Goal: Task Accomplishment & Management: Manage account settings

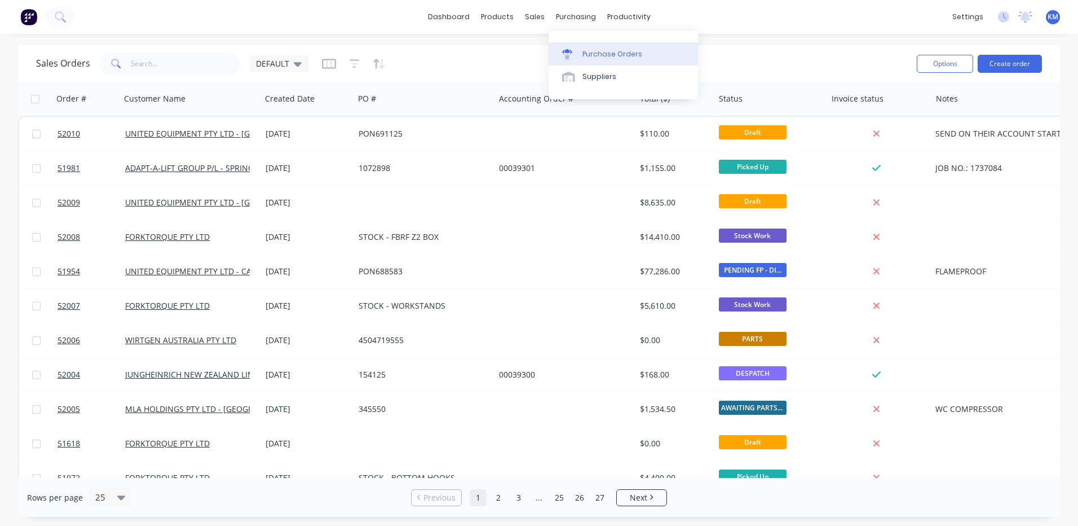
click at [580, 52] on link "Purchase Orders" at bounding box center [623, 53] width 149 height 23
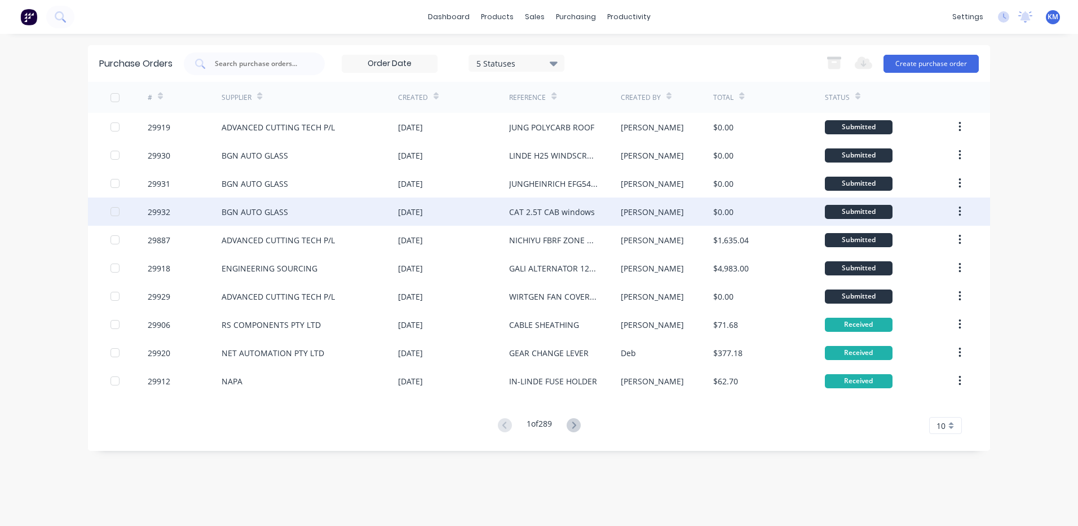
click at [627, 215] on div "[PERSON_NAME]" at bounding box center [652, 212] width 63 height 12
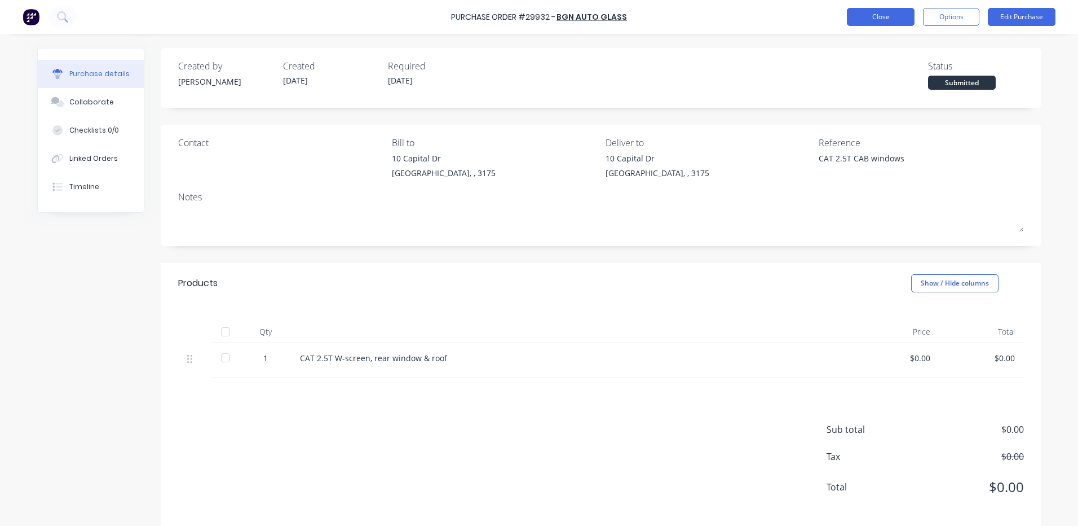
click at [881, 11] on button "Close" at bounding box center [881, 17] width 68 height 18
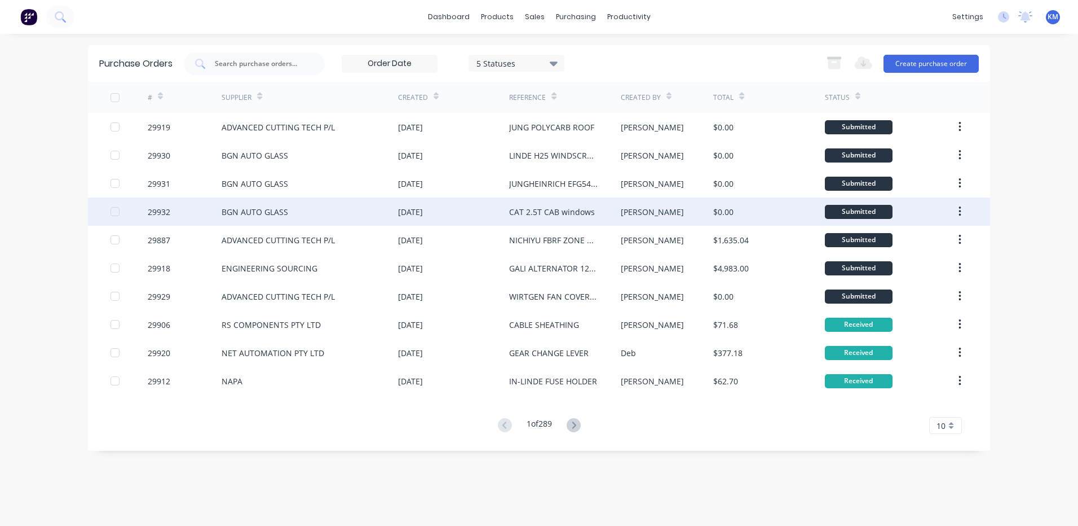
click at [587, 203] on div "CAT 2.5T CAB windows" at bounding box center [564, 211] width 111 height 28
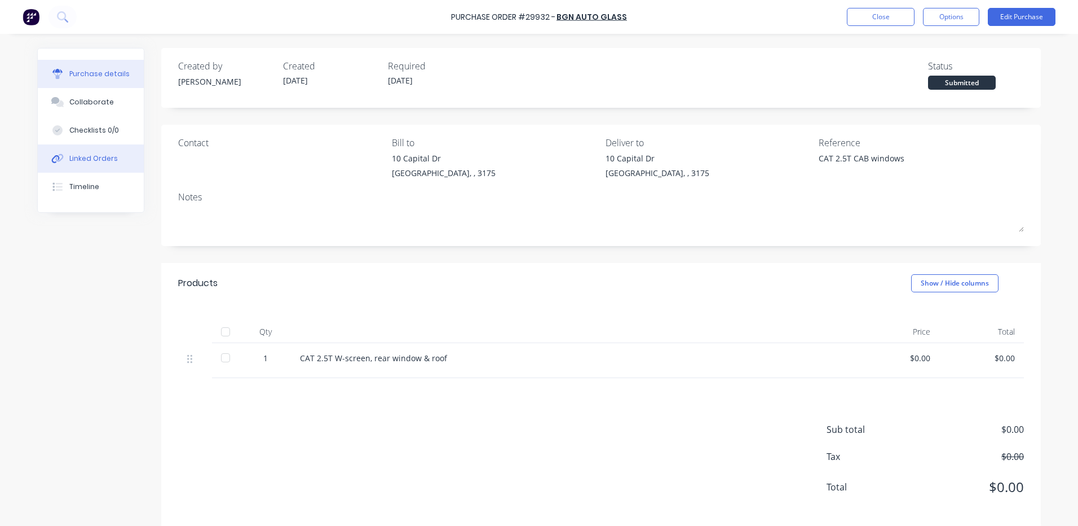
click at [103, 153] on button "Linked Orders" at bounding box center [91, 158] width 106 height 28
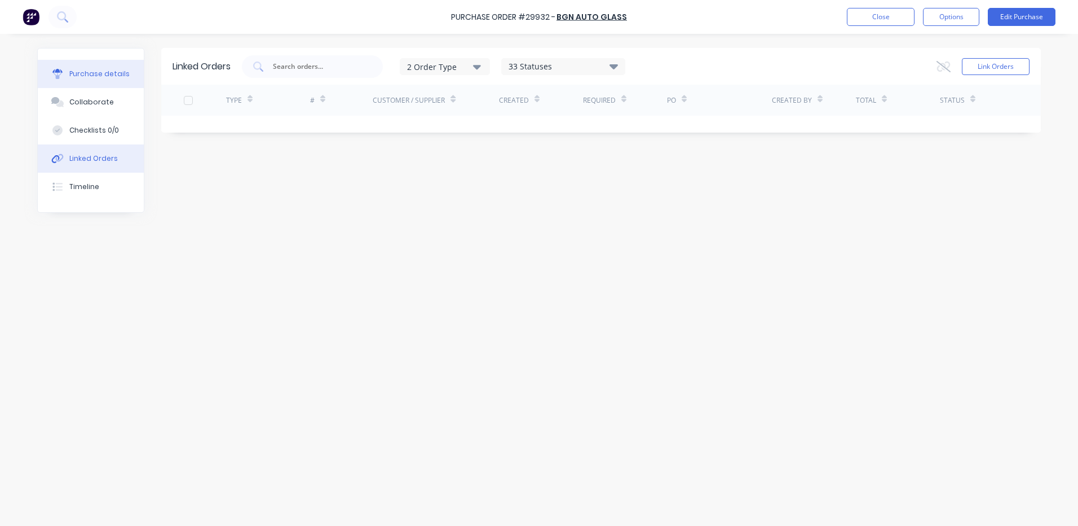
click at [92, 66] on button "Purchase details" at bounding box center [91, 74] width 106 height 28
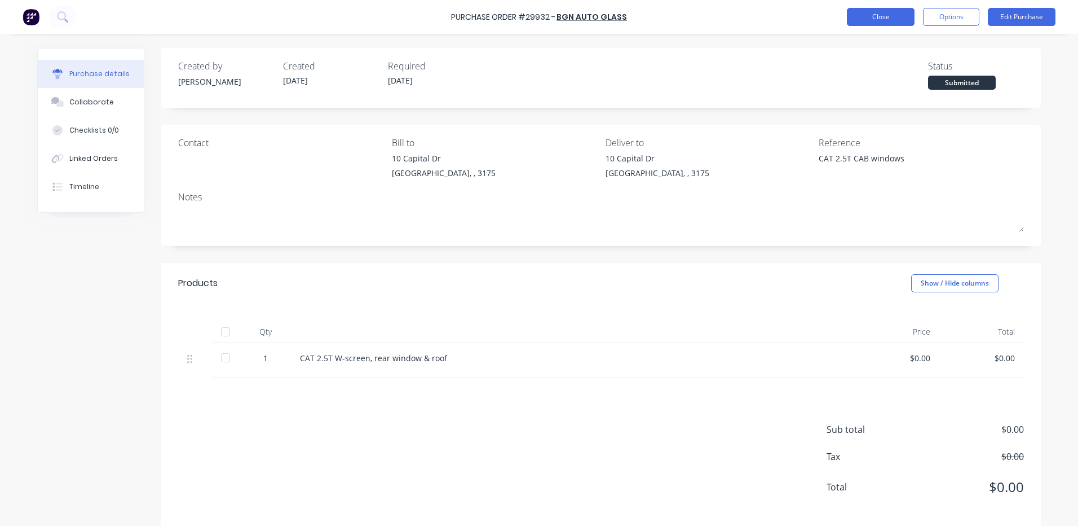
click at [886, 24] on button "Close" at bounding box center [881, 17] width 68 height 18
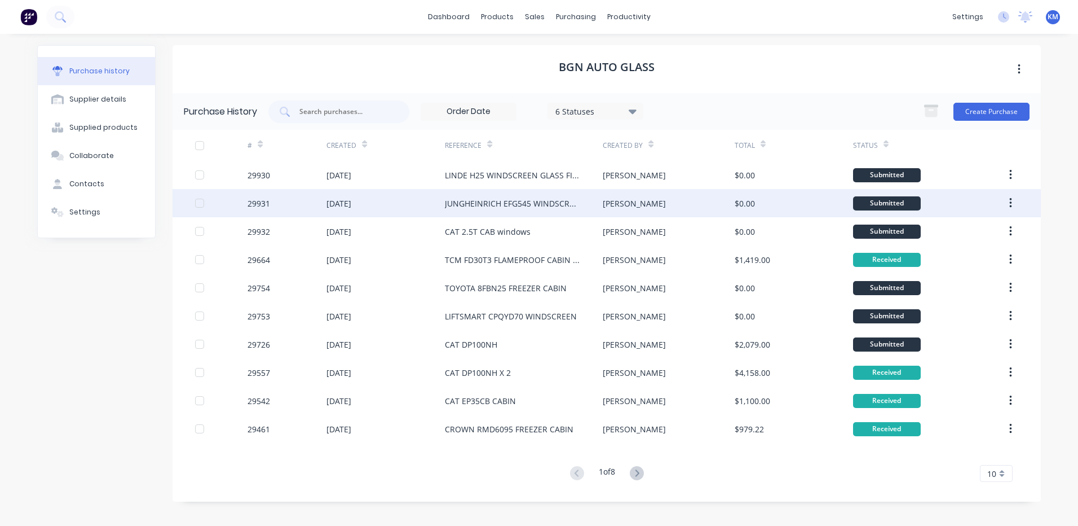
click at [555, 200] on div "JUNGHEINRICH EFG545 WINDSCREEN" at bounding box center [512, 203] width 135 height 12
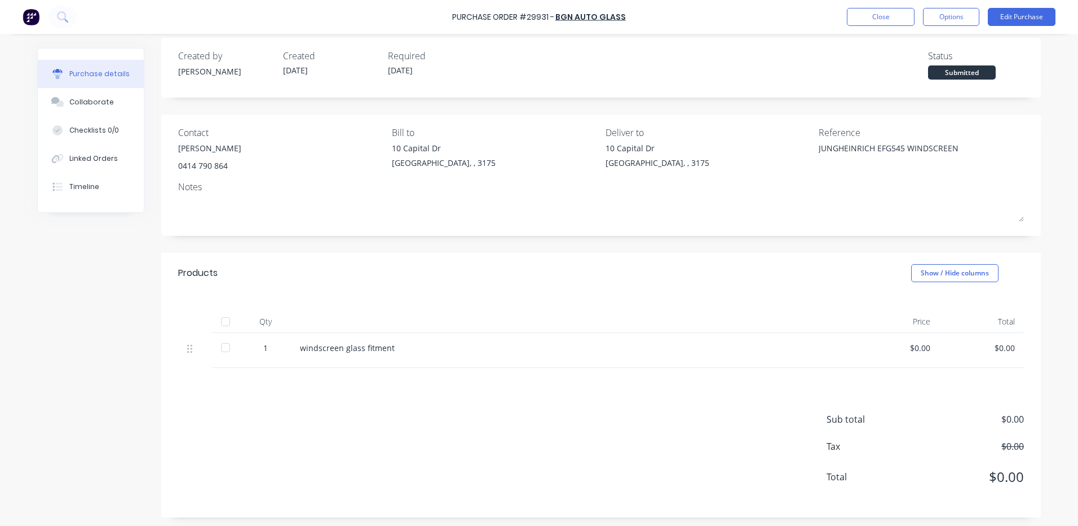
scroll to position [13, 0]
click at [881, 14] on button "Close" at bounding box center [881, 17] width 68 height 18
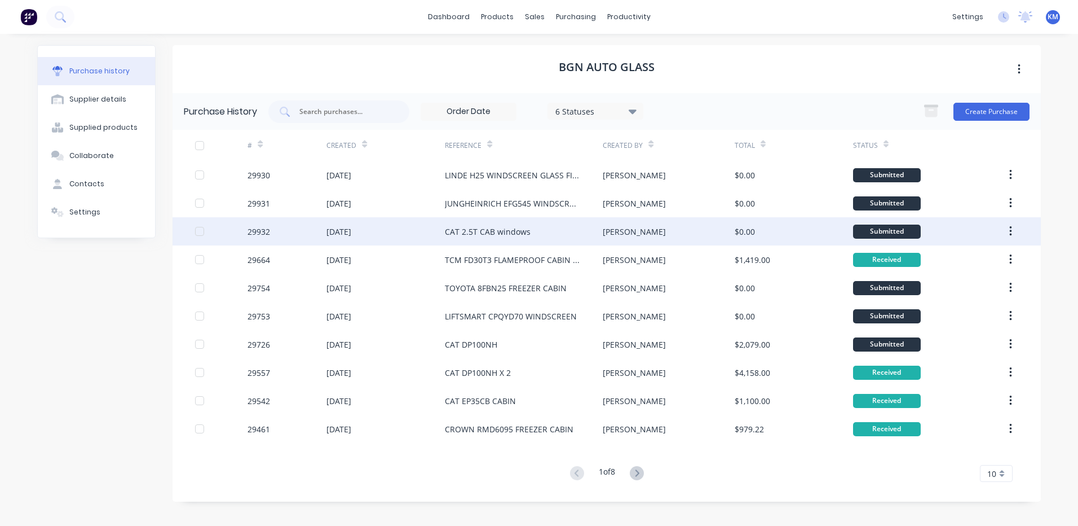
click at [721, 230] on div "[PERSON_NAME]" at bounding box center [668, 231] width 131 height 28
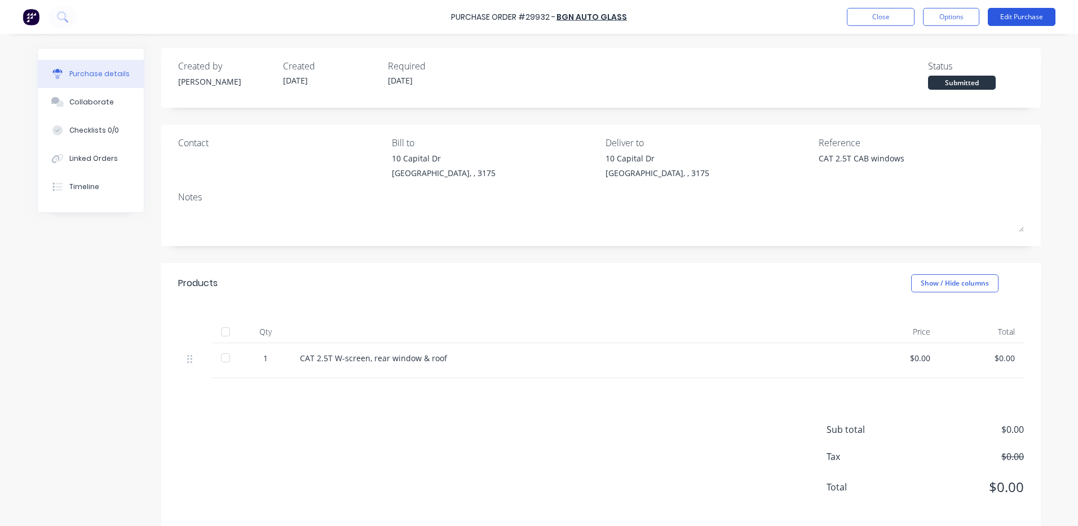
click at [1008, 18] on button "Edit Purchase" at bounding box center [1022, 17] width 68 height 18
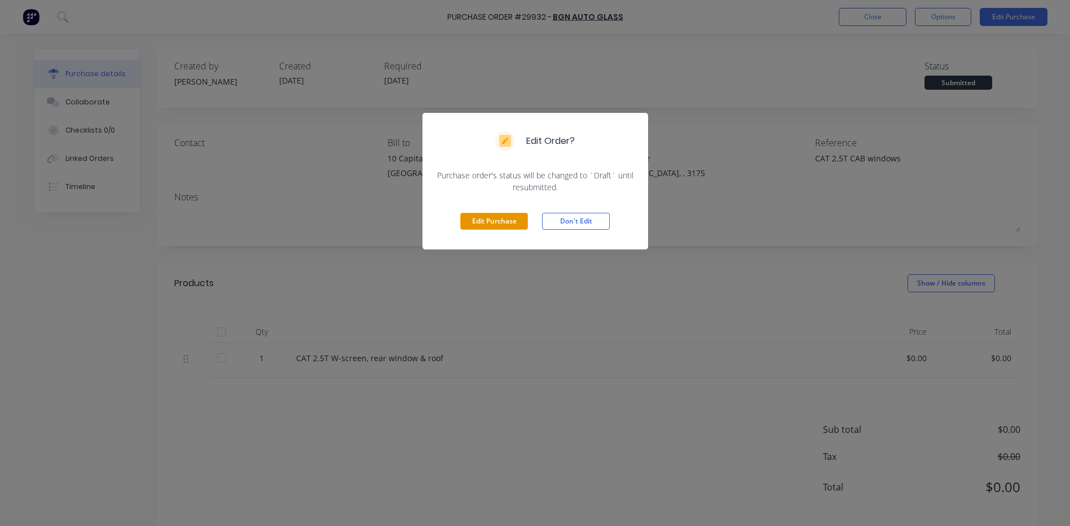
click at [509, 223] on button "Edit Purchase" at bounding box center [494, 221] width 68 height 17
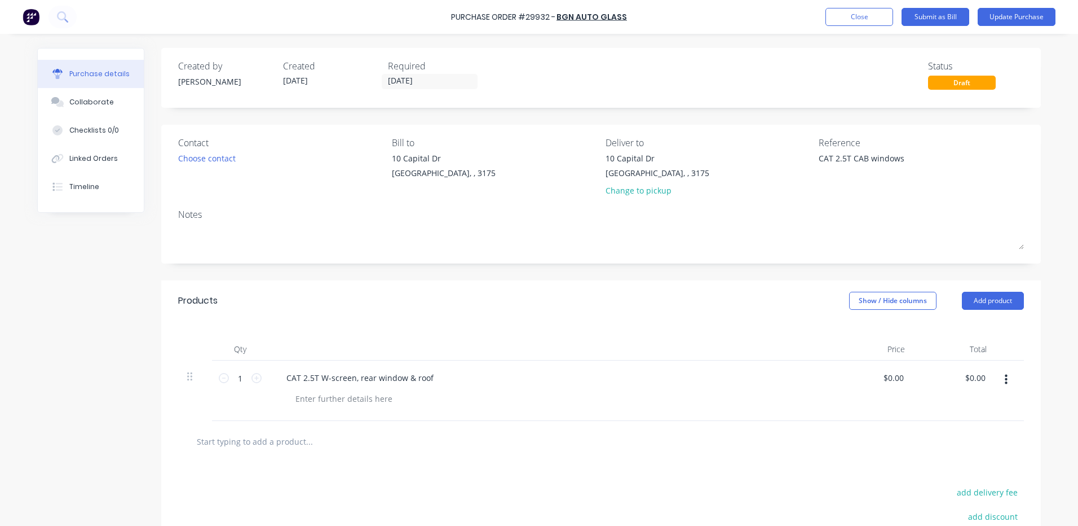
click at [978, 312] on div "Products Show / Hide columns Add product" at bounding box center [601, 300] width 880 height 41
click at [981, 309] on button "Add product" at bounding box center [993, 301] width 62 height 18
click at [971, 331] on div "Product catalogue" at bounding box center [970, 329] width 87 height 16
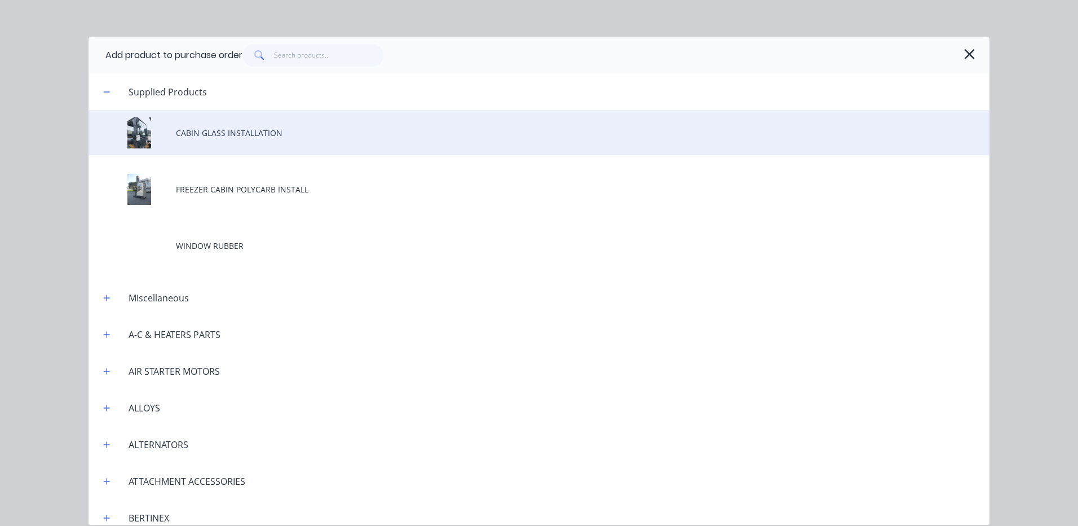
click at [310, 134] on div "CABIN GLASS INSTALLATION" at bounding box center [539, 132] width 901 height 45
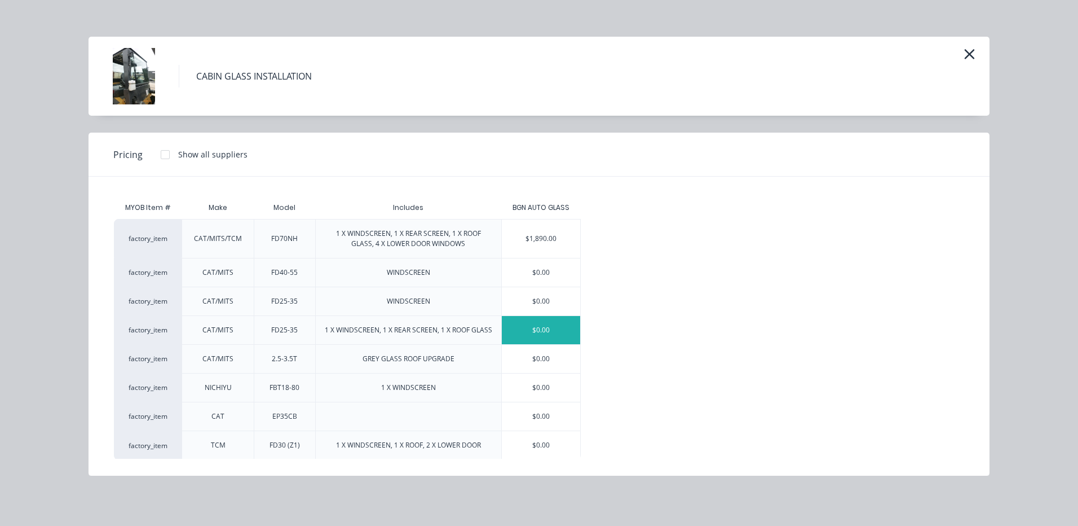
click at [532, 331] on div "$0.00" at bounding box center [541, 330] width 78 height 28
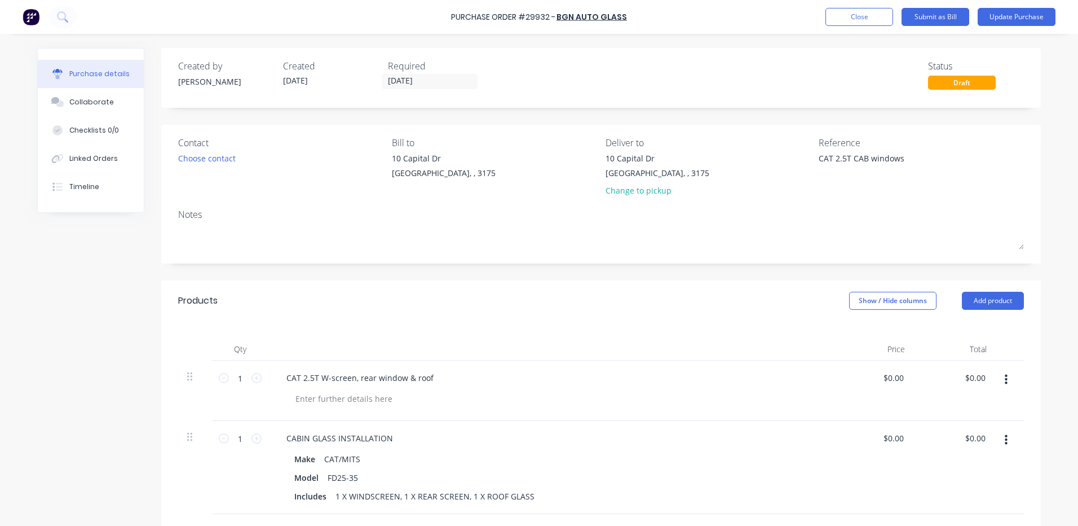
click at [1007, 377] on button "button" at bounding box center [1006, 379] width 27 height 20
click at [948, 471] on button "Delete" at bounding box center [972, 477] width 96 height 23
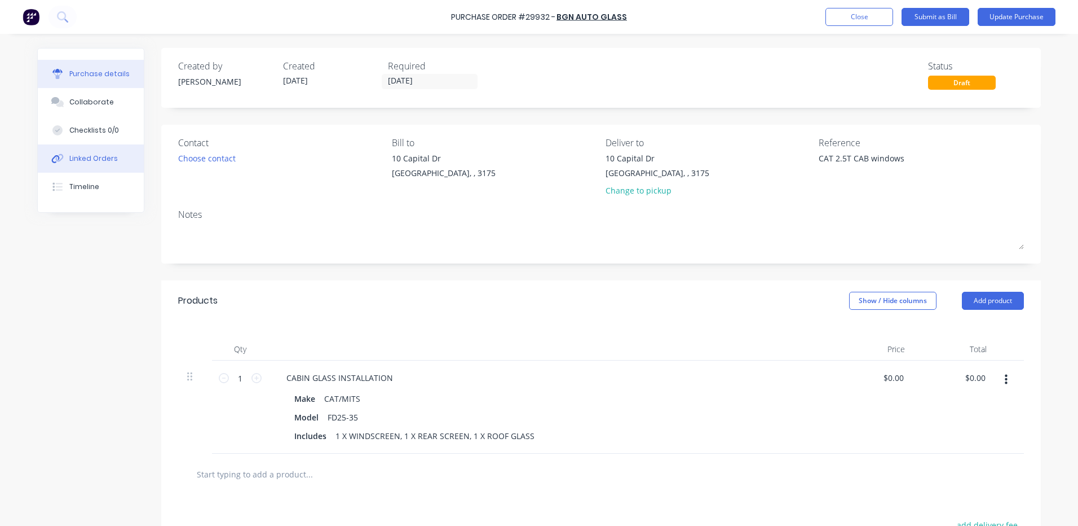
type textarea "x"
click at [87, 157] on div "Linked Orders" at bounding box center [93, 158] width 48 height 10
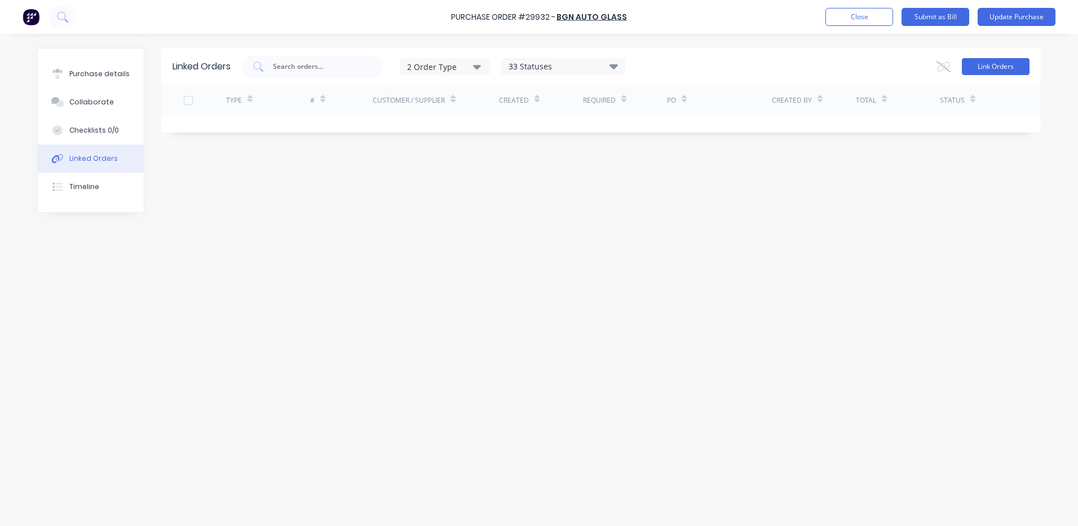
click at [976, 74] on button "Link Orders" at bounding box center [996, 66] width 68 height 17
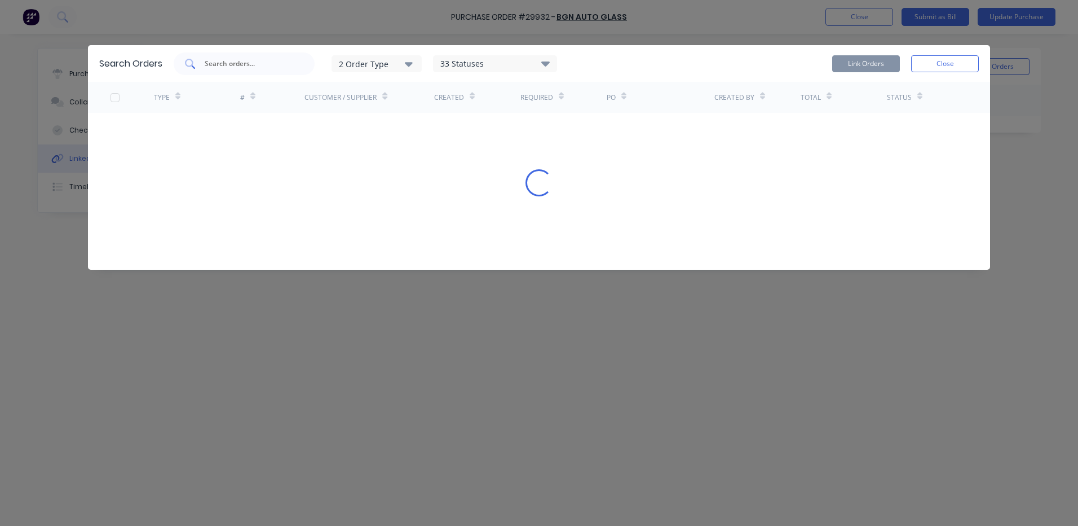
click at [272, 61] on input "text" at bounding box center [251, 63] width 94 height 11
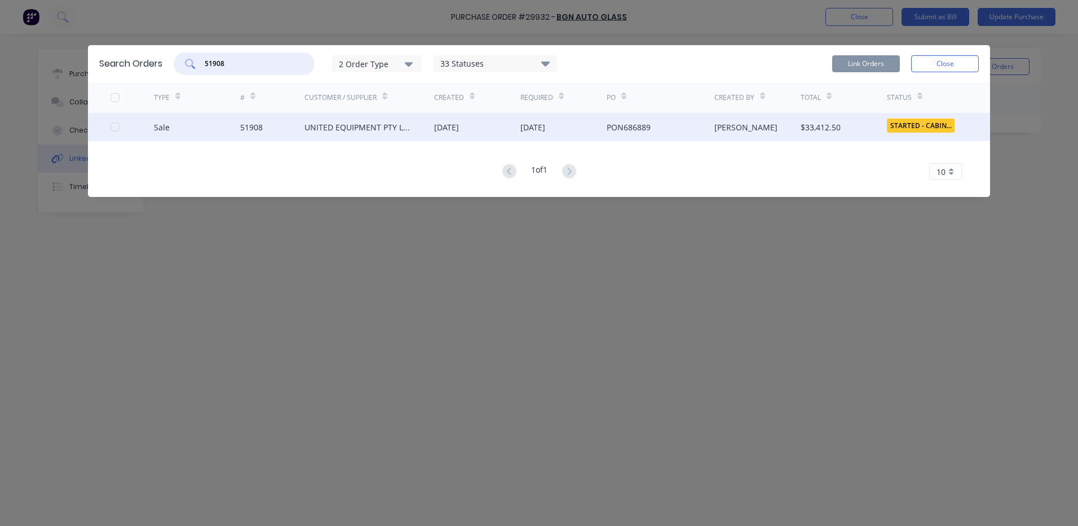
click at [116, 128] on div at bounding box center [115, 127] width 23 height 23
type input "51908"
click at [849, 63] on button "Link Orders" at bounding box center [866, 63] width 68 height 17
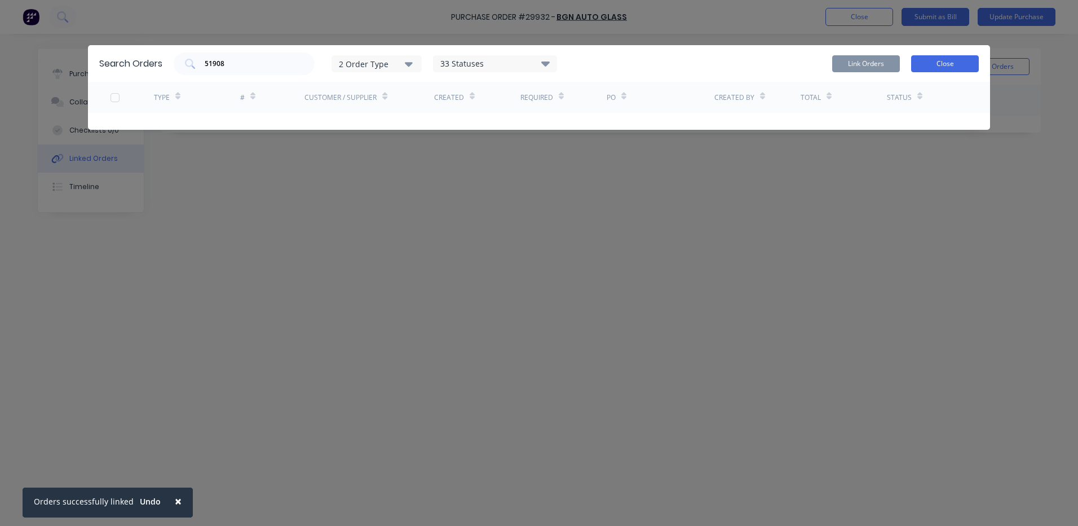
click at [965, 55] on button "Close" at bounding box center [945, 63] width 68 height 17
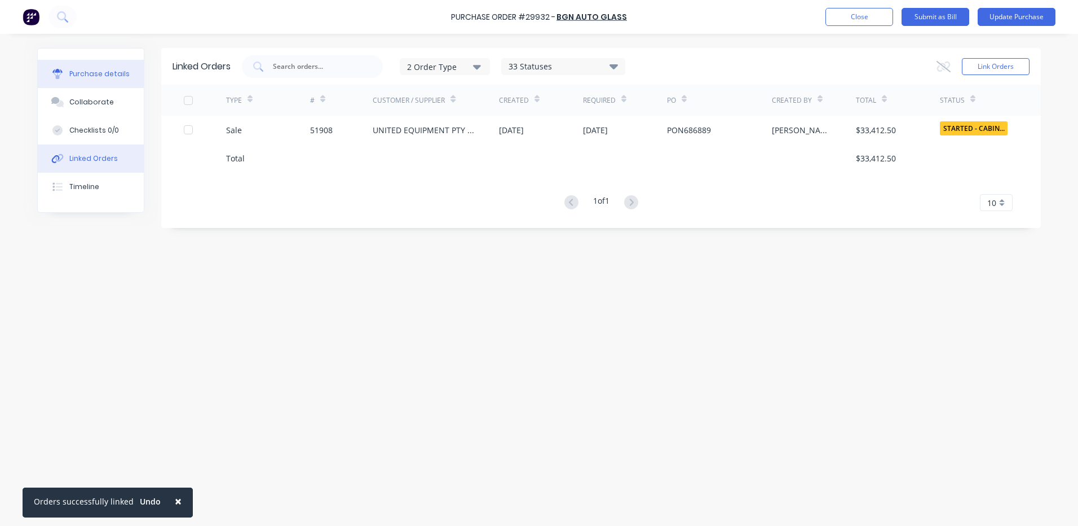
click at [108, 64] on button "Purchase details" at bounding box center [91, 74] width 106 height 28
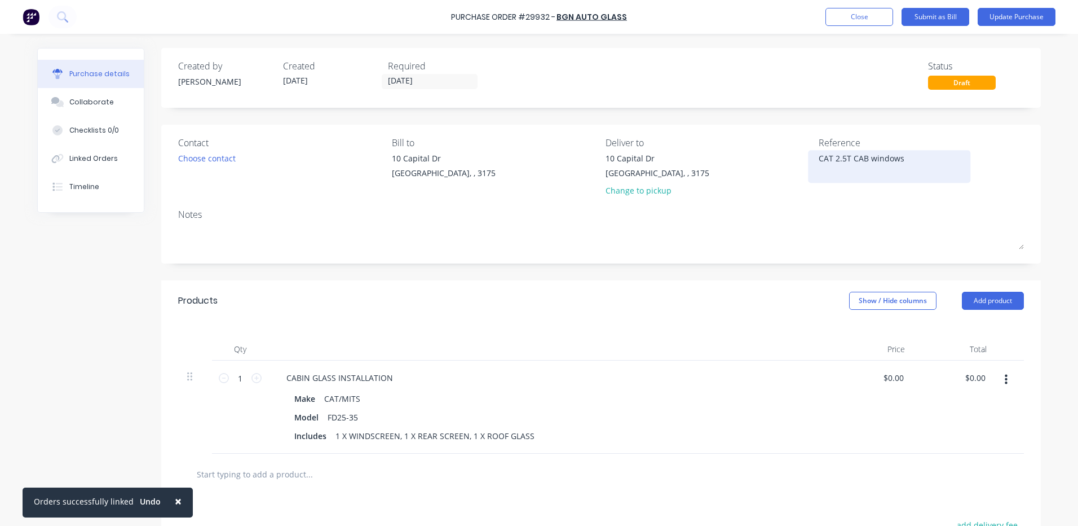
drag, startPoint x: 934, startPoint y: 159, endPoint x: 850, endPoint y: 166, distance: 84.3
click at [850, 166] on textarea "CAT 2.5T CAB windows" at bounding box center [889, 164] width 141 height 25
click at [872, 171] on textarea "CAT 2.5T CAB windows" at bounding box center [889, 164] width 141 height 25
type textarea "x"
drag, startPoint x: 898, startPoint y: 172, endPoint x: 849, endPoint y: 171, distance: 49.1
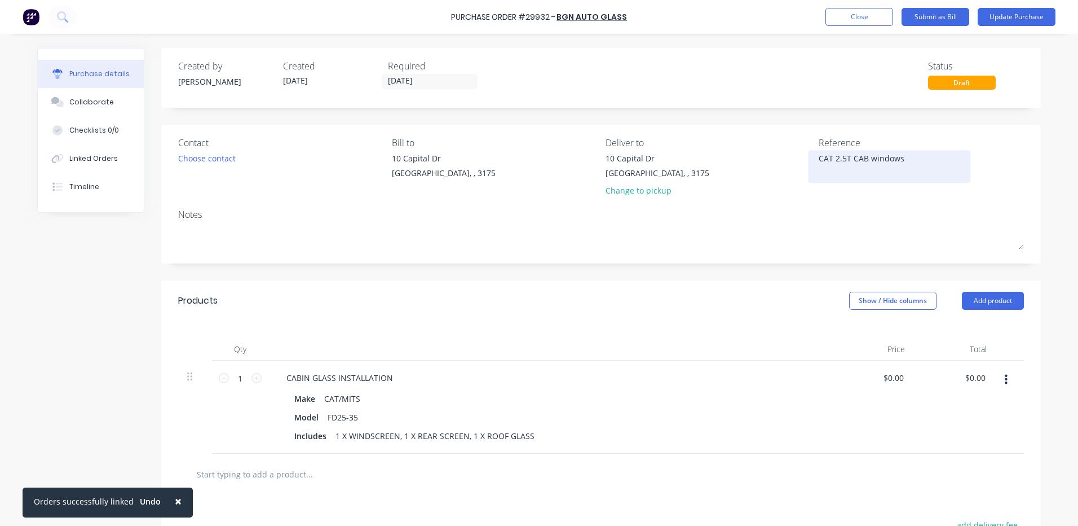
click at [849, 171] on textarea "CAT 2.5T CAB windows" at bounding box center [889, 164] width 141 height 25
type textarea "CAT 2.5T CABIN"
type textarea "x"
type textarea "CAT 2.5T CABIN"
click at [223, 156] on div "Choose contact" at bounding box center [207, 158] width 58 height 12
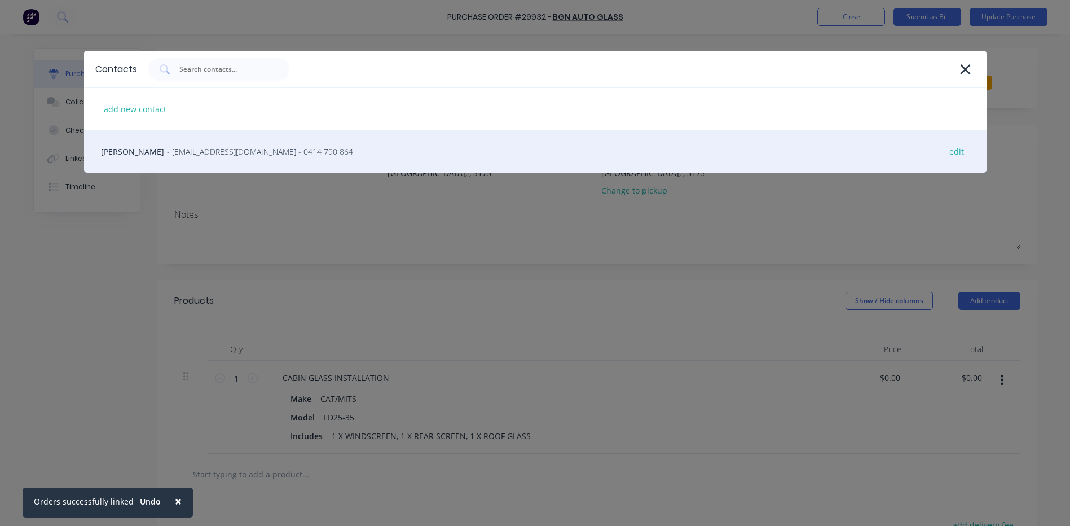
click at [222, 154] on span "- [EMAIL_ADDRESS][DOMAIN_NAME] - 0414 790 864" at bounding box center [260, 151] width 186 height 12
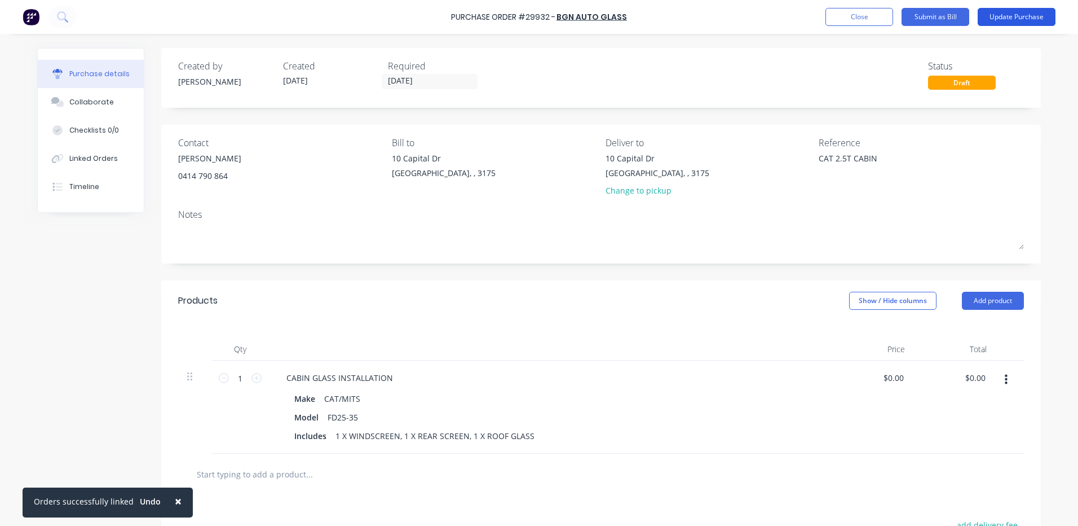
click at [1027, 12] on button "Update Purchase" at bounding box center [1017, 17] width 78 height 18
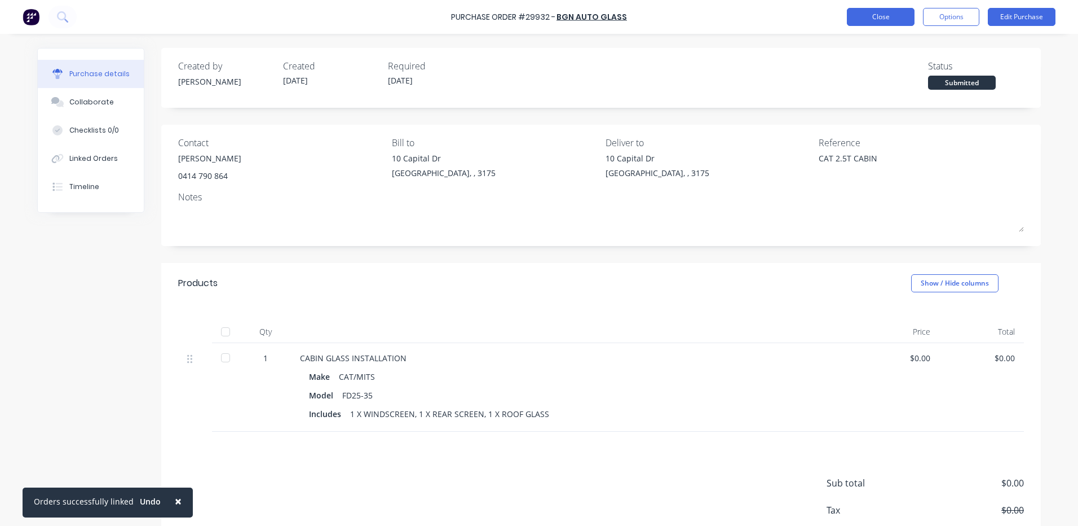
click at [870, 18] on button "Close" at bounding box center [881, 17] width 68 height 18
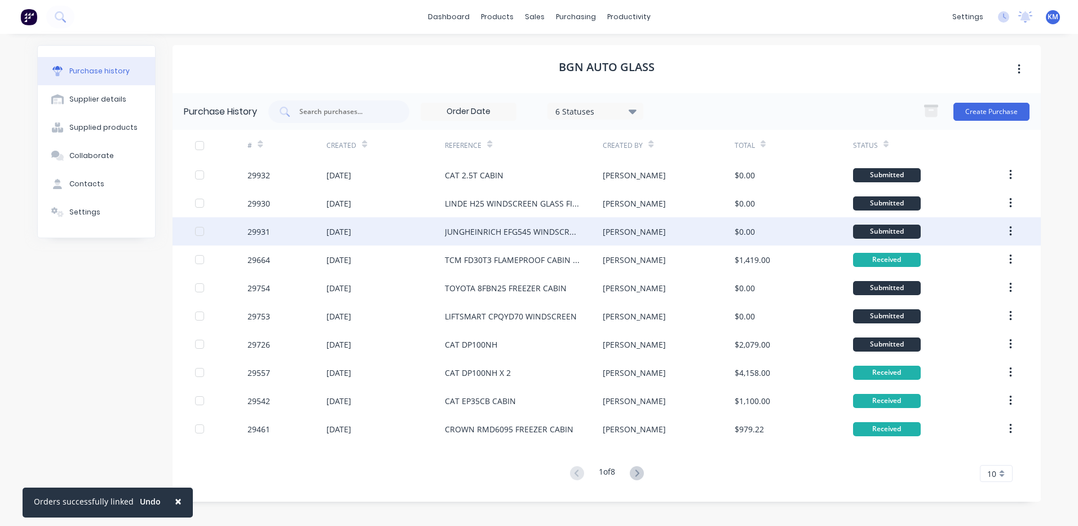
click at [593, 233] on div "JUNGHEINRICH EFG545 WINDSCREEN" at bounding box center [524, 231] width 158 height 28
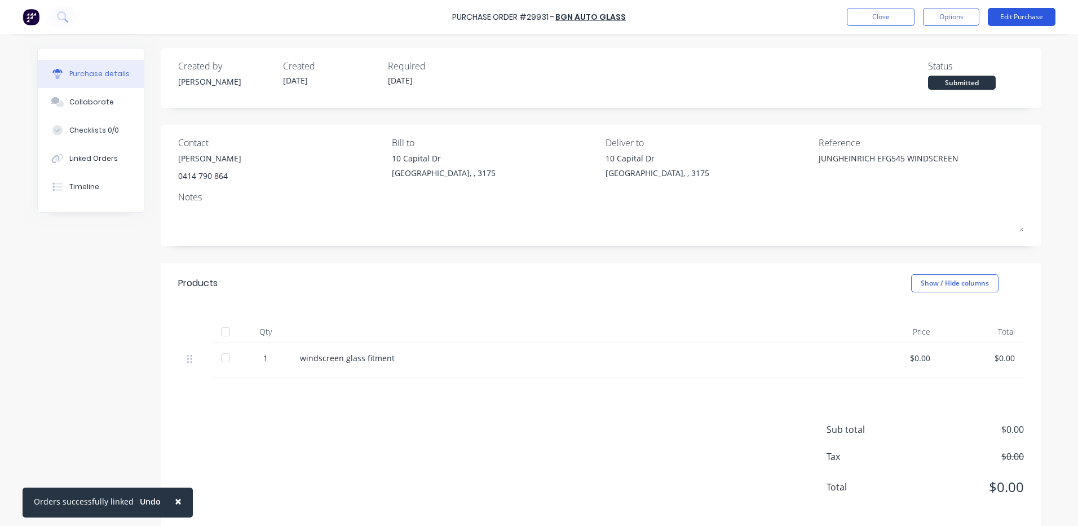
click at [1006, 12] on button "Edit Purchase" at bounding box center [1022, 17] width 68 height 18
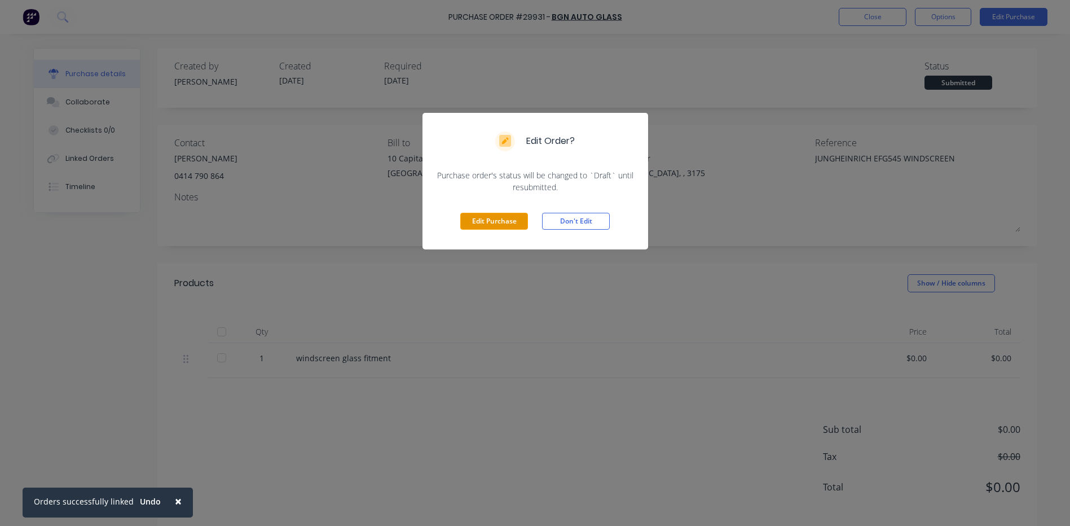
click at [520, 220] on button "Edit Purchase" at bounding box center [494, 221] width 68 height 17
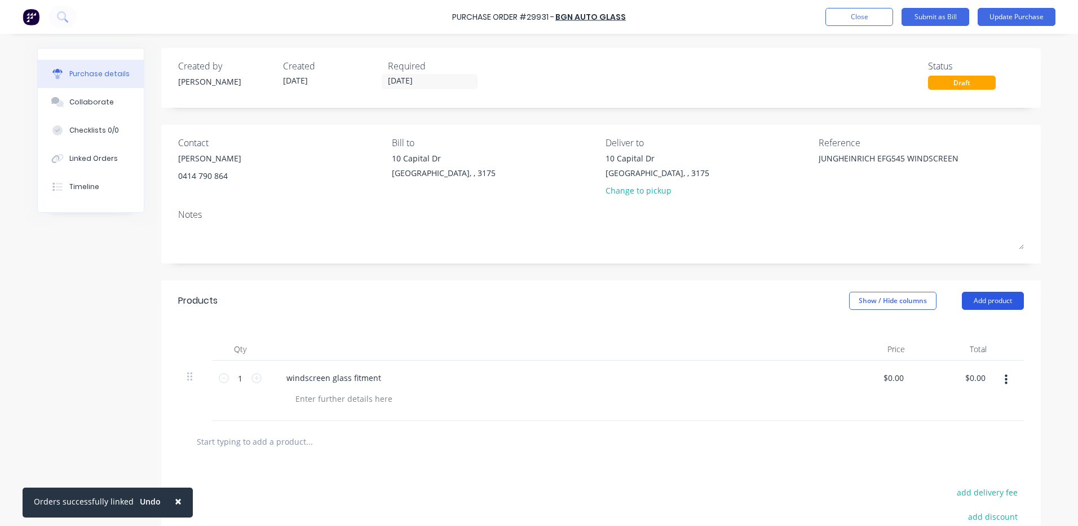
click at [969, 298] on button "Add product" at bounding box center [993, 301] width 62 height 18
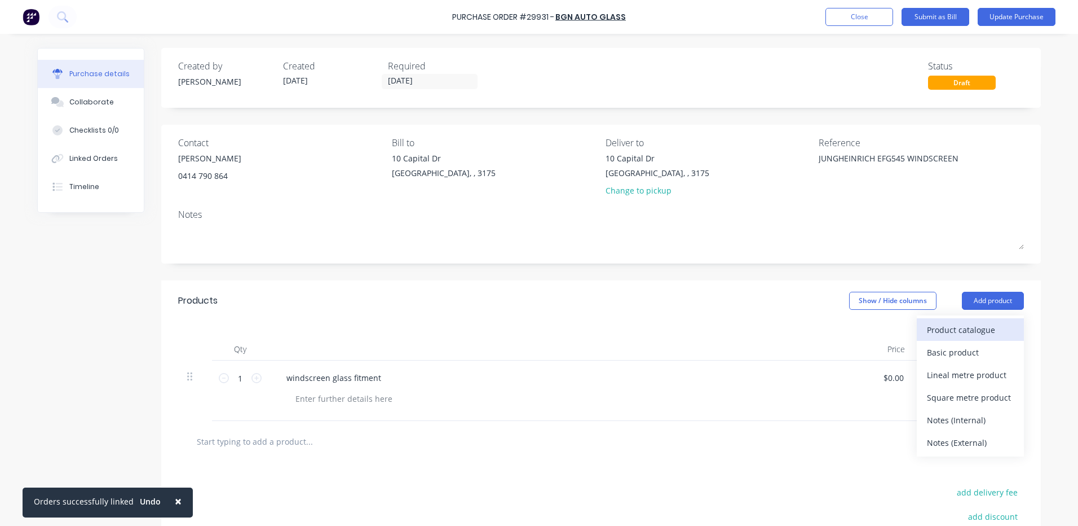
click at [967, 321] on div "Product catalogue" at bounding box center [970, 329] width 87 height 16
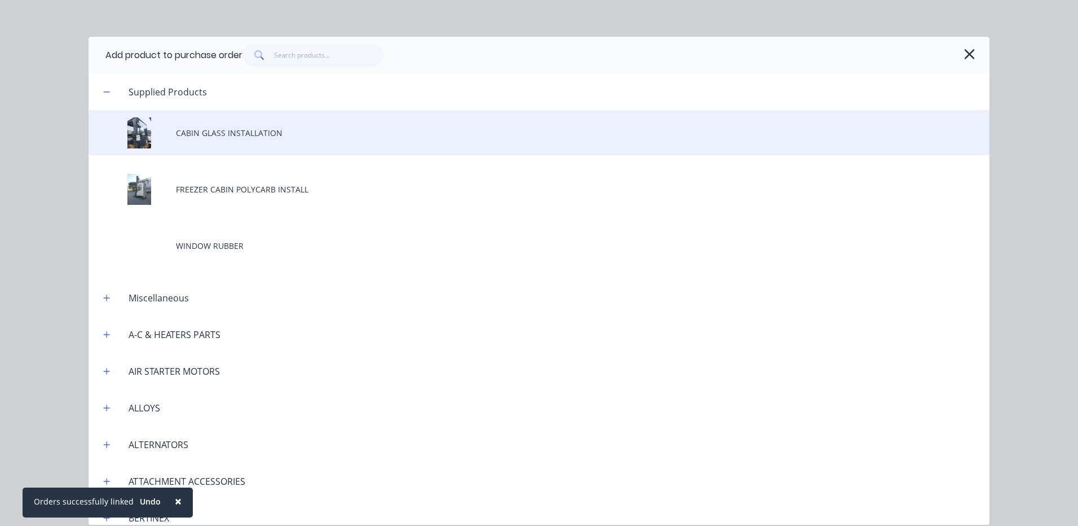
click at [236, 138] on div "CABIN GLASS INSTALLATION" at bounding box center [539, 132] width 901 height 45
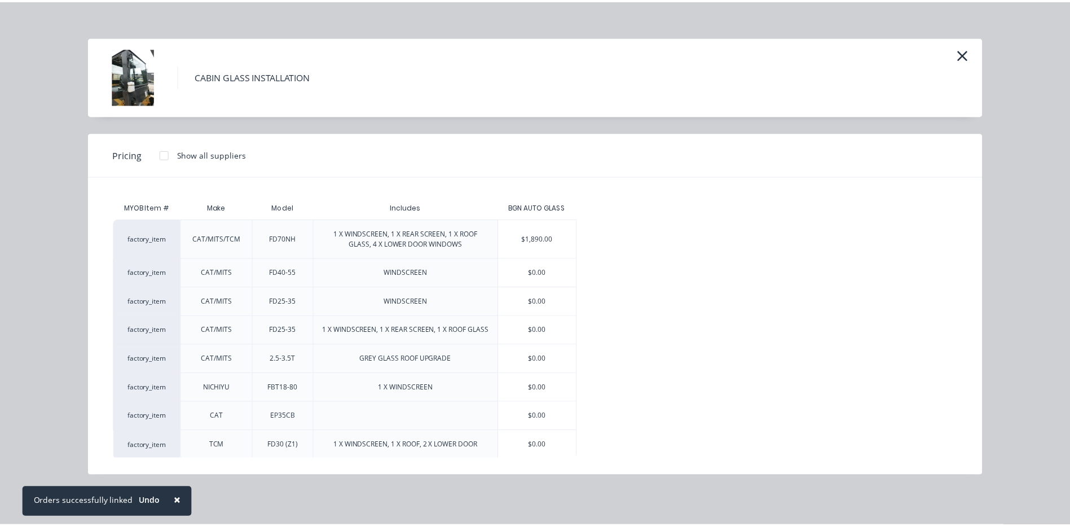
scroll to position [1, 0]
click at [976, 53] on button "button" at bounding box center [969, 54] width 18 height 18
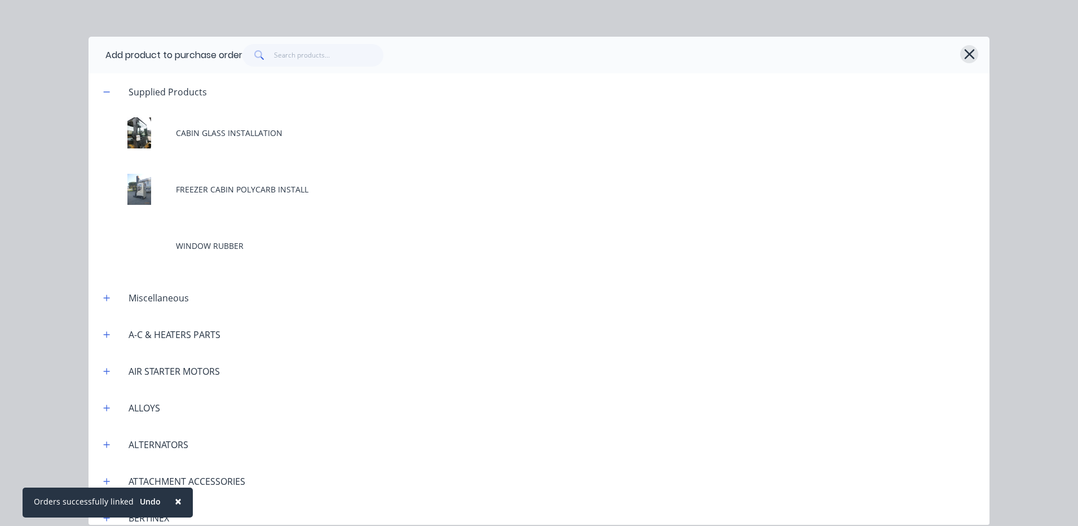
click at [962, 54] on button "button" at bounding box center [969, 54] width 18 height 18
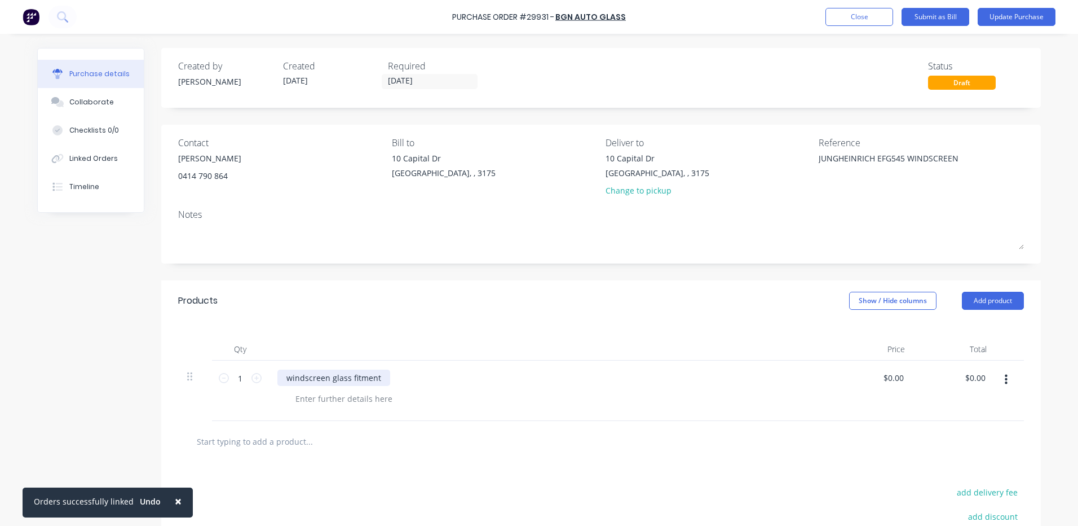
type textarea "x"
drag, startPoint x: 380, startPoint y: 371, endPoint x: 275, endPoint y: 367, distance: 105.0
click at [275, 367] on div "windscreen glass fitment" at bounding box center [550, 390] width 564 height 60
click at [412, 379] on div "INSTALL GLASS IN [GEOGRAPHIC_DATA]" at bounding box center [359, 377] width 165 height 16
type textarea "x"
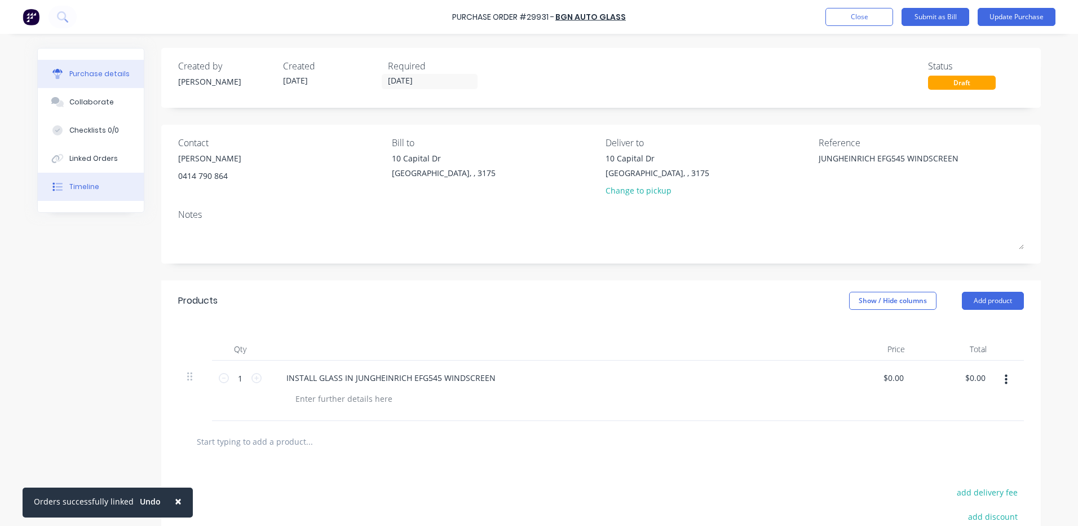
click at [107, 175] on button "Timeline" at bounding box center [91, 187] width 106 height 28
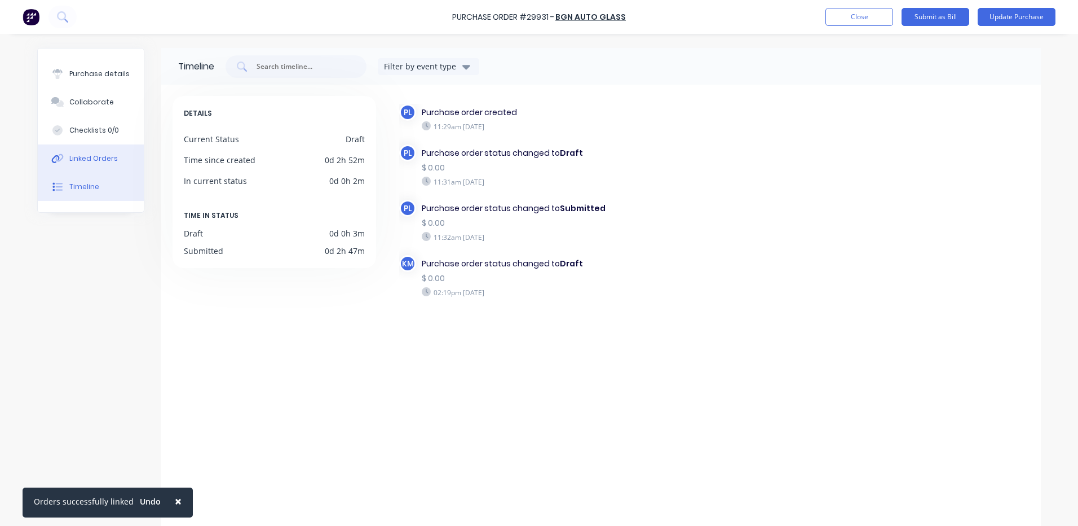
click at [79, 148] on button "Linked Orders" at bounding box center [91, 158] width 106 height 28
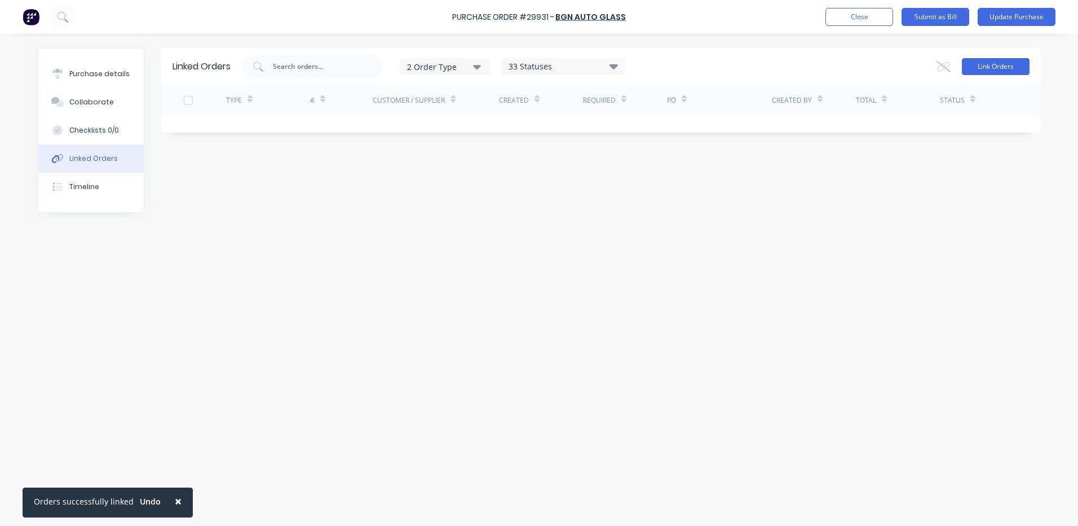
click at [974, 64] on button "Link Orders" at bounding box center [996, 66] width 68 height 17
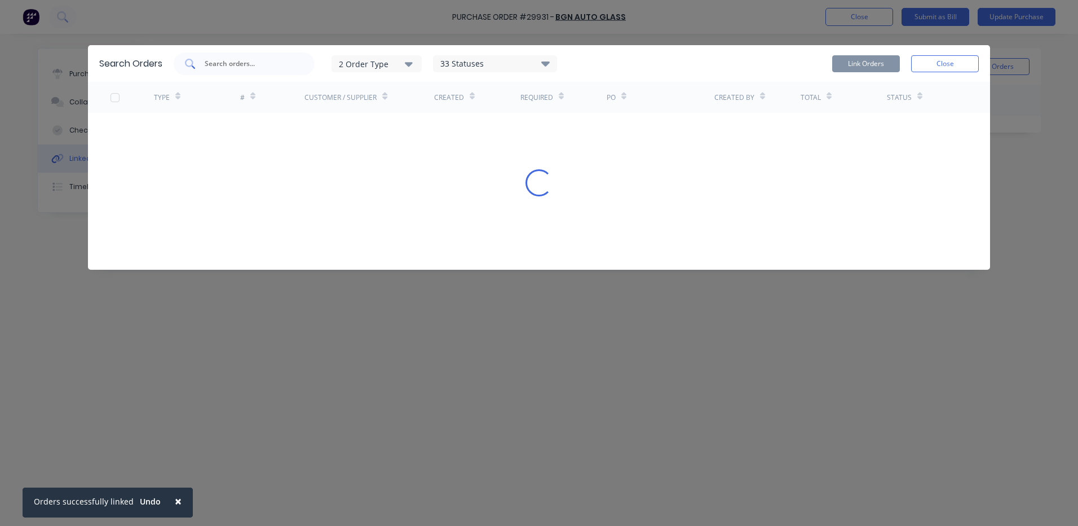
click at [255, 69] on input "text" at bounding box center [251, 63] width 94 height 11
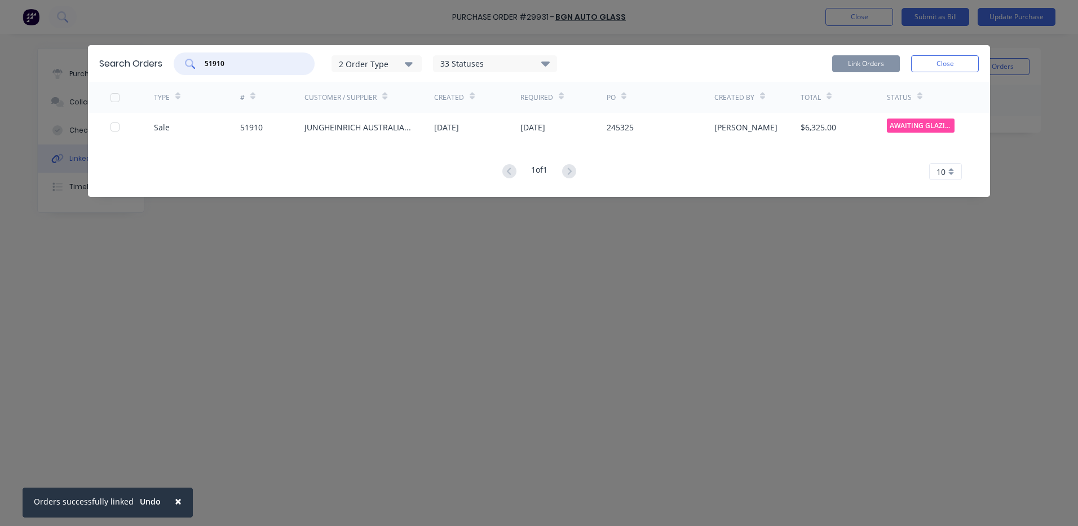
click at [113, 127] on div at bounding box center [115, 127] width 23 height 23
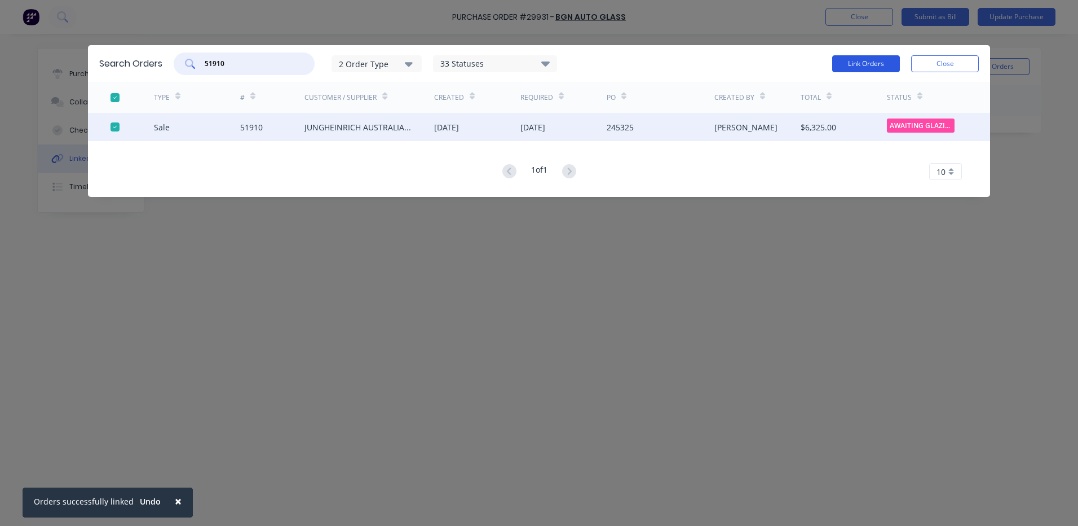
type input "51910"
click at [863, 67] on button "Link Orders" at bounding box center [866, 63] width 68 height 17
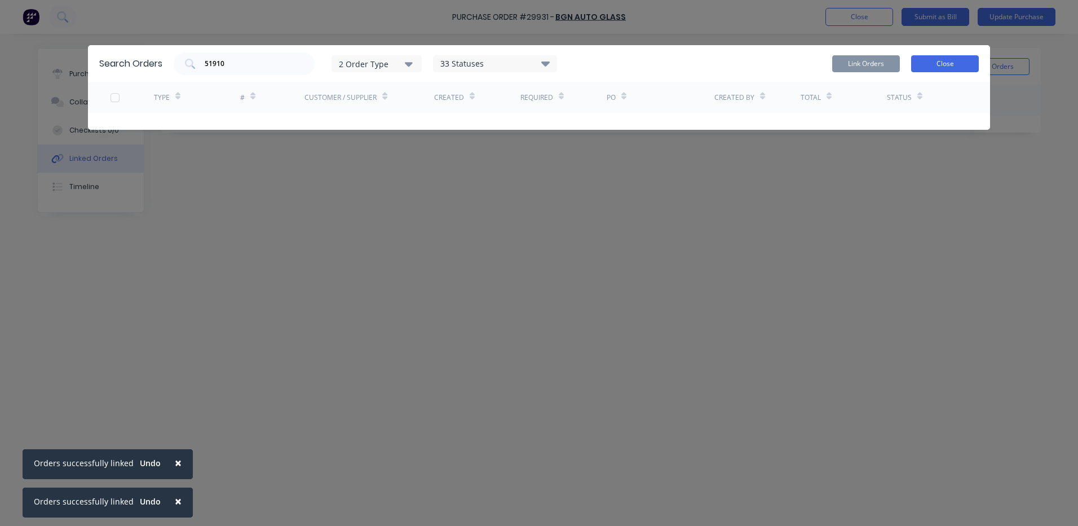
click at [970, 64] on button "Close" at bounding box center [945, 63] width 68 height 17
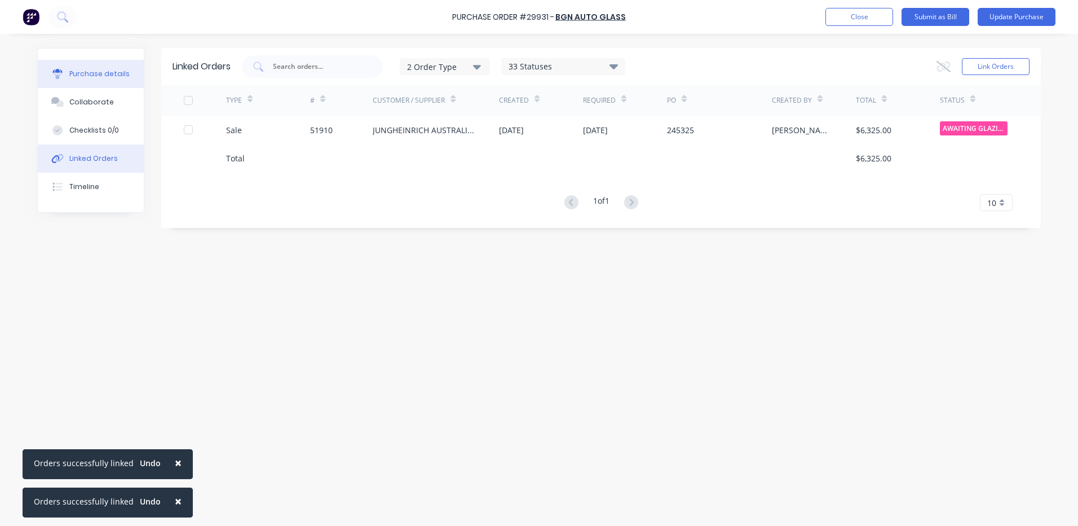
click at [110, 77] on div "Purchase details" at bounding box center [99, 74] width 60 height 10
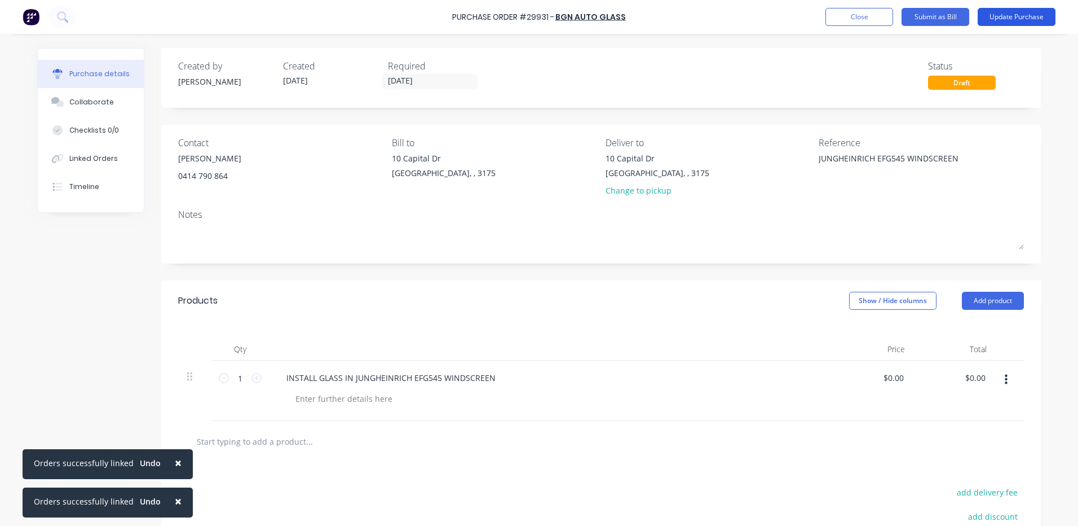
click at [994, 14] on button "Update Purchase" at bounding box center [1017, 17] width 78 height 18
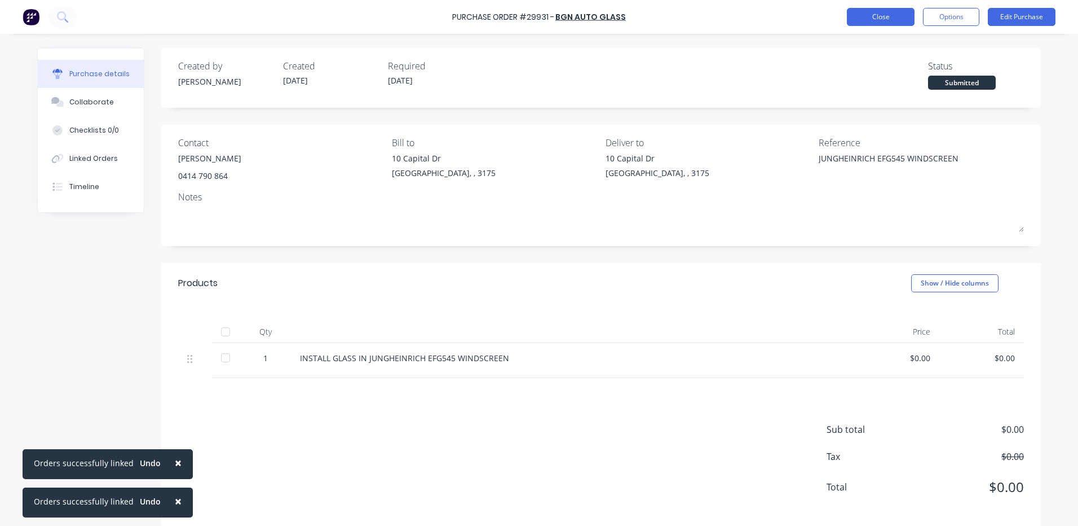
click at [874, 10] on button "Close" at bounding box center [881, 17] width 68 height 18
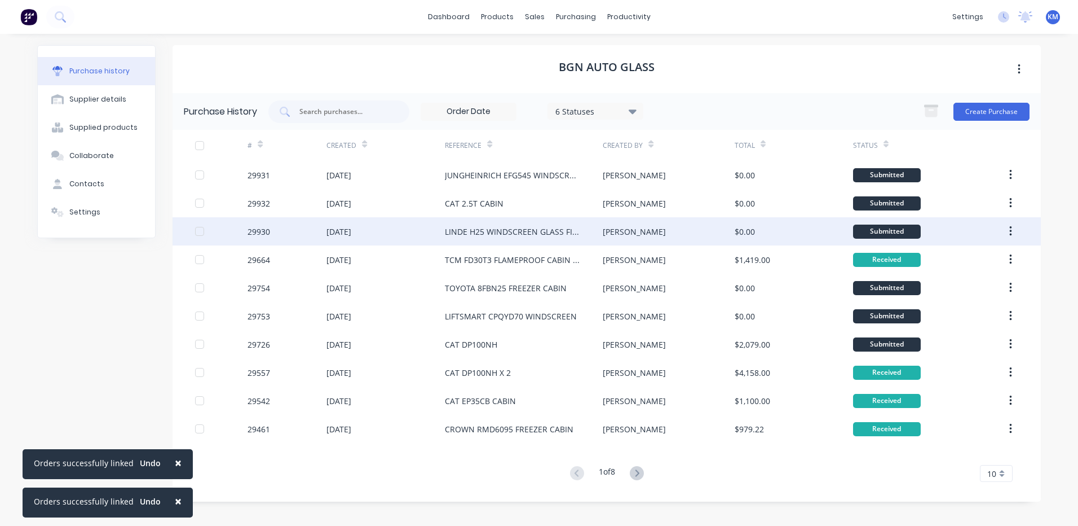
click at [656, 227] on div "[PERSON_NAME]" at bounding box center [668, 231] width 131 height 28
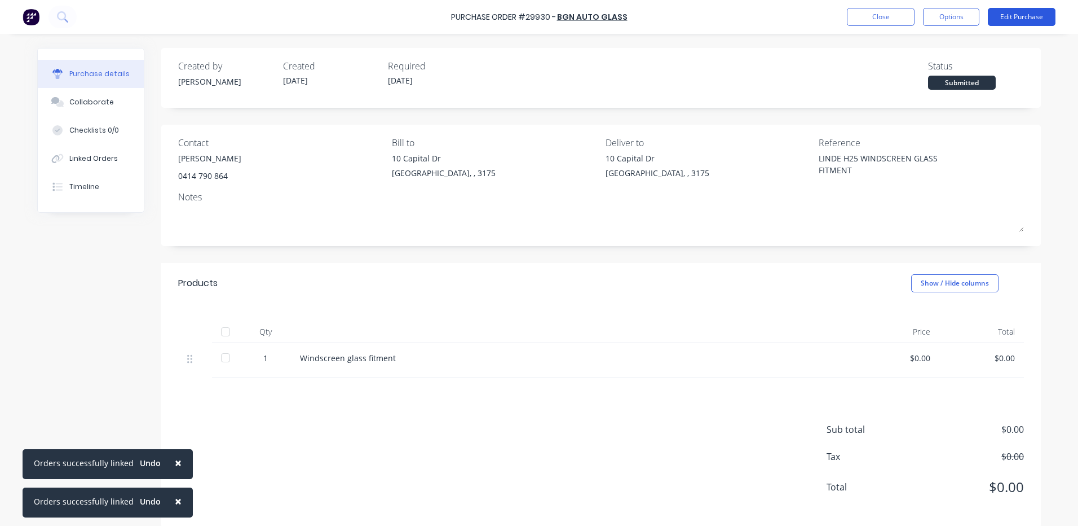
click at [1008, 10] on button "Edit Purchase" at bounding box center [1022, 17] width 68 height 18
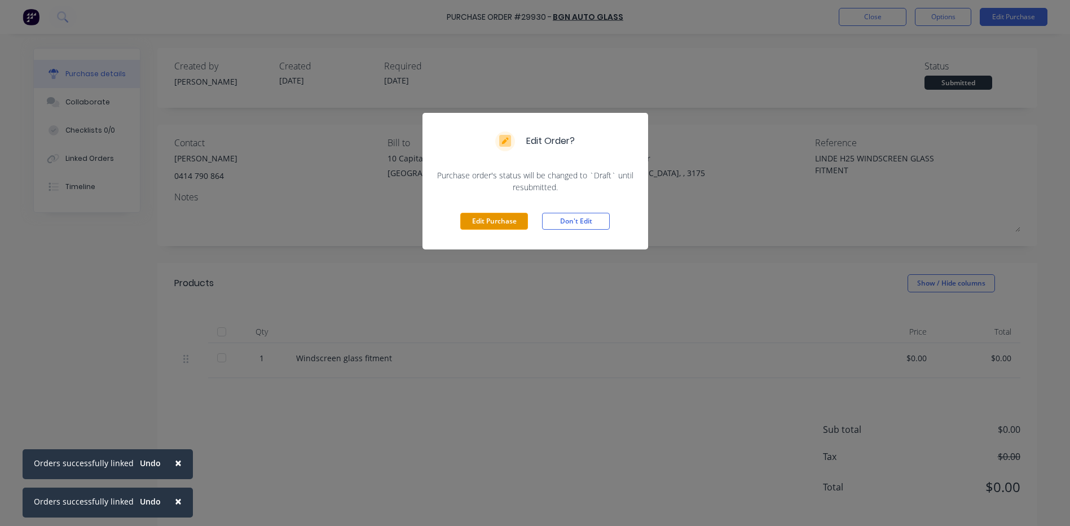
click at [478, 227] on button "Edit Purchase" at bounding box center [494, 221] width 68 height 17
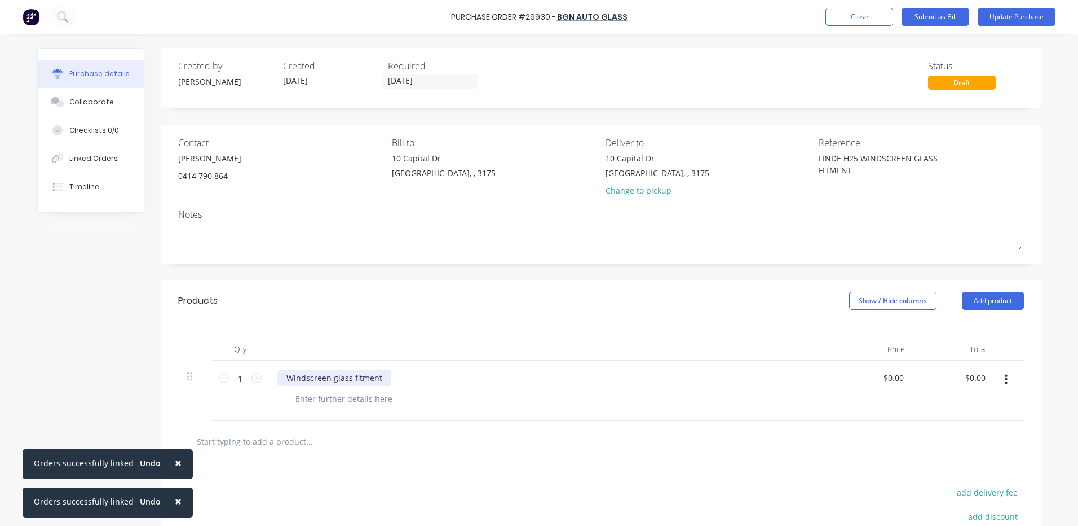
type textarea "x"
drag, startPoint x: 381, startPoint y: 373, endPoint x: 273, endPoint y: 369, distance: 107.8
click at [277, 369] on div "Windscreen glass fitment" at bounding box center [550, 377] width 546 height 16
click at [288, 341] on div at bounding box center [550, 349] width 564 height 23
click at [993, 20] on button "Update Purchase" at bounding box center [1017, 17] width 78 height 18
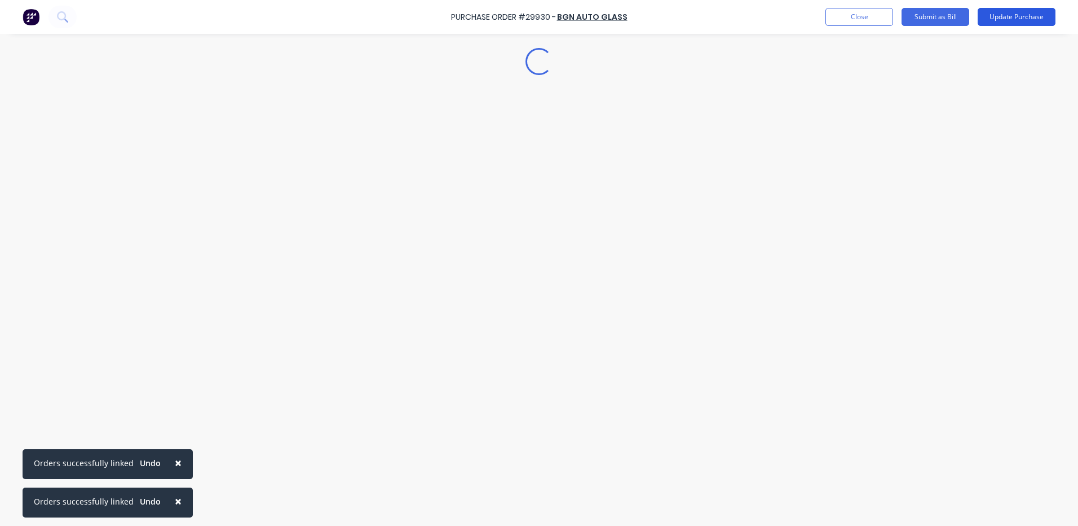
type textarea "x"
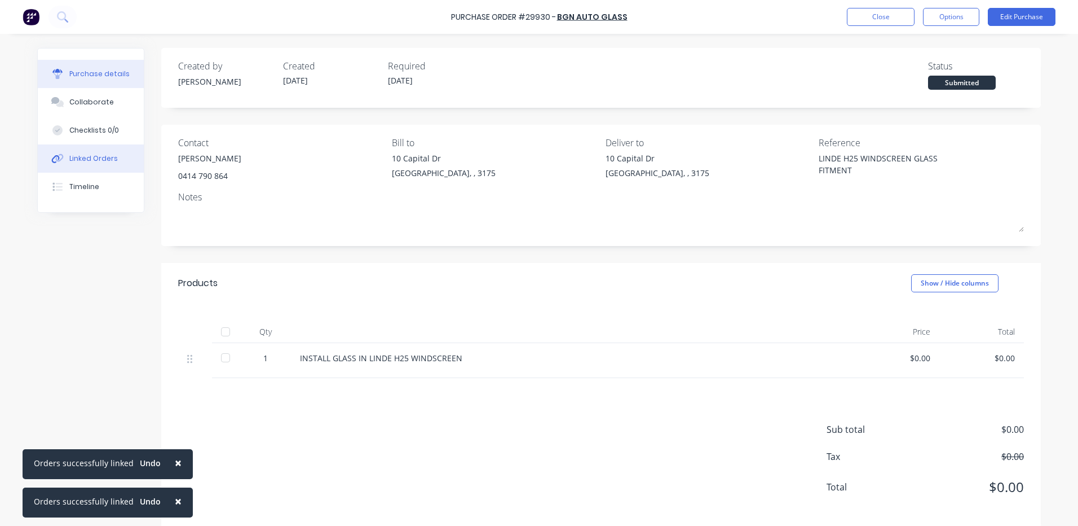
click at [76, 163] on div "Linked Orders" at bounding box center [93, 158] width 48 height 10
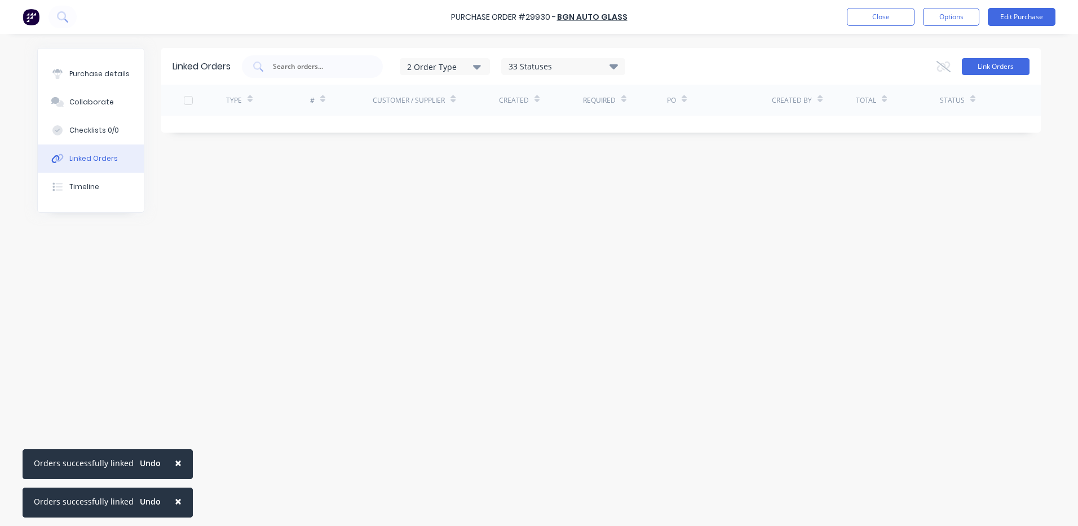
click at [985, 65] on button "Link Orders" at bounding box center [996, 66] width 68 height 17
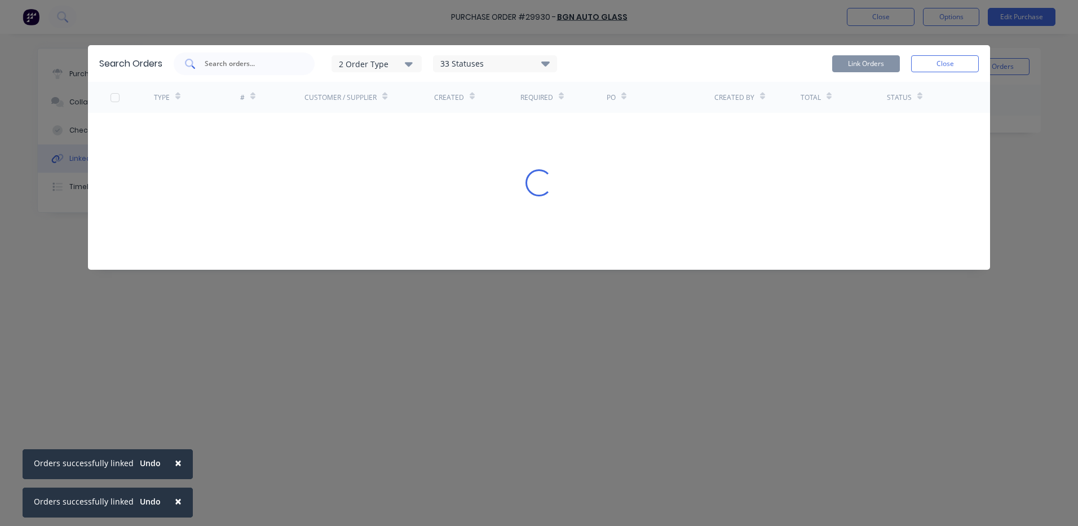
click at [290, 69] on input "text" at bounding box center [251, 63] width 94 height 11
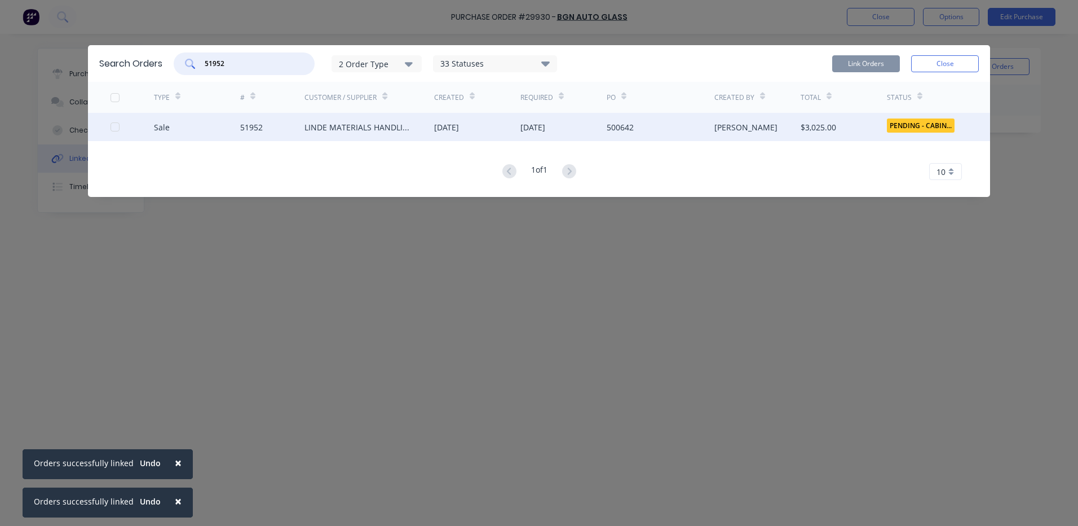
type input "51952"
click at [113, 132] on div at bounding box center [132, 127] width 43 height 28
click at [117, 129] on div at bounding box center [115, 127] width 23 height 23
click at [845, 56] on button "Link Orders" at bounding box center [866, 63] width 68 height 17
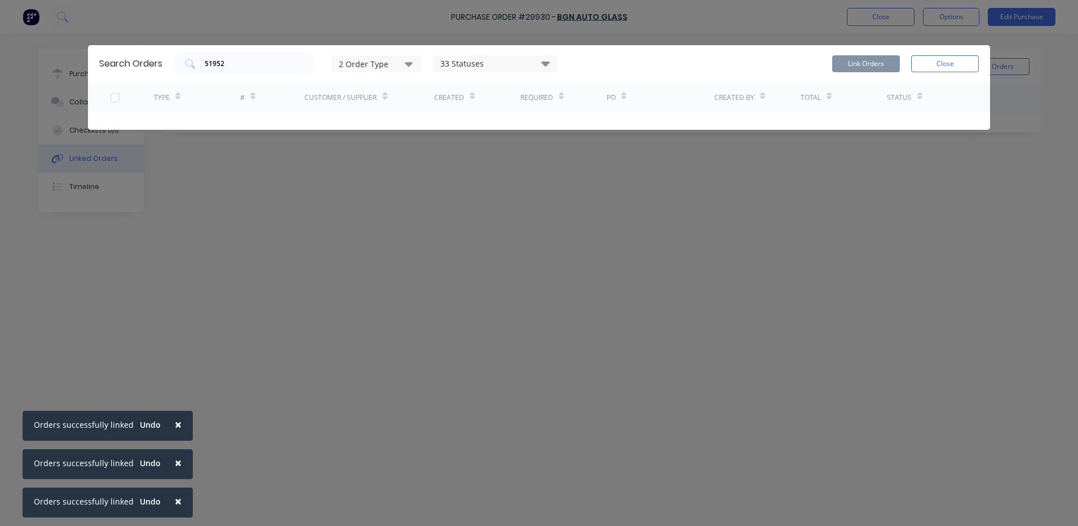
click at [935, 73] on div "Link Orders Close" at bounding box center [905, 63] width 147 height 23
click at [945, 62] on button "Close" at bounding box center [945, 63] width 68 height 17
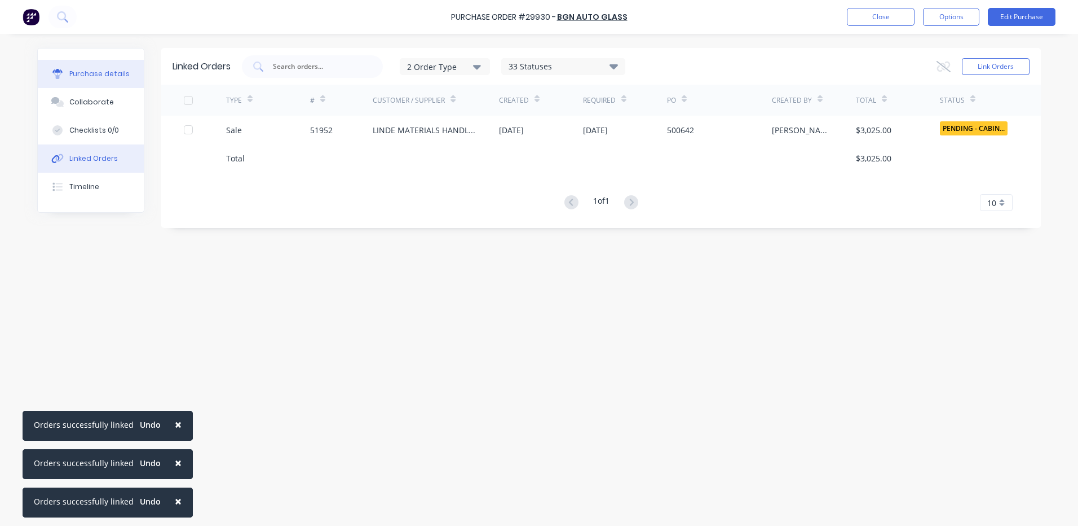
click at [73, 69] on div "Purchase details" at bounding box center [99, 74] width 60 height 10
type textarea "x"
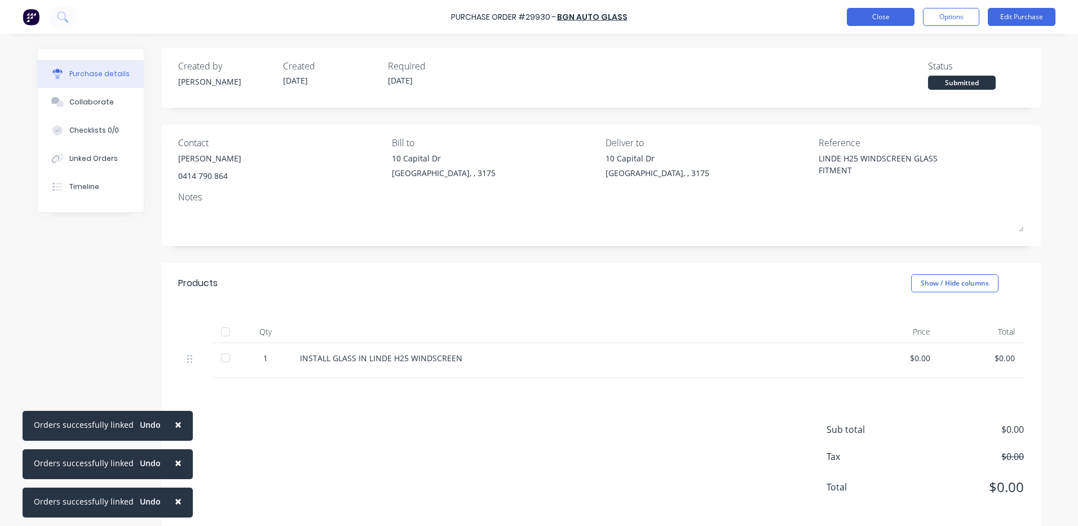
click at [872, 20] on button "Close" at bounding box center [881, 17] width 68 height 18
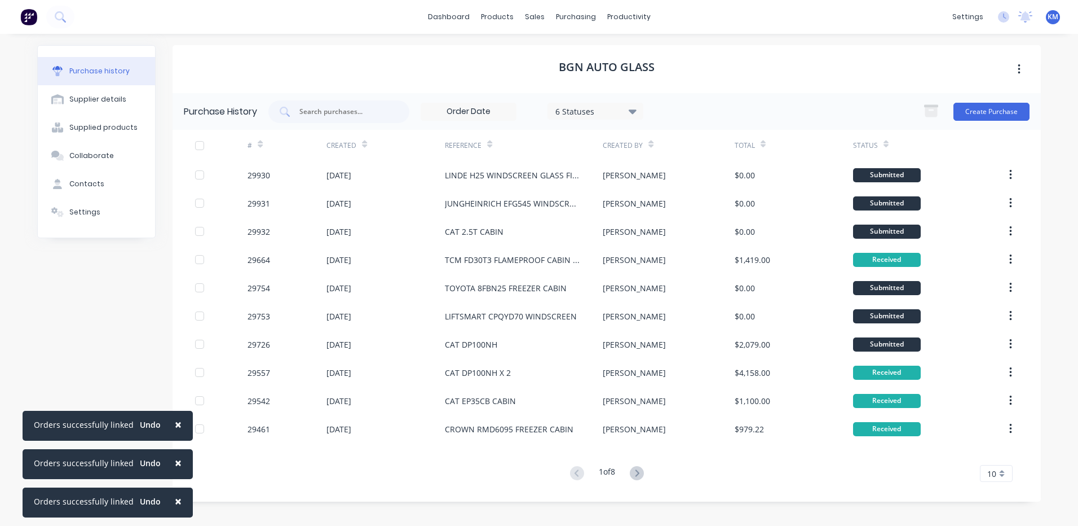
click at [179, 498] on button "×" at bounding box center [178, 500] width 29 height 27
click at [178, 499] on button "×" at bounding box center [178, 500] width 29 height 27
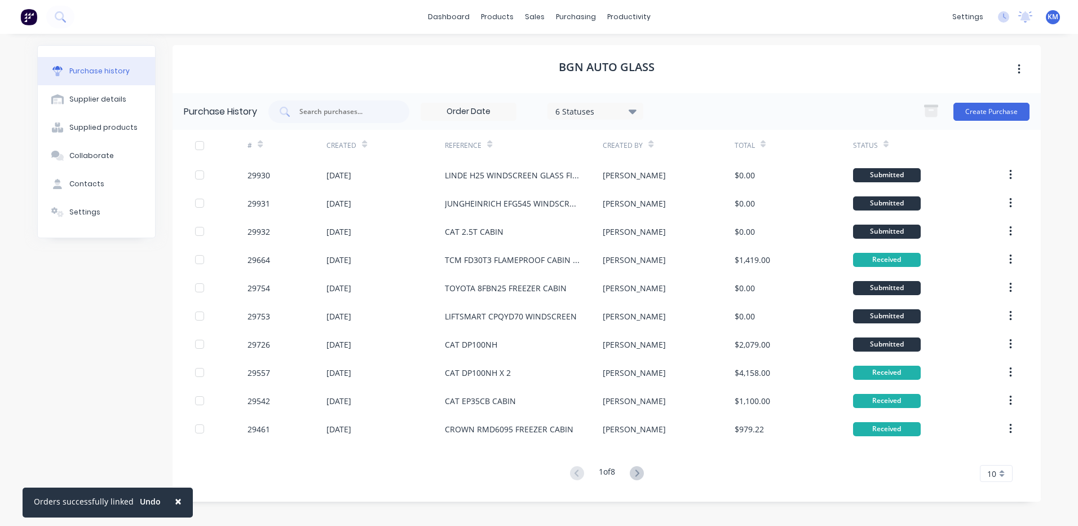
click at [175, 500] on span "×" at bounding box center [178, 501] width 7 height 16
click at [160, 472] on div "Purchase history Supplier details Supplied products Collaborate Contacts Settin…" at bounding box center [539, 274] width 1004 height 458
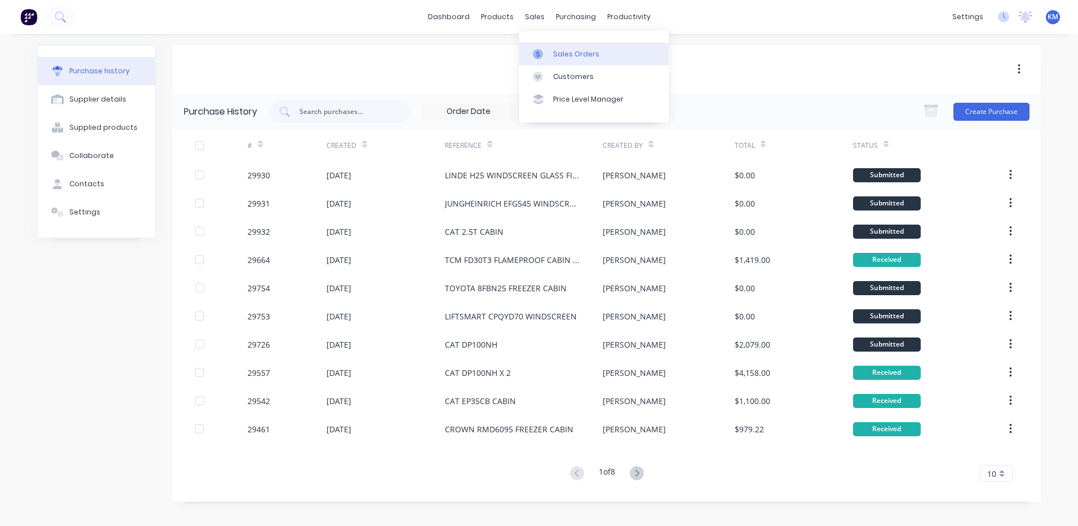
click at [545, 43] on link "Sales Orders" at bounding box center [593, 53] width 149 height 23
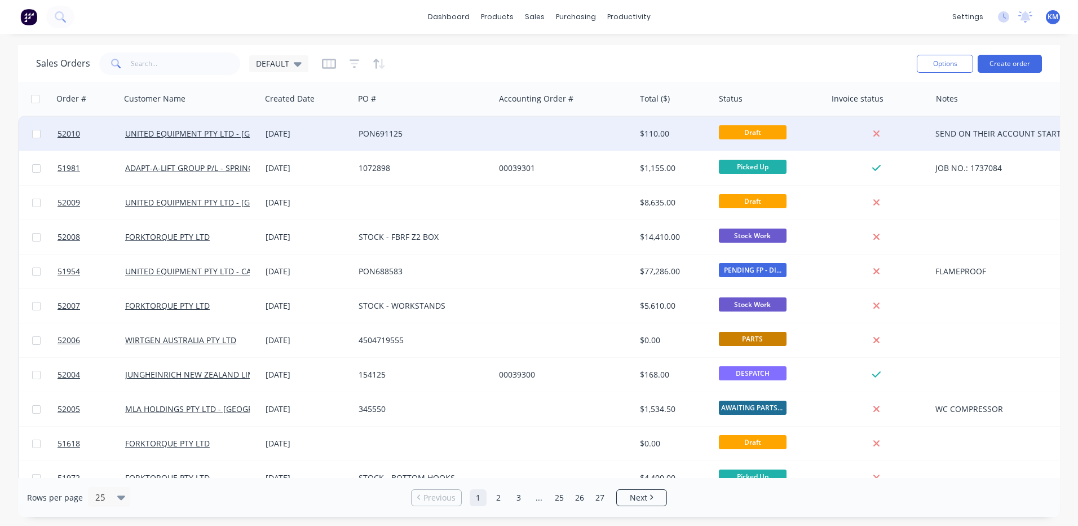
click at [385, 142] on div "PON691125" at bounding box center [424, 134] width 140 height 34
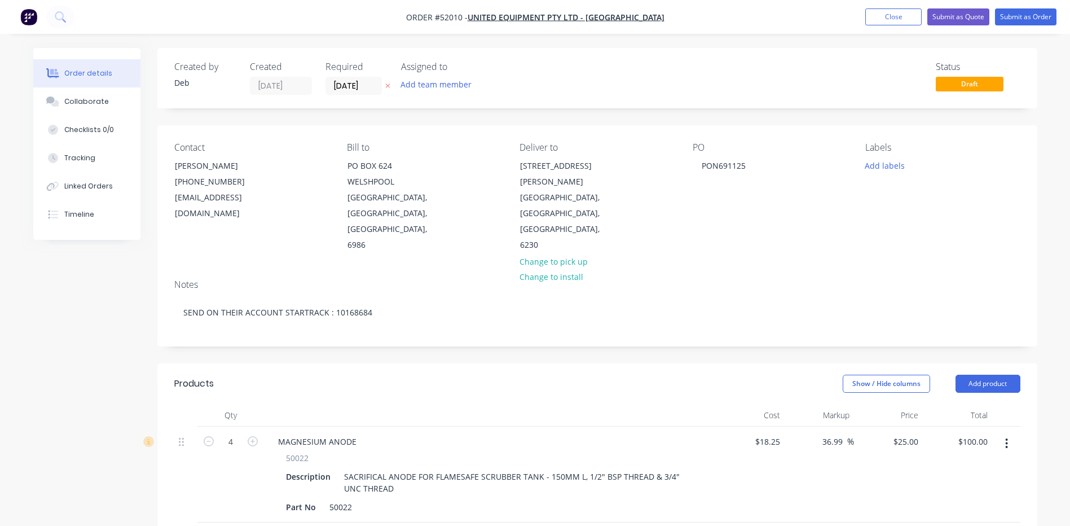
click at [903, 8] on nav "Order #52010 - UNITED EQUIPMENT PTY LTD - BUNBURY Add product Close Submit as Q…" at bounding box center [535, 17] width 1070 height 34
click at [876, 19] on button "Close" at bounding box center [893, 16] width 56 height 17
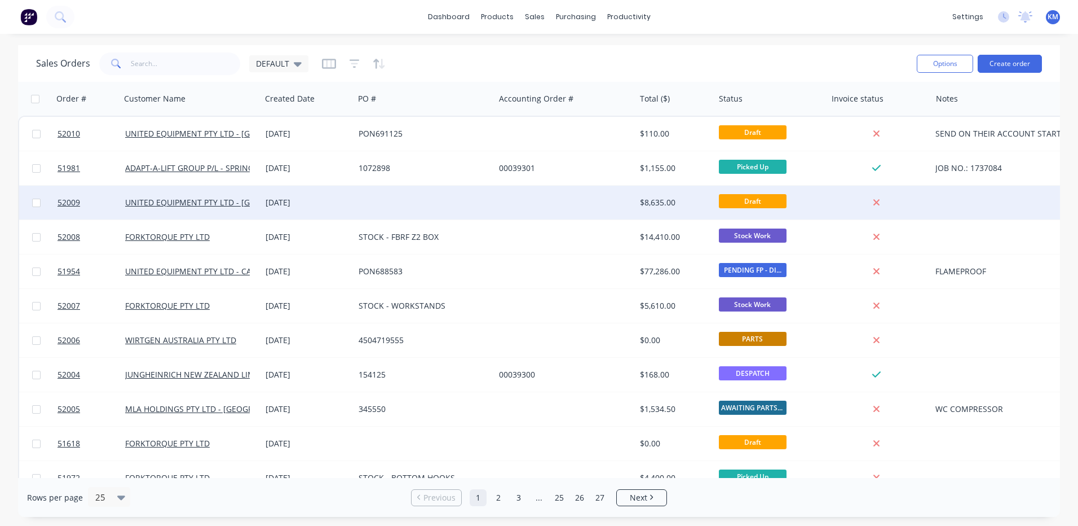
click at [528, 202] on div at bounding box center [565, 203] width 140 height 34
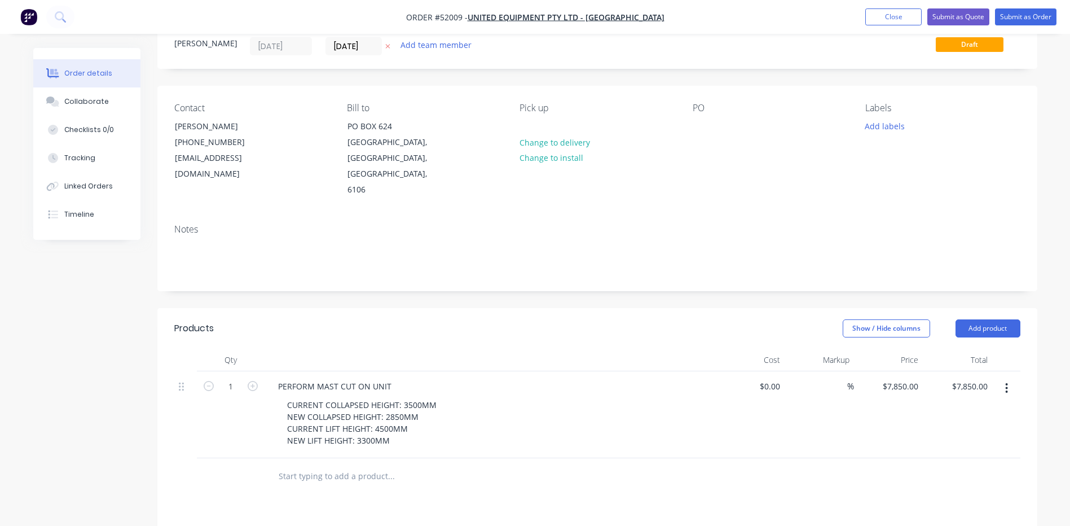
scroll to position [113, 0]
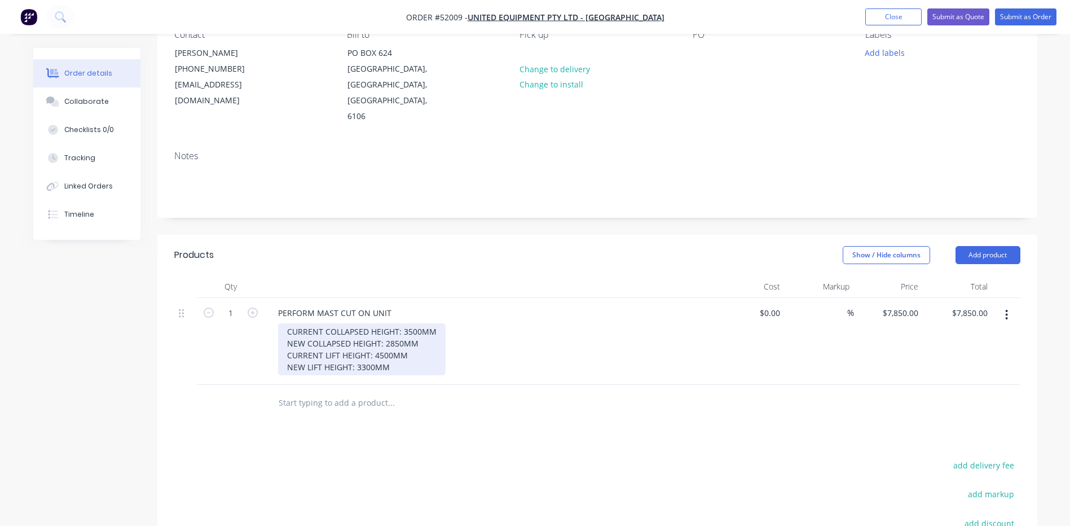
click at [419, 323] on div "CURRENT COLLAPSED HEIGHT: 3500MM NEW COLLAPSED HEIGHT: 2850MM CURRENT LIFT HEIG…" at bounding box center [361, 349] width 167 height 52
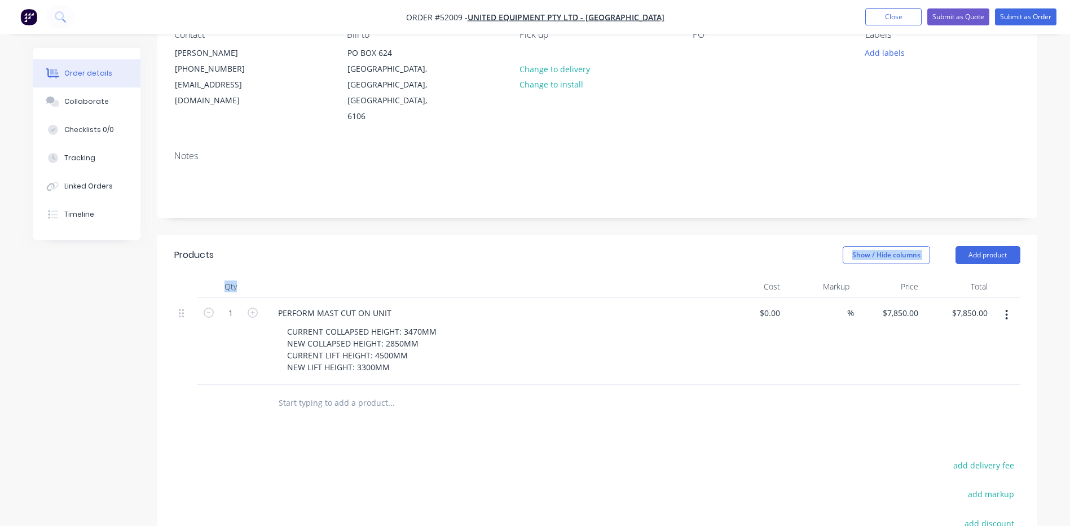
drag, startPoint x: 473, startPoint y: 241, endPoint x: 564, endPoint y: 264, distance: 94.4
click at [541, 261] on div "Products Show / Hide columns Add product Qty Cost Markup Price Total 1 PERFORM …" at bounding box center [597, 328] width 880 height 187
click at [550, 246] on div "Show / Hide columns Add product" at bounding box center [687, 255] width 666 height 18
click at [258, 236] on header "Products Show / Hide columns Add product" at bounding box center [597, 255] width 880 height 41
click at [1007, 246] on button "Add product" at bounding box center [987, 255] width 65 height 18
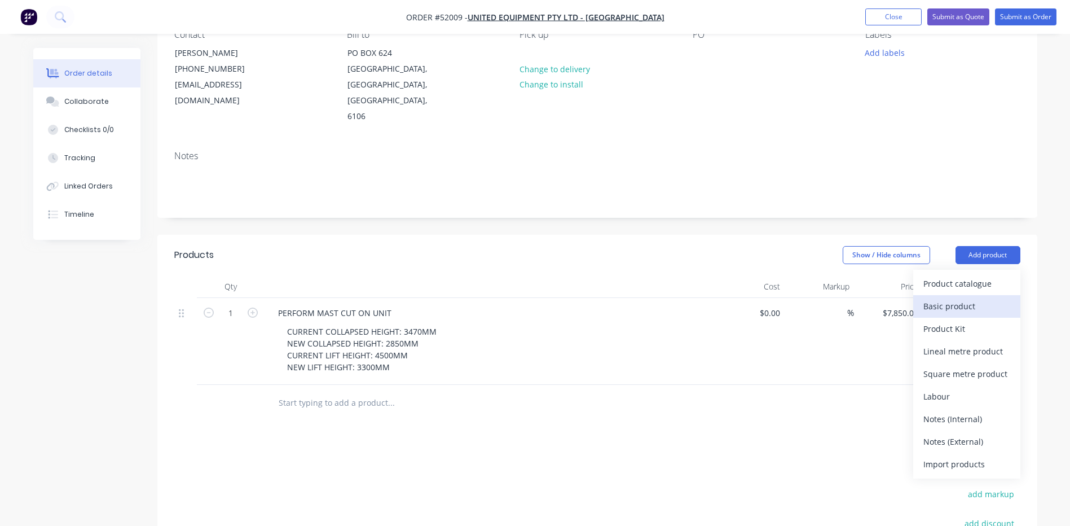
click at [972, 298] on div "Basic product" at bounding box center [966, 306] width 87 height 16
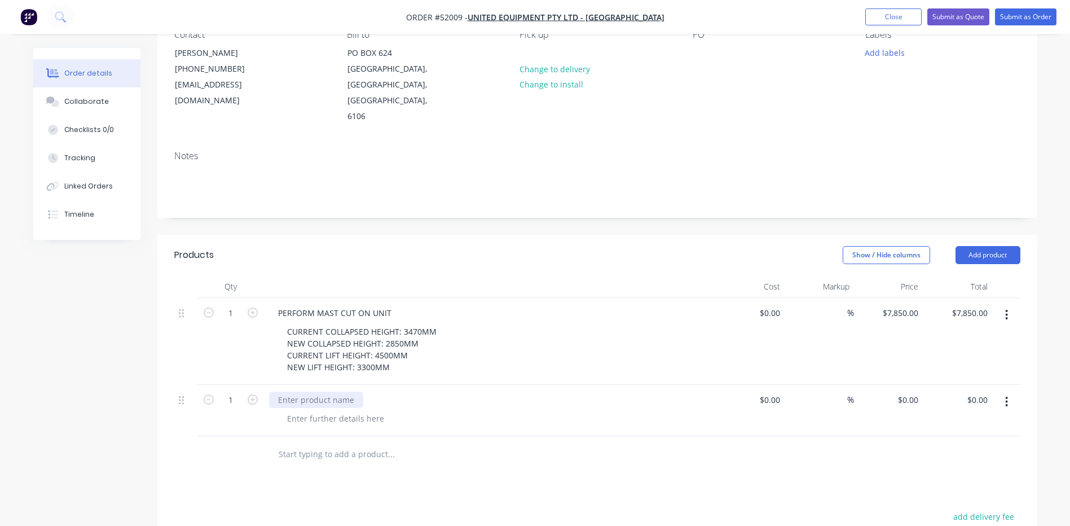
click at [345, 391] on div at bounding box center [316, 399] width 94 height 16
click at [317, 391] on div at bounding box center [316, 399] width 94 height 16
click at [1013, 391] on button "button" at bounding box center [1006, 401] width 27 height 20
click at [959, 491] on div "Delete" at bounding box center [966, 499] width 87 height 16
click at [993, 246] on button "Add product" at bounding box center [987, 255] width 65 height 18
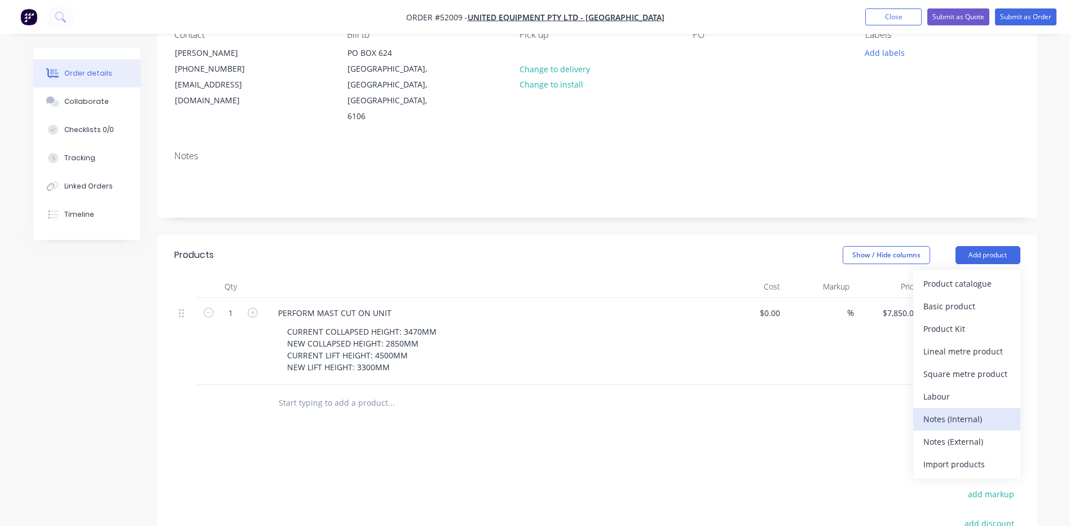
click at [967, 411] on div "Notes (Internal)" at bounding box center [966, 419] width 87 height 16
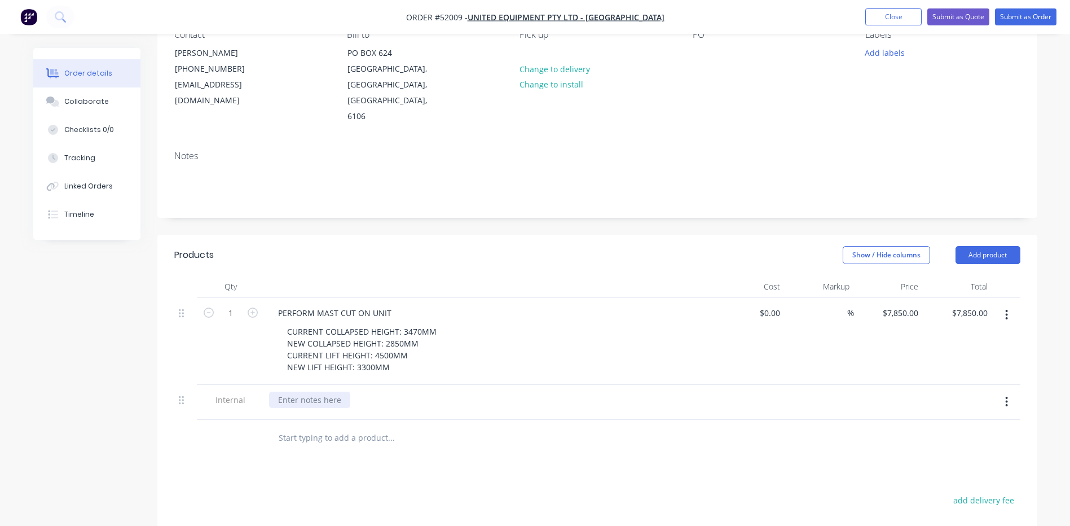
click at [337, 391] on div at bounding box center [309, 399] width 81 height 16
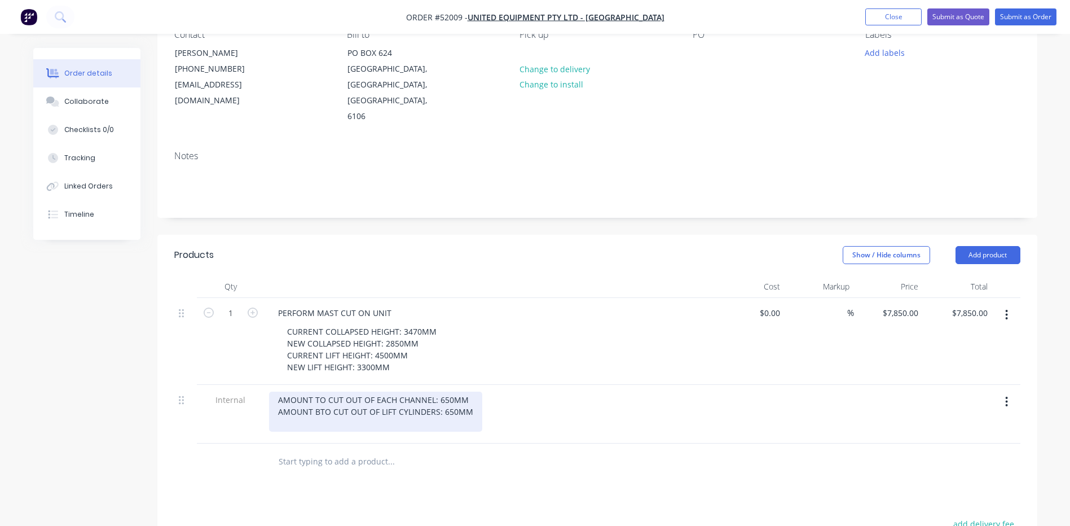
click at [316, 391] on div "AMOUNT TO CUT OUT OF EACH CHANNEL: 650MM AMOUNT BTO CUT OUT OF LIFT CYLINDERS: …" at bounding box center [375, 411] width 213 height 40
click at [338, 393] on div "AMOUNT TO CUT OUT OF EACH CHANNEL: 650MM AMOUNT TO CUT OUT OF LIFT CYLINDERS: 6…" at bounding box center [373, 411] width 209 height 40
click at [333, 391] on div "AMOUNT TO CUT OUT OF EACH CHANNEL: 650MM AMOUNT TO CUT OUT OF LIFT CYLINDERS: 6…" at bounding box center [373, 411] width 209 height 40
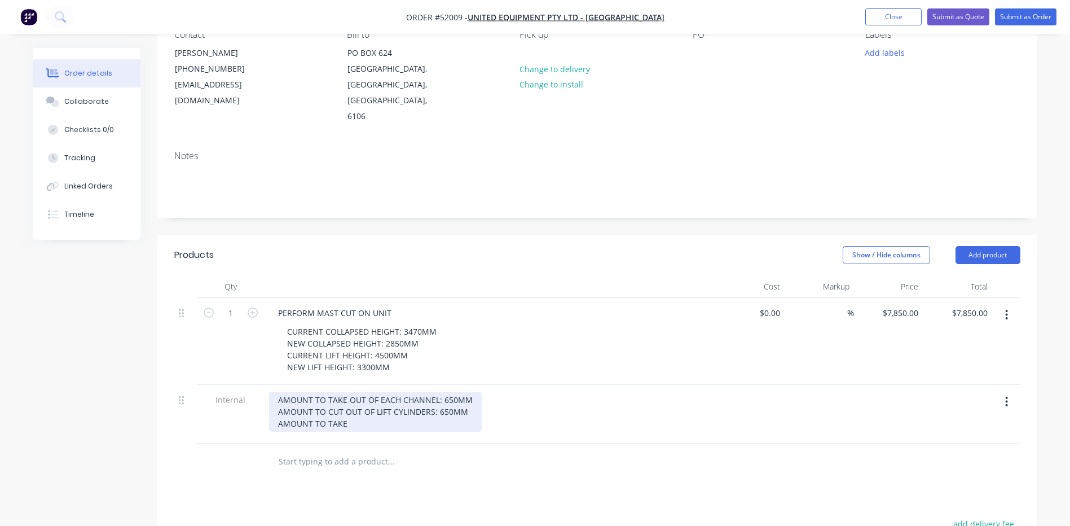
click at [337, 391] on div "AMOUNT TO TAKE OUT OF EACH CHANNEL: 650MM AMOUNT TO CUT OUT OF LIFT CYLINDERS: …" at bounding box center [375, 411] width 213 height 40
click at [357, 392] on div "AMOUNT TO TAKE OUT OF EACH CHANNEL: 650MM AMOUNT TO TAKE OUT OF LIFT CYLINDERS:…" at bounding box center [375, 411] width 213 height 40
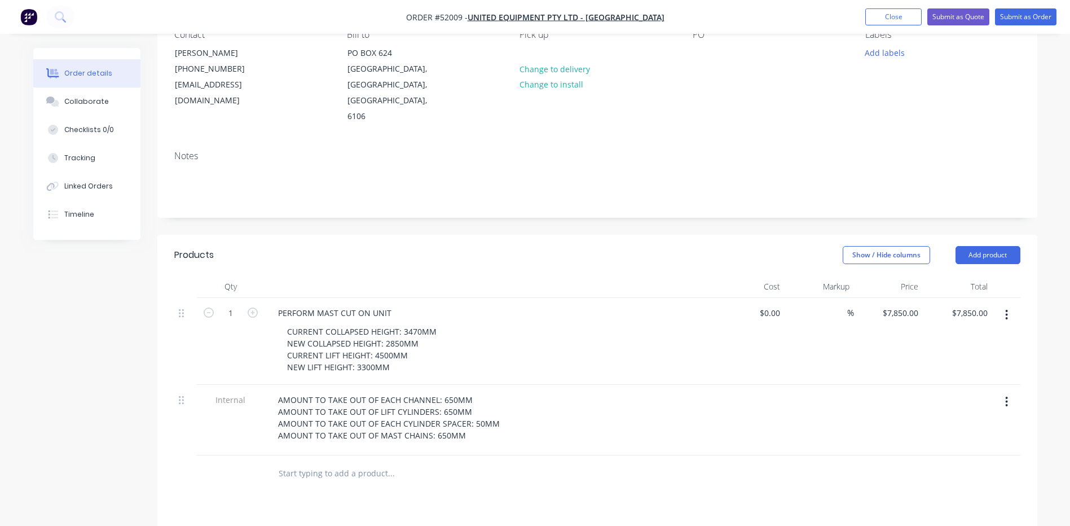
click at [447, 246] on div "Show / Hide columns Add product" at bounding box center [687, 255] width 666 height 18
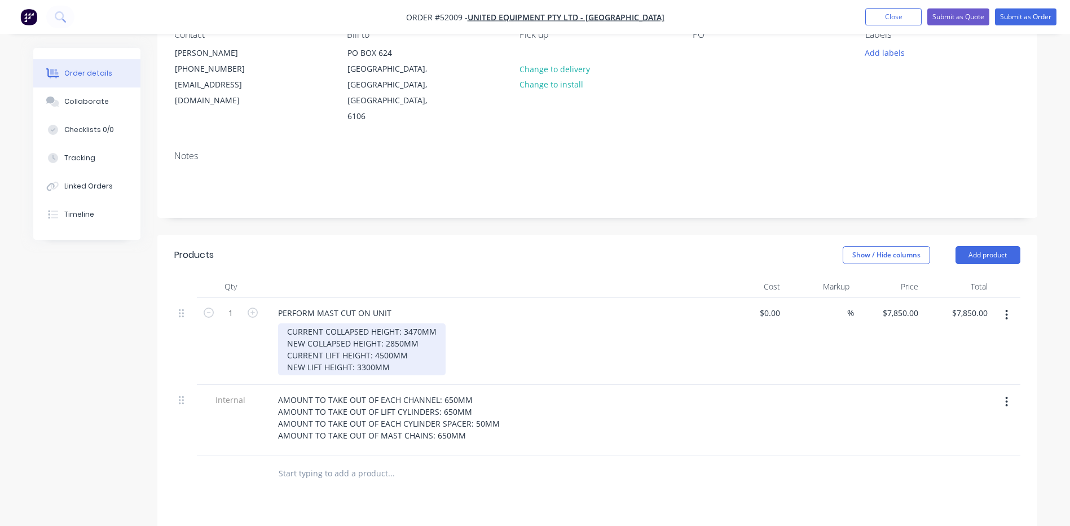
click at [408, 323] on div "CURRENT COLLAPSED HEIGHT: 3470MM NEW COLLAPSED HEIGHT: 2850MM CURRENT LIFT HEIG…" at bounding box center [361, 349] width 167 height 52
click at [410, 323] on div "CURRENT COLLAPSED HEIGHT: 3470MM NEW COLLAPSED HEIGHT: 2850MM CURRENT LIFT HEIG…" at bounding box center [361, 349] width 167 height 52
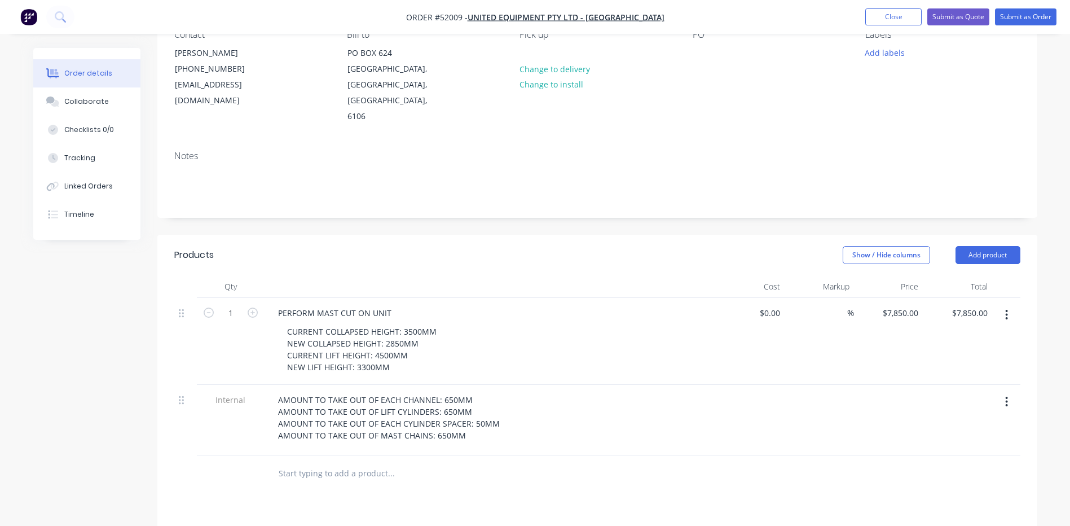
click at [440, 235] on header "Products Show / Hide columns Add product" at bounding box center [597, 255] width 880 height 41
click at [429, 246] on div "Show / Hide columns Add product" at bounding box center [687, 255] width 666 height 18
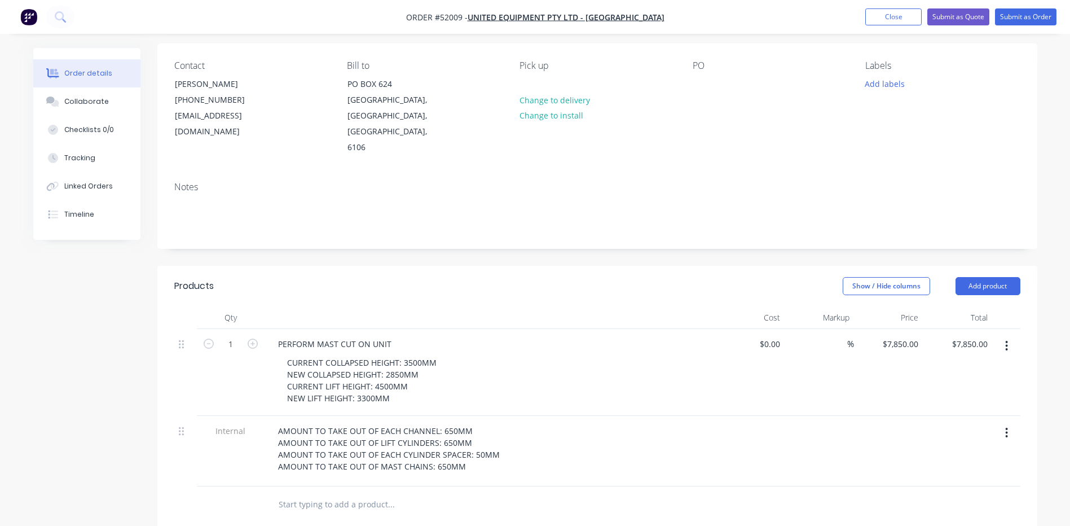
scroll to position [56, 0]
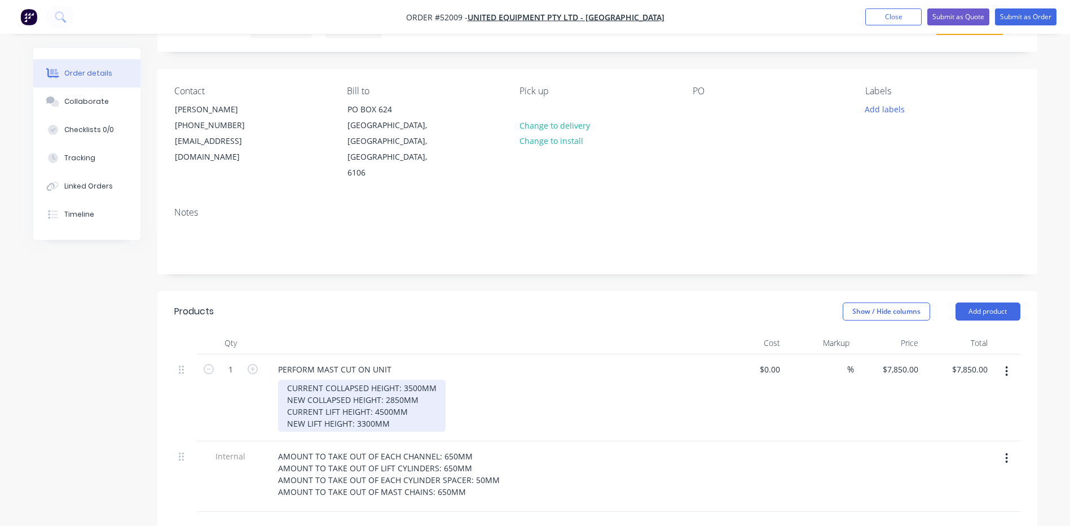
click at [298, 379] on div "CURRENT COLLAPSED HEIGHT: 3500MM NEW COLLAPSED HEIGHT: 2850MM CURRENT LIFT HEIG…" at bounding box center [361, 405] width 167 height 52
click at [290, 379] on div "CURRENT COLLAPSED HEIGHT: 3500MM NEW COLLAPSED HEIGHT: 2850MM CURRENT LIFT HEIG…" at bounding box center [361, 405] width 167 height 52
click at [287, 379] on div "CURRENT COLLAPSED HEIGHT: 3500MM NEW COLLAPSED HEIGHT: 2850MM CURRENT LIFT HEIG…" at bounding box center [361, 405] width 167 height 52
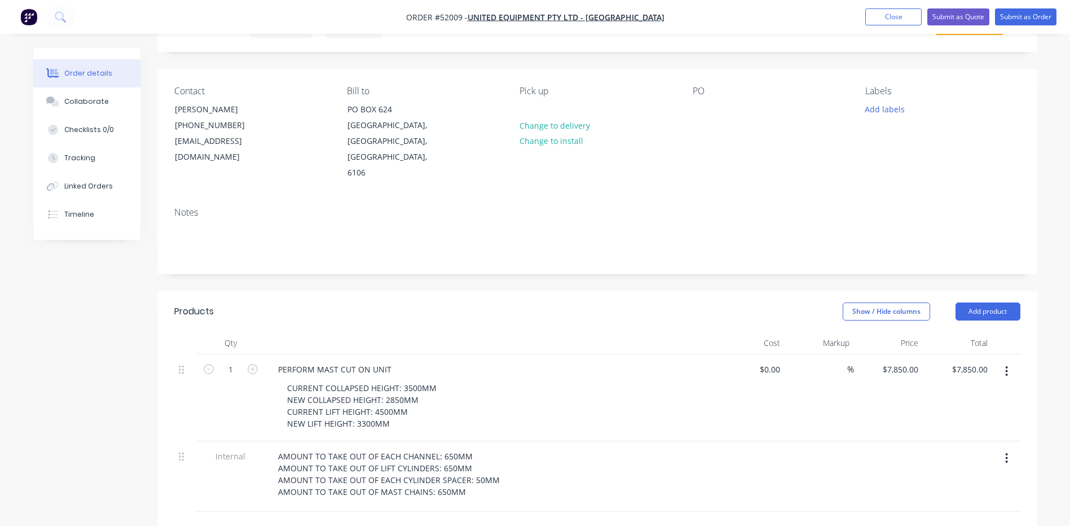
click at [333, 294] on header "Products Show / Hide columns Add product" at bounding box center [597, 311] width 880 height 41
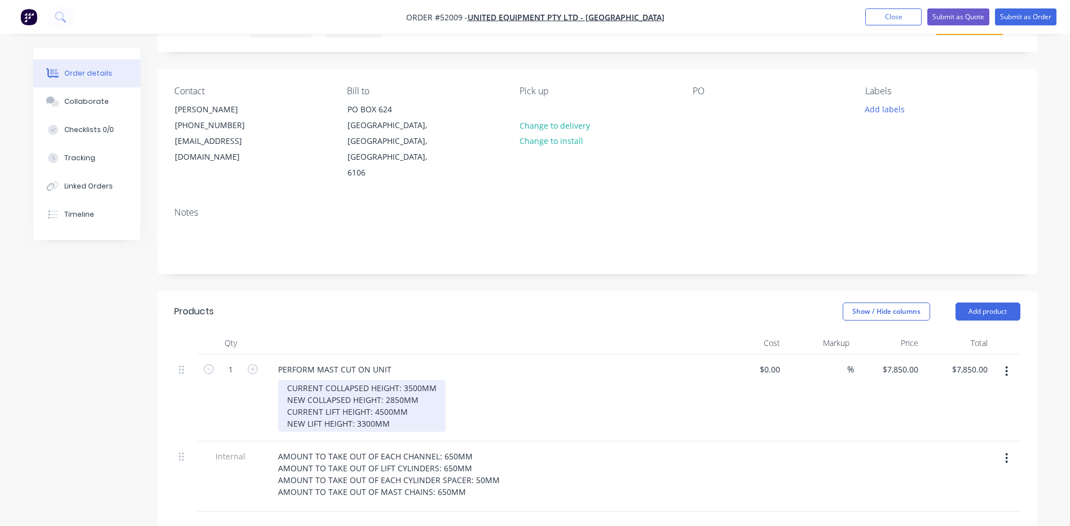
click at [311, 379] on div "CURRENT COLLAPSED HEIGHT: 3500MM NEW COLLAPSED HEIGHT: 2850MM CURRENT LIFT HEIG…" at bounding box center [361, 405] width 167 height 52
drag, startPoint x: 289, startPoint y: 354, endPoint x: 416, endPoint y: 387, distance: 131.2
click at [416, 387] on div "CURRENT COLLAPSED HEIGHT: 3500MM NEW COLLAPSED HEIGHT: 2850MM CURRENT LIFT HEIG…" at bounding box center [361, 405] width 167 height 52
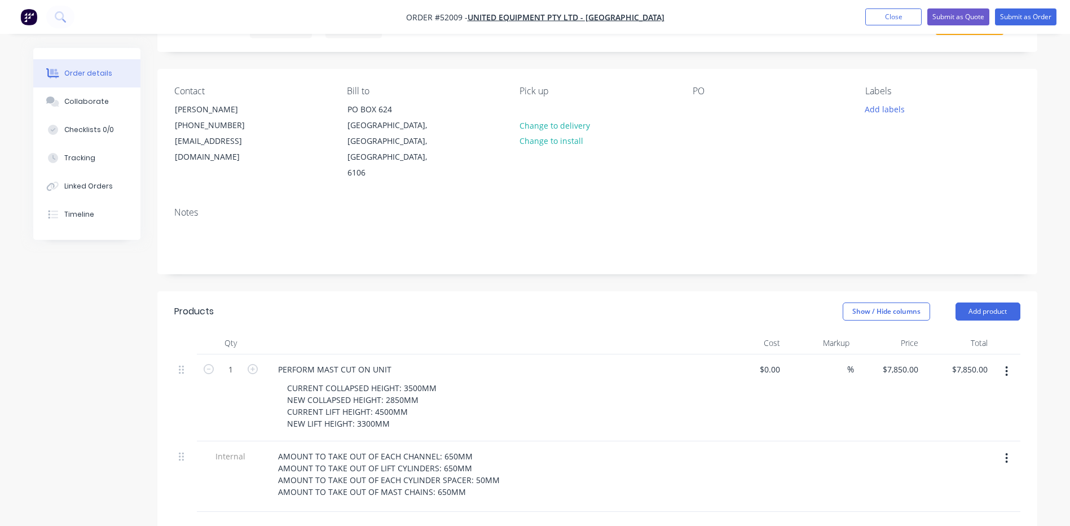
click at [395, 332] on div at bounding box center [489, 343] width 451 height 23
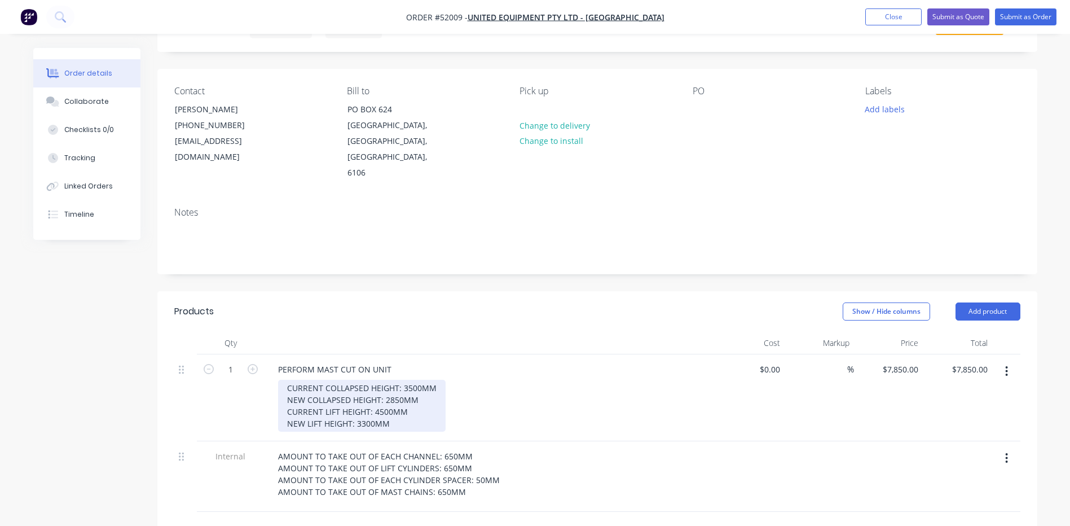
click at [399, 379] on div "CURRENT COLLAPSED HEIGHT: 3500MM NEW COLLAPSED HEIGHT: 2850MM CURRENT LIFT HEIG…" at bounding box center [361, 405] width 167 height 52
drag, startPoint x: 401, startPoint y: 357, endPoint x: 417, endPoint y: 357, distance: 15.8
click at [417, 379] on div "CURRENT COLLAPSED HEIGHT: 3500MM NEW COLLAPSED HEIGHT: 2850MM CURRENT LIFT HEIG…" at bounding box center [361, 405] width 167 height 52
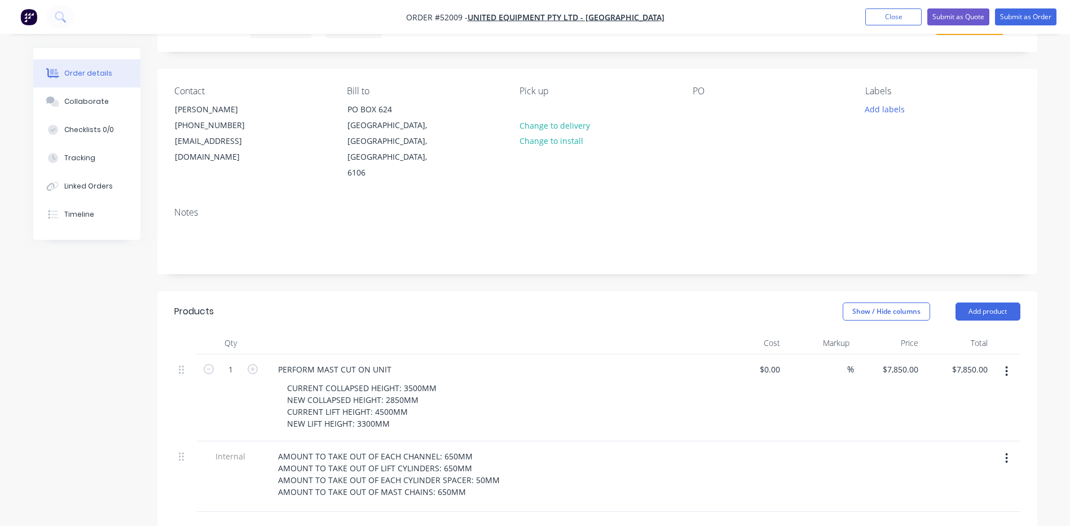
click at [418, 332] on div at bounding box center [489, 343] width 451 height 23
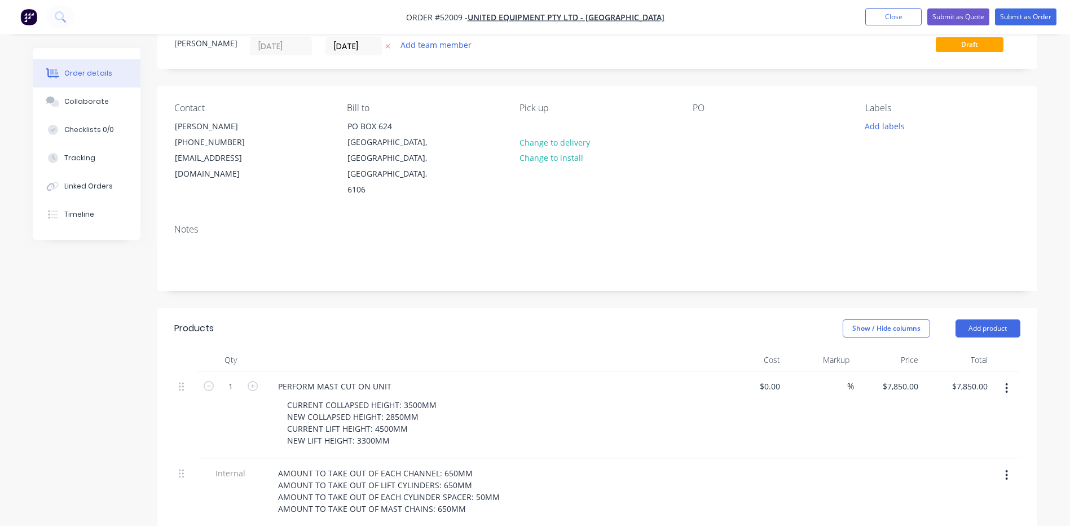
scroll to position [169, 0]
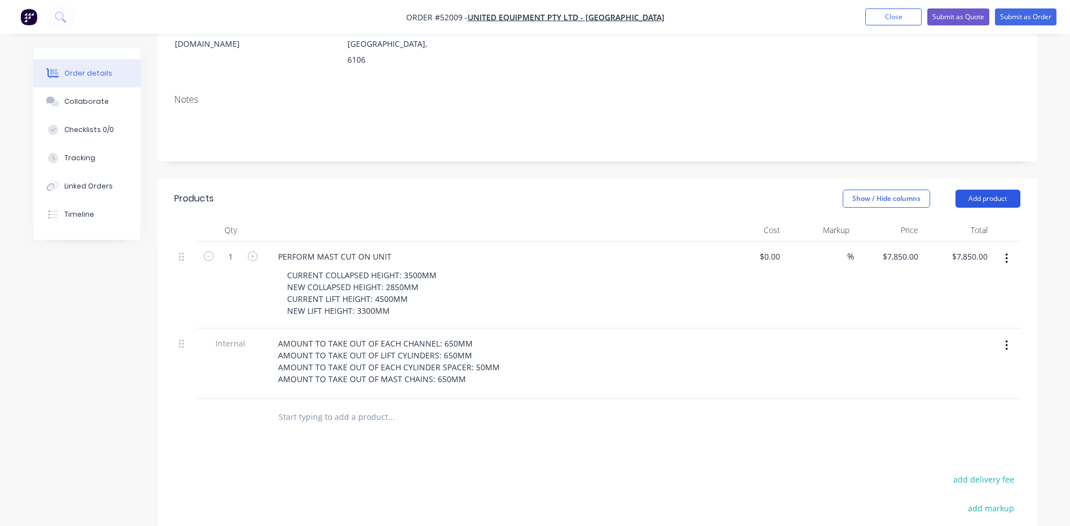
click at [997, 189] on button "Add product" at bounding box center [987, 198] width 65 height 18
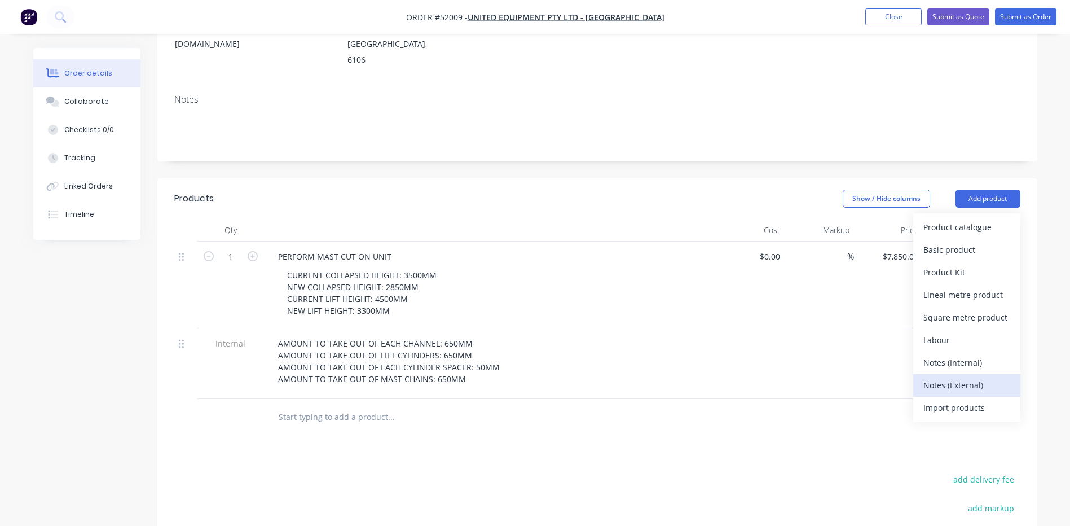
click at [978, 377] on div "Notes (External)" at bounding box center [966, 385] width 87 height 16
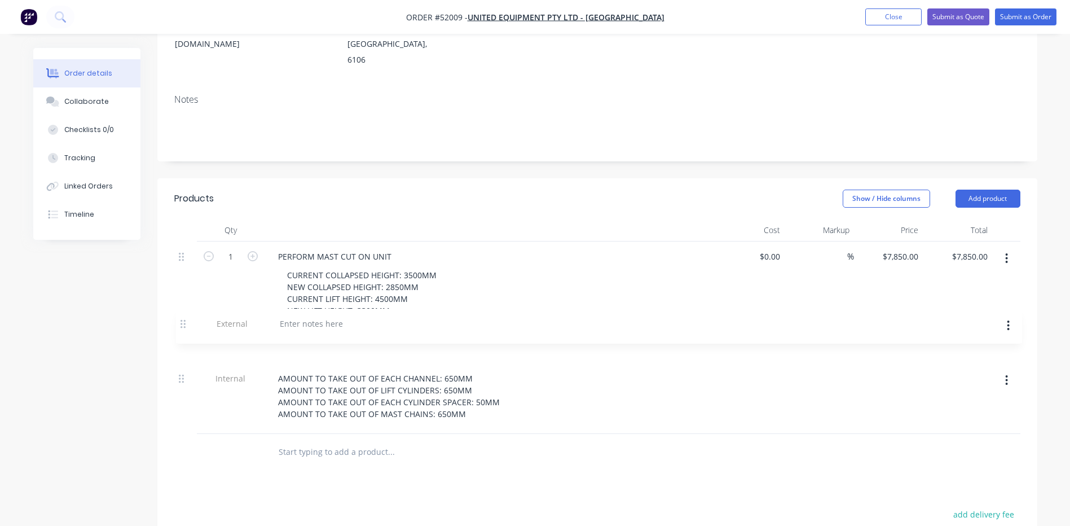
drag, startPoint x: 185, startPoint y: 383, endPoint x: 186, endPoint y: 314, distance: 69.9
click at [186, 314] on div "1 PERFORM MAST CUT ON UNIT CURRENT COLLAPSED HEIGHT: 3500MM NEW COLLAPSED HEIGH…" at bounding box center [597, 337] width 846 height 192
click at [325, 335] on div at bounding box center [309, 343] width 81 height 16
click at [411, 189] on div "Show / Hide columns Add product" at bounding box center [687, 198] width 666 height 18
click at [330, 335] on div at bounding box center [309, 343] width 81 height 16
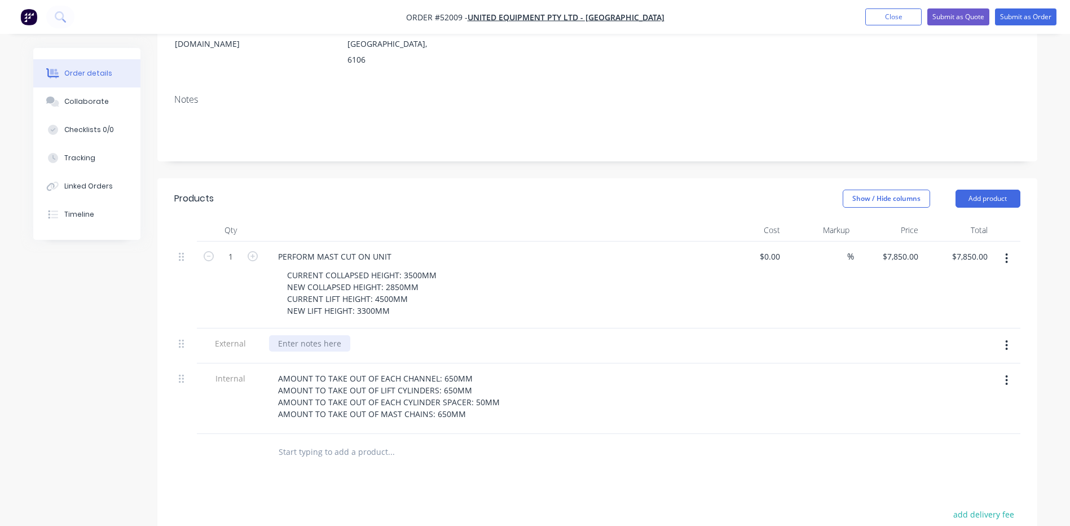
click at [321, 335] on div at bounding box center [309, 343] width 81 height 16
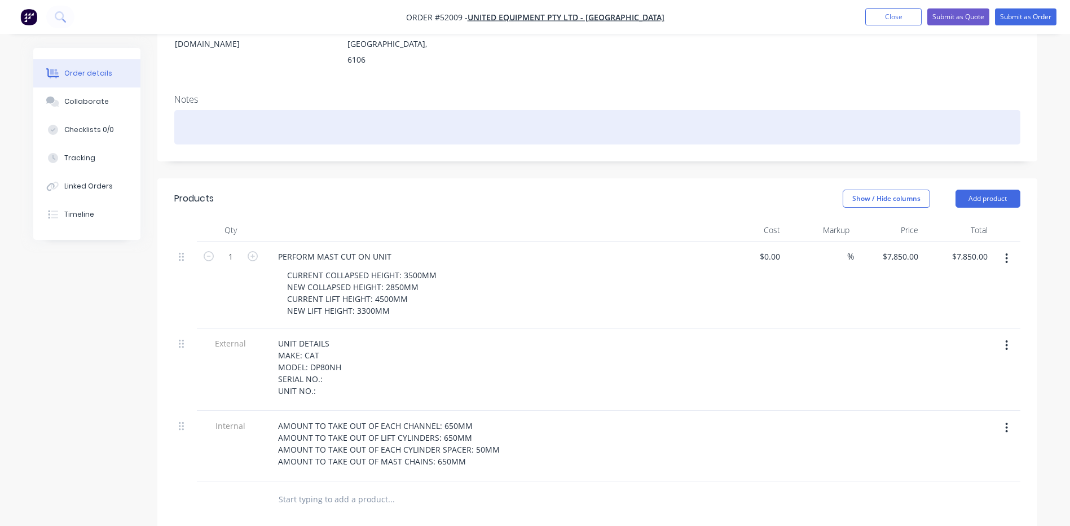
click at [277, 110] on div at bounding box center [597, 127] width 846 height 34
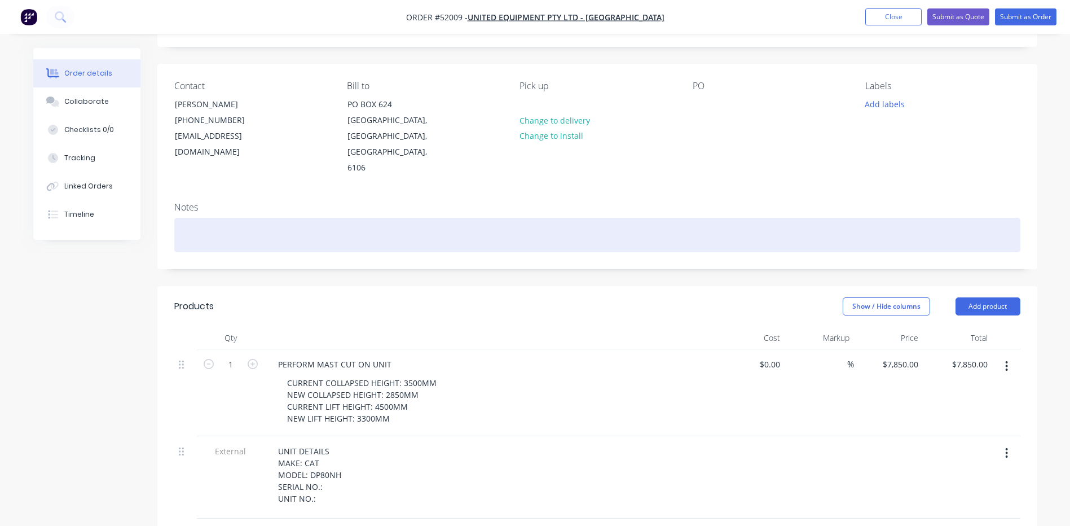
scroll to position [56, 0]
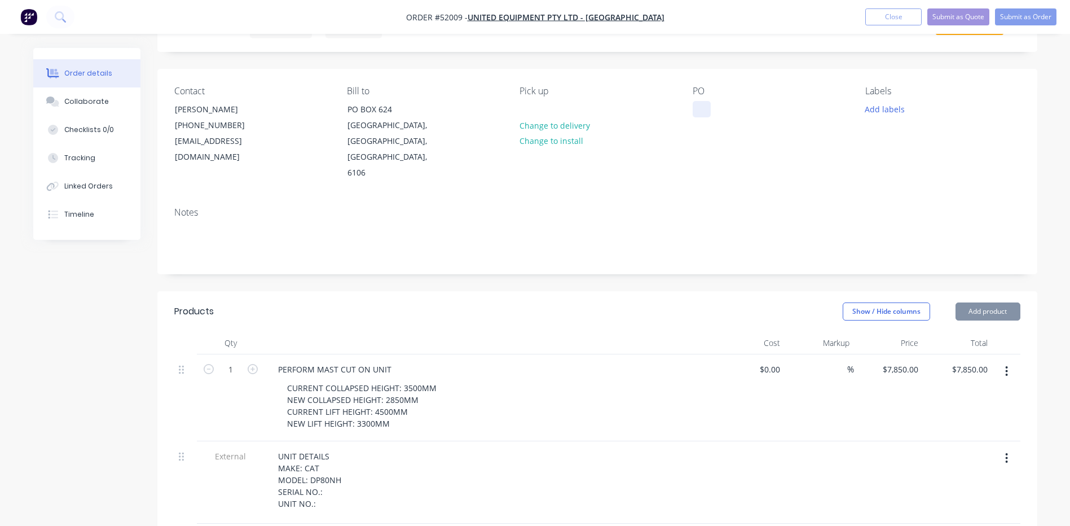
click at [699, 107] on div at bounding box center [701, 109] width 18 height 16
click at [726, 111] on div "PON" at bounding box center [709, 109] width 35 height 16
click at [395, 252] on div "Created by [PERSON_NAME] Created [DATE] Required [DATE] Assigned to Add team me…" at bounding box center [597, 447] width 880 height 910
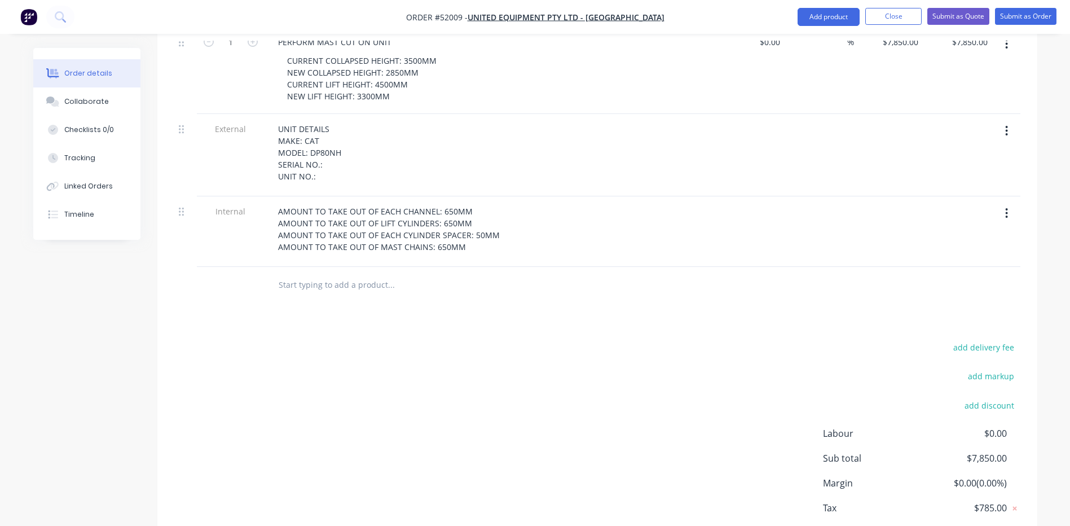
scroll to position [395, 0]
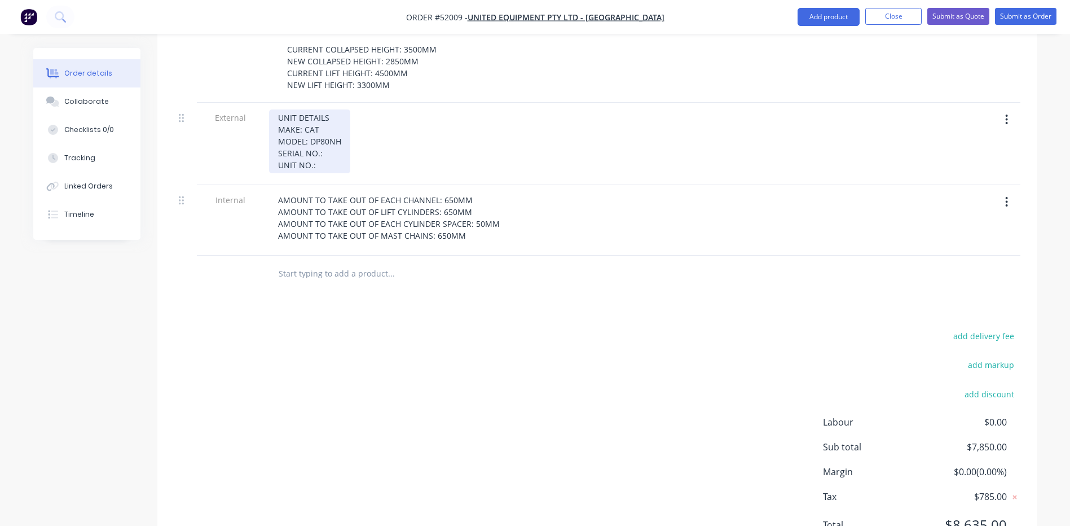
click at [328, 122] on div "UNIT DETAILS MAKE: CAT MODEL: DP80NH SERIAL NO.: UNIT NO.:" at bounding box center [309, 141] width 81 height 64
click at [331, 135] on div "UNIT DETAILS MAKE: CAT MODEL: DP80NH SERIAL NO.: UNIT NO.:" at bounding box center [309, 141] width 81 height 64
click at [390, 273] on div "Products Show / Hide columns Add product Qty Cost Markup Price Total 1 PERFORM …" at bounding box center [597, 258] width 880 height 610
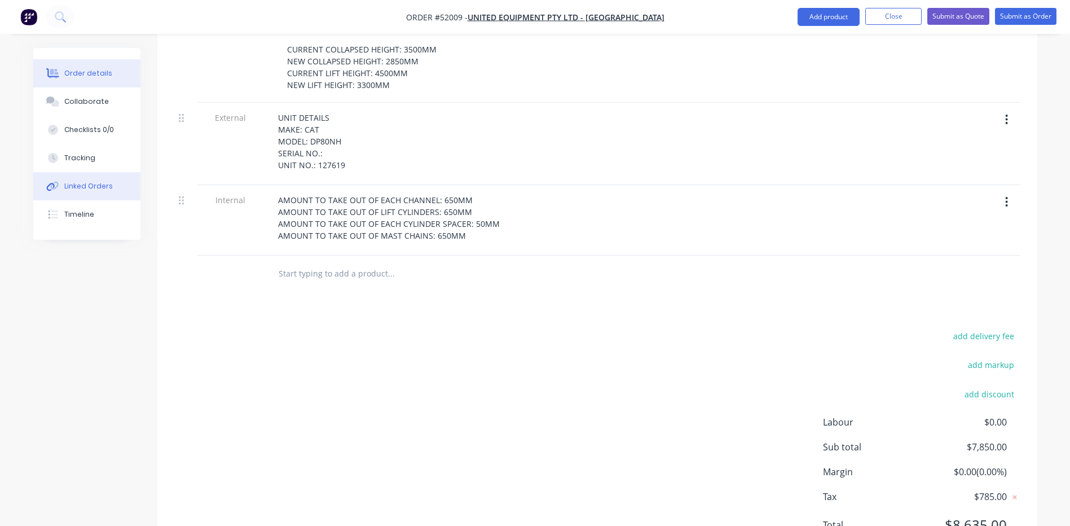
click at [94, 178] on button "Linked Orders" at bounding box center [86, 186] width 107 height 28
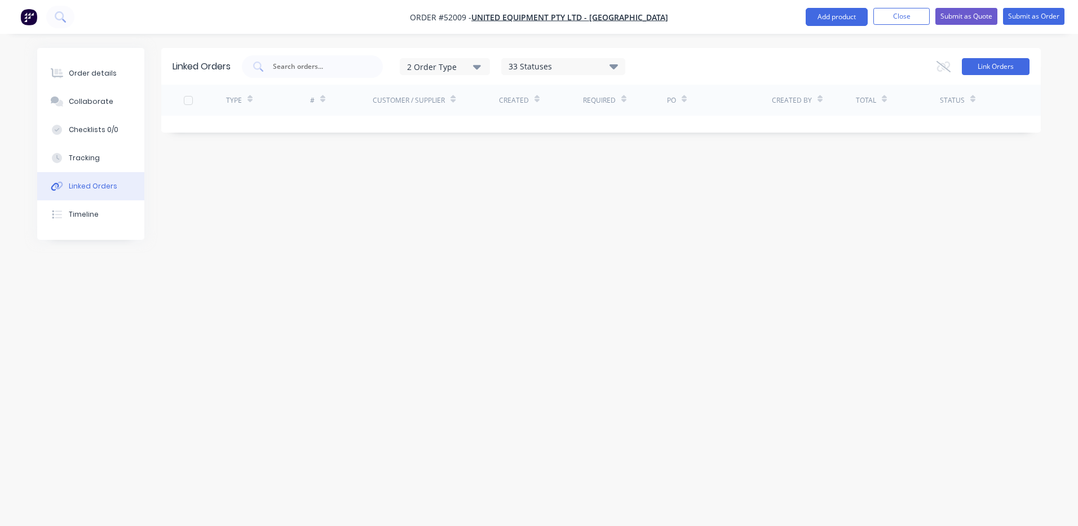
click at [974, 59] on button "Link Orders" at bounding box center [996, 66] width 68 height 17
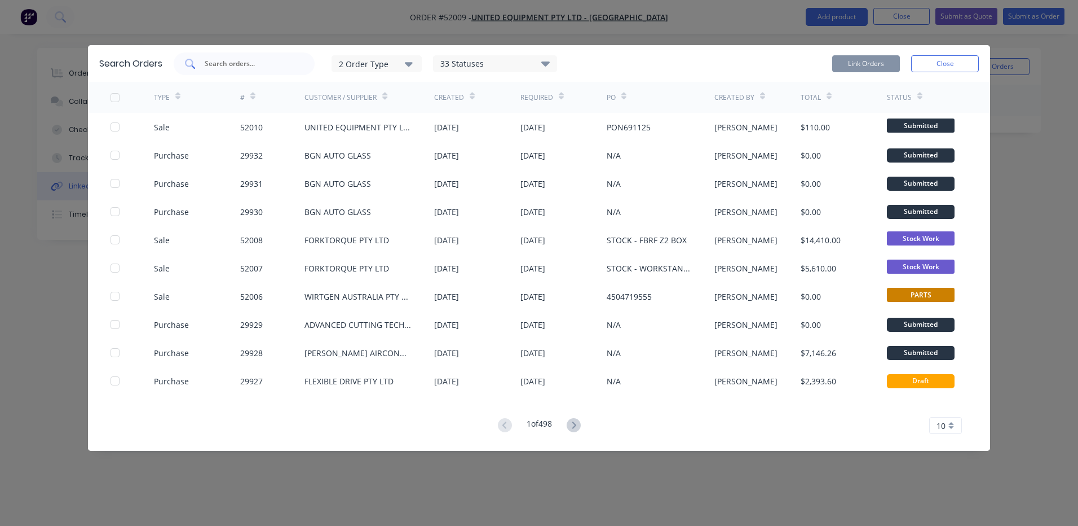
click at [271, 66] on input "text" at bounding box center [251, 63] width 94 height 11
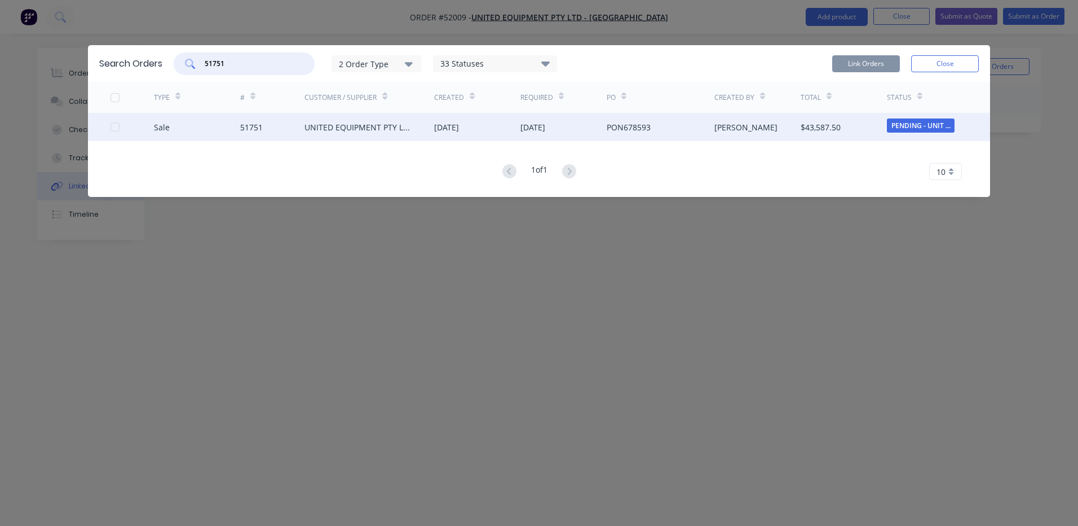
type input "51751"
click at [120, 128] on div at bounding box center [132, 127] width 43 height 28
click at [116, 126] on div at bounding box center [115, 127] width 23 height 23
click at [875, 67] on button "Link Orders" at bounding box center [866, 63] width 68 height 17
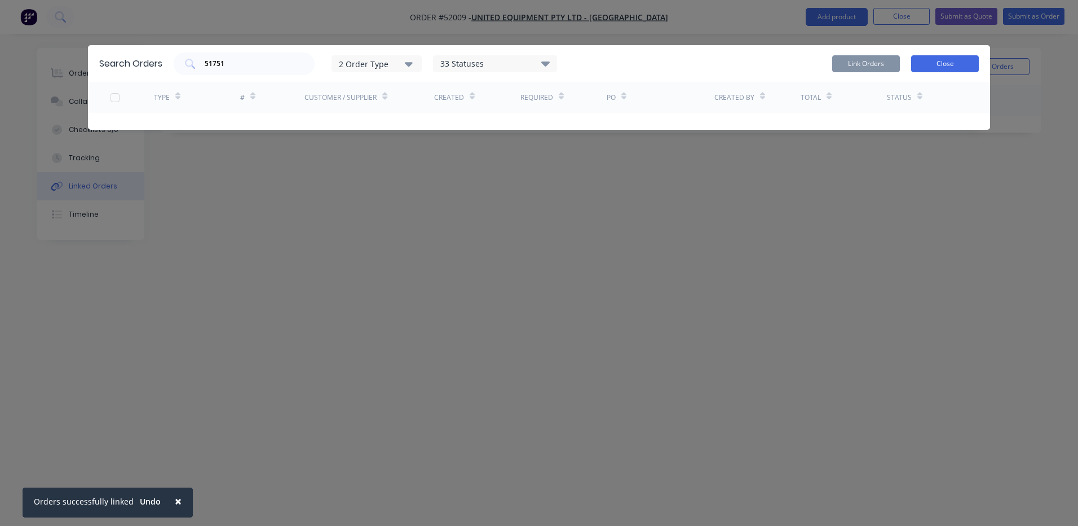
click at [945, 64] on button "Close" at bounding box center [945, 63] width 68 height 17
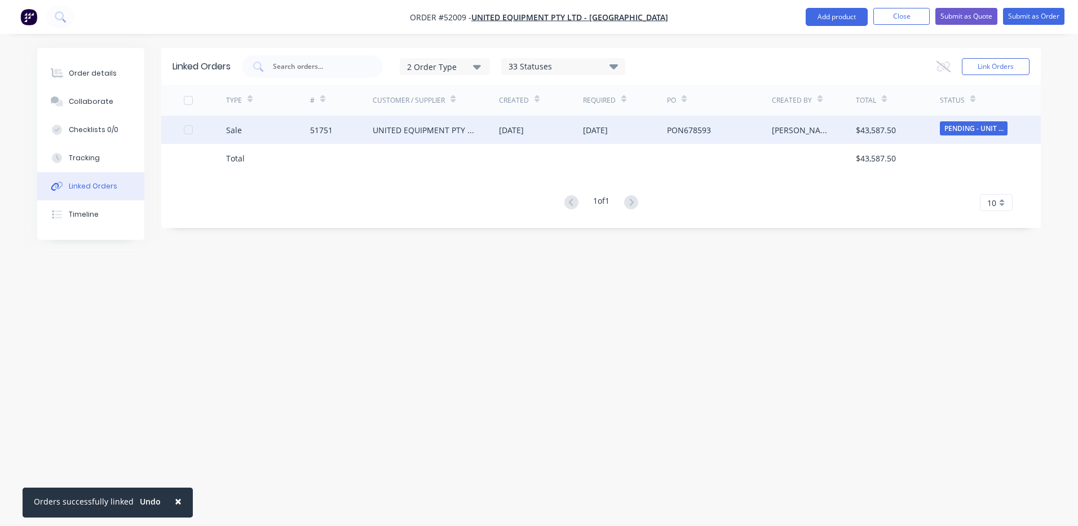
click at [485, 119] on div "UNITED EQUIPMENT PTY LTD - [GEOGRAPHIC_DATA]" at bounding box center [436, 130] width 126 height 28
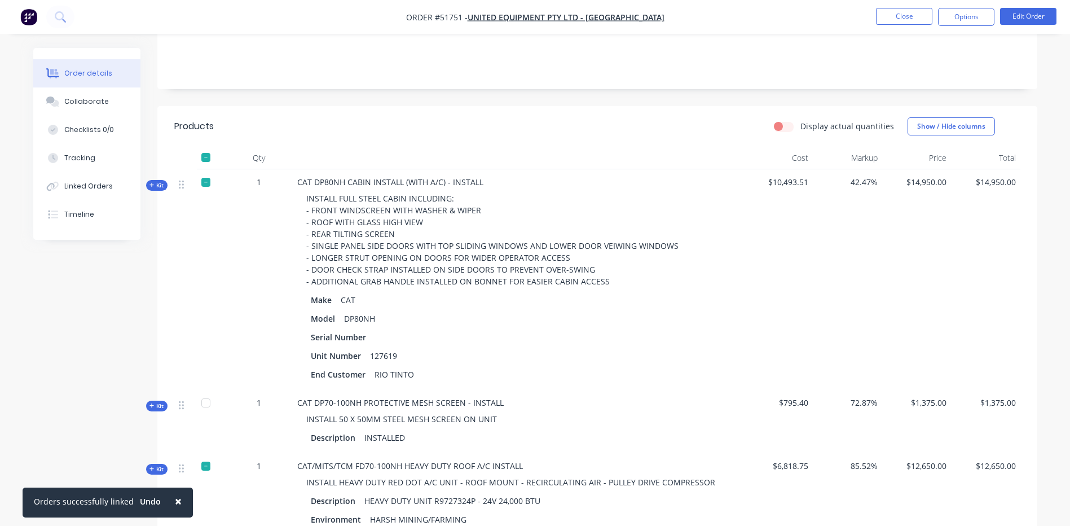
scroll to position [226, 0]
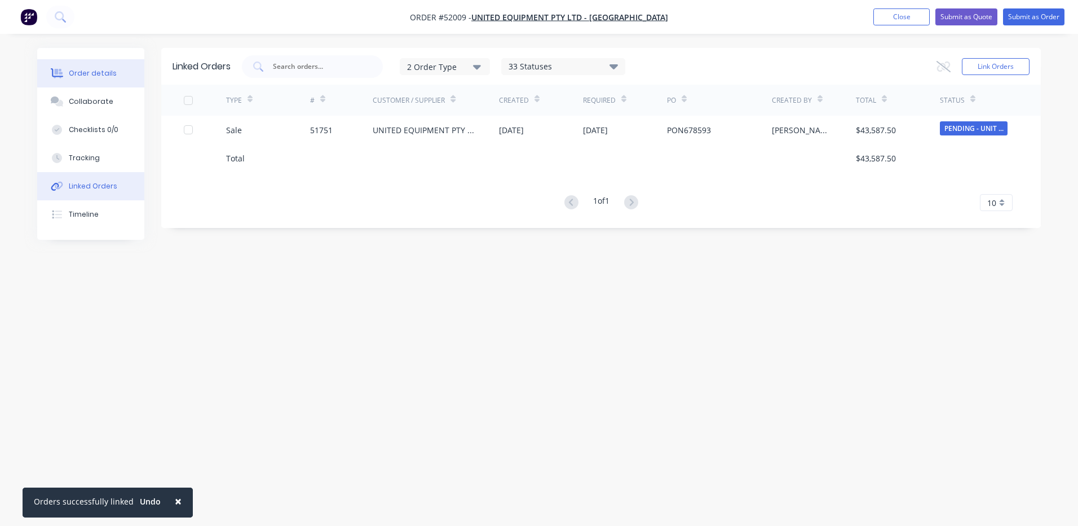
click at [124, 78] on button "Order details" at bounding box center [90, 73] width 107 height 28
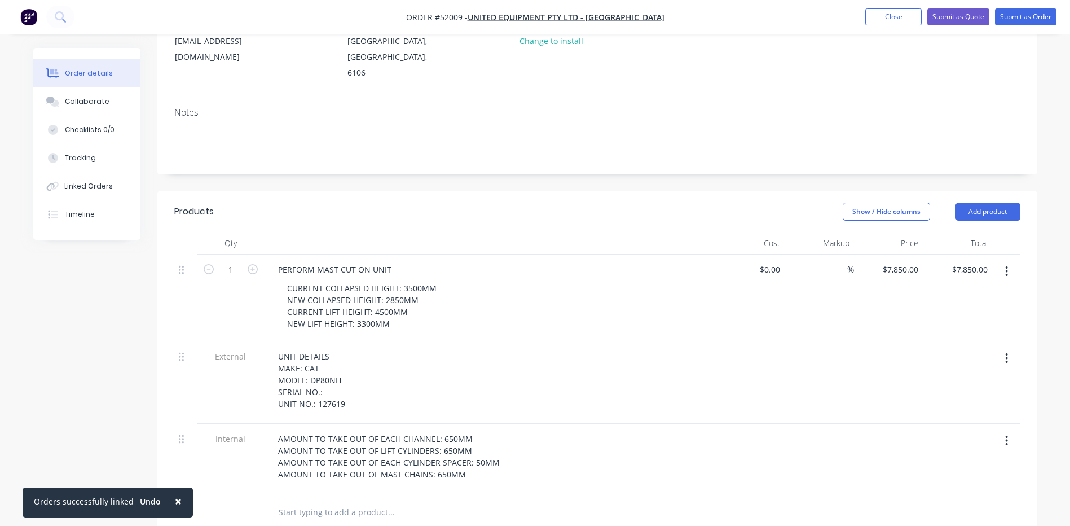
scroll to position [169, 0]
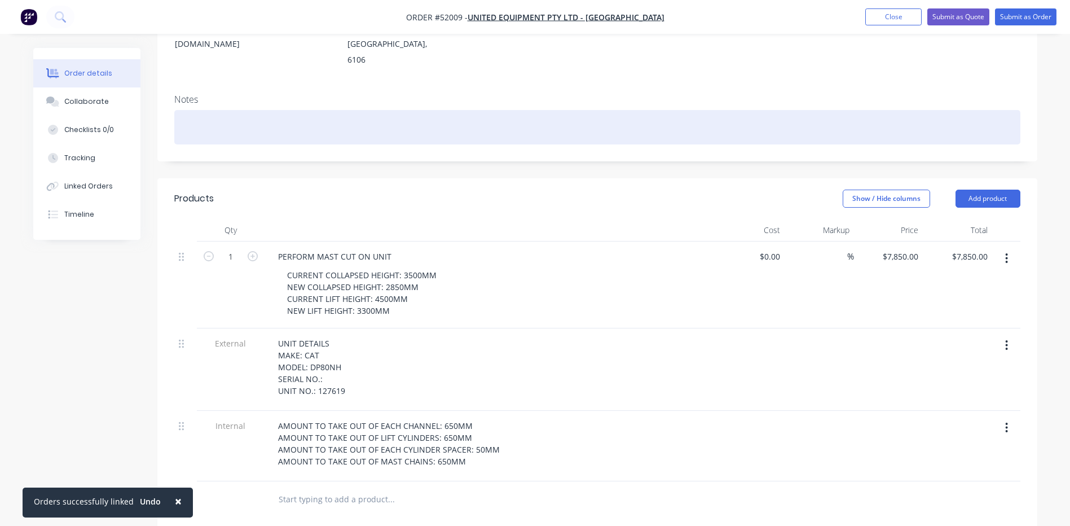
click at [288, 110] on div at bounding box center [597, 127] width 846 height 34
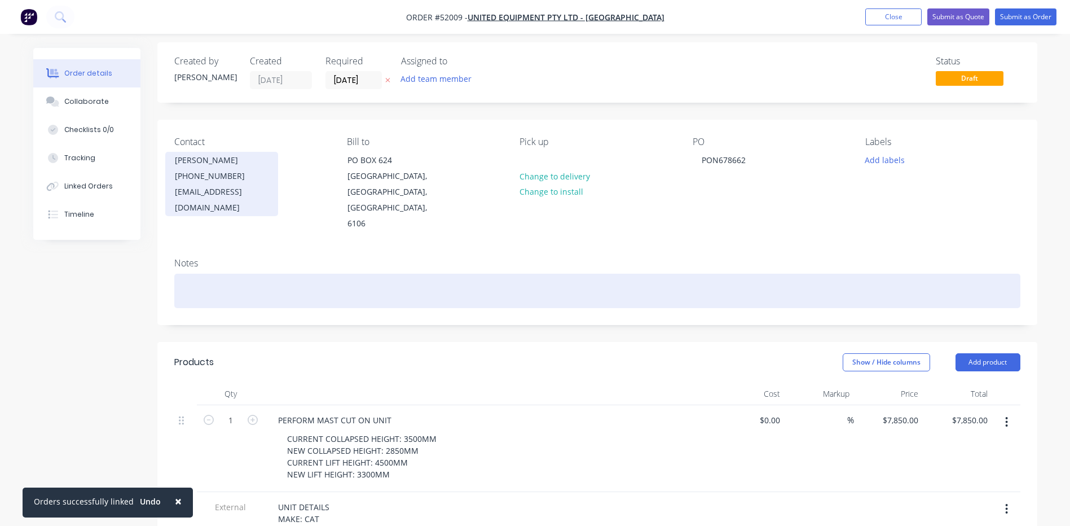
scroll to position [0, 0]
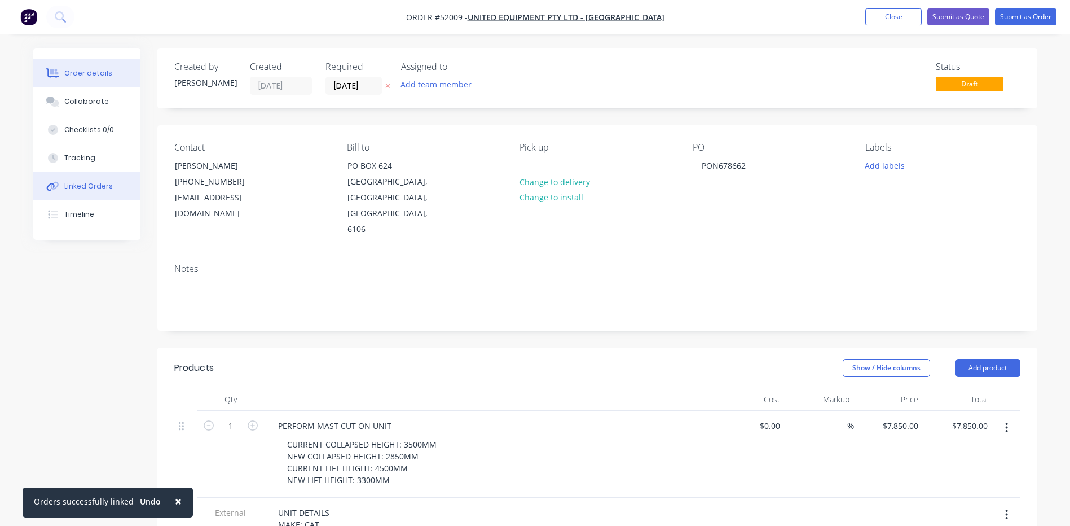
click at [39, 186] on button "Linked Orders" at bounding box center [86, 186] width 107 height 28
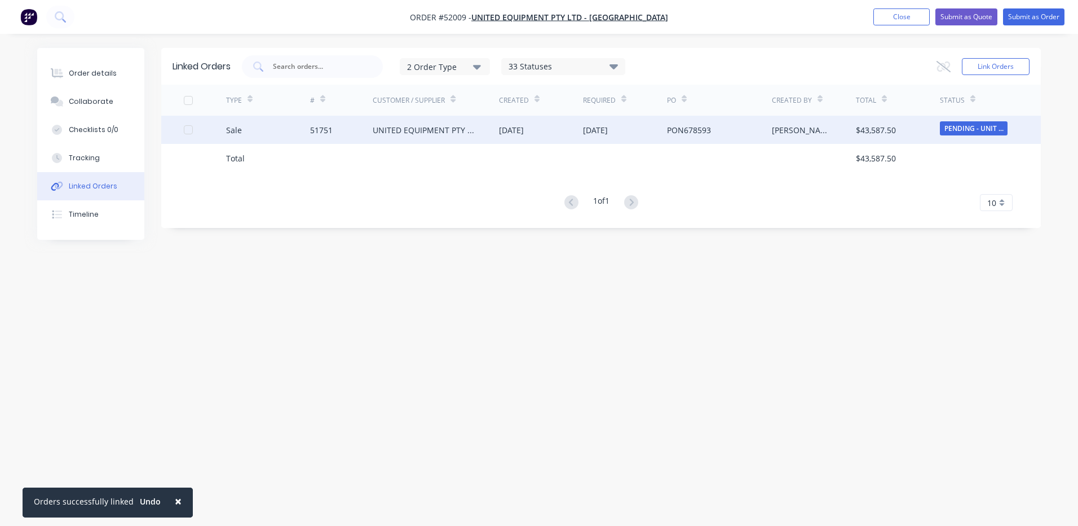
click at [273, 133] on div "Sale" at bounding box center [268, 130] width 84 height 28
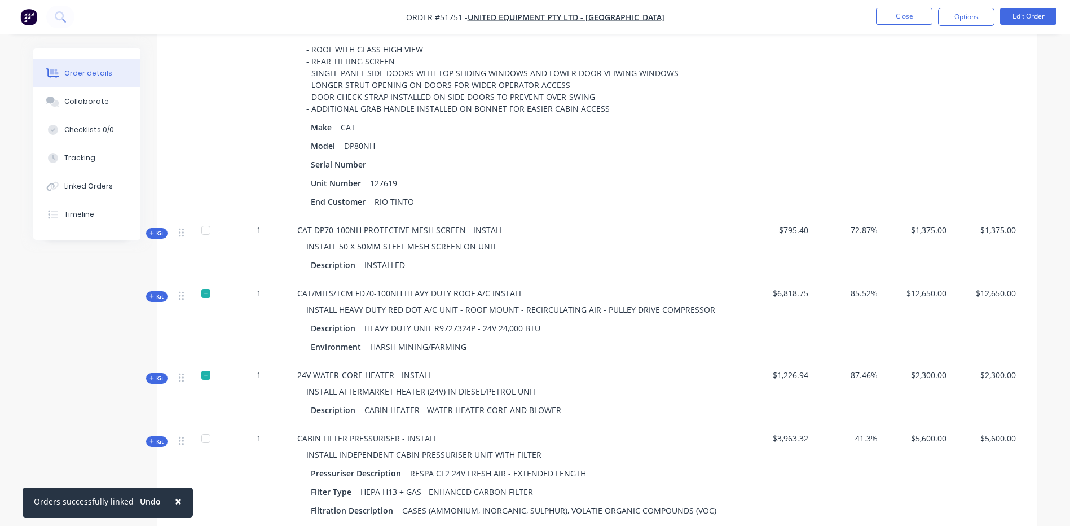
scroll to position [395, 0]
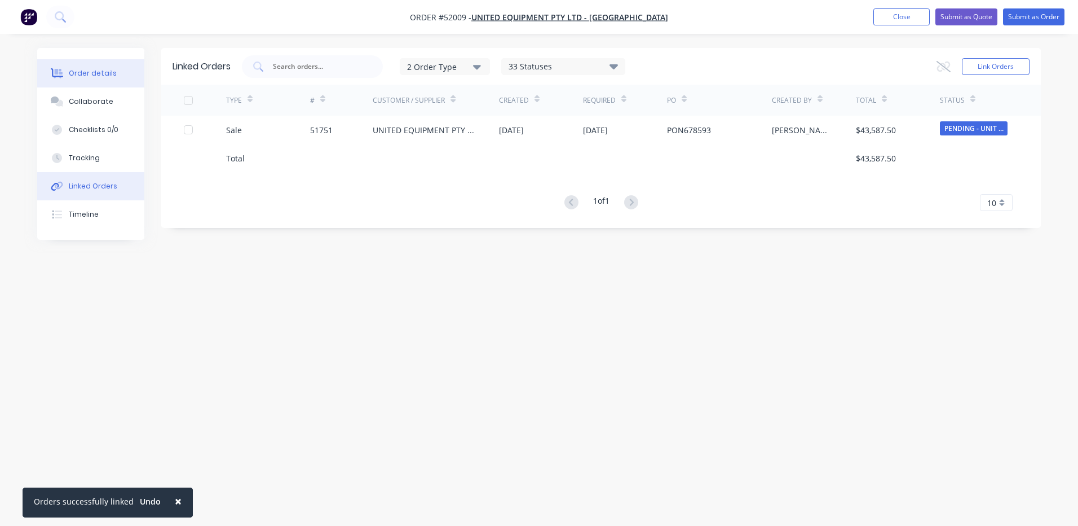
click at [108, 83] on button "Order details" at bounding box center [90, 73] width 107 height 28
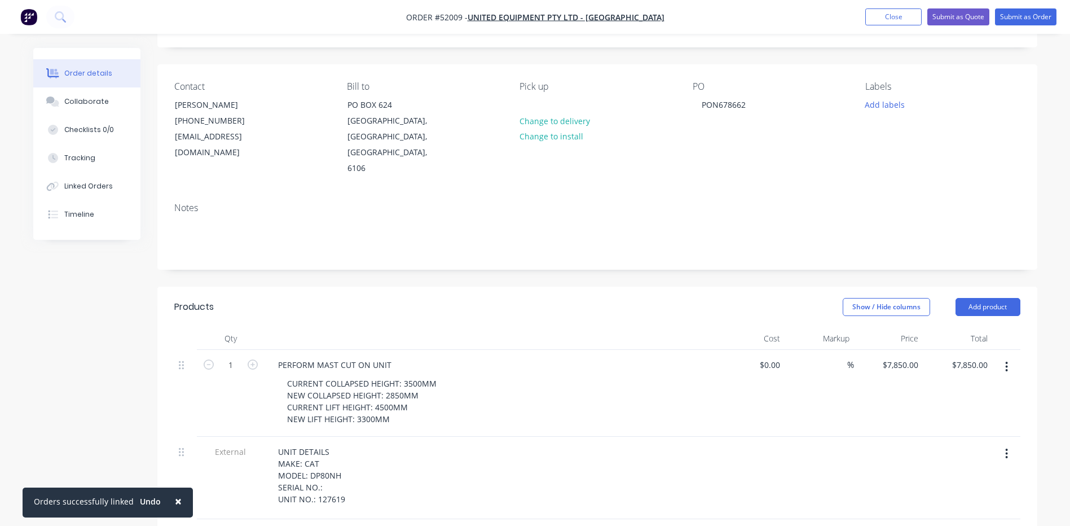
scroll to position [56, 0]
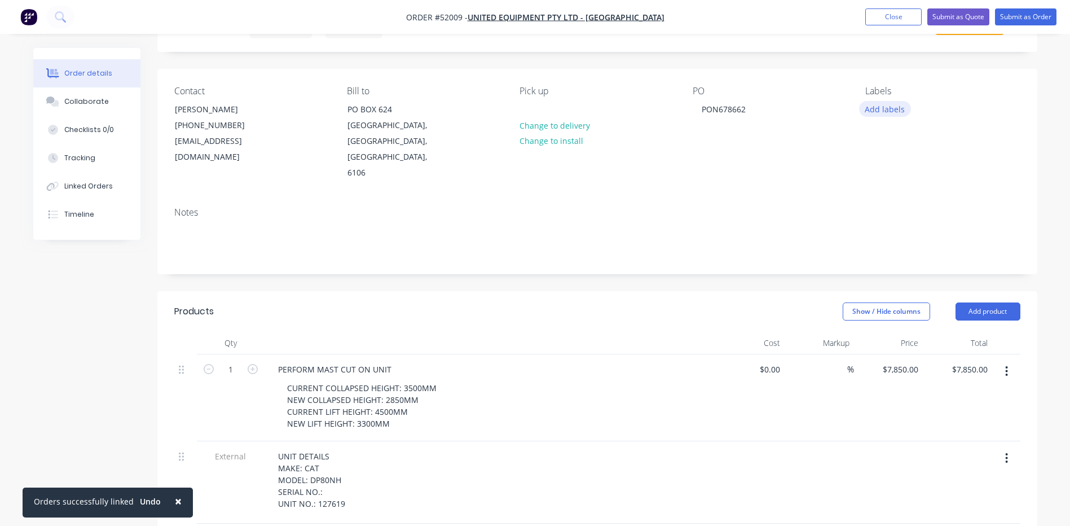
click at [892, 112] on button "Add labels" at bounding box center [885, 108] width 52 height 15
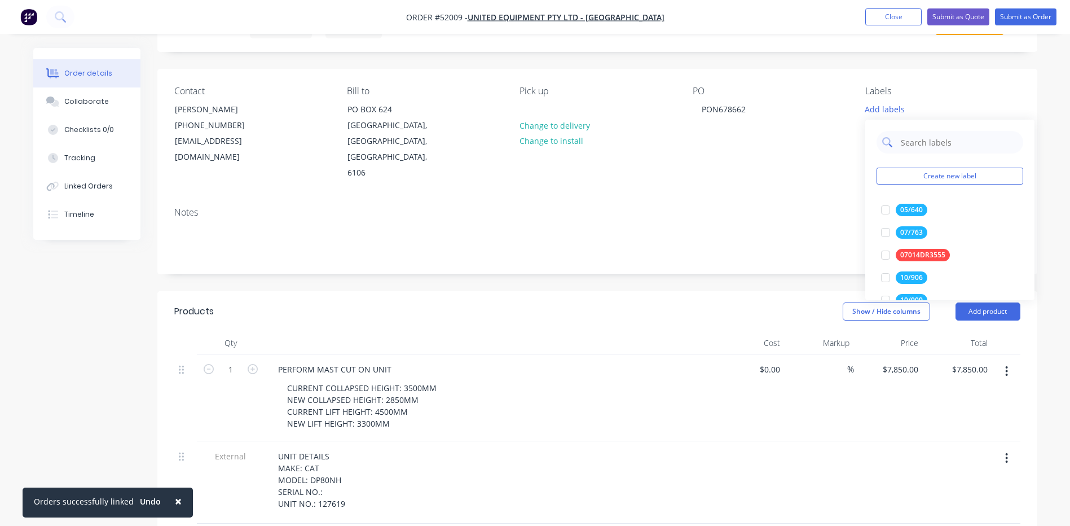
click at [919, 135] on input "text" at bounding box center [958, 142] width 118 height 23
click at [884, 210] on div at bounding box center [885, 209] width 23 height 23
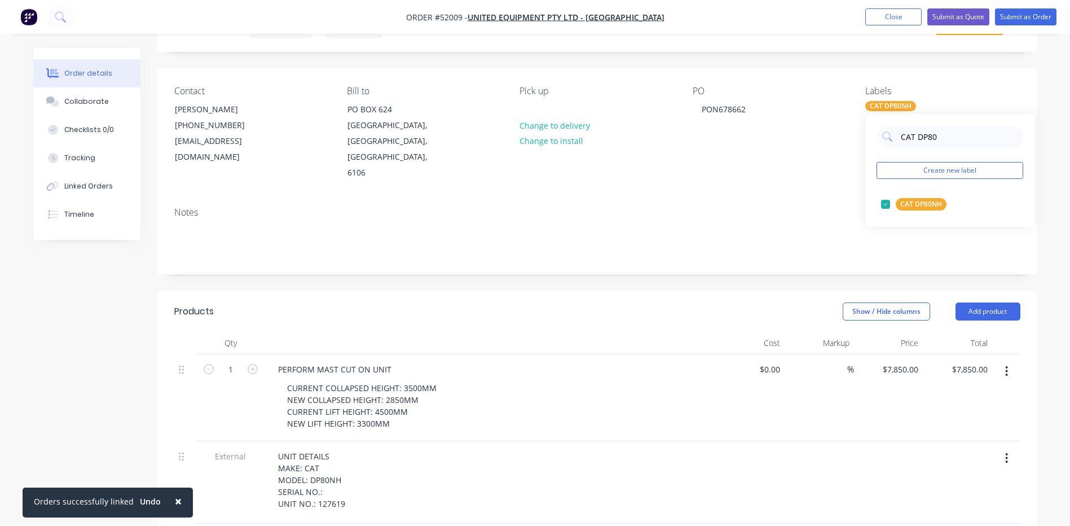
drag, startPoint x: 937, startPoint y: 131, endPoint x: 850, endPoint y: 139, distance: 87.7
click at [850, 139] on body "Order #52009 - UNITED EQUIPMENT PTY LTD - SUNSHINE WEST Add product Close Submi…" at bounding box center [535, 431] width 1070 height 974
type input "C"
click at [892, 207] on div at bounding box center [885, 204] width 23 height 23
drag, startPoint x: 948, startPoint y: 144, endPoint x: 889, endPoint y: 138, distance: 59.0
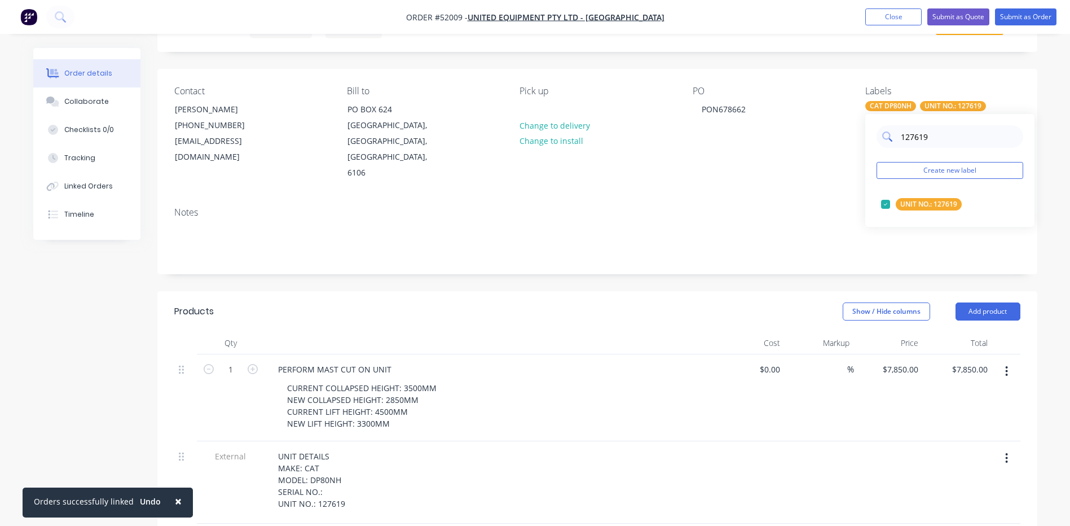
click at [889, 138] on div "127619" at bounding box center [949, 136] width 147 height 23
type input "RIO"
click at [889, 201] on div at bounding box center [885, 204] width 23 height 23
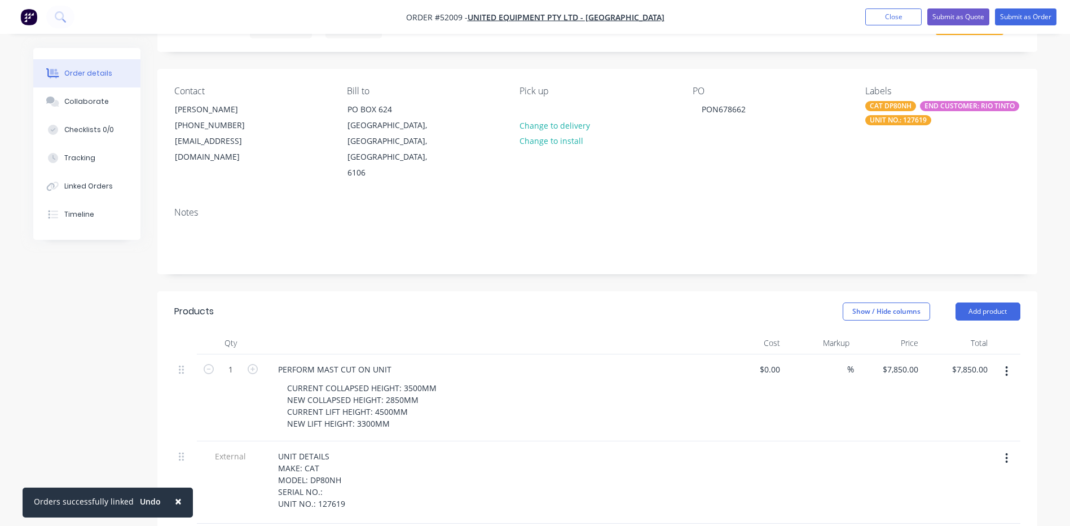
click at [817, 291] on header "Products Show / Hide columns Add product" at bounding box center [597, 311] width 880 height 41
click at [996, 302] on button "Add product" at bounding box center [987, 311] width 65 height 18
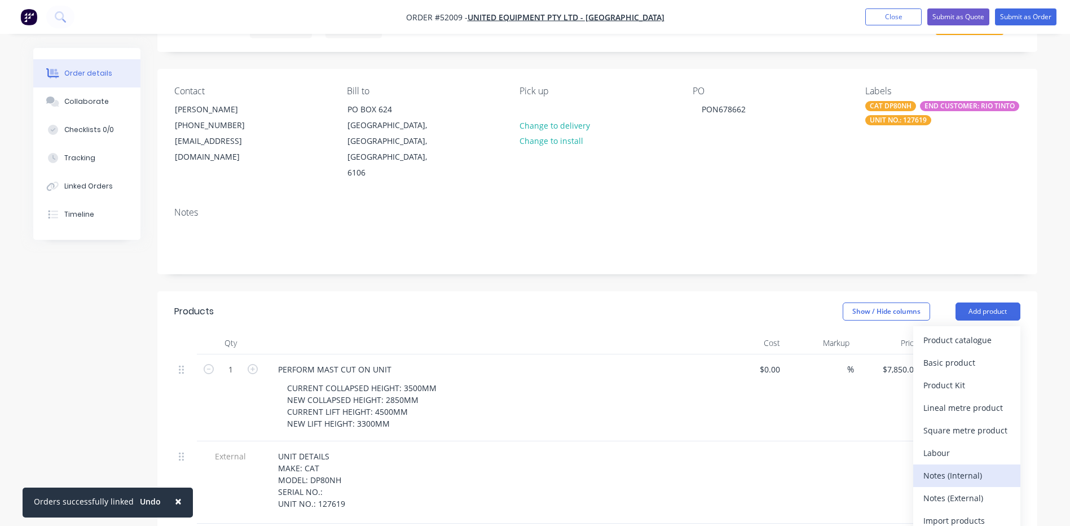
click at [957, 467] on div "Notes (Internal)" at bounding box center [966, 475] width 87 height 16
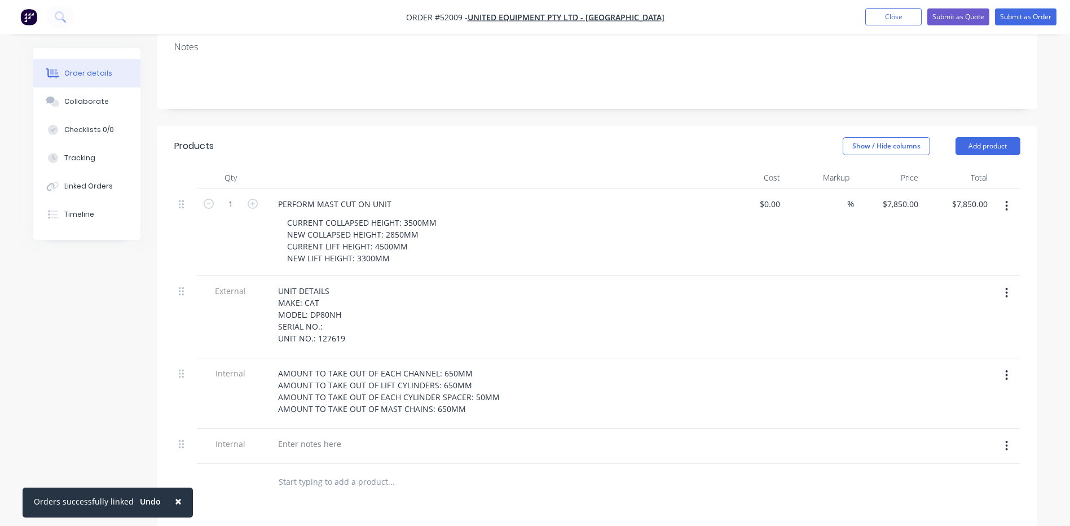
scroll to position [338, 0]
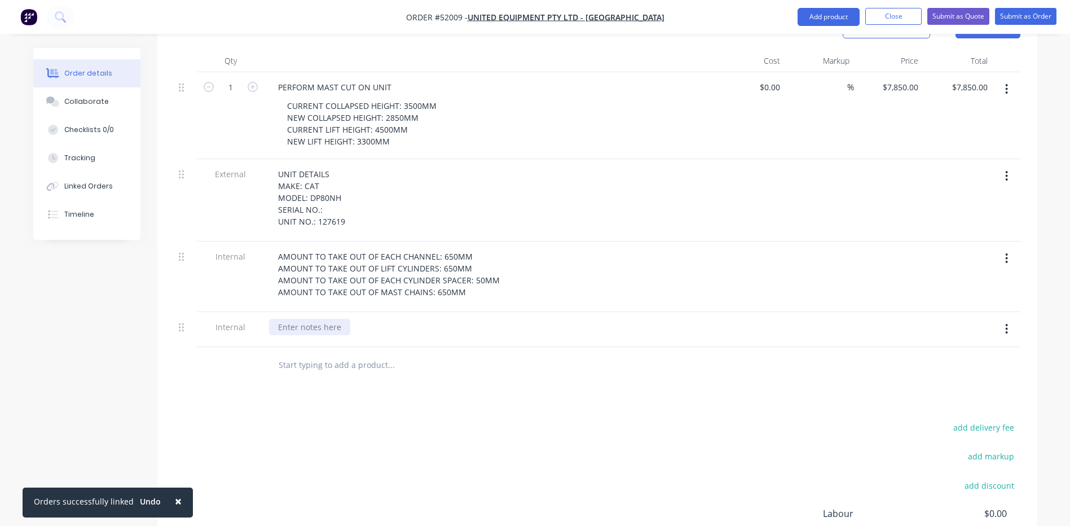
click at [313, 319] on div at bounding box center [309, 327] width 81 height 16
click at [461, 426] on div "add delivery fee add markup add discount Labour $0.00 Sub total $7,850.00 Margi…" at bounding box center [597, 529] width 846 height 218
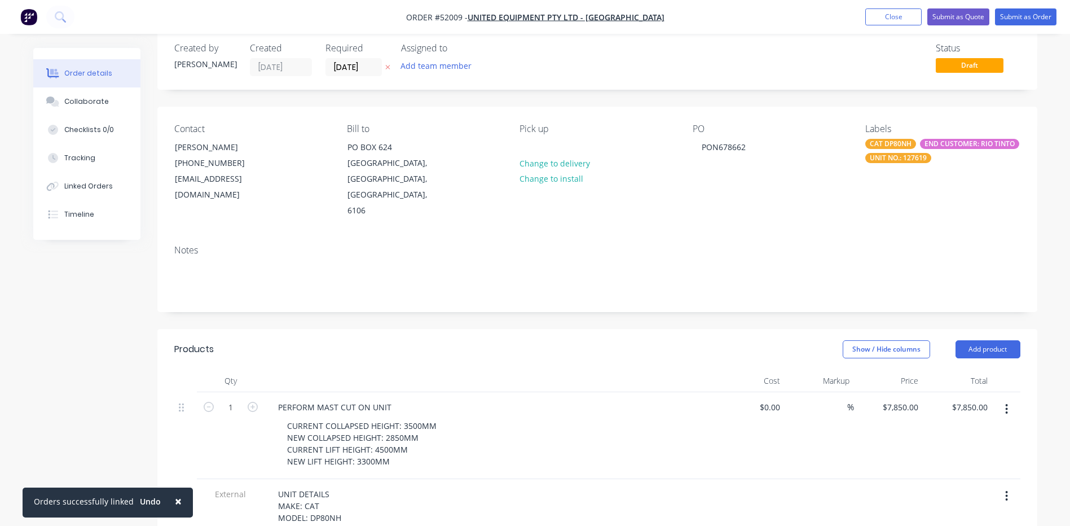
scroll to position [0, 0]
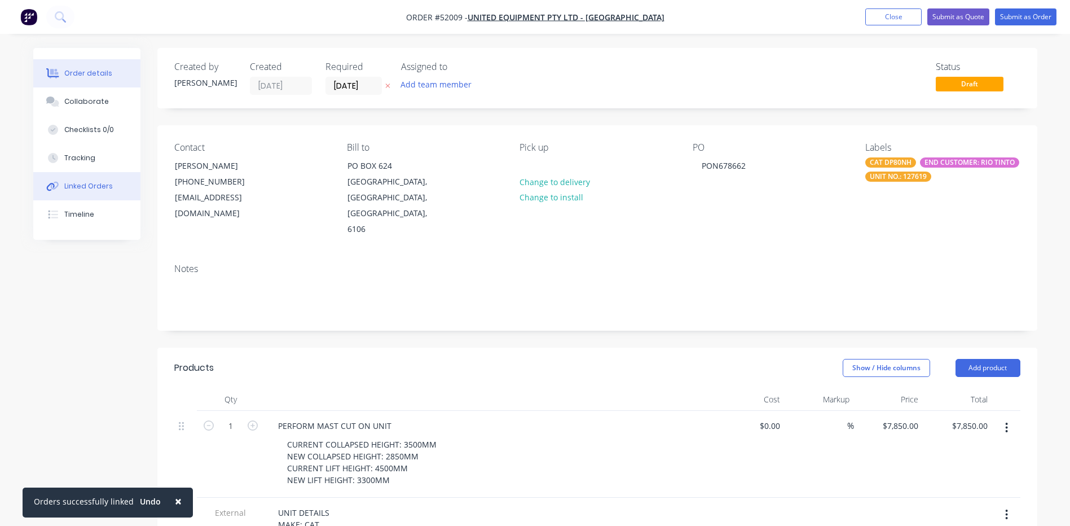
click at [82, 177] on button "Linked Orders" at bounding box center [86, 186] width 107 height 28
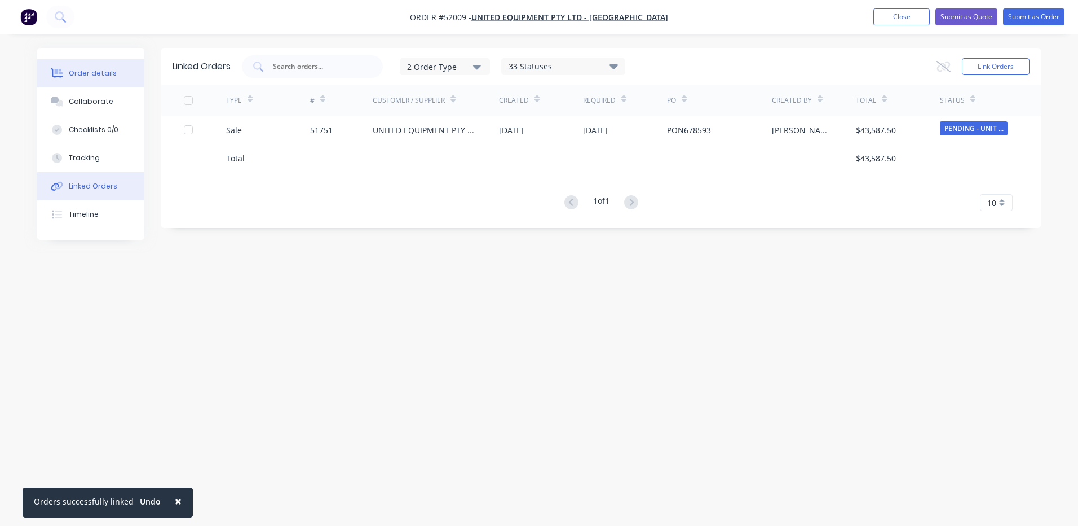
click at [129, 76] on button "Order details" at bounding box center [90, 73] width 107 height 28
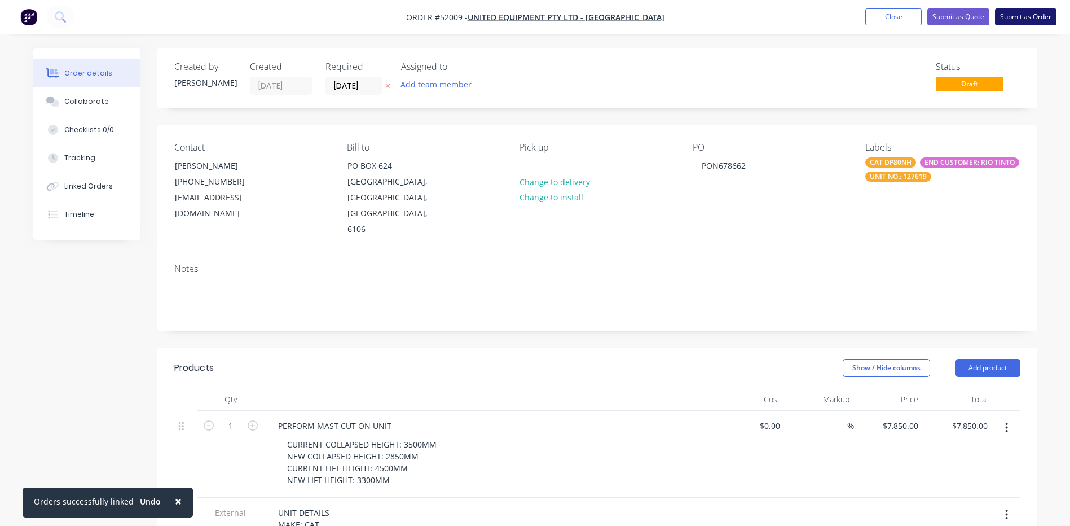
click at [1028, 17] on button "Submit as Order" at bounding box center [1025, 16] width 61 height 17
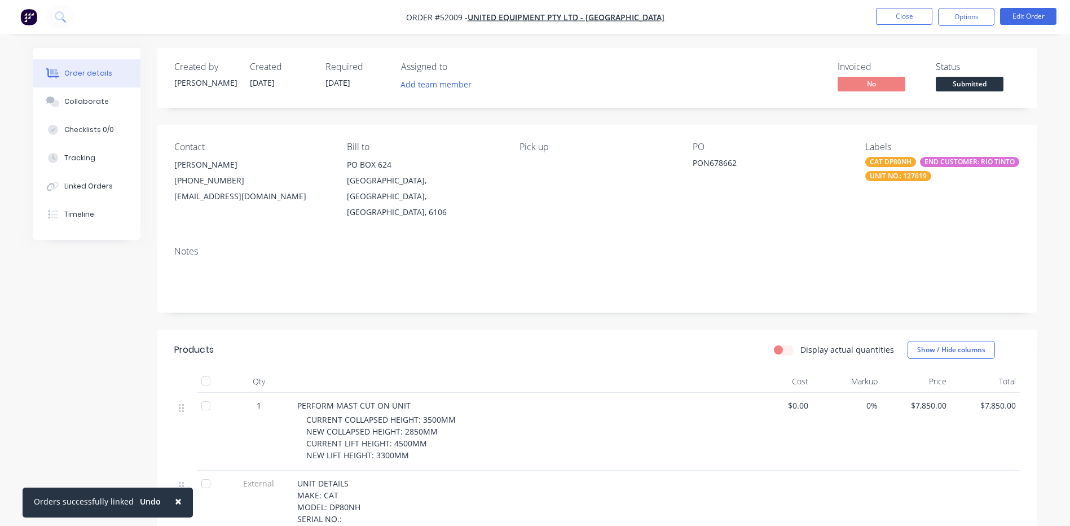
click at [955, 86] on span "Submitted" at bounding box center [969, 84] width 68 height 14
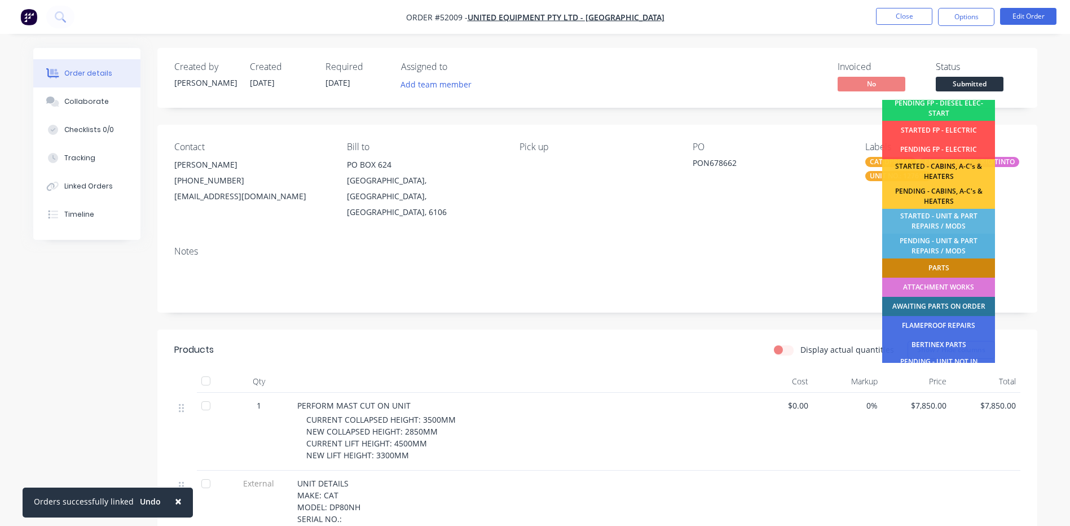
scroll to position [169, 0]
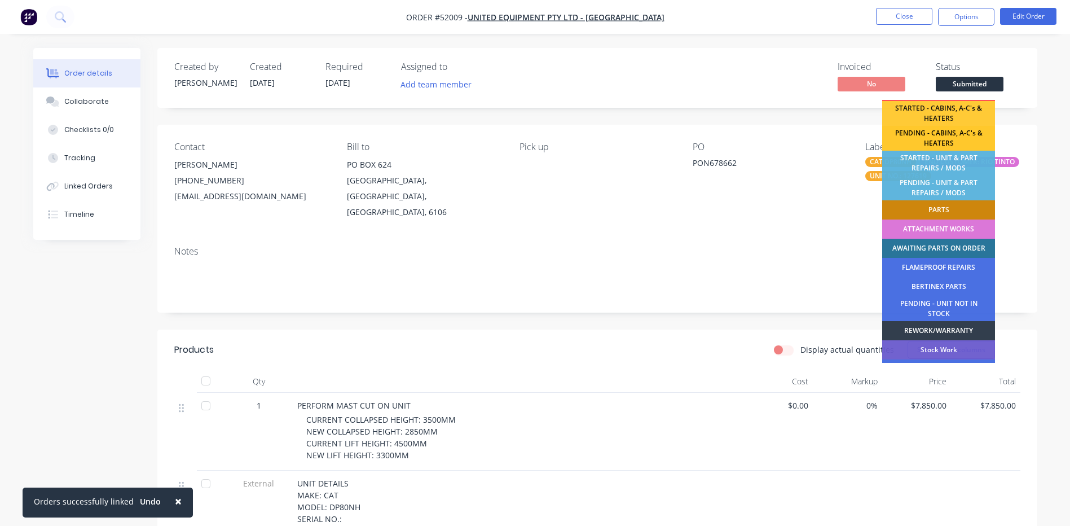
click at [949, 139] on div "PENDING - CABINS, A-C's & HEATERS" at bounding box center [938, 138] width 113 height 25
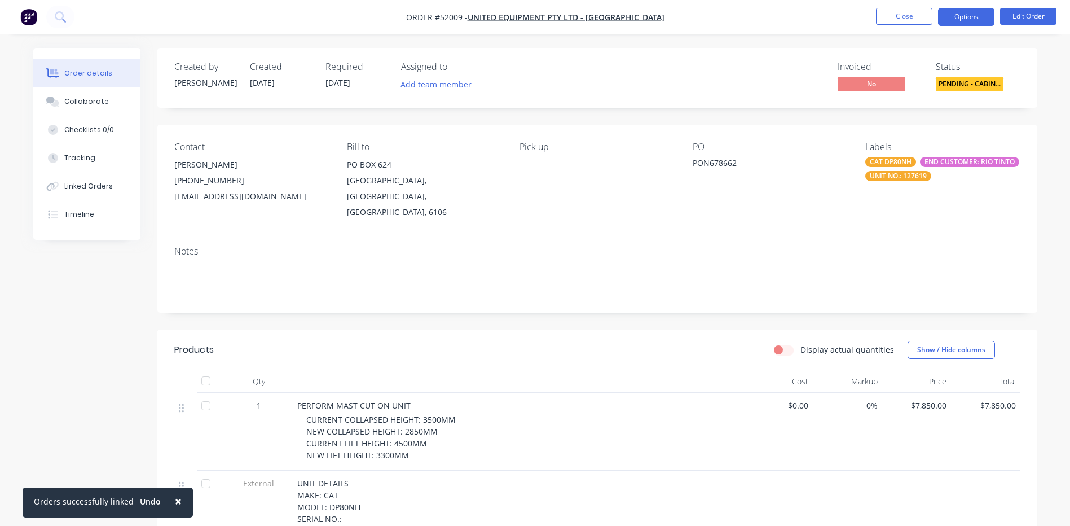
click at [970, 19] on button "Options" at bounding box center [966, 17] width 56 height 18
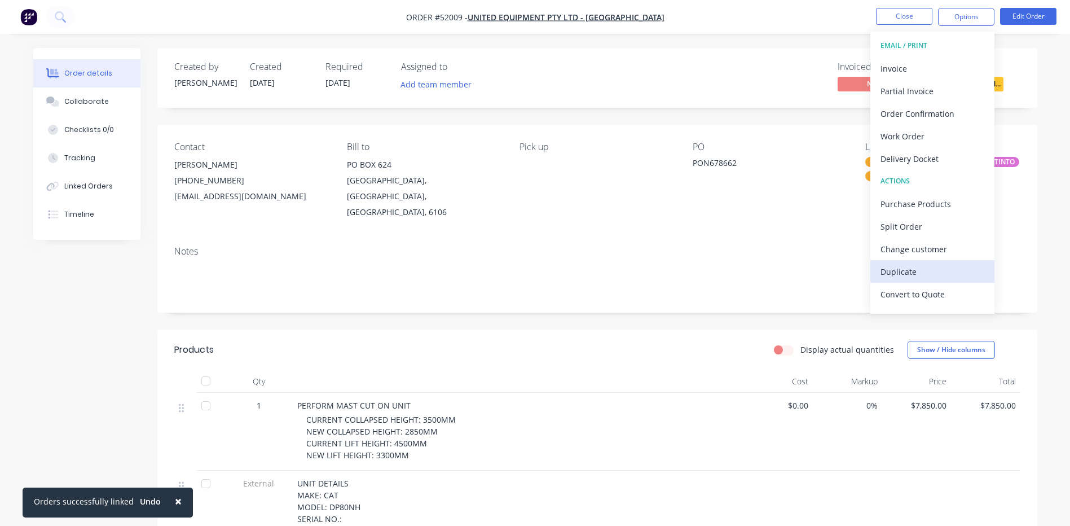
click at [933, 268] on div "Duplicate" at bounding box center [932, 271] width 104 height 16
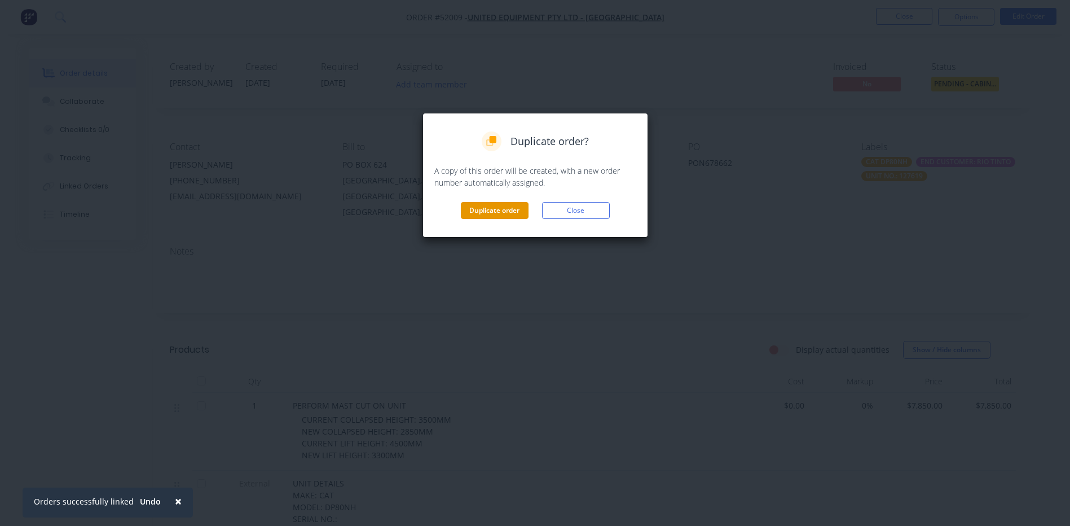
click at [510, 206] on button "Duplicate order" at bounding box center [495, 210] width 68 height 17
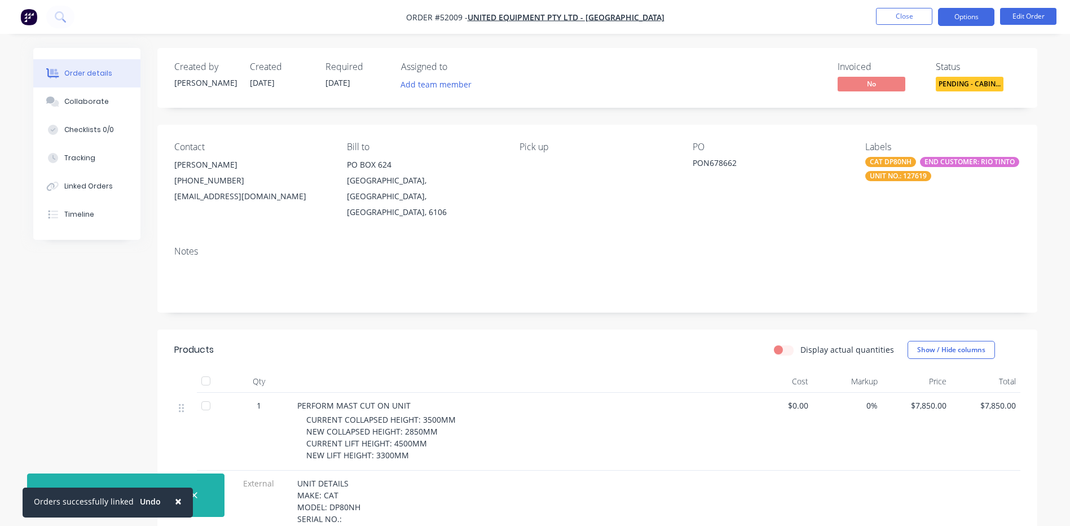
click at [965, 19] on button "Options" at bounding box center [966, 17] width 56 height 18
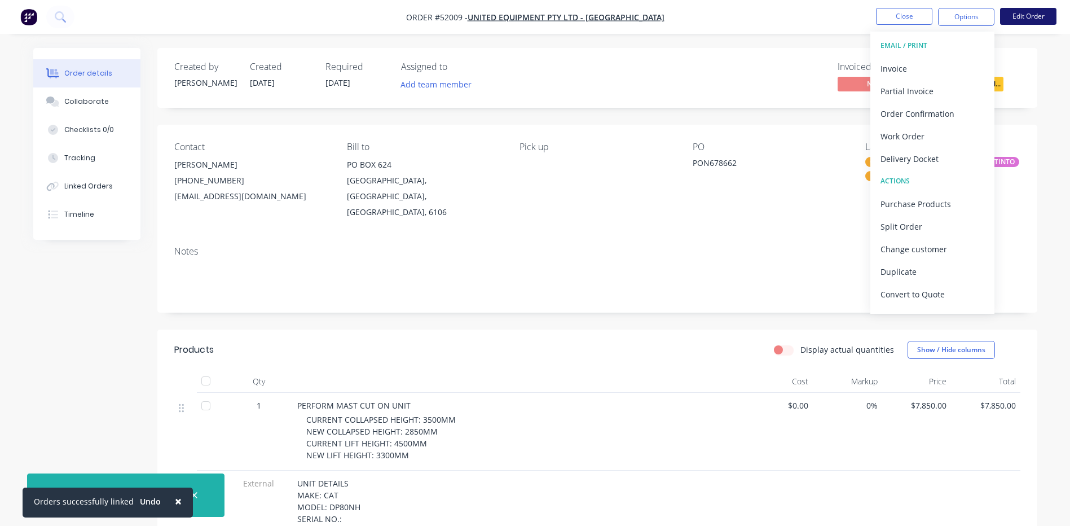
click at [1037, 23] on button "Edit Order" at bounding box center [1028, 16] width 56 height 17
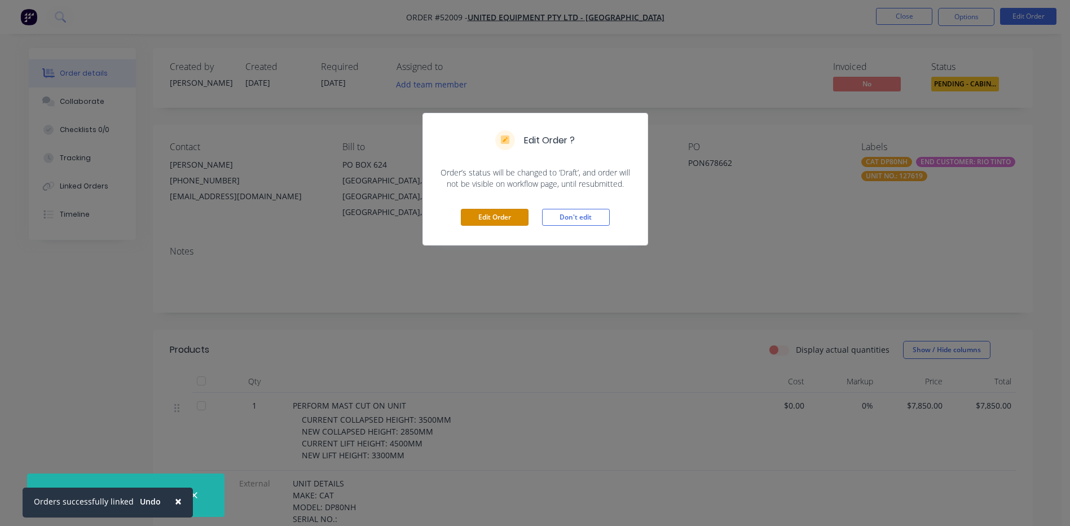
drag, startPoint x: 488, startPoint y: 212, endPoint x: 555, endPoint y: 173, distance: 77.1
click at [489, 212] on button "Edit Order" at bounding box center [495, 217] width 68 height 17
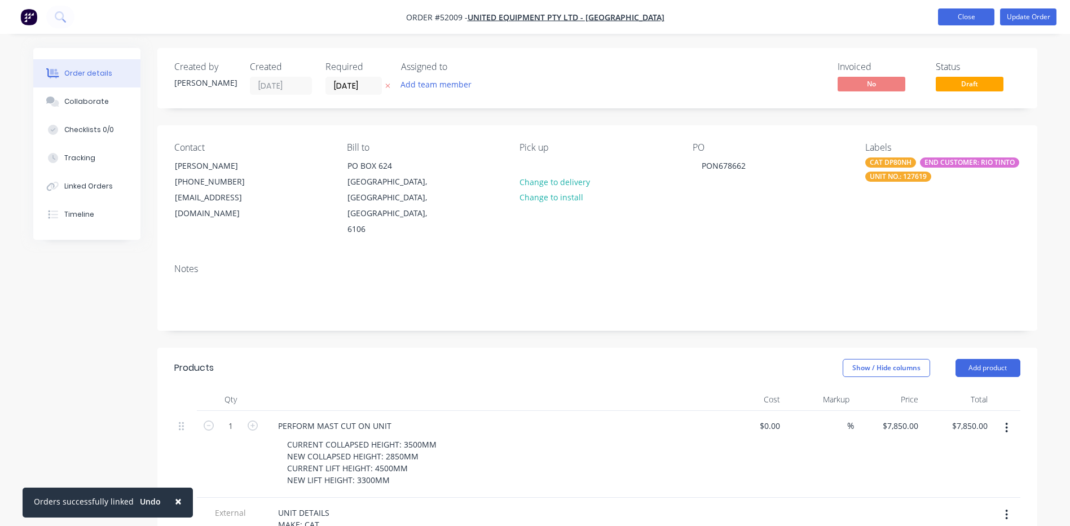
click at [948, 13] on button "Close" at bounding box center [966, 16] width 56 height 17
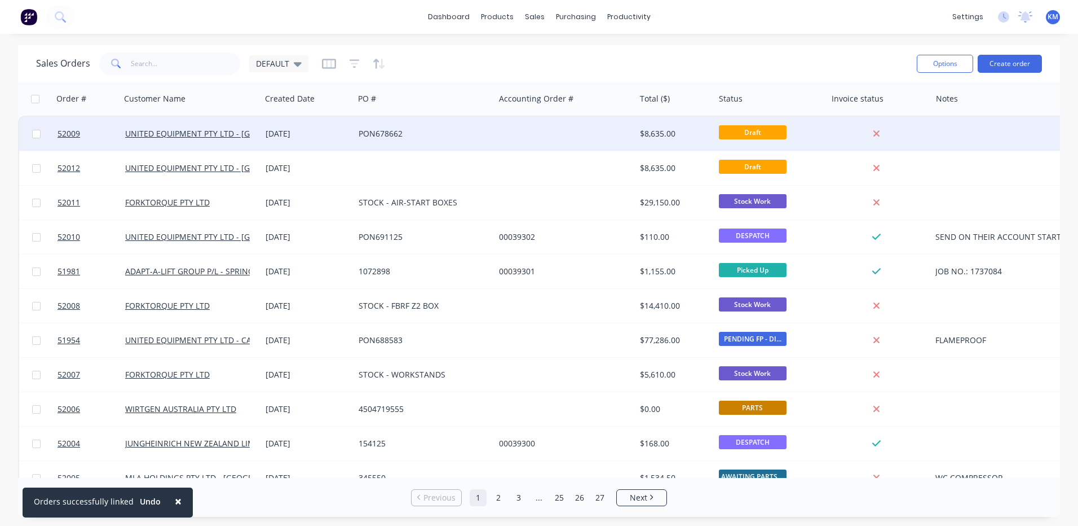
click at [364, 137] on div "PON678662" at bounding box center [421, 133] width 125 height 11
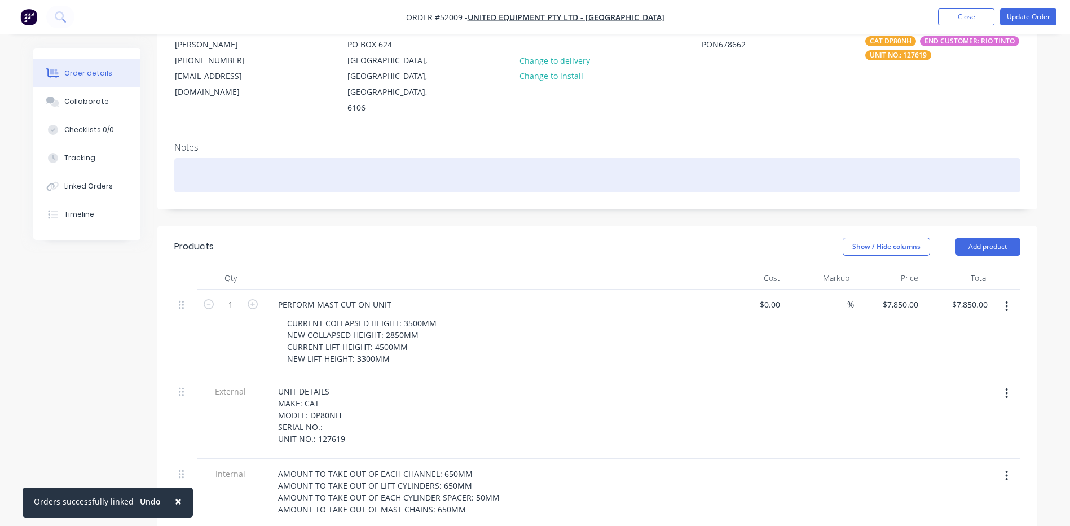
scroll to position [56, 0]
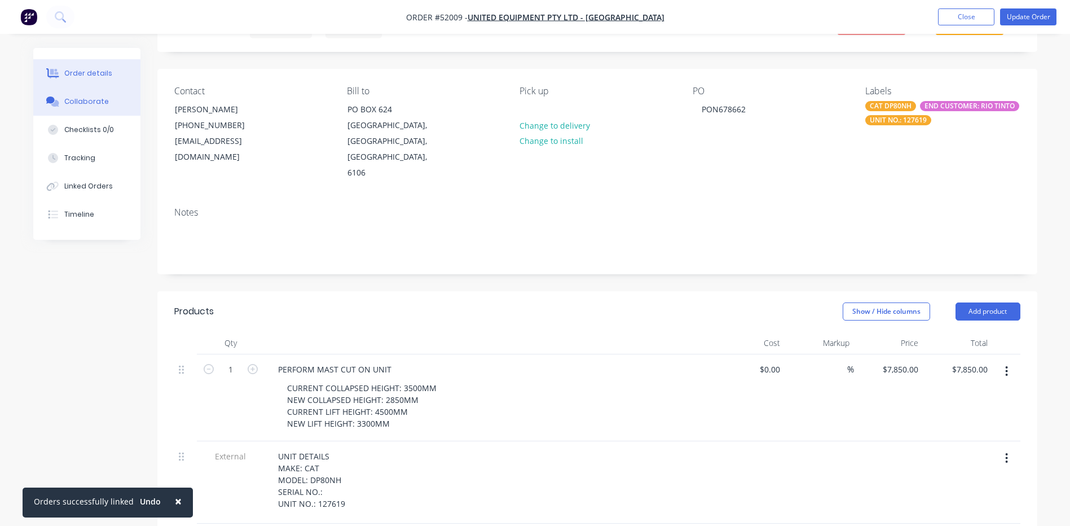
click at [109, 100] on button "Collaborate" at bounding box center [86, 101] width 107 height 28
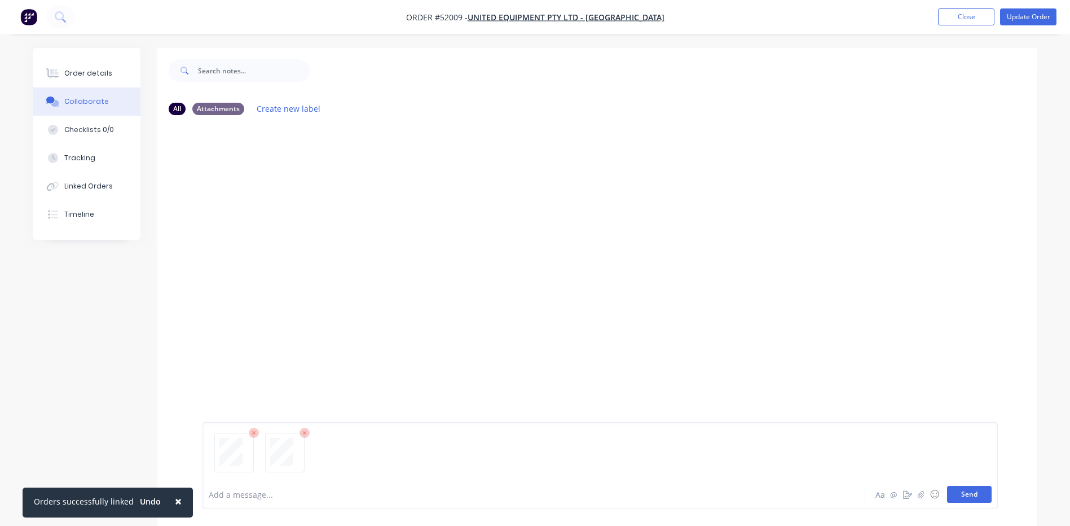
click at [968, 488] on button "Send" at bounding box center [969, 494] width 45 height 17
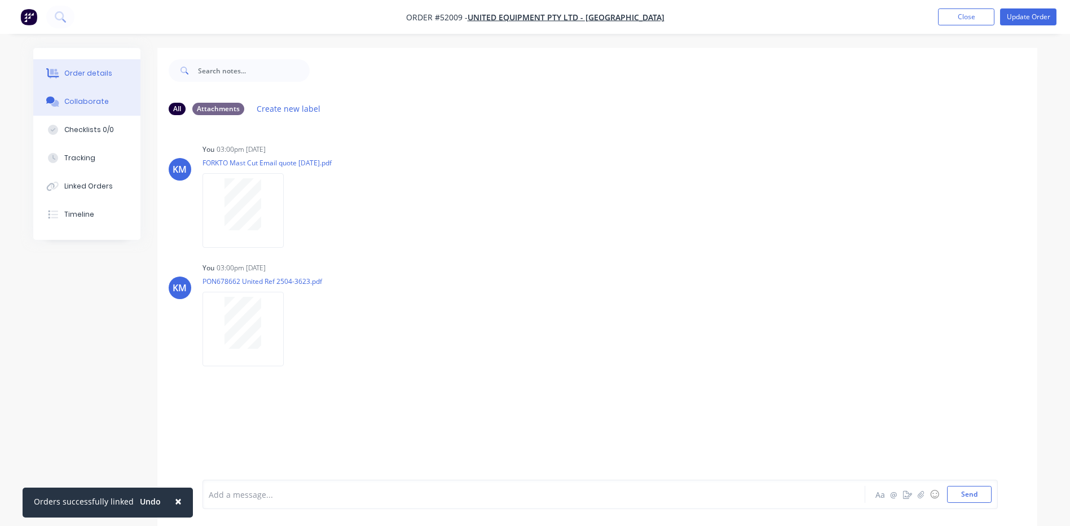
click at [106, 70] on div "Order details" at bounding box center [88, 73] width 48 height 10
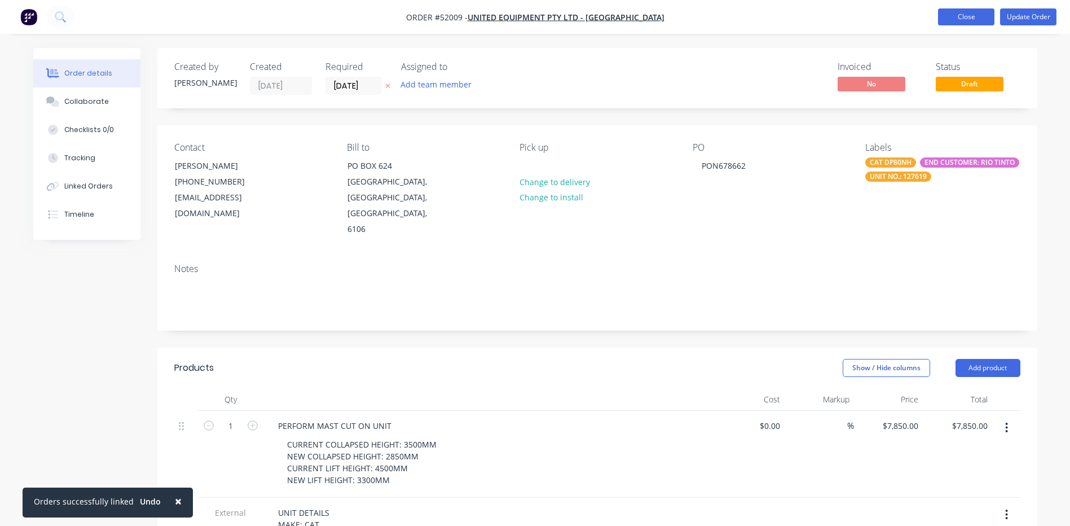
click at [964, 16] on button "Close" at bounding box center [966, 16] width 56 height 17
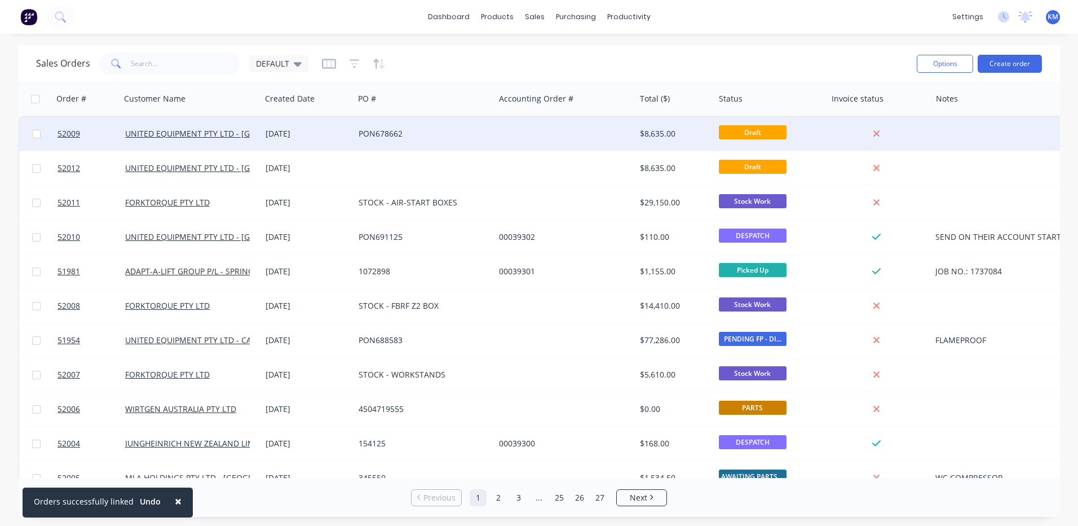
click at [456, 135] on div "PON678662" at bounding box center [421, 133] width 125 height 11
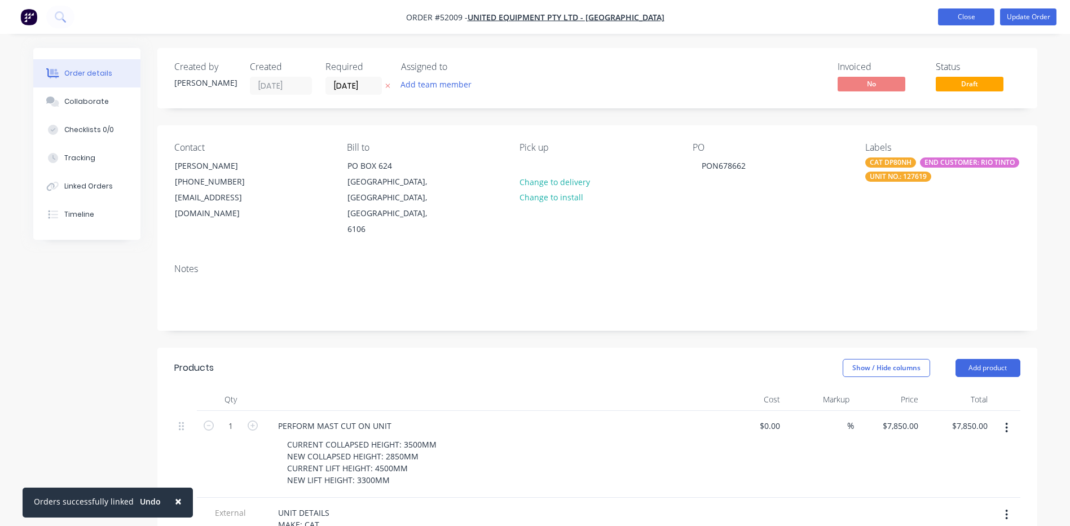
click at [954, 21] on button "Close" at bounding box center [966, 16] width 56 height 17
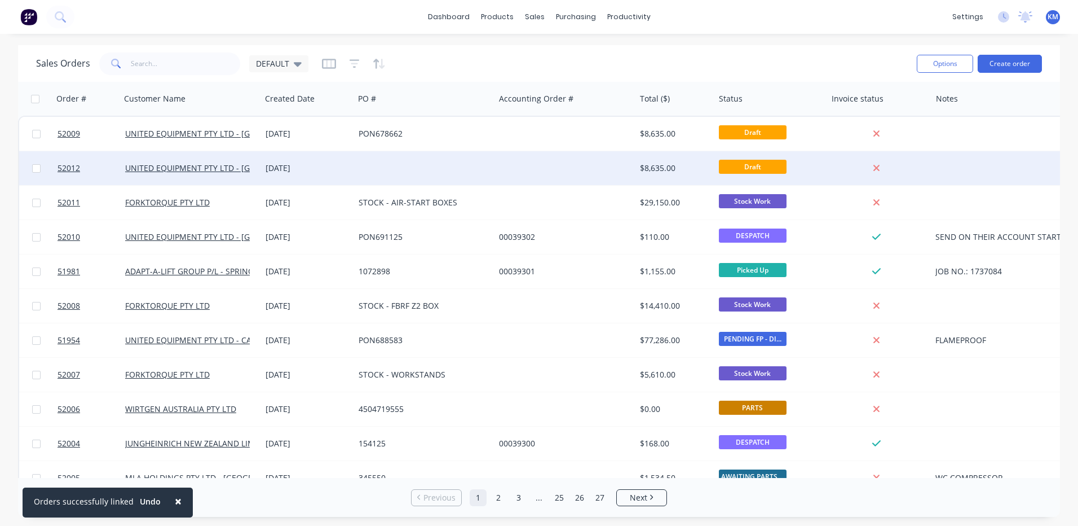
click at [448, 177] on div at bounding box center [424, 168] width 140 height 34
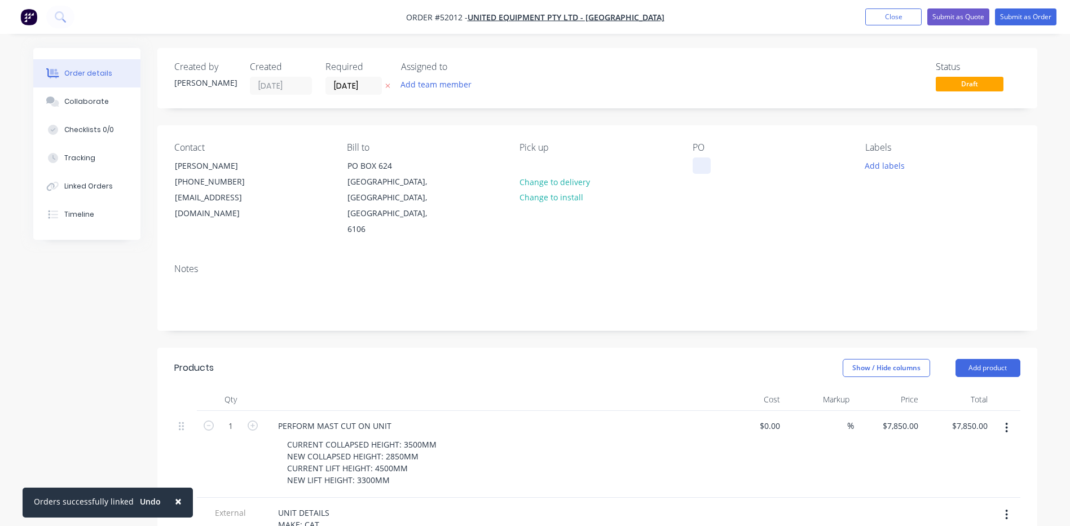
drag, startPoint x: 694, startPoint y: 170, endPoint x: 699, endPoint y: 166, distance: 6.0
click at [694, 170] on div at bounding box center [701, 165] width 18 height 16
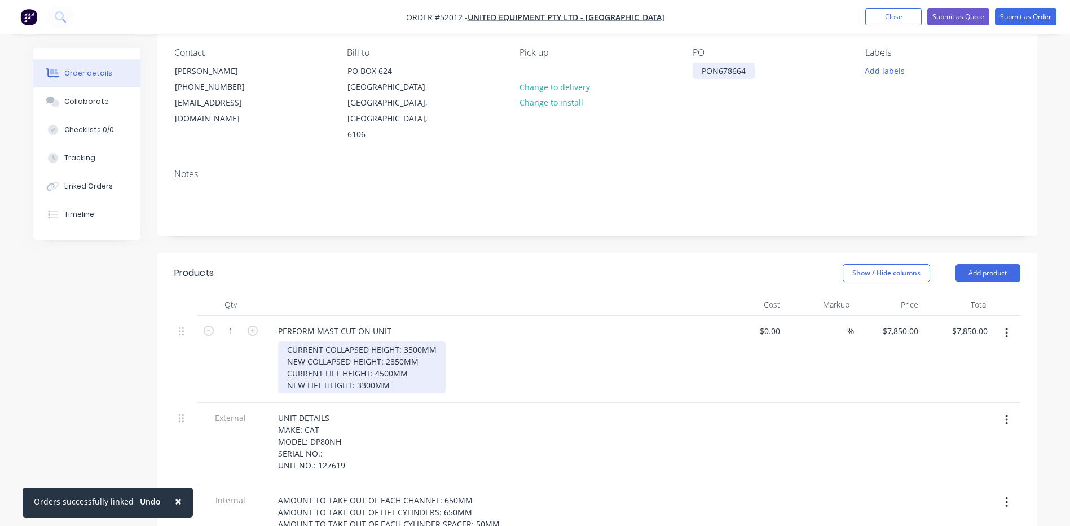
scroll to position [113, 0]
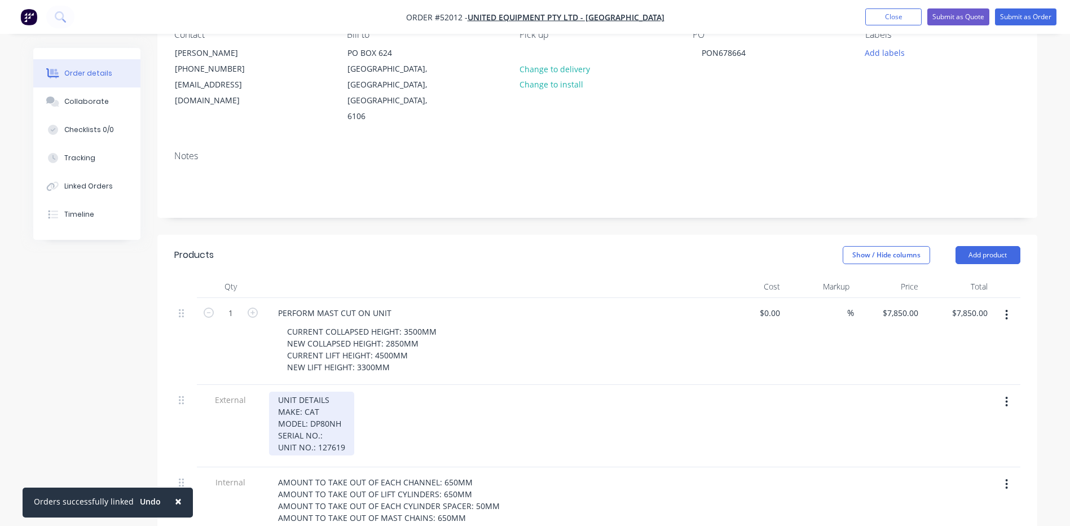
drag, startPoint x: 347, startPoint y: 416, endPoint x: 334, endPoint y: 416, distance: 13.5
click at [334, 416] on div "UNIT DETAILS MAKE: CAT MODEL: DP80NH SERIAL NO.: UNIT NO.: 127619" at bounding box center [311, 423] width 85 height 64
click at [338, 415] on div "UNIT DETAILS MAKE: CAT MODEL: DP80NH SERIAL NO.: UNIT NO.: 127619" at bounding box center [311, 423] width 85 height 64
click at [337, 415] on div "UNIT DETAILS MAKE: CAT MODEL: DP80NH SERIAL NO.: UNIT NO.: 127619" at bounding box center [311, 423] width 85 height 64
click at [343, 412] on div "UNIT DETAILS MAKE: CAT MODEL: DP80NH SERIAL NO.: UNIT NO.: 127619" at bounding box center [311, 423] width 85 height 64
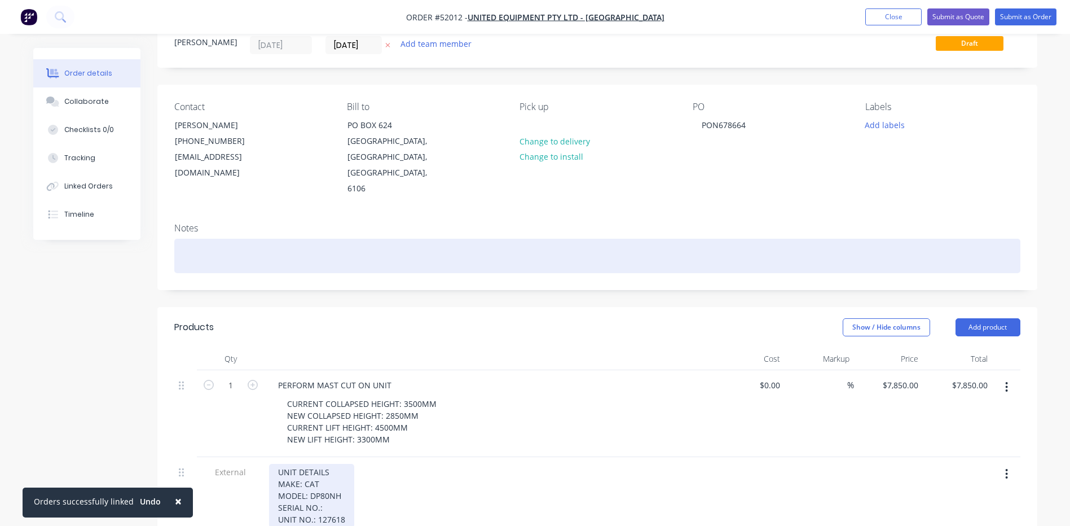
scroll to position [0, 0]
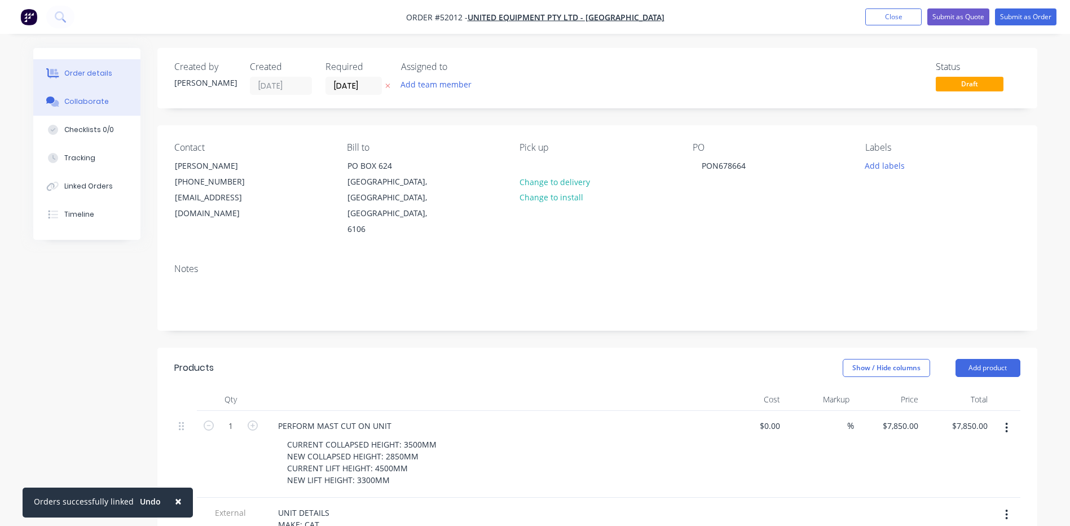
click at [100, 87] on button "Collaborate" at bounding box center [86, 101] width 107 height 28
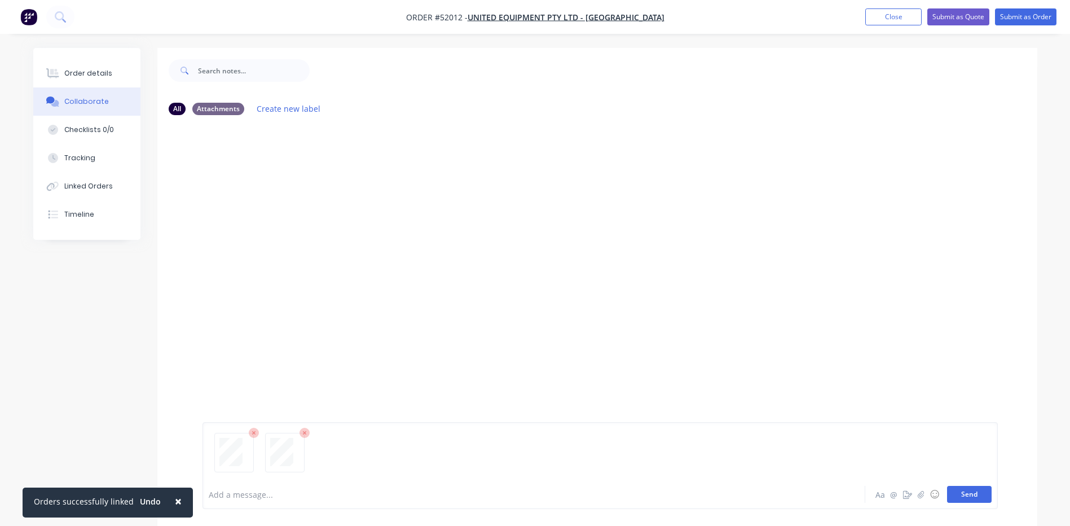
click at [984, 497] on button "Send" at bounding box center [969, 494] width 45 height 17
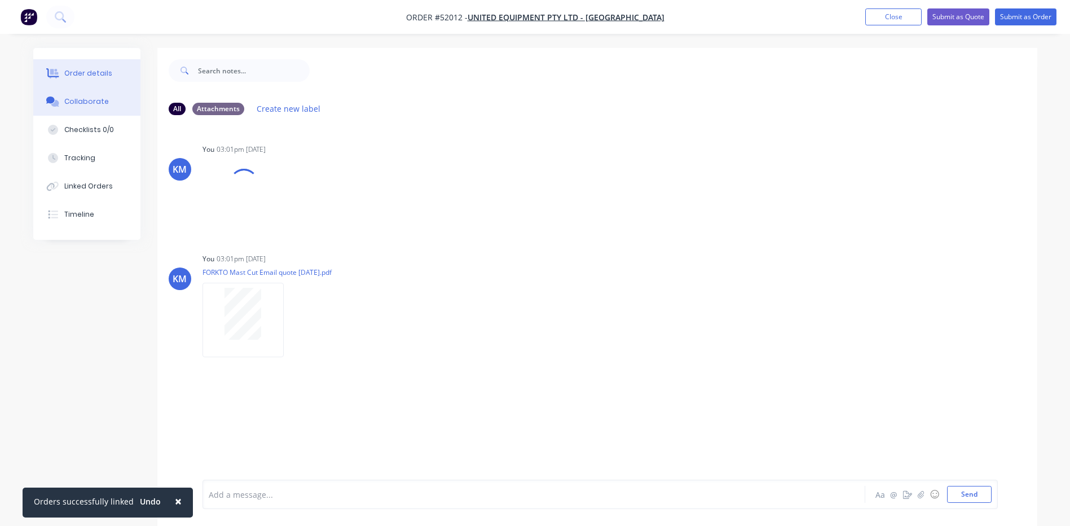
click at [107, 81] on button "Order details" at bounding box center [86, 73] width 107 height 28
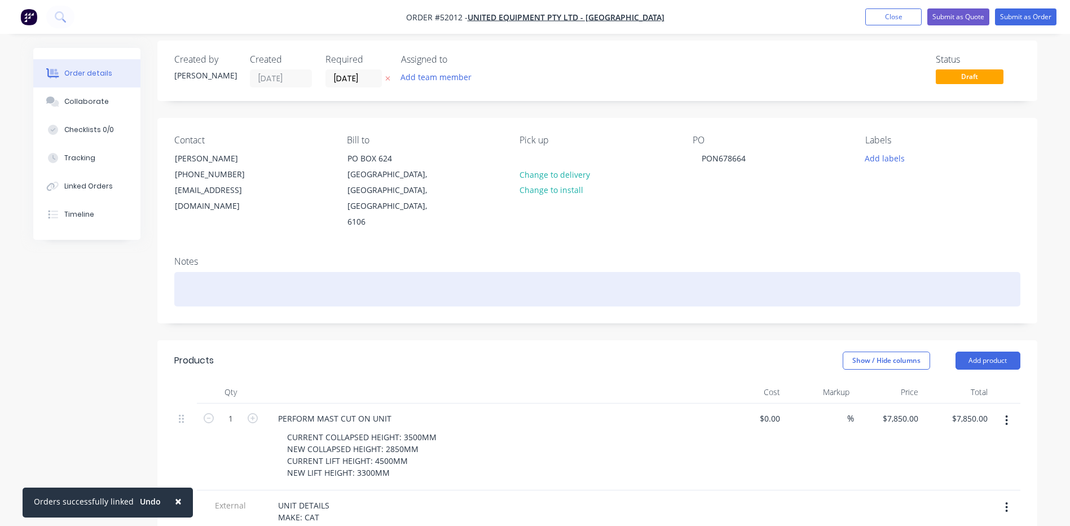
scroll to position [56, 0]
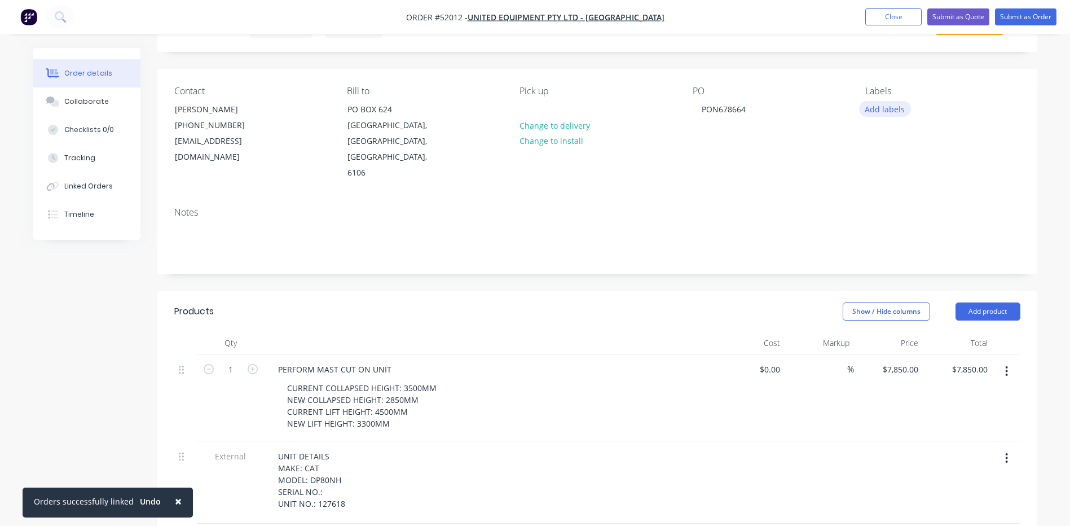
click at [898, 116] on button "Add labels" at bounding box center [885, 108] width 52 height 15
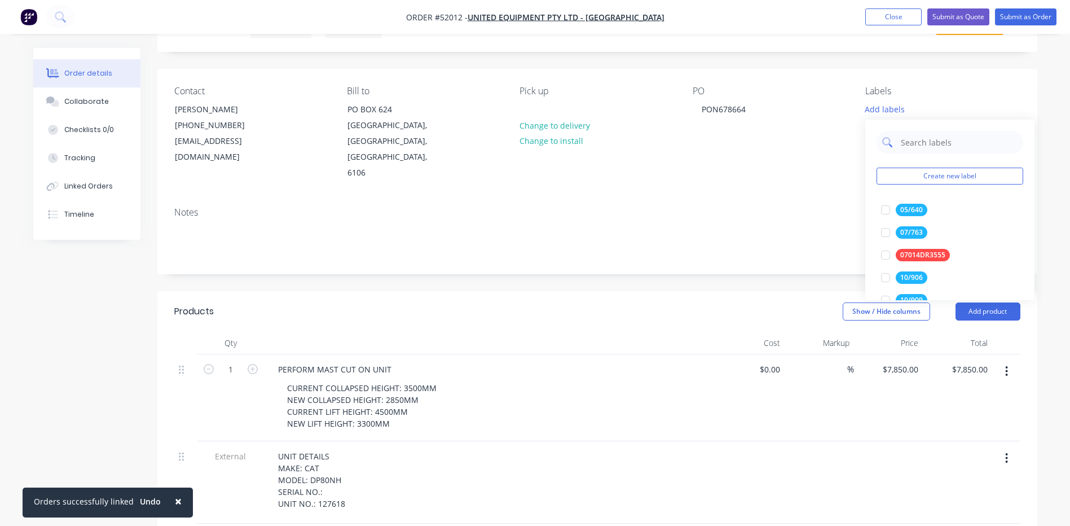
click at [904, 144] on input "text" at bounding box center [958, 142] width 118 height 23
click at [881, 213] on div at bounding box center [885, 209] width 23 height 23
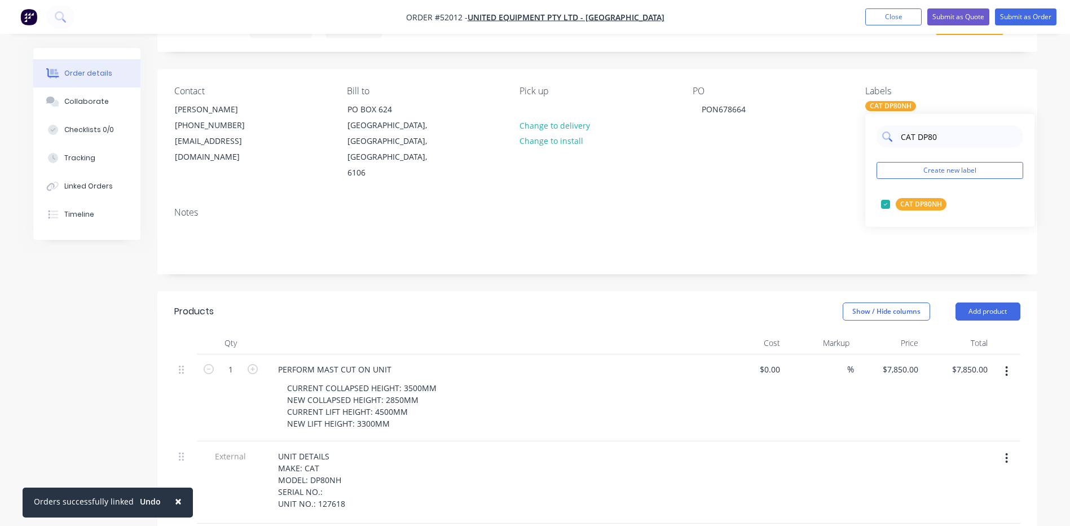
drag, startPoint x: 941, startPoint y: 144, endPoint x: 883, endPoint y: 143, distance: 57.5
click at [883, 143] on div "CAT DP80" at bounding box center [949, 136] width 147 height 23
click at [893, 205] on div at bounding box center [885, 204] width 23 height 23
drag, startPoint x: 936, startPoint y: 135, endPoint x: 886, endPoint y: 134, distance: 50.2
click at [886, 134] on div "127618" at bounding box center [949, 136] width 147 height 23
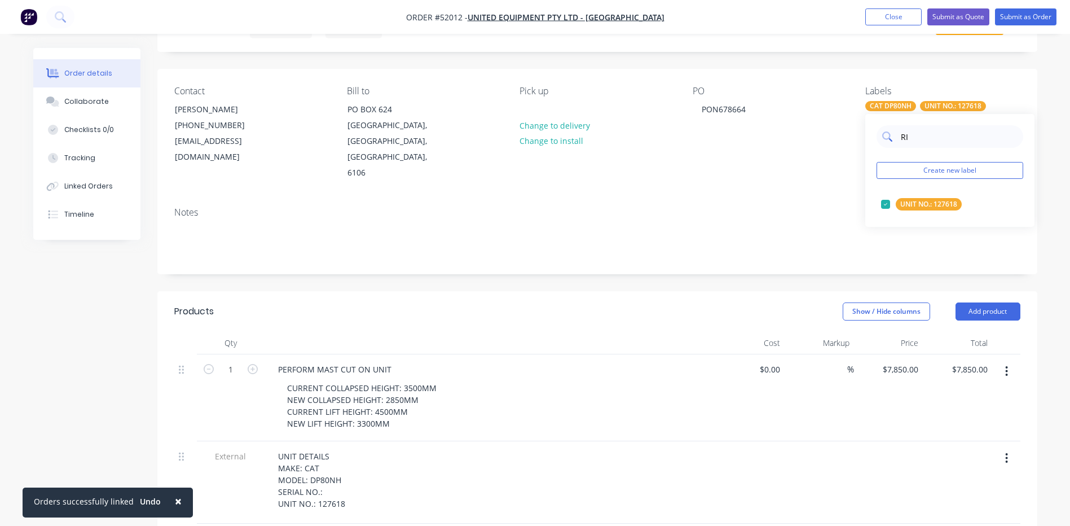
type input "RIO"
click at [880, 207] on div at bounding box center [885, 204] width 23 height 23
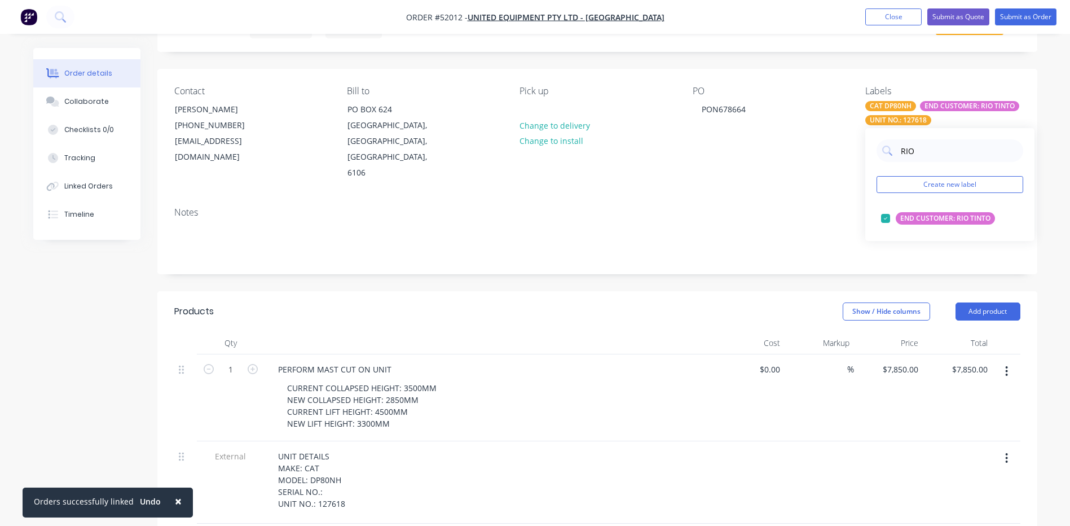
click at [705, 292] on header "Products Show / Hide columns Add product" at bounding box center [597, 311] width 880 height 41
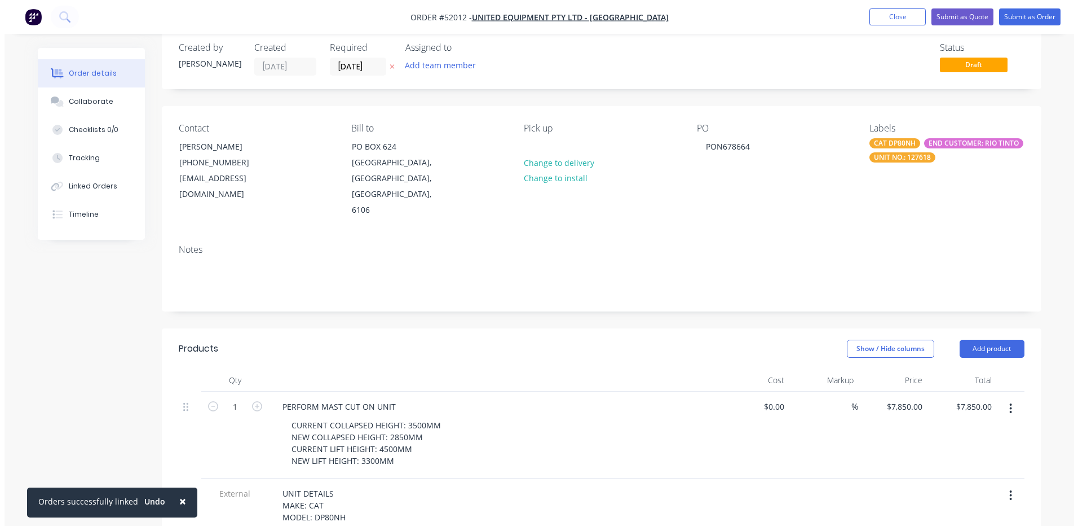
scroll to position [0, 0]
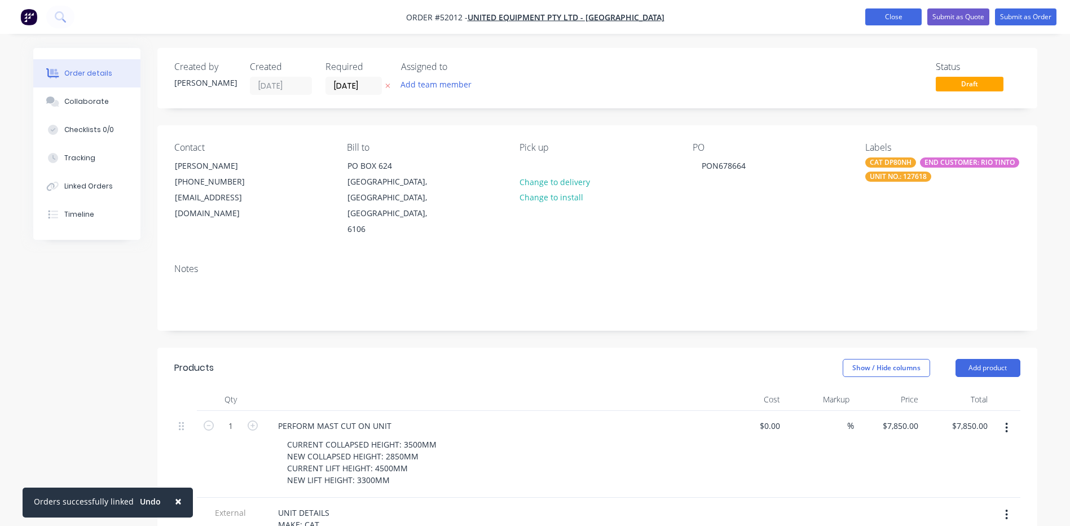
click at [866, 17] on button "Close" at bounding box center [893, 16] width 56 height 17
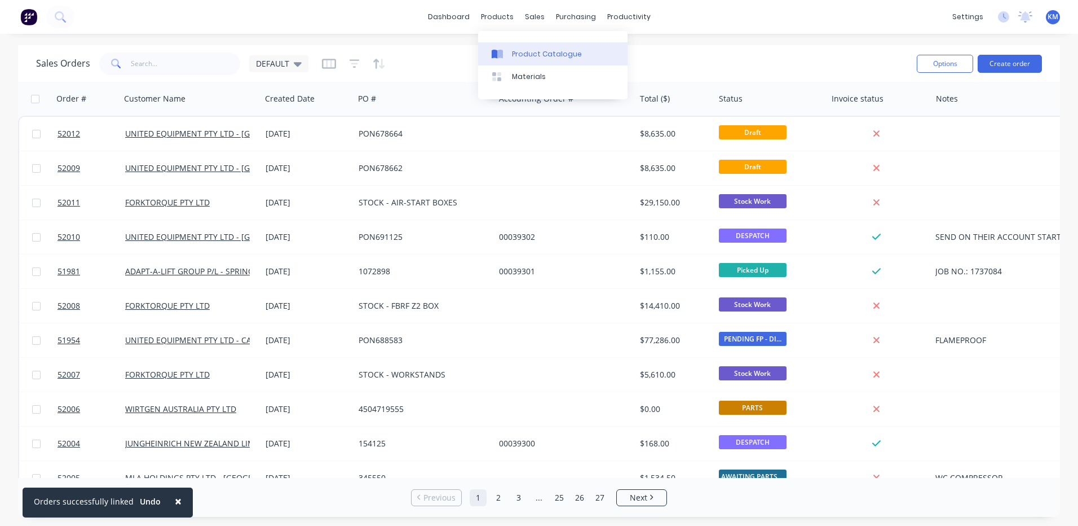
click at [502, 52] on icon at bounding box center [500, 54] width 6 height 9
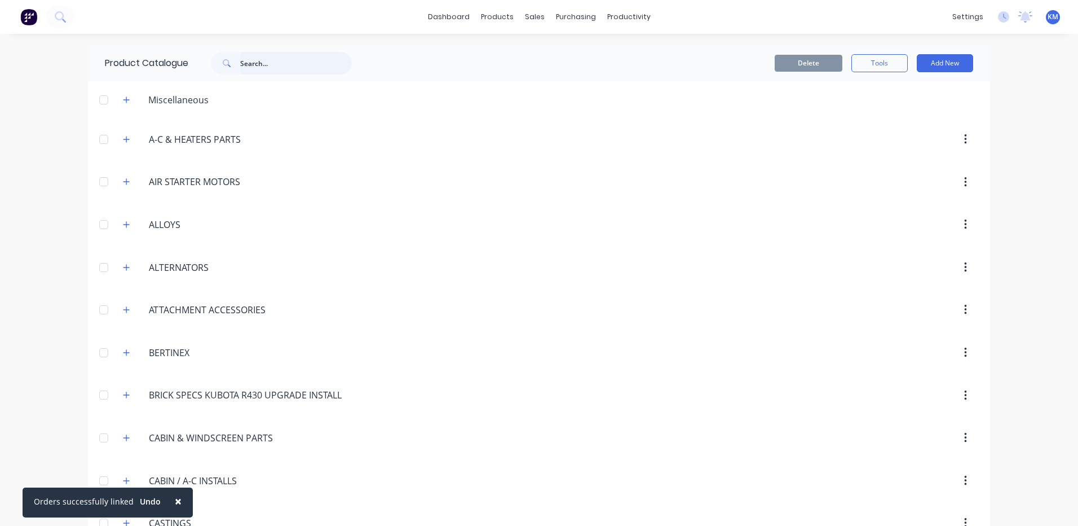
click at [286, 64] on input "text" at bounding box center [296, 63] width 112 height 23
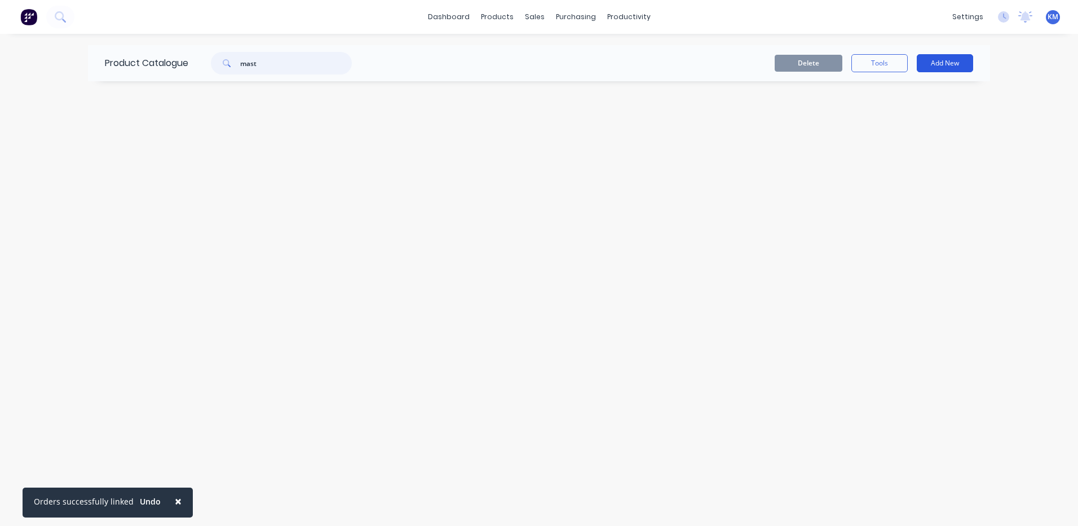
type input "mast"
click at [937, 60] on button "Add New" at bounding box center [945, 63] width 56 height 18
click at [926, 132] on div "Product Kit" at bounding box center [919, 137] width 87 height 16
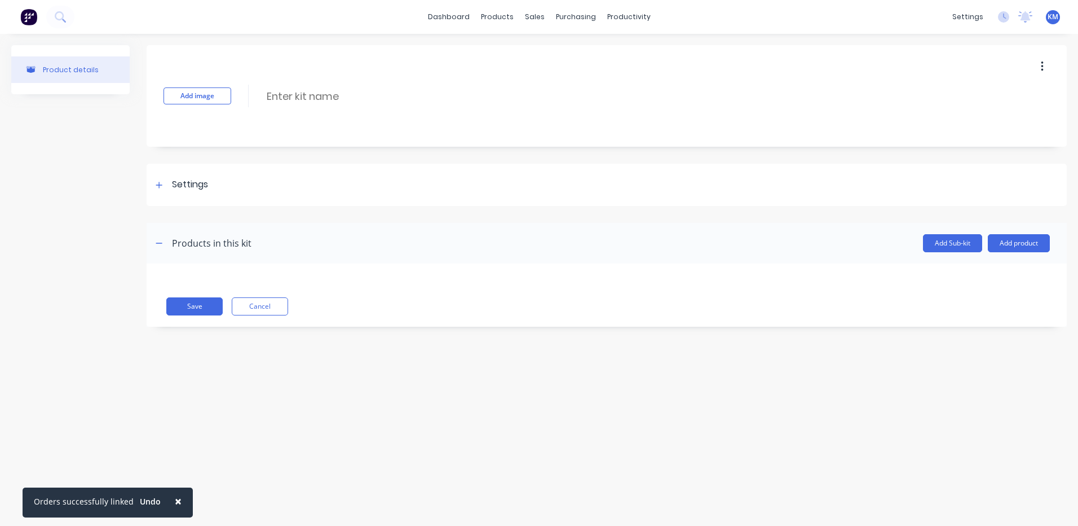
click at [354, 86] on div "Add image Enter kit name" at bounding box center [607, 95] width 920 height 101
click at [352, 100] on input at bounding box center [366, 96] width 200 height 16
type input "MAST CUT"
click at [341, 161] on div "Add image MAST CUT MAST CUT Enter kit name Settings Kit description Kit Options…" at bounding box center [607, 194] width 920 height 298
click at [325, 204] on div "Settings" at bounding box center [607, 185] width 920 height 42
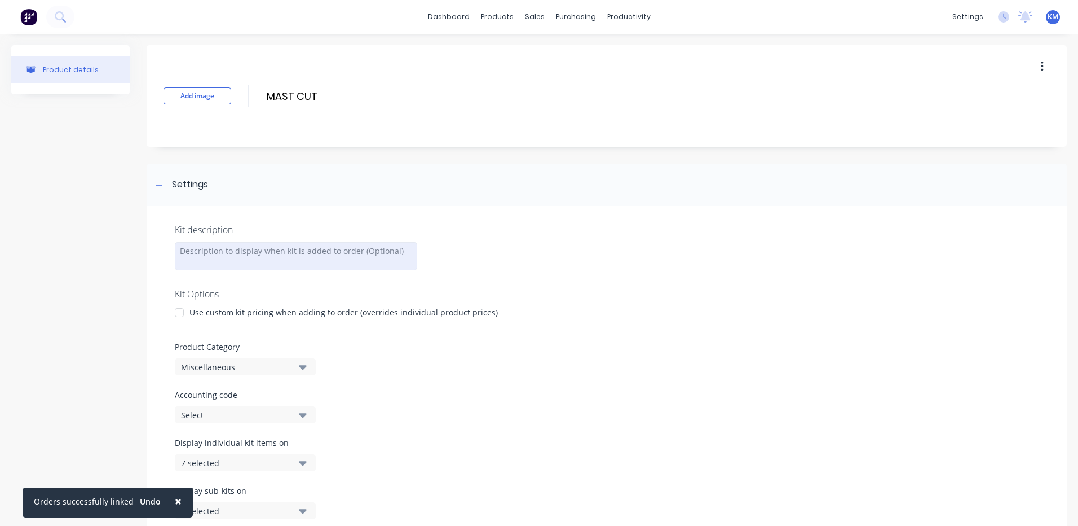
click at [272, 260] on div at bounding box center [296, 256] width 242 height 28
click at [197, 312] on div "Use custom kit pricing when adding to order (overrides individual product price…" at bounding box center [343, 312] width 308 height 12
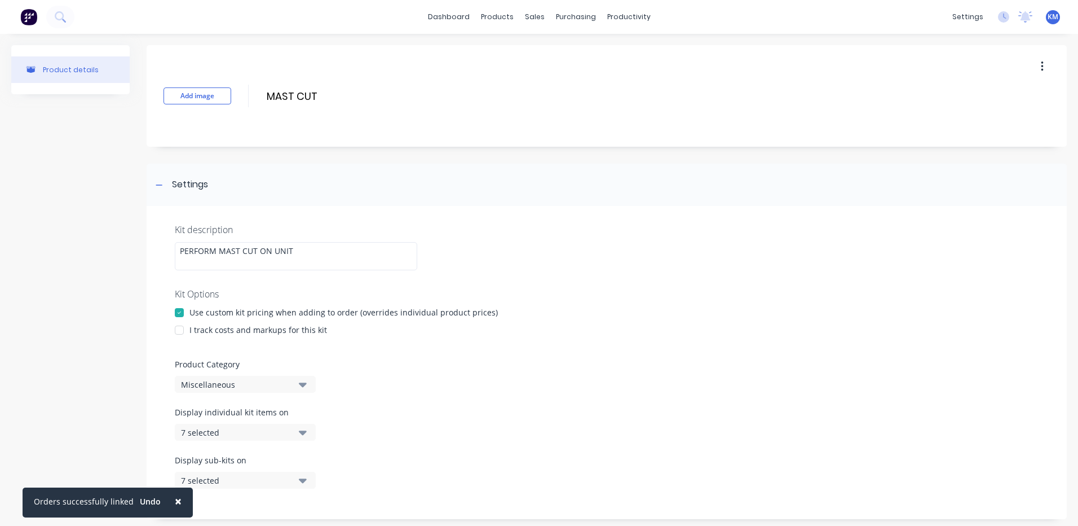
click at [192, 331] on div "I track costs and markups for this kit" at bounding box center [258, 330] width 138 height 12
click at [188, 326] on div at bounding box center [179, 330] width 23 height 23
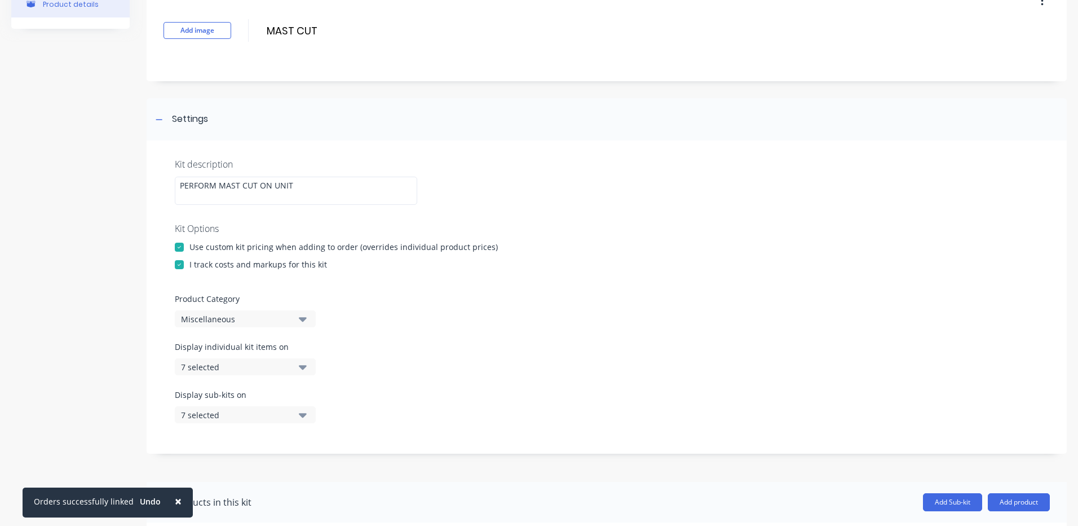
scroll to position [226, 0]
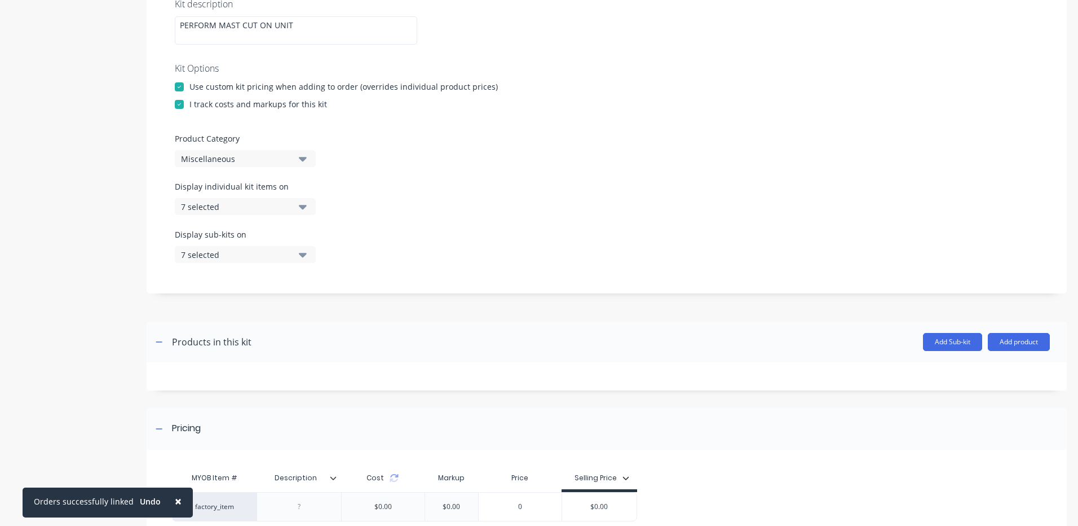
drag, startPoint x: 298, startPoint y: 158, endPoint x: 298, endPoint y: 167, distance: 8.5
click at [298, 159] on button "Miscellaneous" at bounding box center [245, 158] width 141 height 17
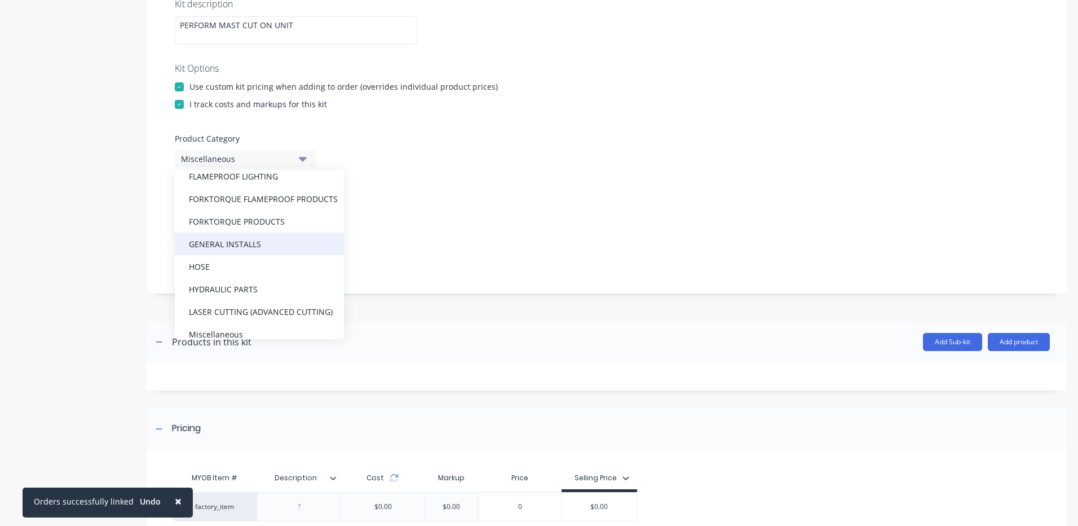
scroll to position [564, 0]
click at [273, 242] on div "GENERAL INSTALLS" at bounding box center [259, 243] width 169 height 23
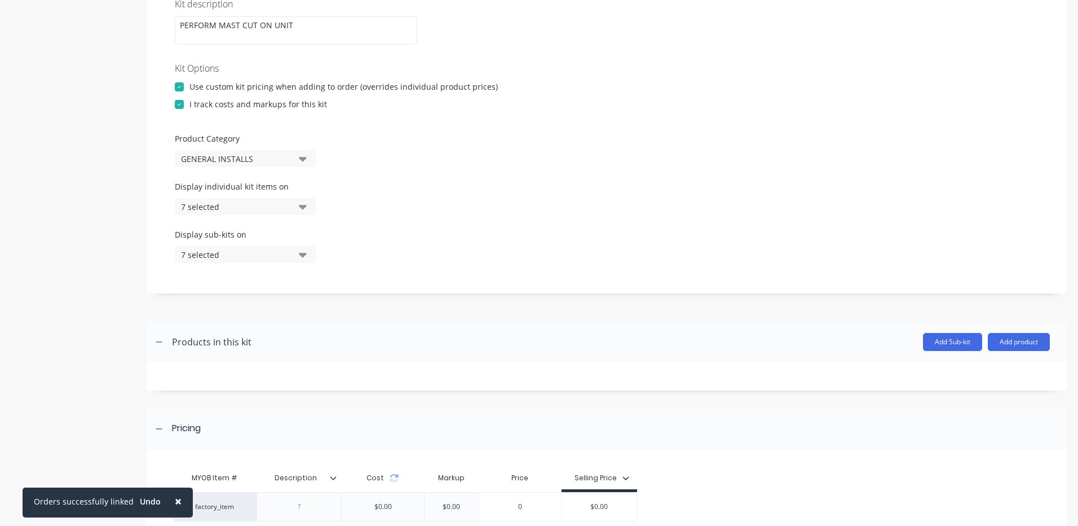
click at [293, 211] on button "7 selected" at bounding box center [245, 206] width 141 height 17
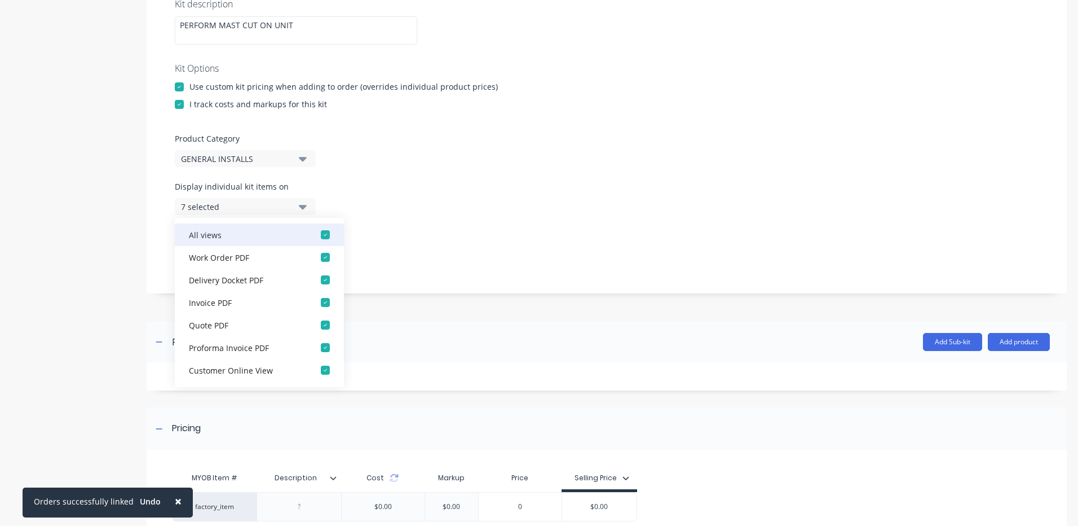
click at [320, 235] on div "button" at bounding box center [325, 234] width 23 height 23
click at [312, 204] on button "None" at bounding box center [245, 206] width 141 height 17
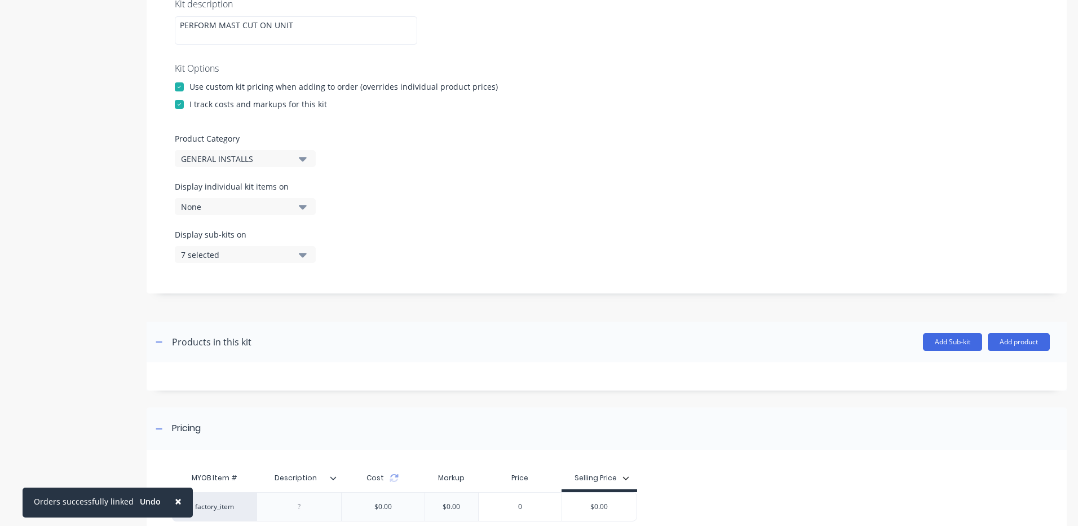
click at [303, 251] on icon "button" at bounding box center [303, 254] width 8 height 12
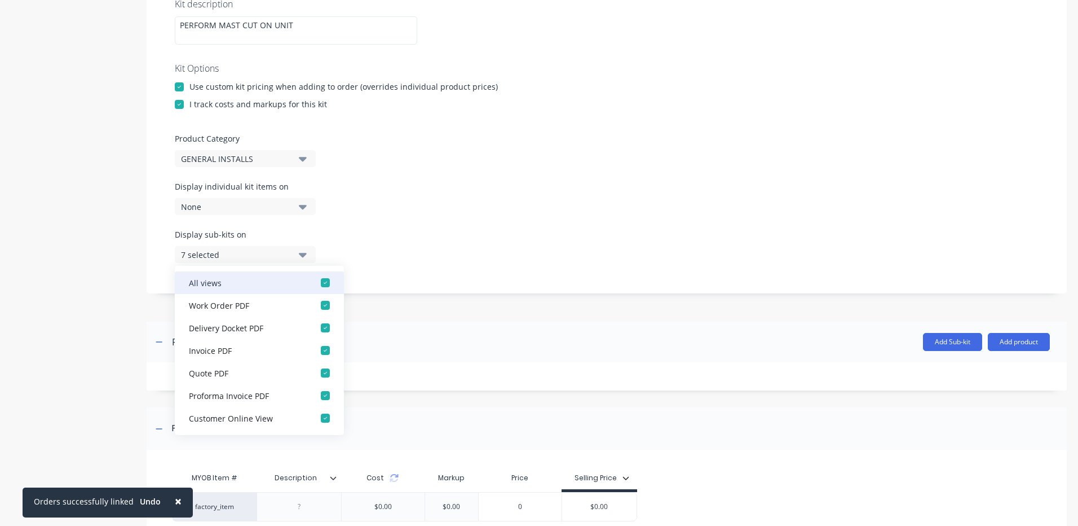
click at [314, 275] on div "button" at bounding box center [325, 282] width 23 height 23
drag, startPoint x: 475, startPoint y: 286, endPoint x: 686, endPoint y: 320, distance: 213.5
click at [476, 286] on div "Kit description PERFORM MAST CUT ON UNIT Kit Options Use custom kit pricing whe…" at bounding box center [607, 136] width 920 height 313
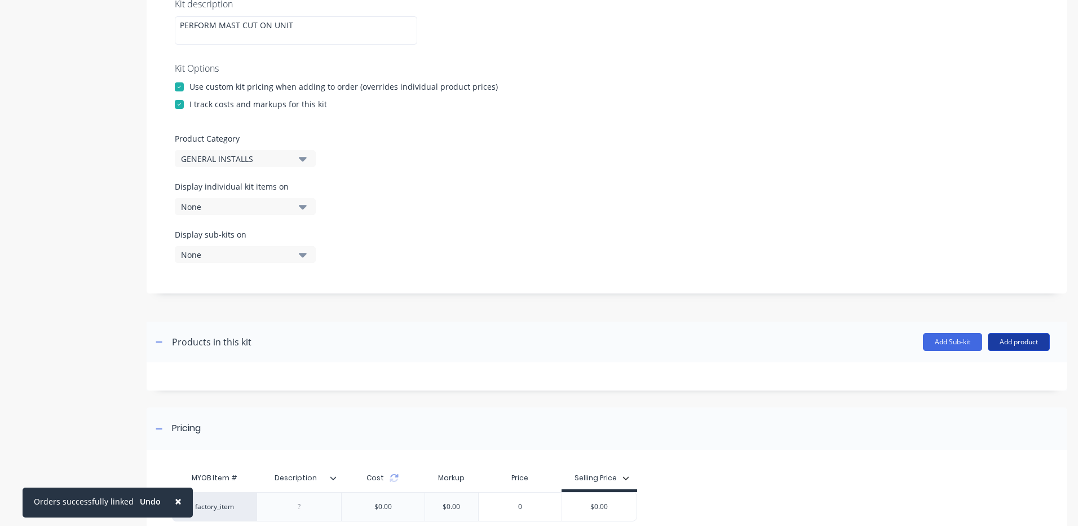
click at [1004, 342] on button "Add product" at bounding box center [1019, 342] width 62 height 18
click at [969, 381] on button "Product catalogue" at bounding box center [996, 370] width 107 height 23
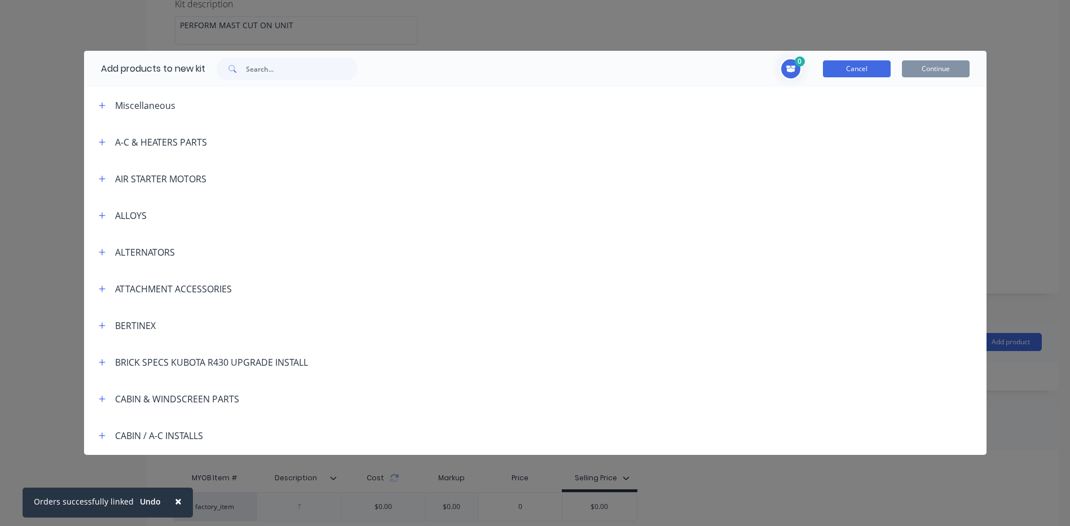
click at [855, 64] on button "Cancel" at bounding box center [857, 68] width 68 height 17
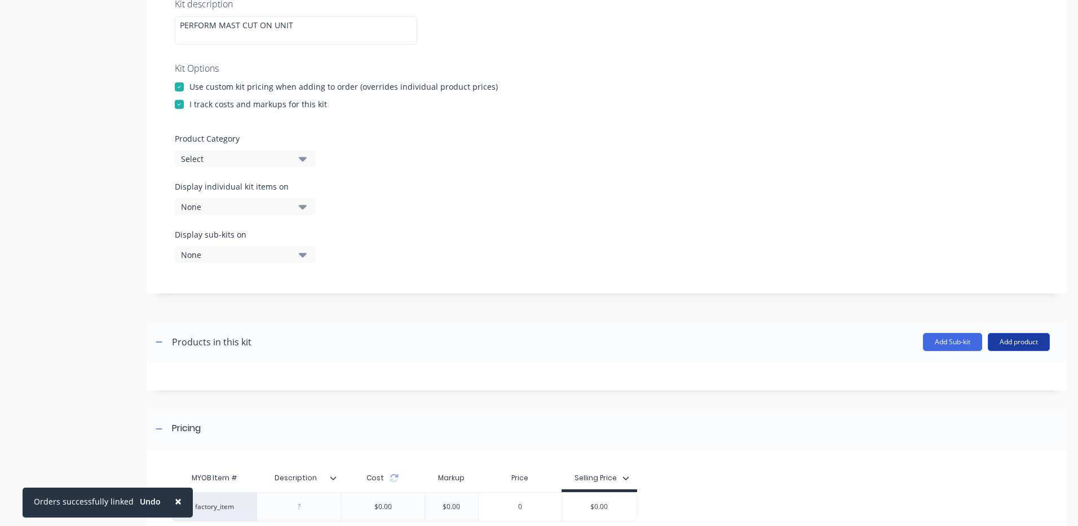
click at [1013, 341] on button "Add product" at bounding box center [1019, 342] width 62 height 18
click at [994, 386] on div "Labour" at bounding box center [996, 393] width 87 height 16
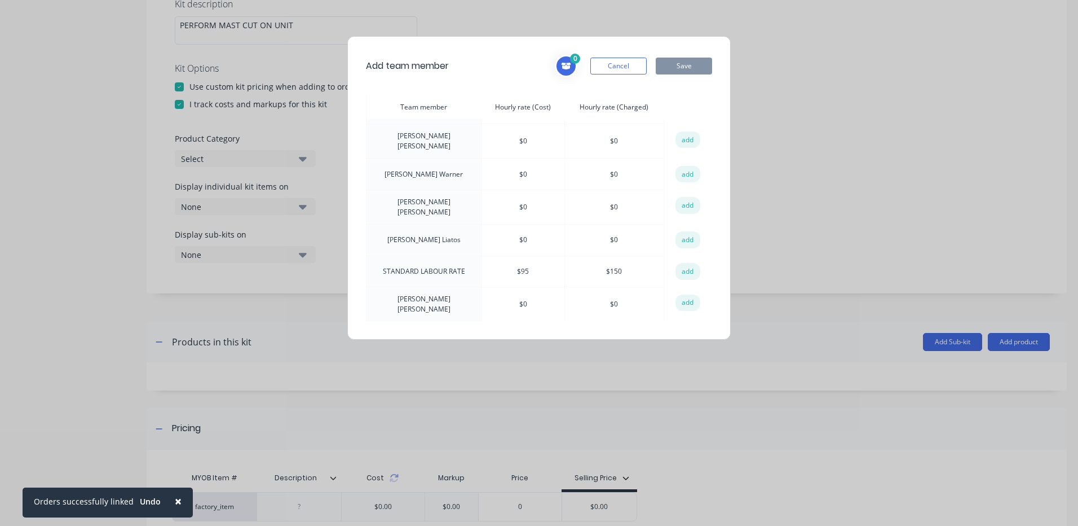
scroll to position [395, 0]
click at [685, 230] on button "add" at bounding box center [688, 238] width 25 height 17
click at [681, 68] on button "Save" at bounding box center [684, 66] width 56 height 17
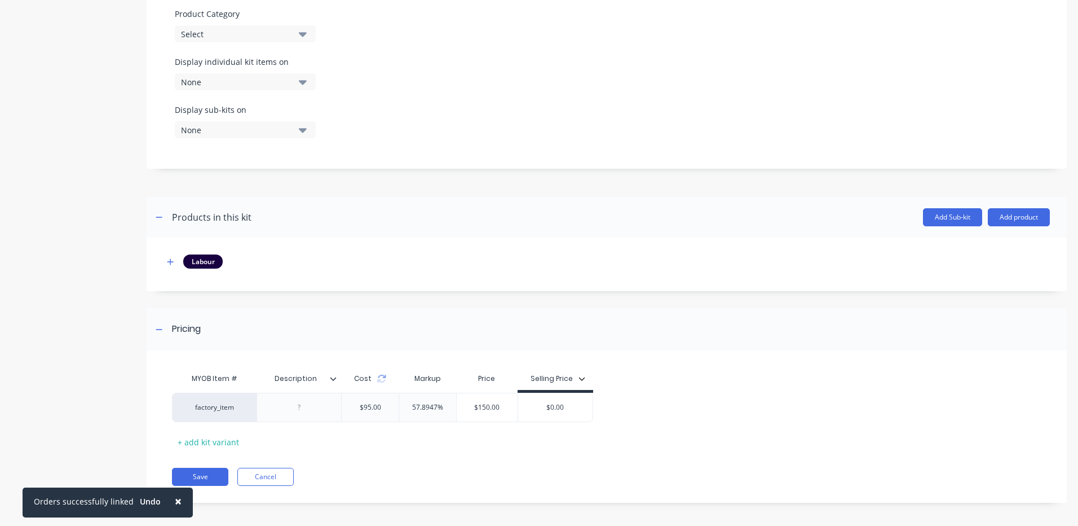
scroll to position [355, 0]
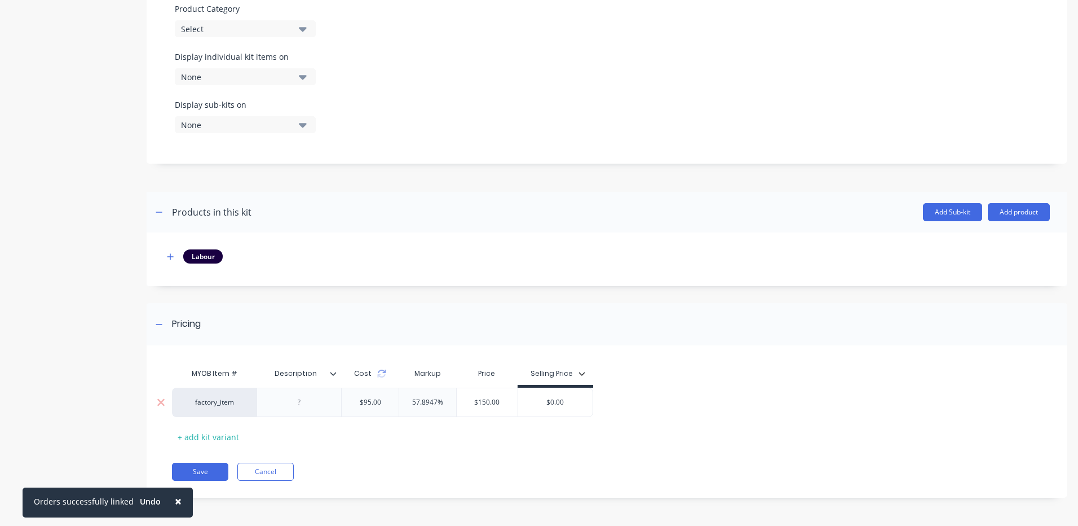
click at [297, 398] on div at bounding box center [299, 402] width 56 height 15
click at [332, 370] on icon at bounding box center [333, 373] width 7 height 7
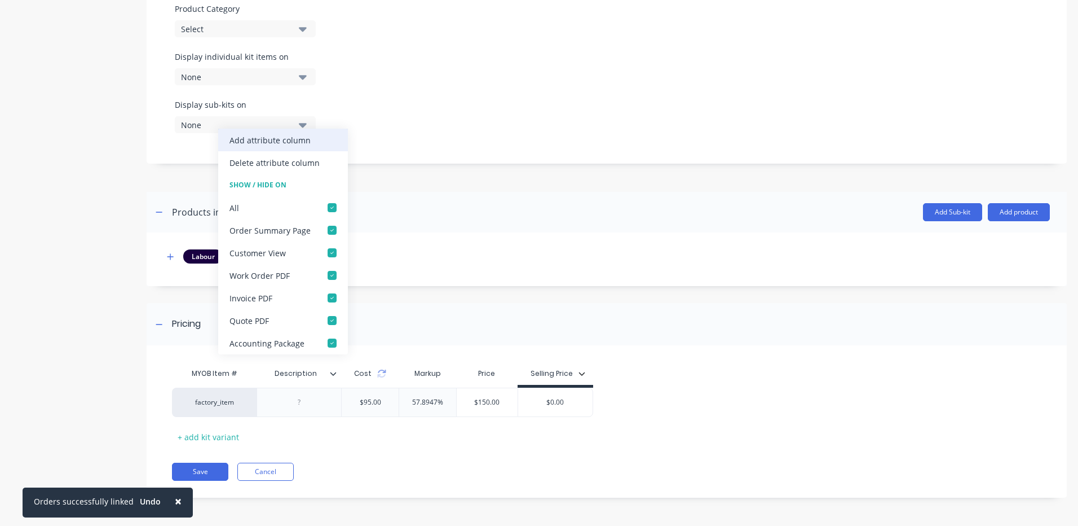
click at [286, 138] on div "Add attribute column" at bounding box center [270, 140] width 81 height 12
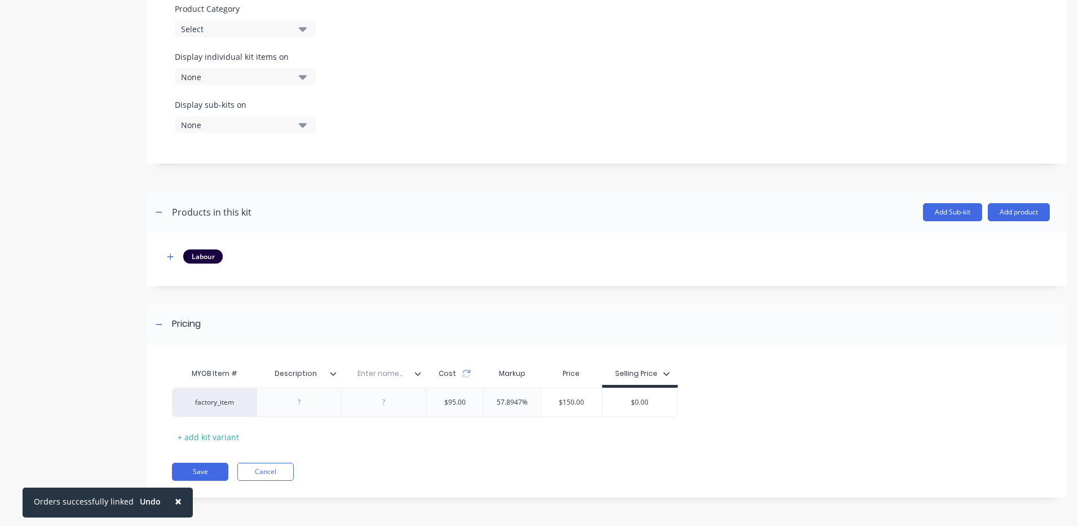
click at [416, 370] on icon at bounding box center [417, 373] width 7 height 7
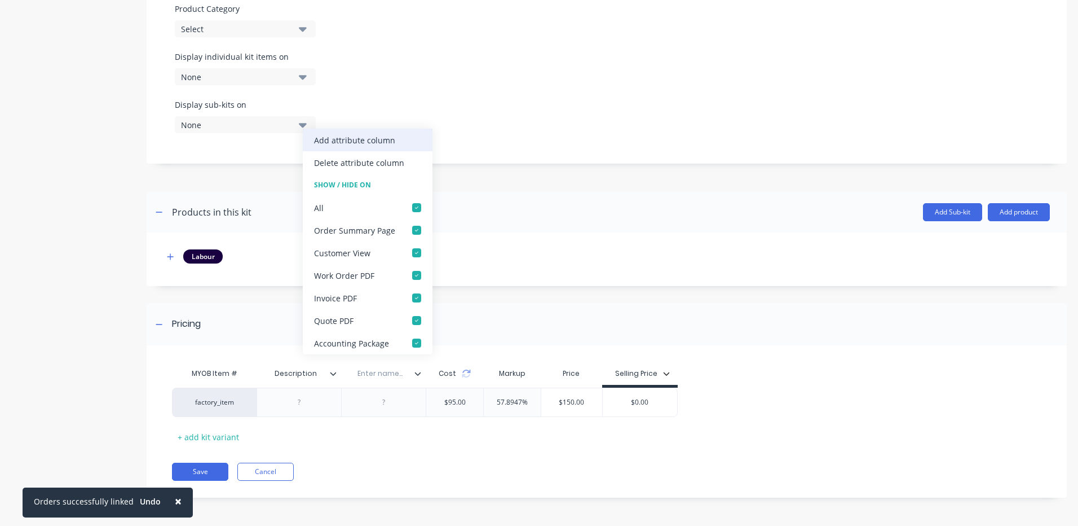
click at [374, 136] on div "Add attribute column" at bounding box center [354, 140] width 81 height 12
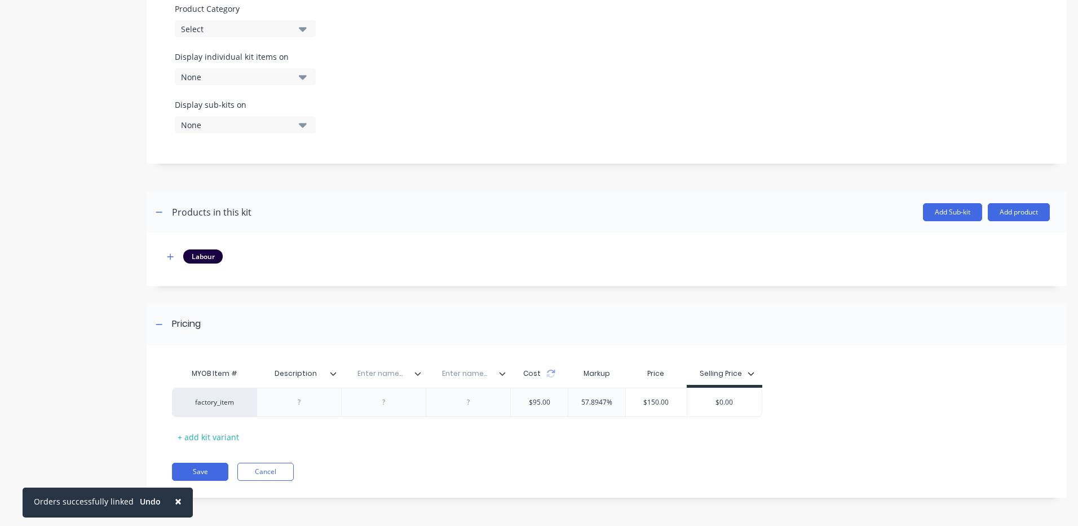
click at [506, 374] on div at bounding box center [507, 373] width 7 height 10
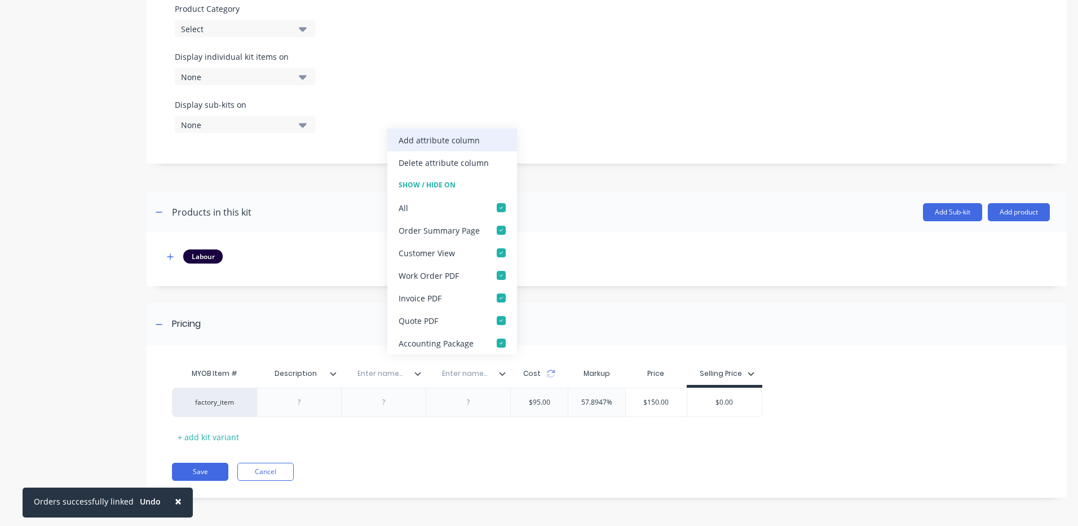
click at [473, 134] on div "Add attribute column" at bounding box center [439, 140] width 81 height 12
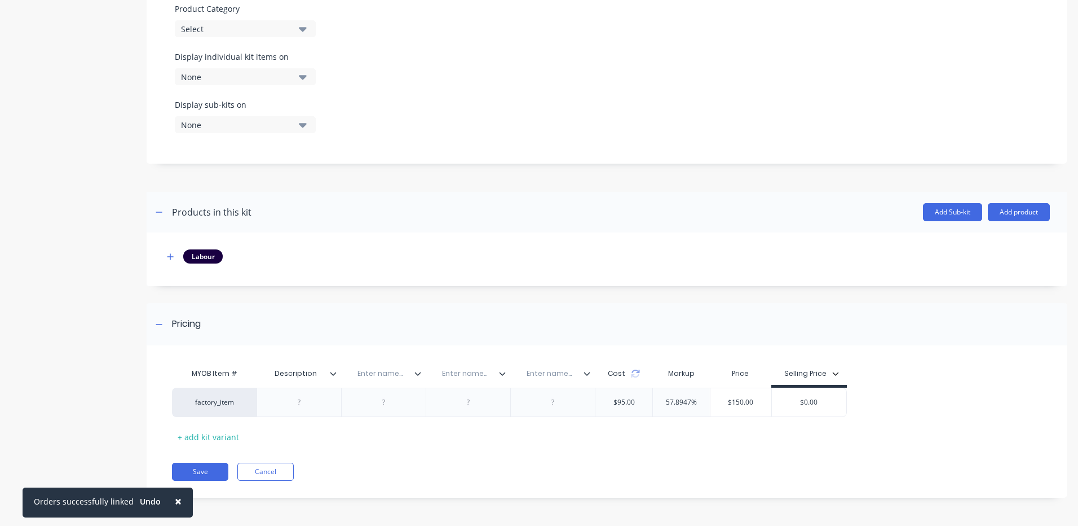
drag, startPoint x: 587, startPoint y: 376, endPoint x: 586, endPoint y: 365, distance: 10.7
click at [587, 376] on icon at bounding box center [587, 373] width 7 height 7
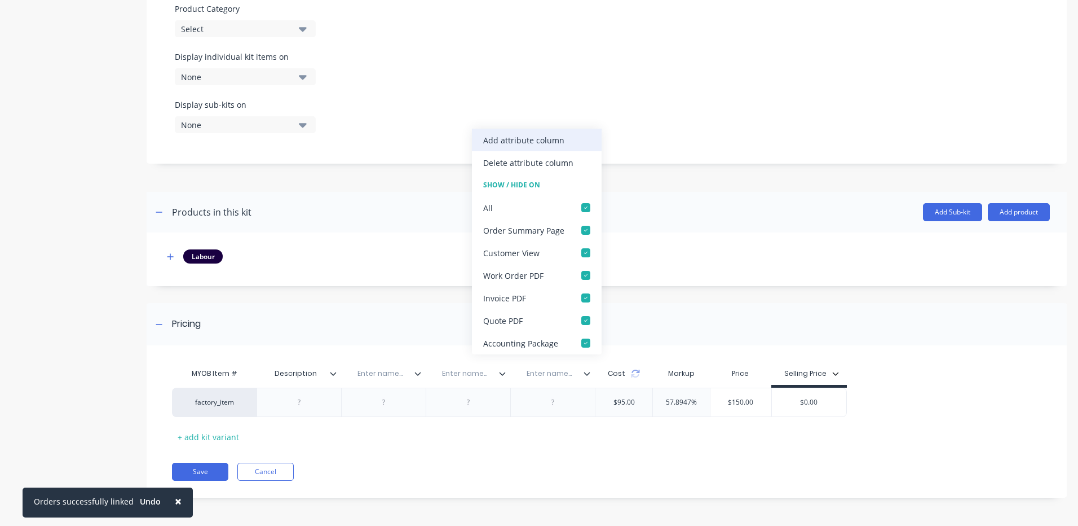
click at [548, 140] on div "Add attribute column" at bounding box center [523, 140] width 81 height 12
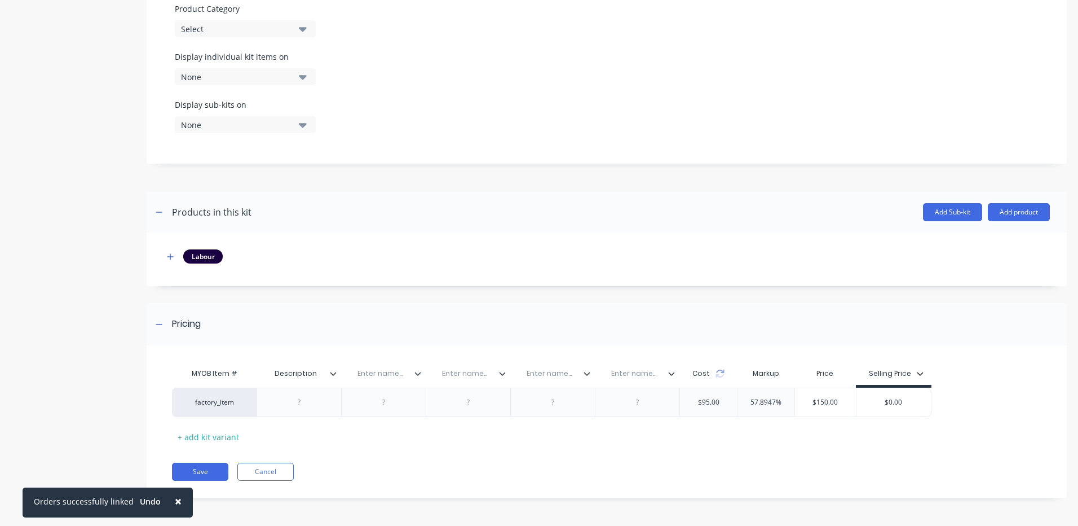
click at [673, 376] on icon at bounding box center [671, 373] width 7 height 7
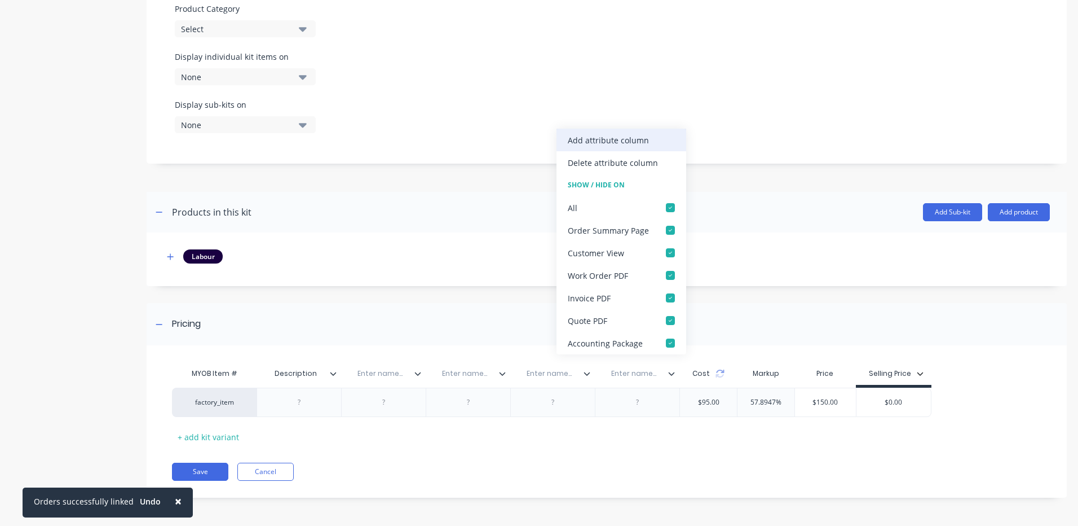
click at [645, 141] on div "Add attribute column" at bounding box center [608, 140] width 81 height 12
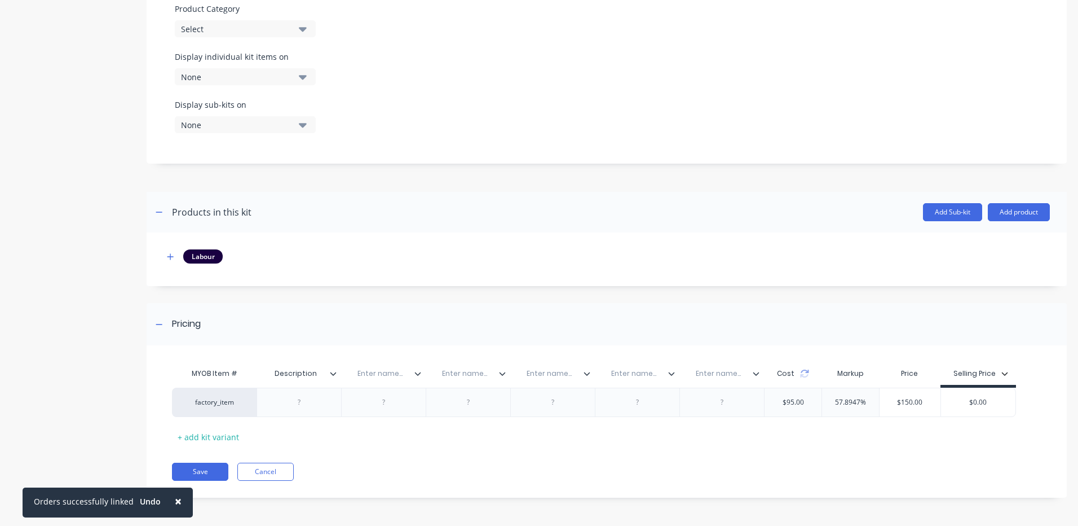
drag, startPoint x: 316, startPoint y: 370, endPoint x: 273, endPoint y: 372, distance: 42.3
click at [302, 370] on input "Description" at bounding box center [296, 373] width 78 height 10
drag, startPoint x: 314, startPoint y: 374, endPoint x: 272, endPoint y: 368, distance: 41.5
click at [272, 368] on input "Description" at bounding box center [296, 373] width 78 height 10
type input "Unit Type"
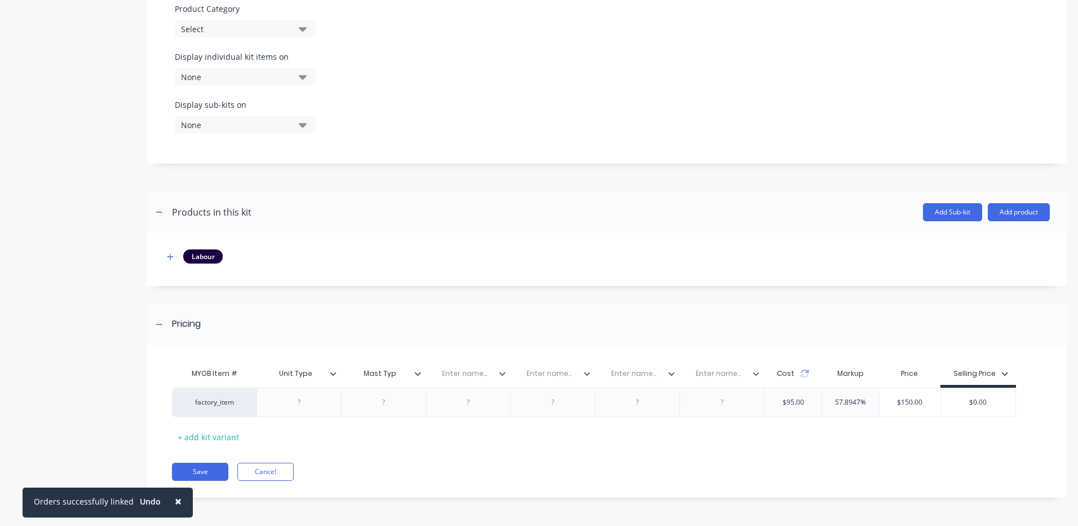
type input "Mast Type"
type input "Current Collapsed Height"
type input "C"
type input "n"
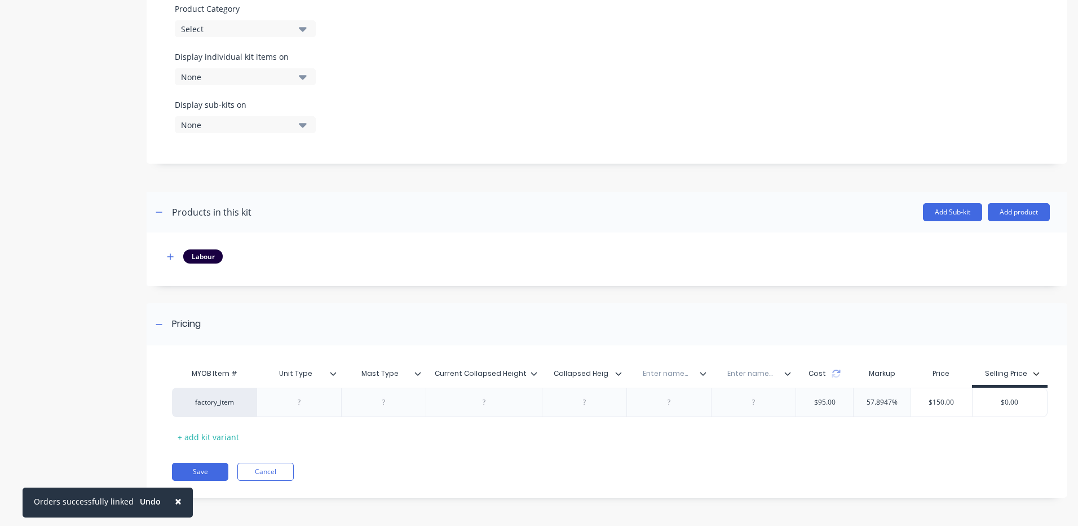
type input "New Collapsed Height"
type input "Current Lift Height"
type input "New Lift Height"
click at [296, 394] on div at bounding box center [299, 401] width 85 height 29
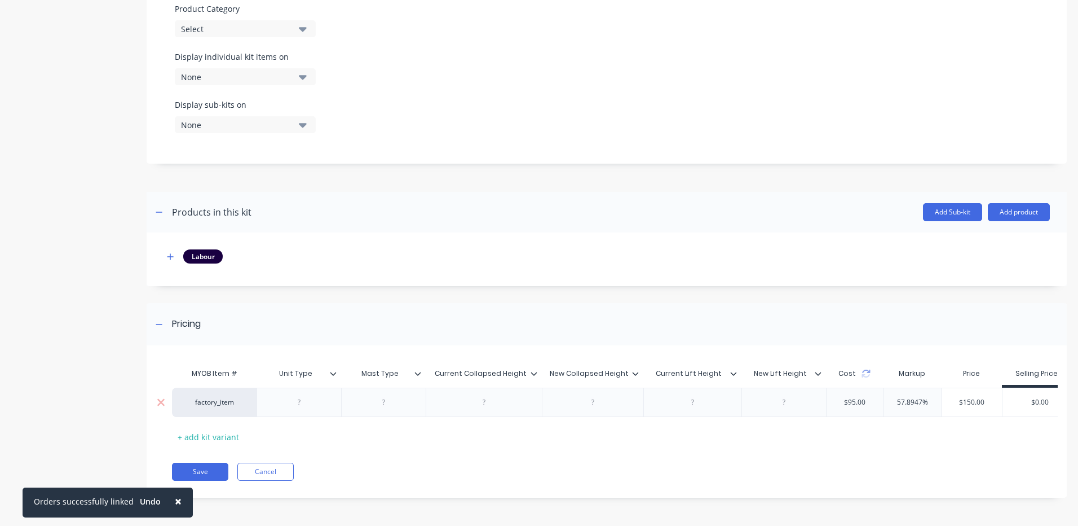
click at [303, 400] on div at bounding box center [299, 402] width 56 height 15
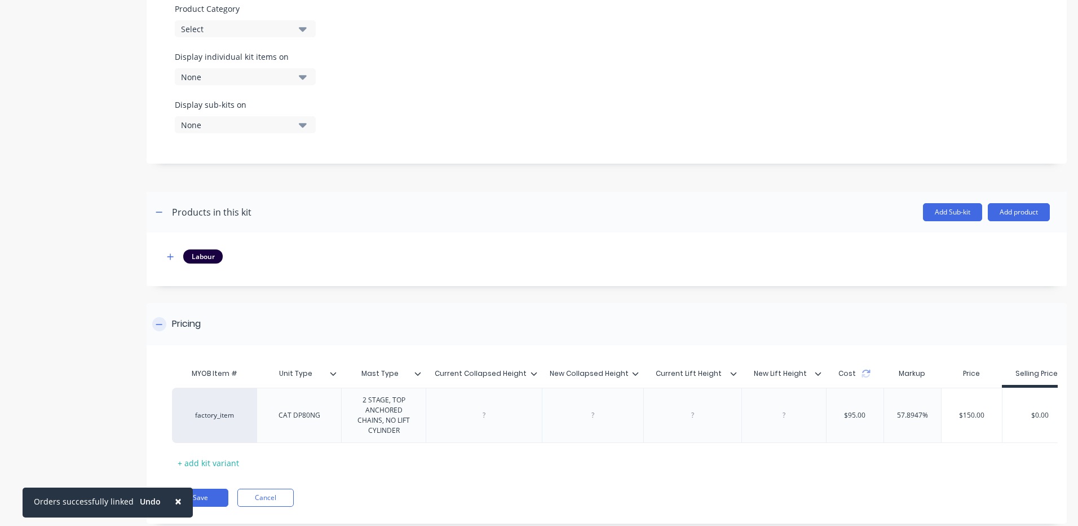
click at [446, 328] on div "Pricing" at bounding box center [607, 324] width 920 height 42
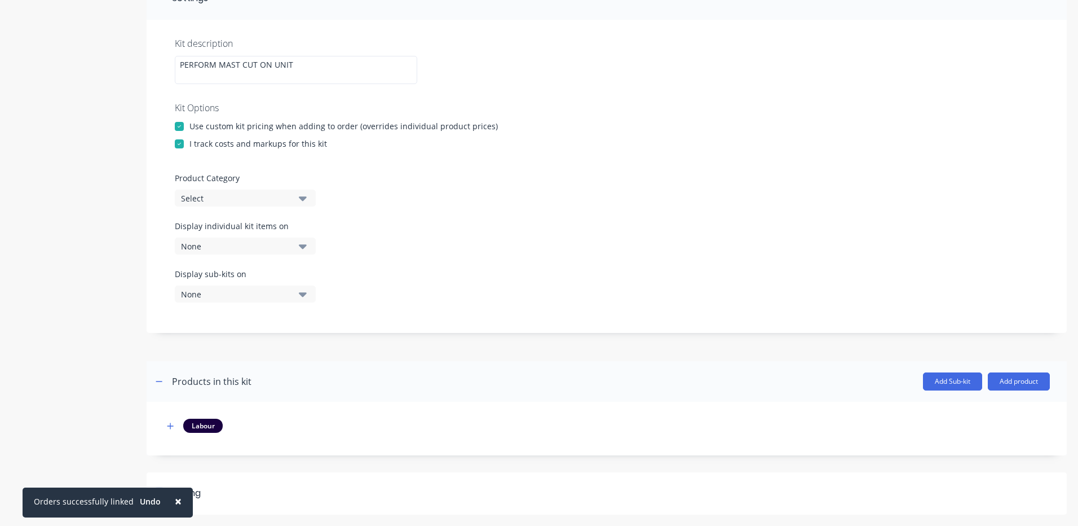
click at [395, 488] on div "Pricing" at bounding box center [607, 493] width 920 height 42
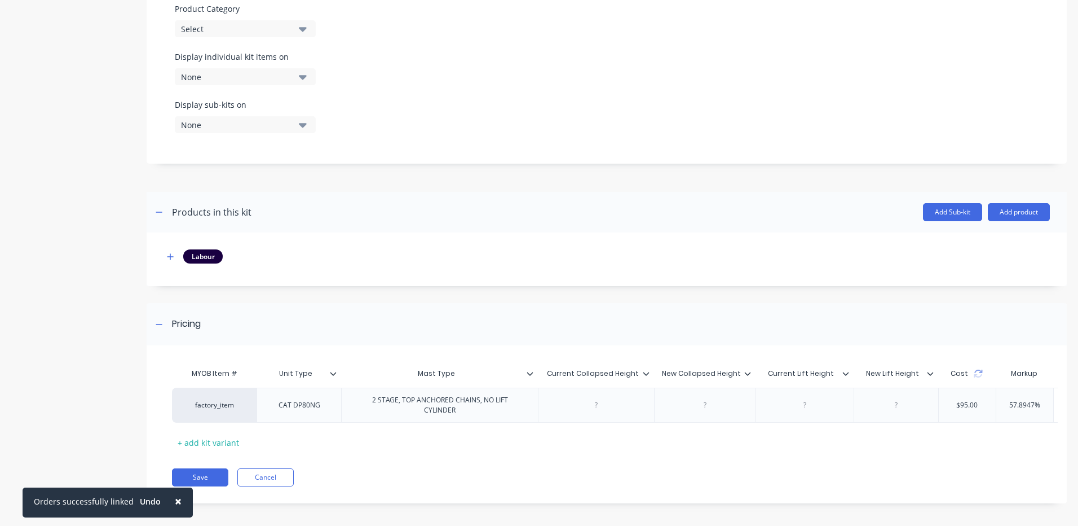
scroll to position [364, 0]
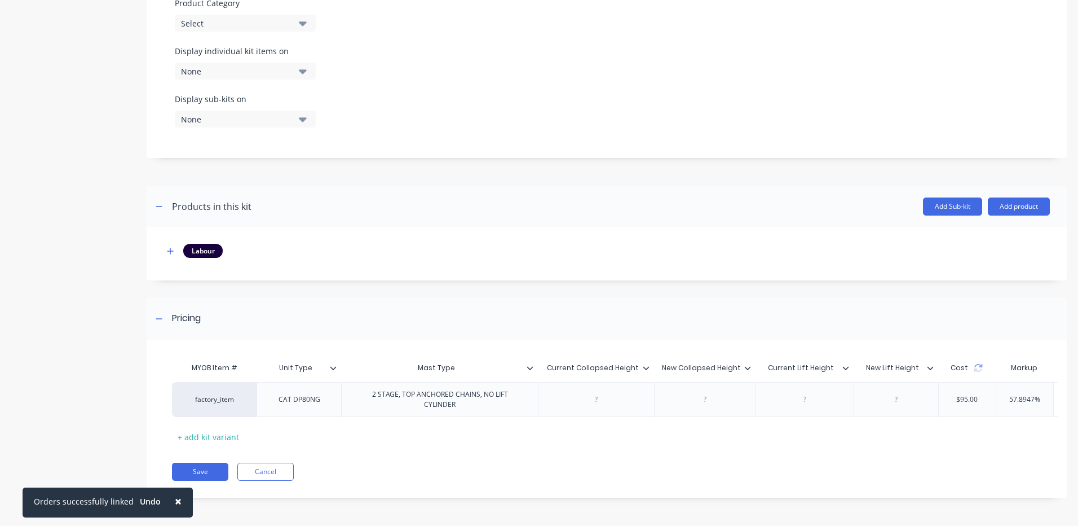
click at [529, 366] on icon at bounding box center [530, 367] width 6 height 3
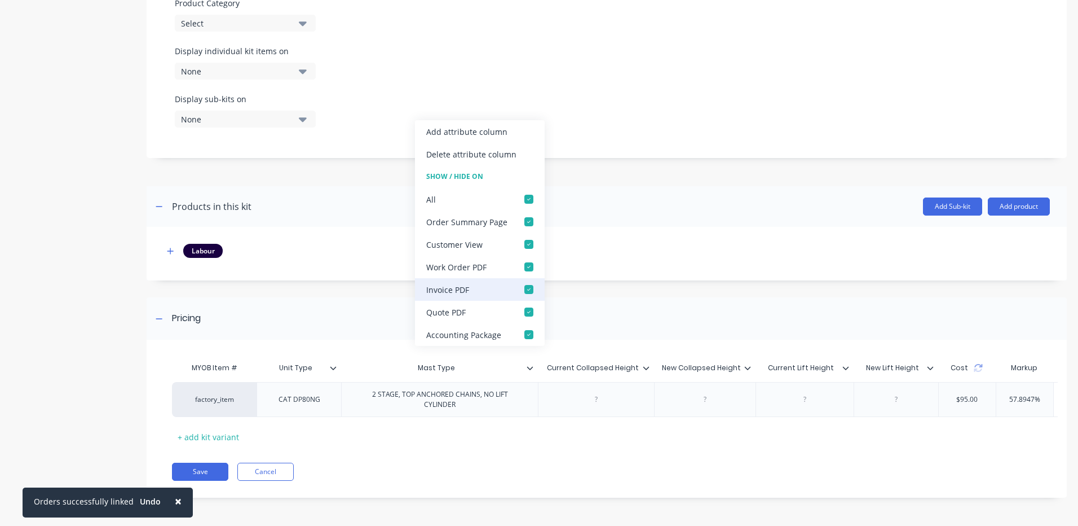
click at [526, 289] on div at bounding box center [529, 289] width 23 height 23
click at [527, 245] on div at bounding box center [529, 244] width 23 height 23
click at [526, 314] on div at bounding box center [529, 312] width 23 height 23
click at [570, 298] on div "Pricing" at bounding box center [607, 318] width 920 height 42
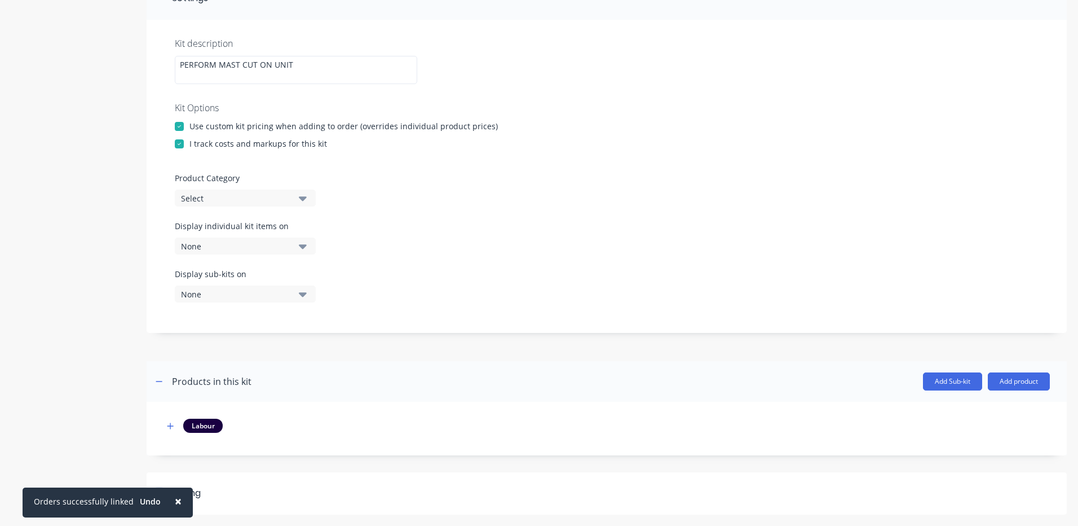
click at [457, 504] on div "Pricing" at bounding box center [607, 493] width 920 height 42
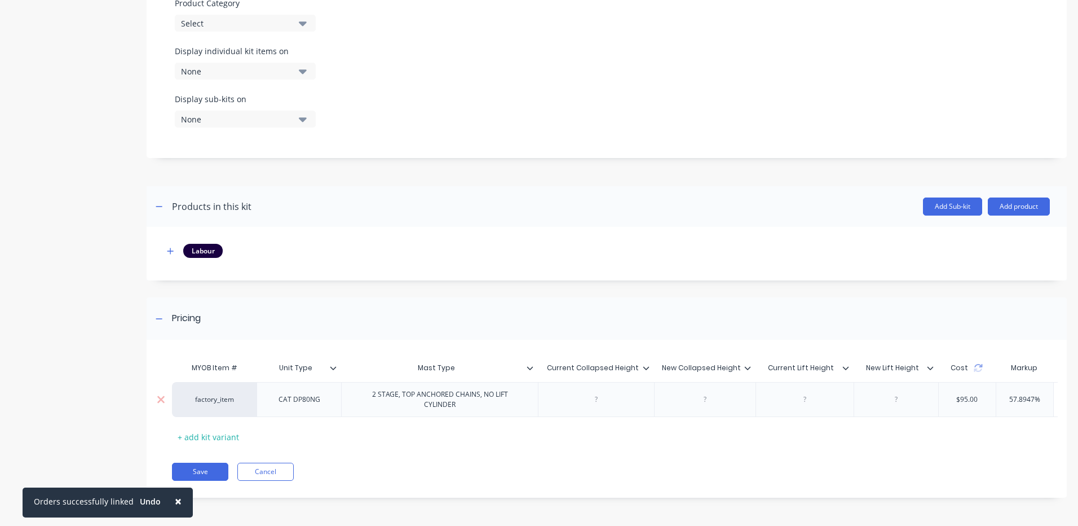
click at [487, 395] on div "2 STAGE, TOP ANCHORED CHAINS, NO LIFT CYLINDER" at bounding box center [440, 399] width 186 height 25
click at [478, 396] on div "2 STAGE, TOP ANCHORED CHAINS, NO LIFT CYLINDER" at bounding box center [440, 399] width 186 height 25
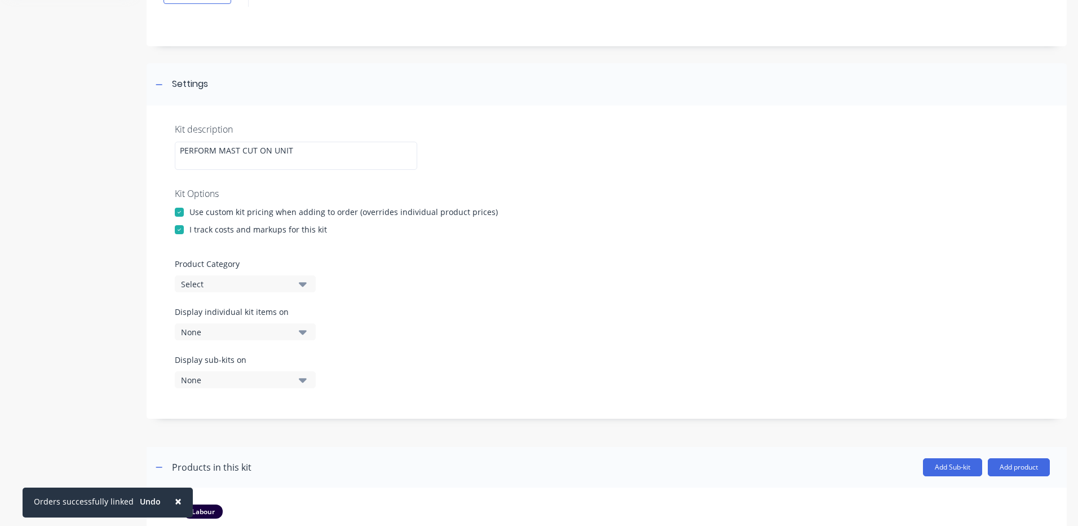
scroll to position [251, 0]
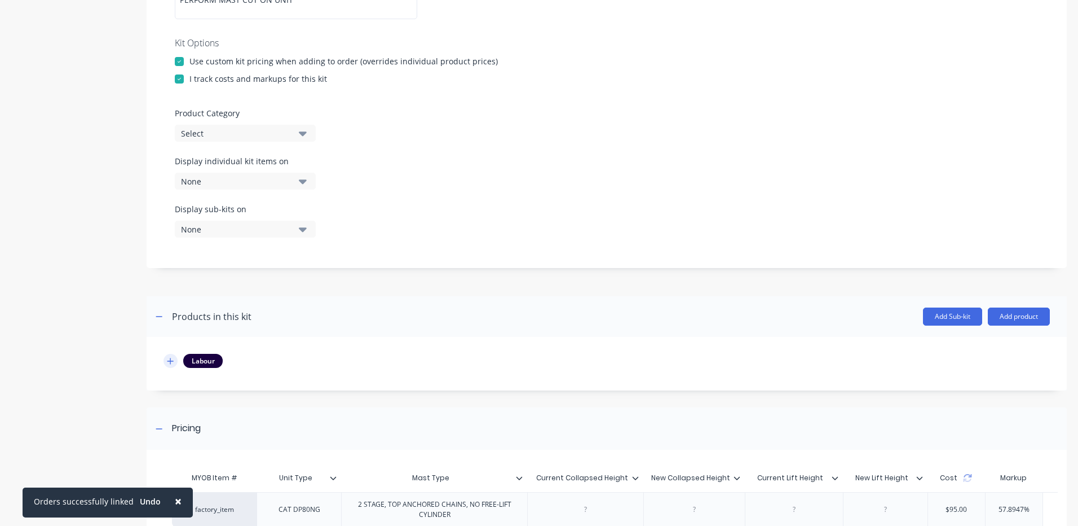
click at [173, 359] on icon "button" at bounding box center [170, 361] width 7 height 8
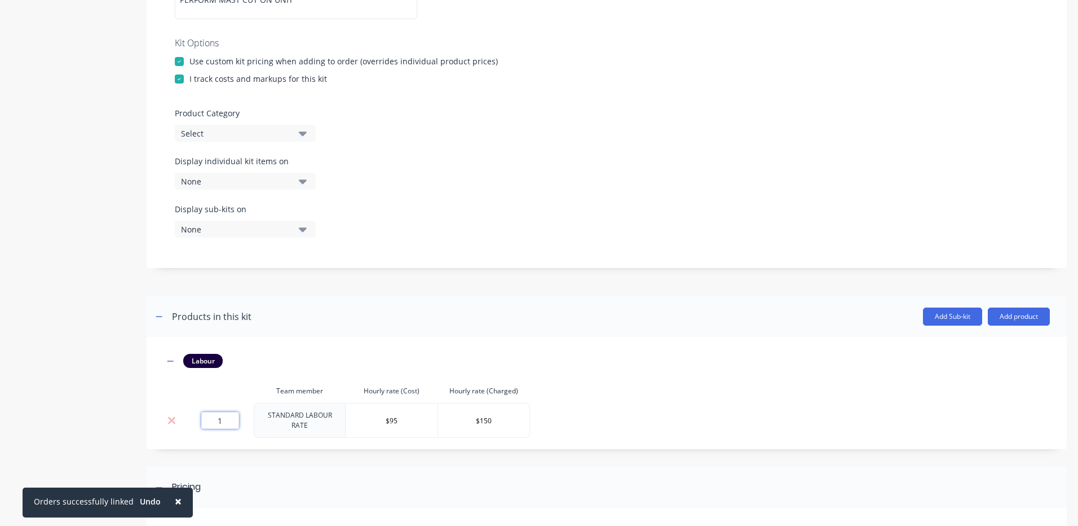
click at [235, 418] on input "1" at bounding box center [220, 420] width 38 height 17
click at [222, 423] on input "1" at bounding box center [220, 420] width 38 height 17
type input "50"
click at [393, 276] on div "Add image MAST CUT MAST CUT Enter kit name Settings Kit description PERFORM MAS…" at bounding box center [607, 238] width 920 height 889
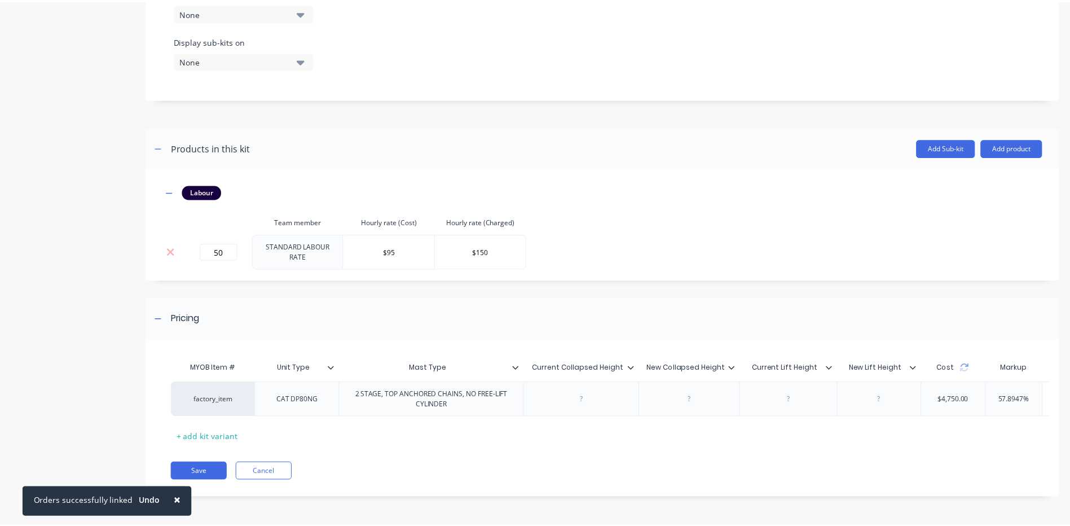
scroll to position [0, 141]
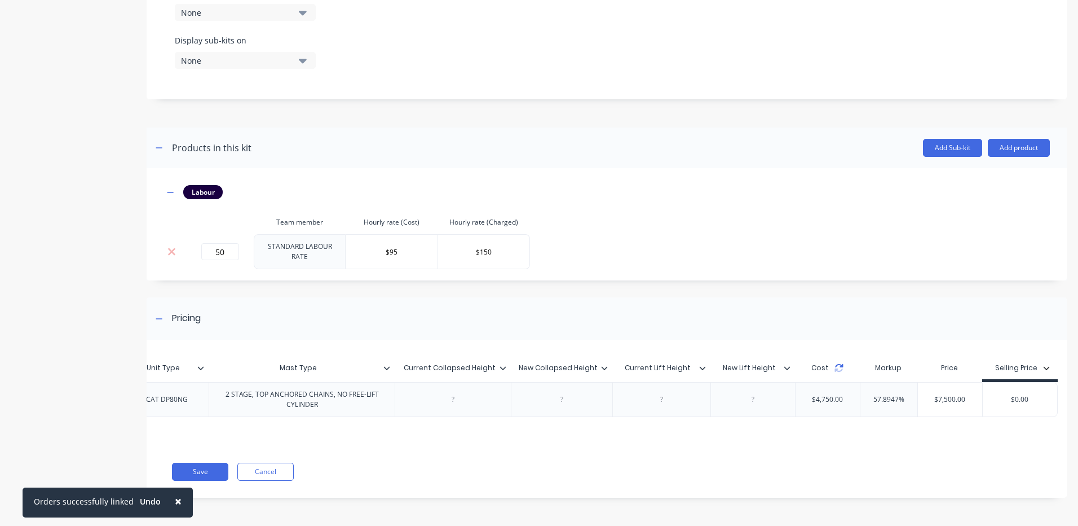
click at [835, 363] on icon at bounding box center [839, 367] width 9 height 9
click at [1026, 395] on input "$0.00" at bounding box center [1020, 399] width 75 height 10
type input "$7850"
click at [904, 288] on div "Add image MAST CUT MAST CUT Enter kit name Settings Kit description PERFORM MAS…" at bounding box center [607, 70] width 920 height 889
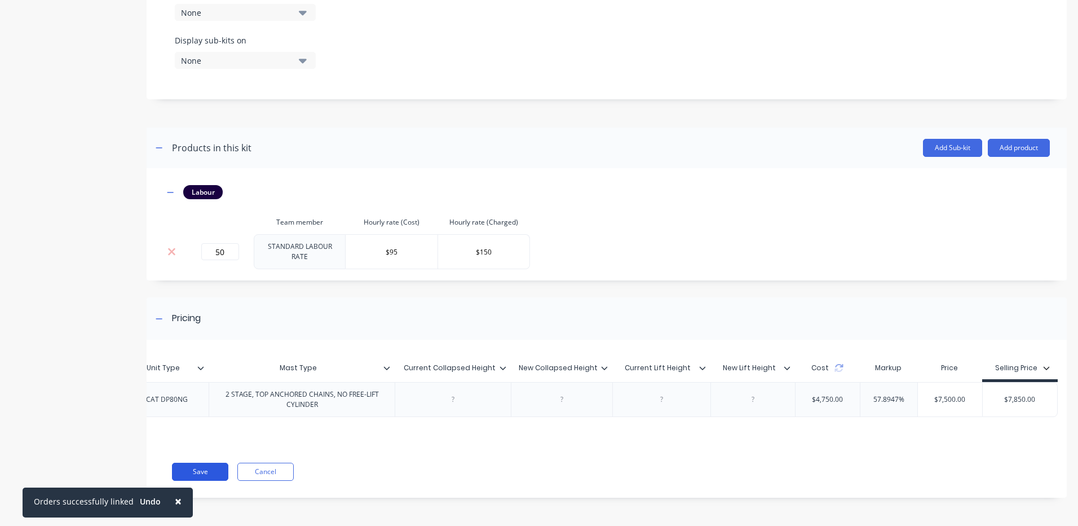
click at [215, 468] on button "Save" at bounding box center [200, 471] width 56 height 18
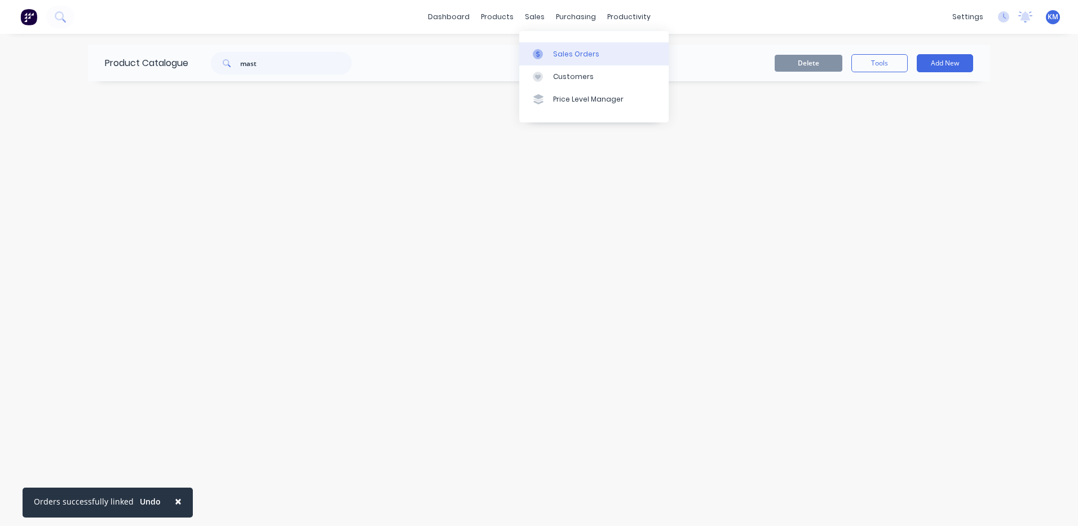
click at [553, 57] on div "Sales Orders" at bounding box center [576, 54] width 46 height 10
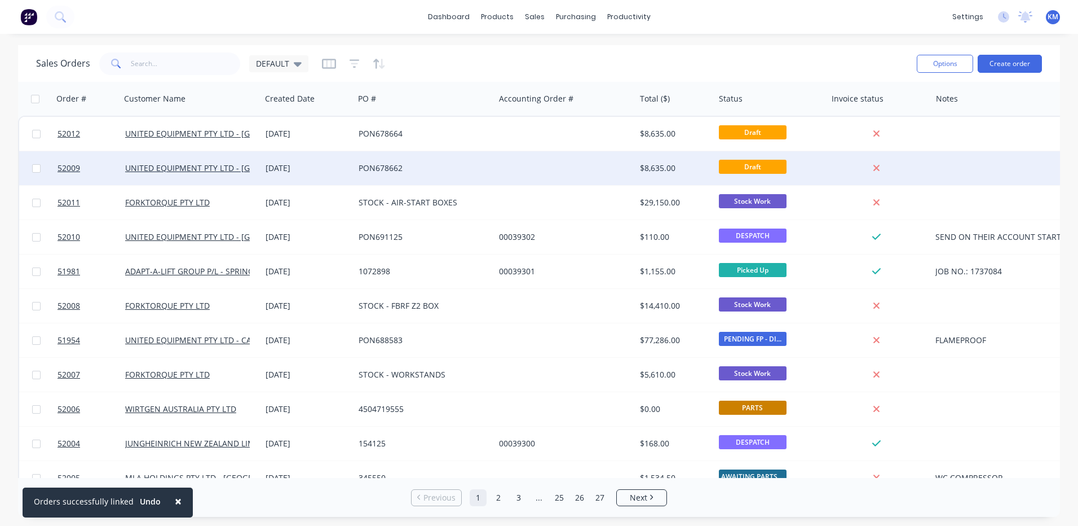
click at [526, 168] on div at bounding box center [565, 168] width 140 height 34
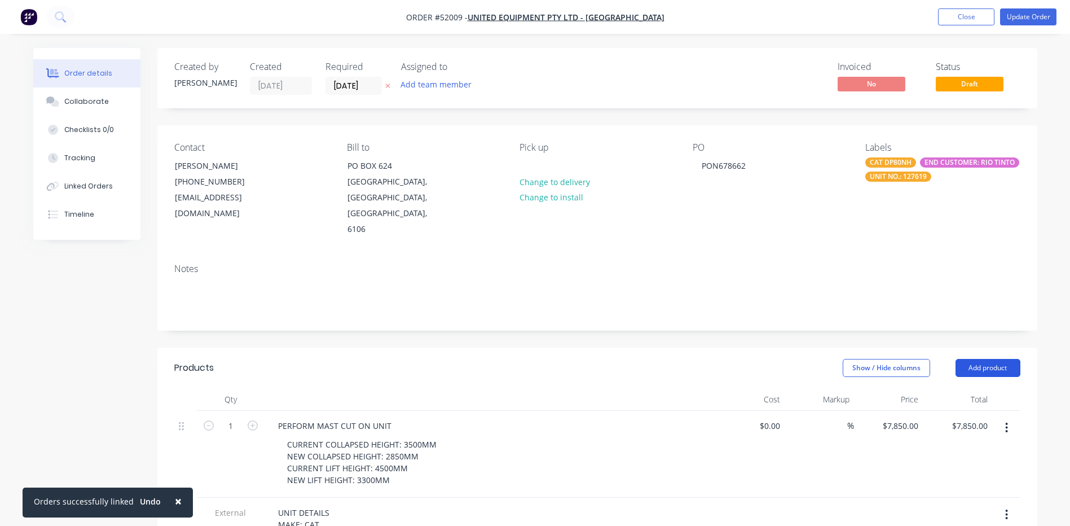
click at [983, 359] on button "Add product" at bounding box center [987, 368] width 65 height 18
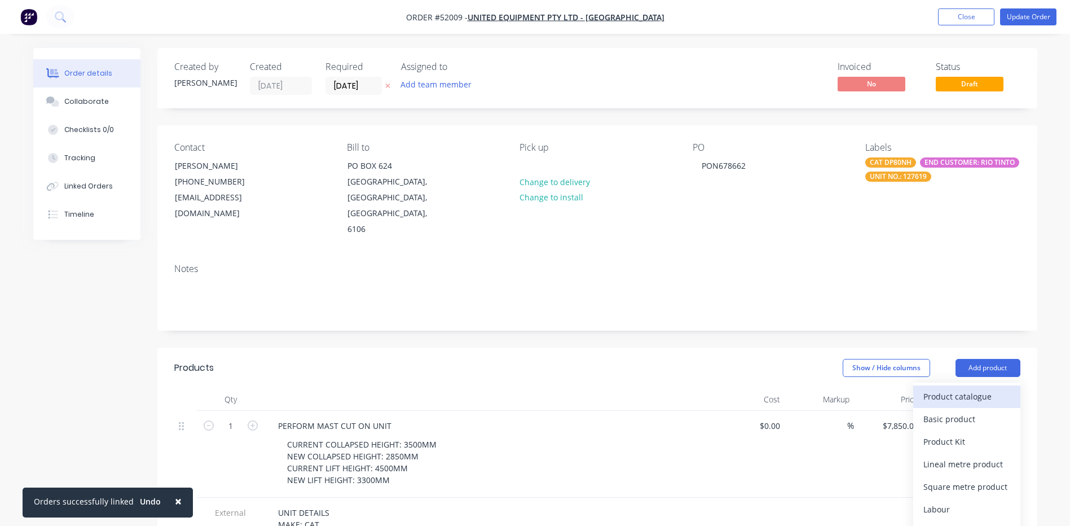
click at [973, 385] on button "Product catalogue" at bounding box center [966, 396] width 107 height 23
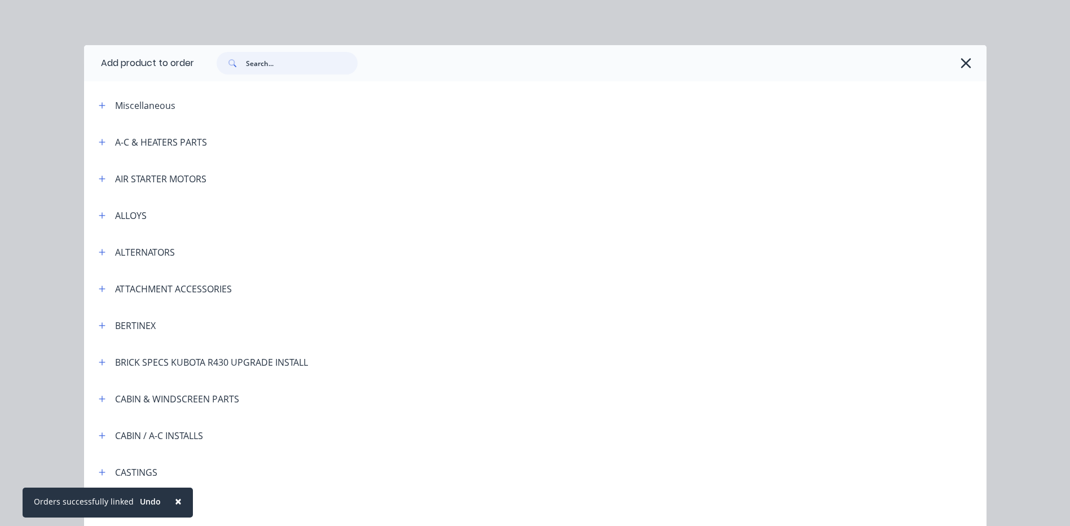
click at [319, 57] on input "text" at bounding box center [302, 63] width 112 height 23
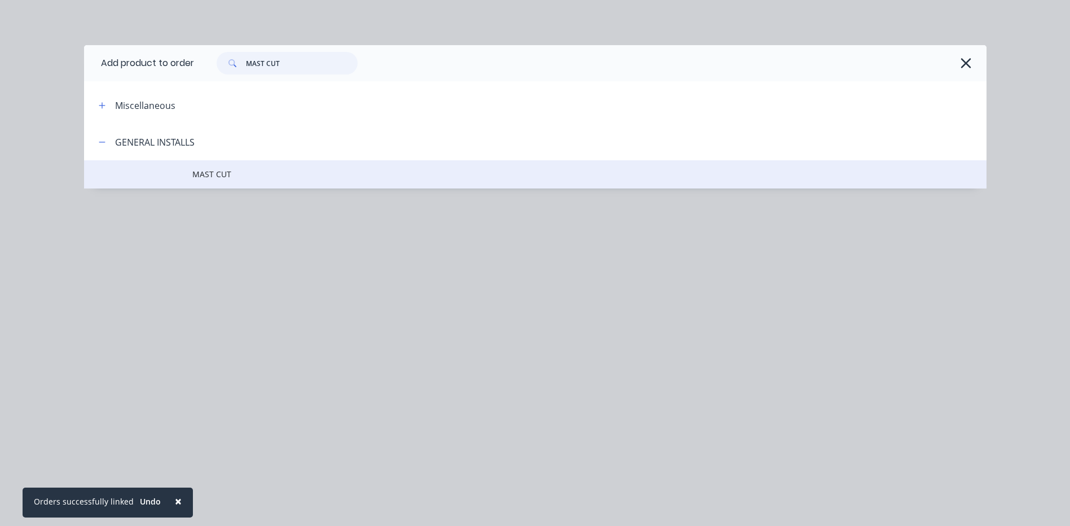
type input "MAST CUT"
click at [200, 177] on span "MAST CUT" at bounding box center [509, 174] width 635 height 12
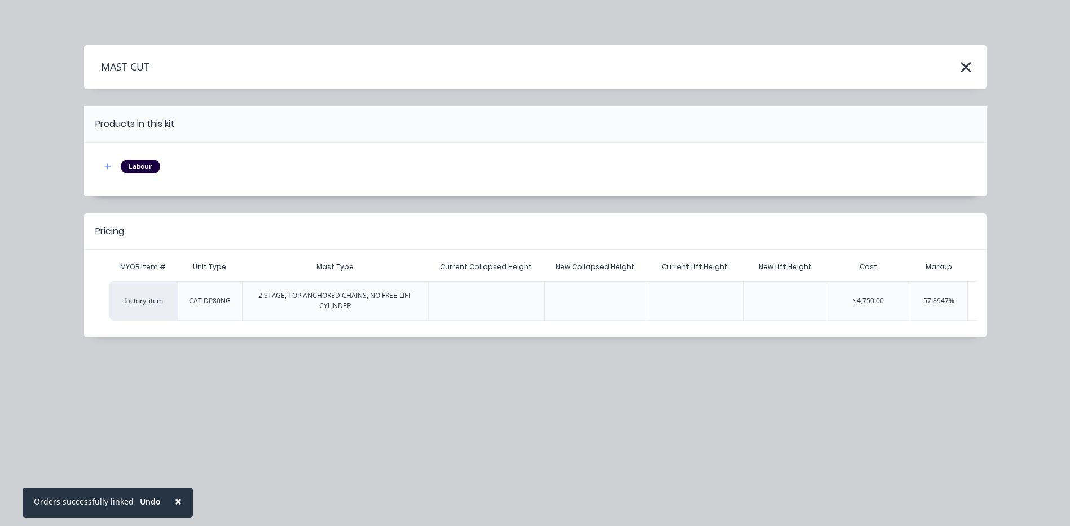
scroll to position [0, 149]
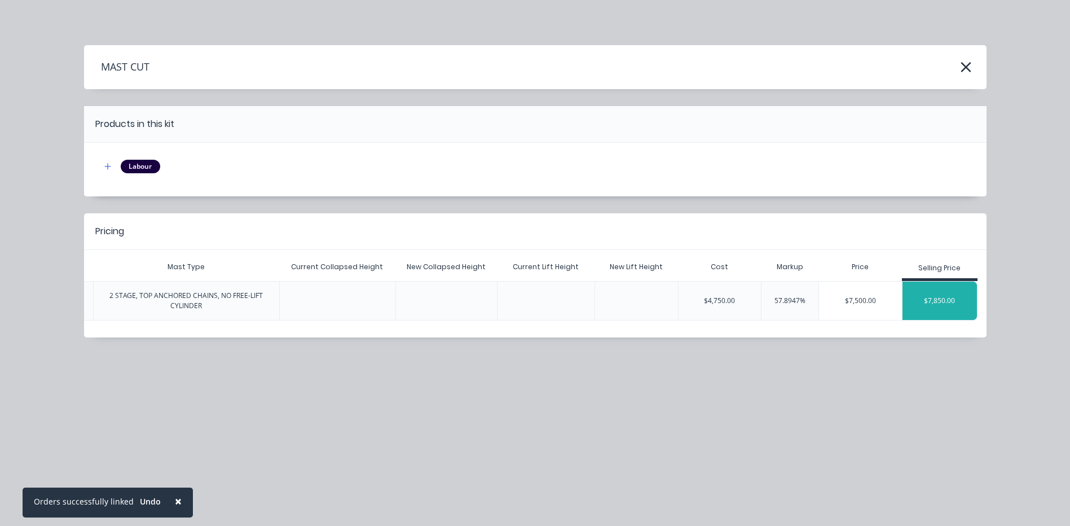
click at [920, 296] on div "$7,850.00" at bounding box center [939, 300] width 75 height 28
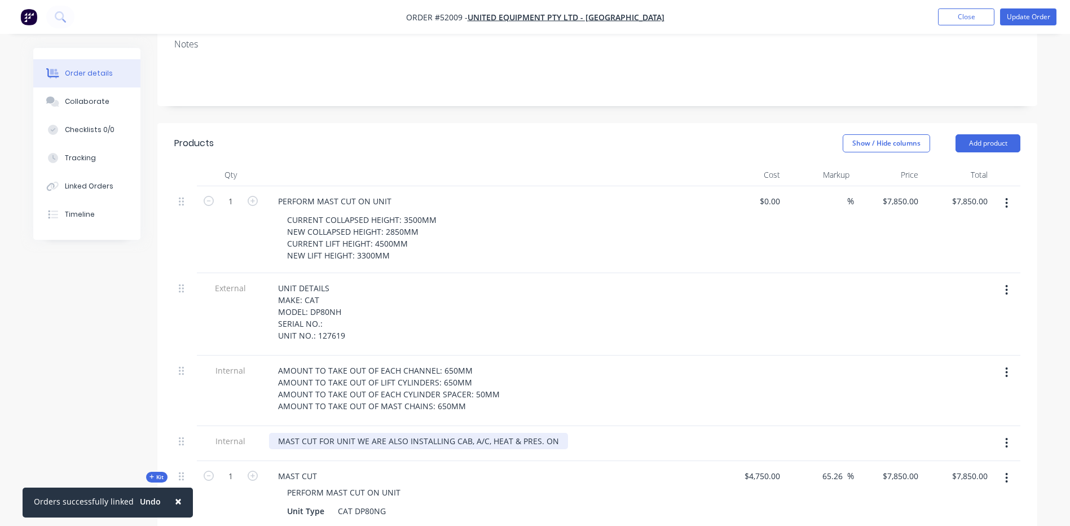
scroll to position [338, 0]
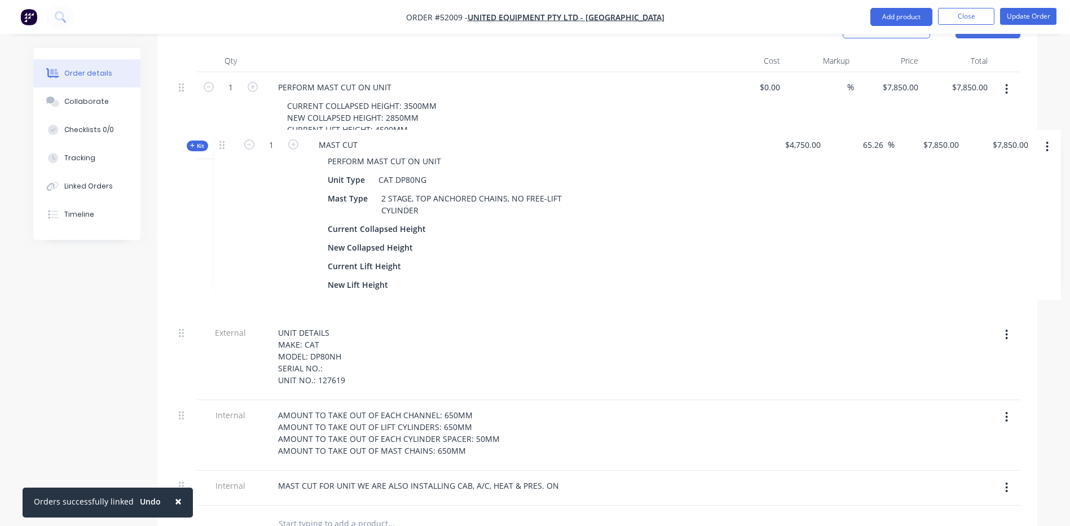
drag, startPoint x: 183, startPoint y: 329, endPoint x: 226, endPoint y: 132, distance: 201.3
click at [226, 132] on div "1 PERFORM MAST CUT ON UNIT CURRENT COLLAPSED HEIGHT: 3500MM NEW COLLAPSED HEIGH…" at bounding box center [597, 288] width 846 height 433
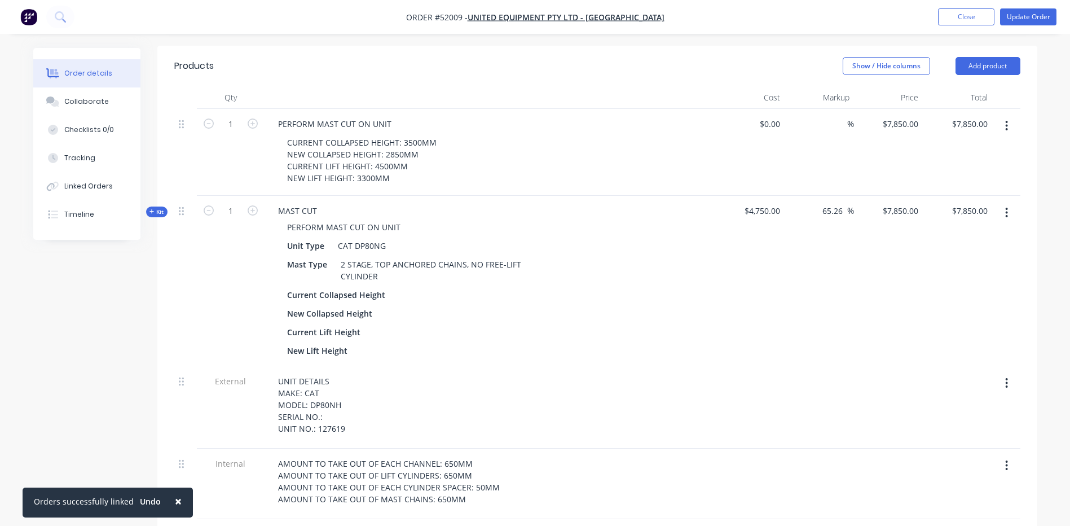
scroll to position [282, 0]
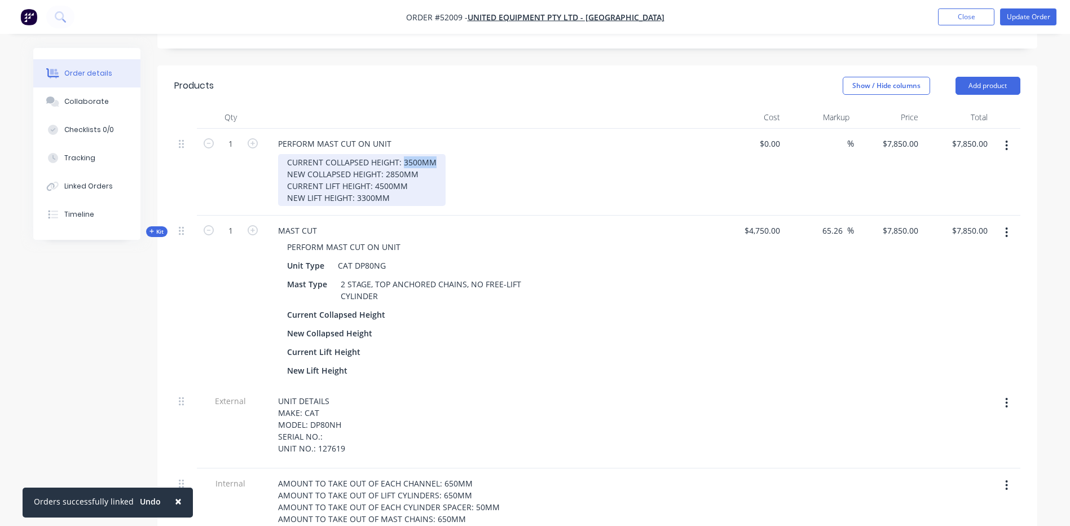
drag, startPoint x: 437, startPoint y: 130, endPoint x: 401, endPoint y: 135, distance: 35.9
click at [401, 154] on div "CURRENT COLLAPSED HEIGHT: 3500MM NEW COLLAPSED HEIGHT: 2850MM CURRENT LIFT HEIG…" at bounding box center [361, 180] width 167 height 52
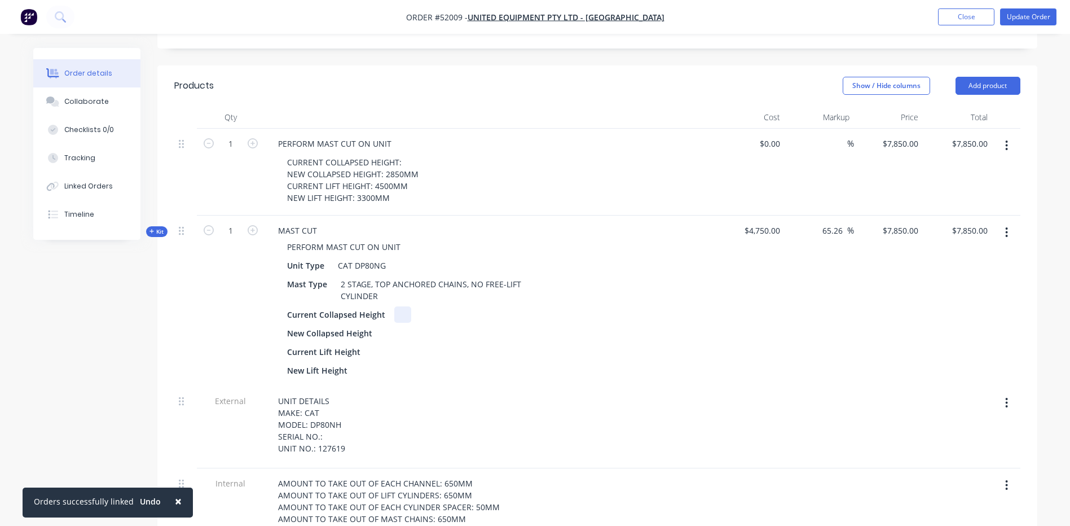
click at [396, 306] on div at bounding box center [402, 314] width 17 height 16
paste div
drag, startPoint x: 419, startPoint y: 143, endPoint x: 385, endPoint y: 141, distance: 34.4
click at [385, 154] on div "CURRENT COLLAPSED HEIGHT: NEW COLLAPSED HEIGHT: 2850MM CURRENT LIFT HEIGHT: 450…" at bounding box center [352, 180] width 149 height 52
click at [391, 325] on div at bounding box center [389, 333] width 17 height 16
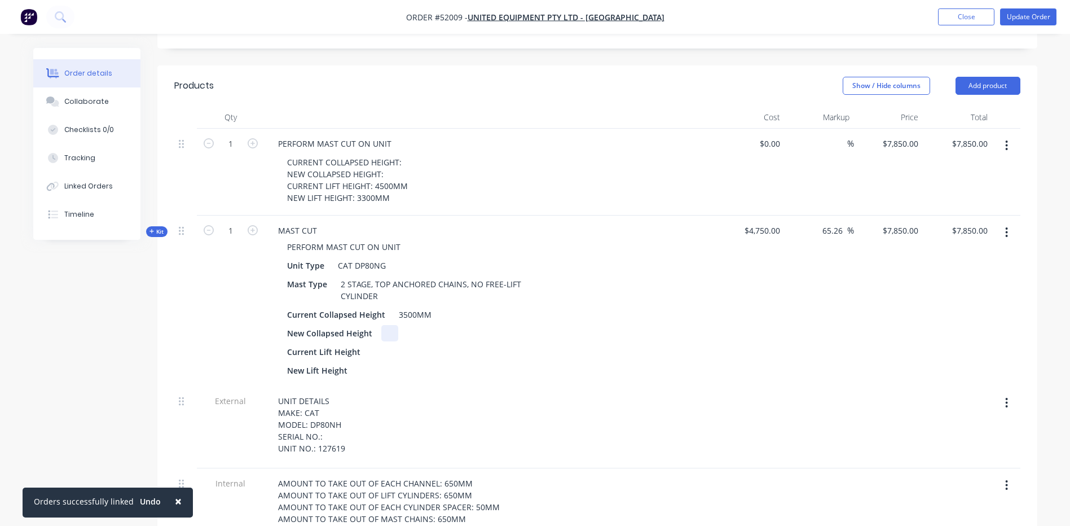
paste div
drag, startPoint x: 408, startPoint y: 149, endPoint x: 374, endPoint y: 153, distance: 33.6
click at [374, 154] on div "CURRENT COLLAPSED HEIGHT: NEW COLLAPSED HEIGHT: CURRENT LIFT HEIGHT: 4500MM NEW…" at bounding box center [347, 180] width 139 height 52
click at [374, 343] on div at bounding box center [377, 351] width 17 height 16
paste div
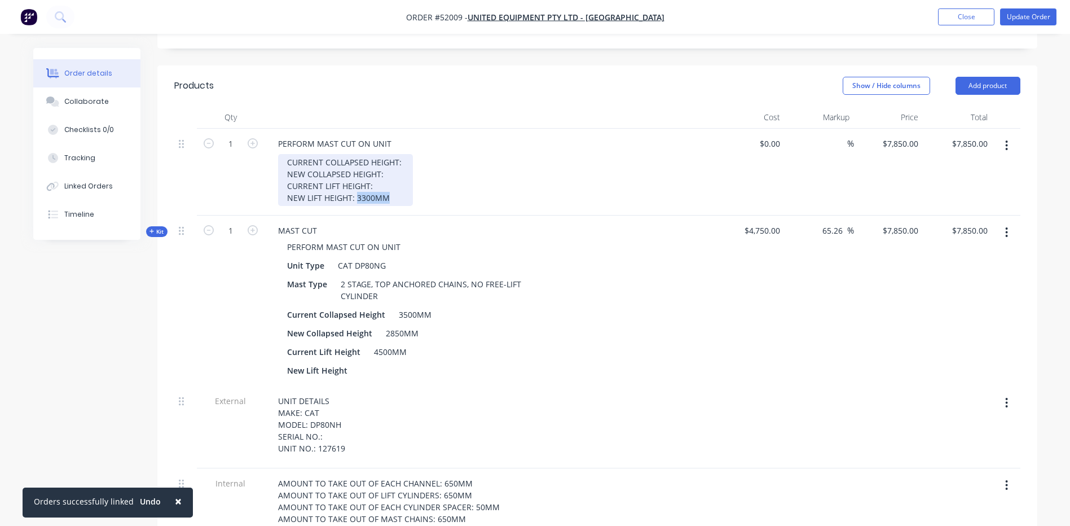
drag, startPoint x: 389, startPoint y: 166, endPoint x: 357, endPoint y: 167, distance: 31.6
click at [357, 167] on div "CURRENT COLLAPSED HEIGHT: NEW COLLAPSED HEIGHT: CURRENT LIFT HEIGHT: NEW LIFT H…" at bounding box center [345, 180] width 135 height 52
click at [367, 362] on div at bounding box center [364, 370] width 17 height 16
paste div
click at [636, 106] on div at bounding box center [489, 117] width 451 height 23
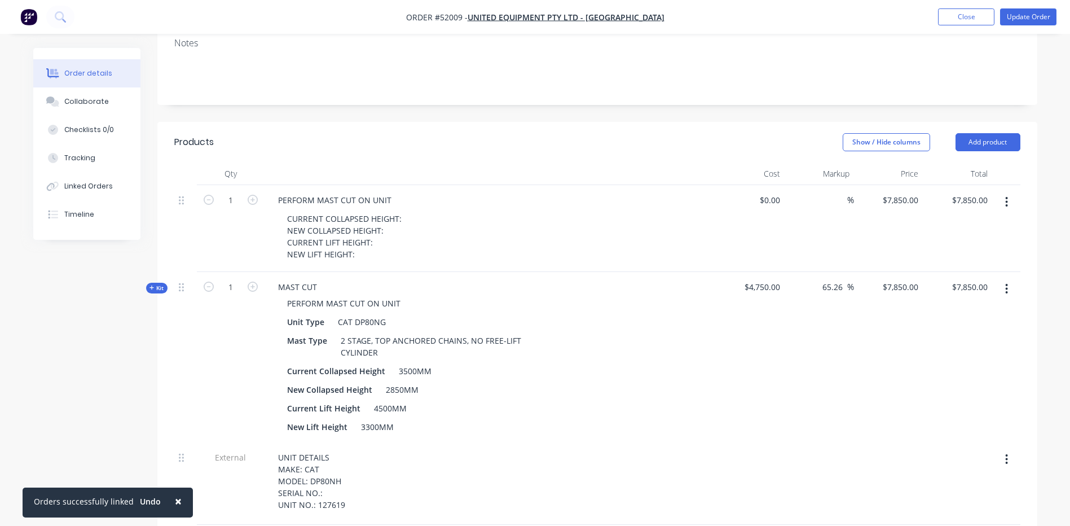
scroll to position [169, 0]
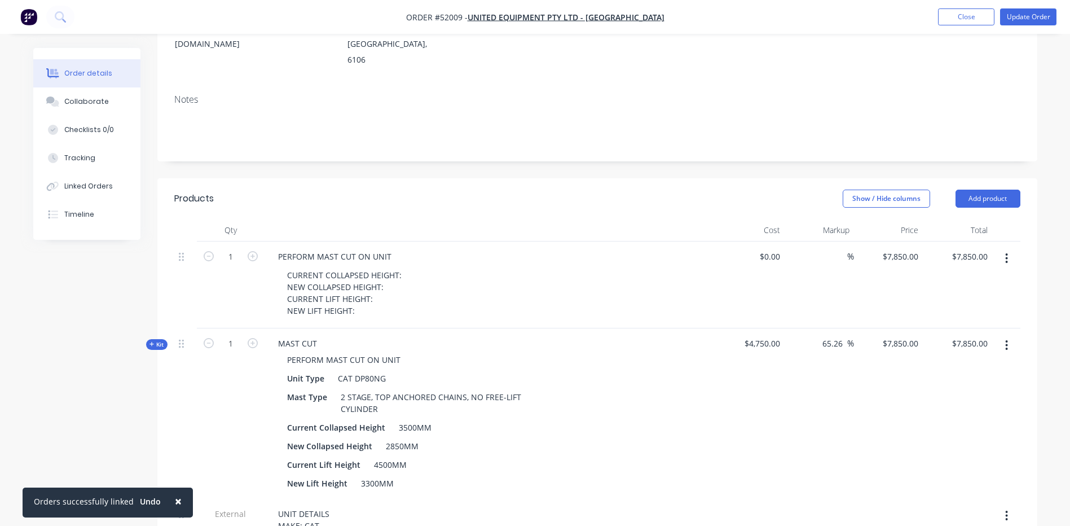
click at [1002, 248] on button "button" at bounding box center [1006, 258] width 27 height 20
click at [957, 347] on div "Delete" at bounding box center [966, 355] width 87 height 16
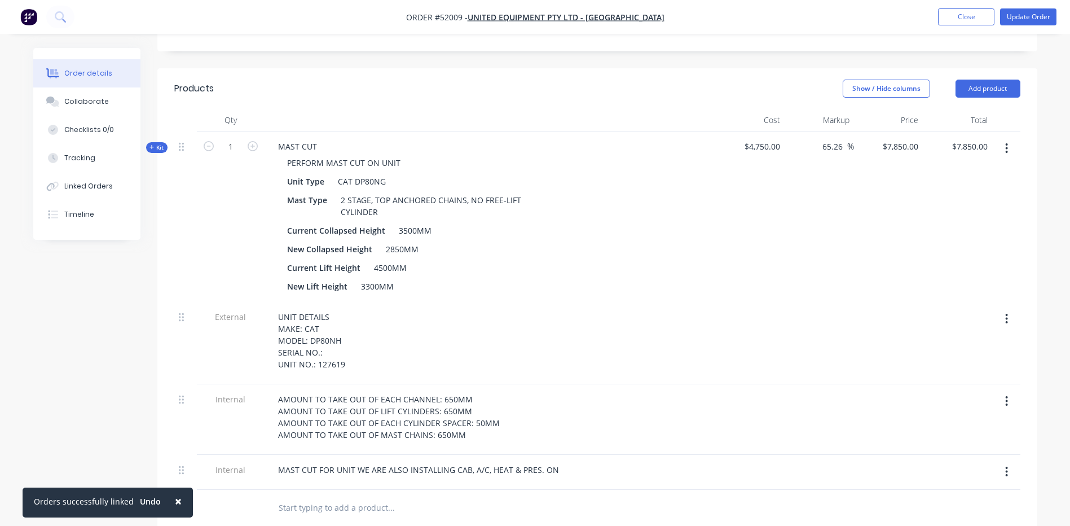
scroll to position [282, 0]
click at [383, 170] on div "CAT DP80NG" at bounding box center [361, 178] width 57 height 16
click at [533, 68] on header "Products Show / Hide columns Add product" at bounding box center [597, 85] width 880 height 41
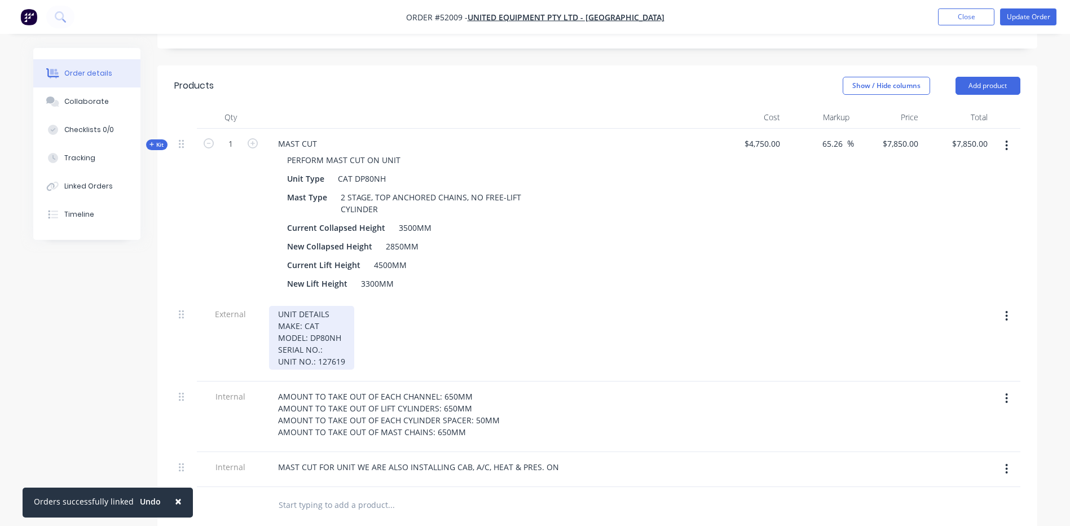
click at [338, 306] on div "UNIT DETAILS MAKE: CAT MODEL: DP80NH SERIAL NO.: UNIT NO.: 127619" at bounding box center [311, 338] width 85 height 64
click at [341, 306] on div "UNIT DETAILS MAKE: CAT MODEL: DP80NH SERIAL NO.: UNIT NO.: 127619" at bounding box center [311, 338] width 85 height 64
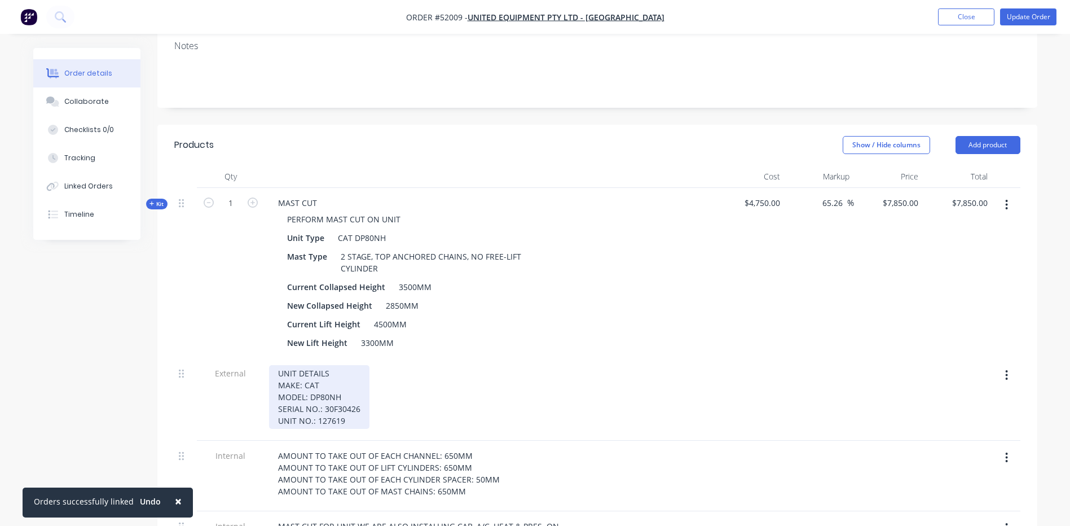
scroll to position [113, 0]
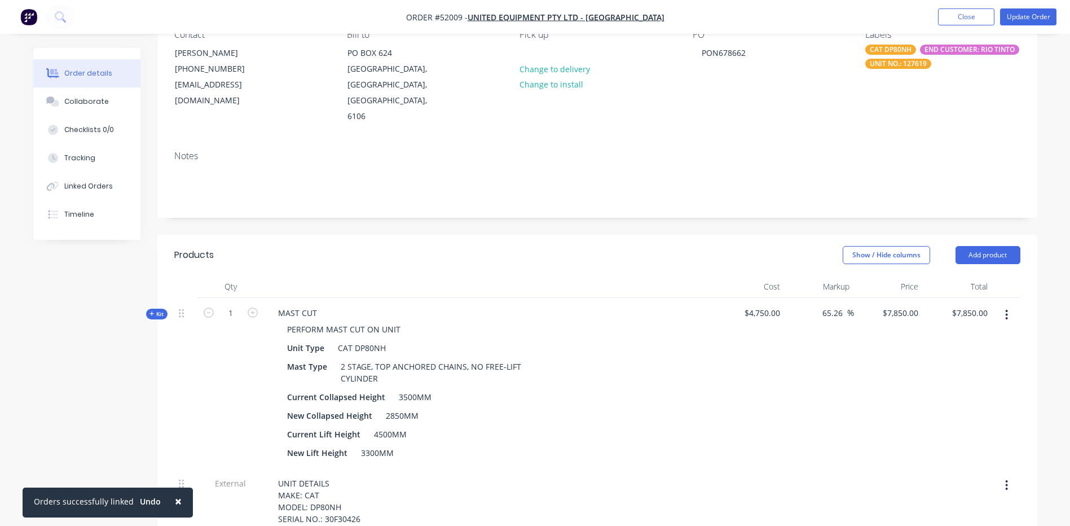
click at [932, 61] on div "CAT DP80NH END CUSTOMER: RIO TINTO UNIT NO.: 127619" at bounding box center [942, 57] width 155 height 24
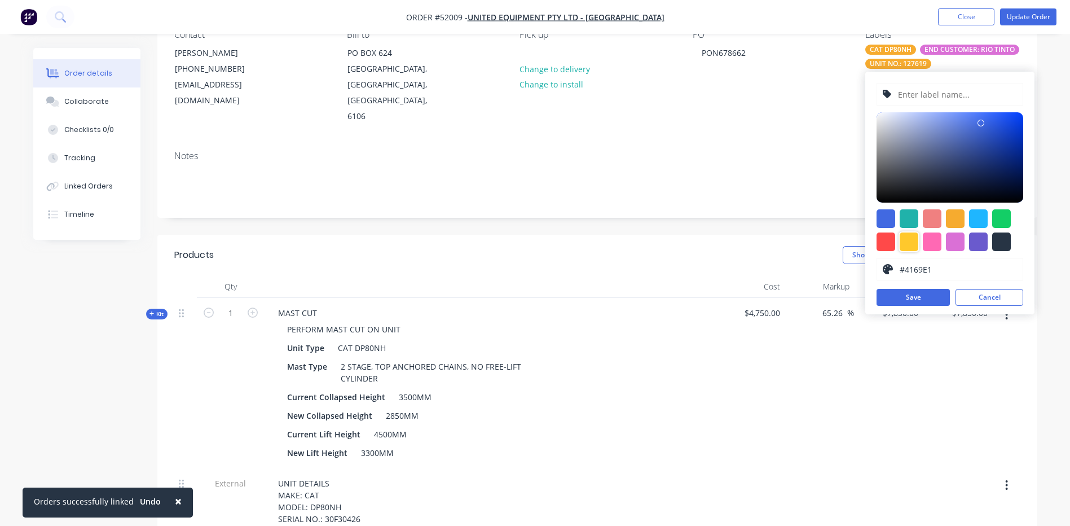
click at [912, 245] on div at bounding box center [908, 241] width 19 height 19
type input "#FFC82C"
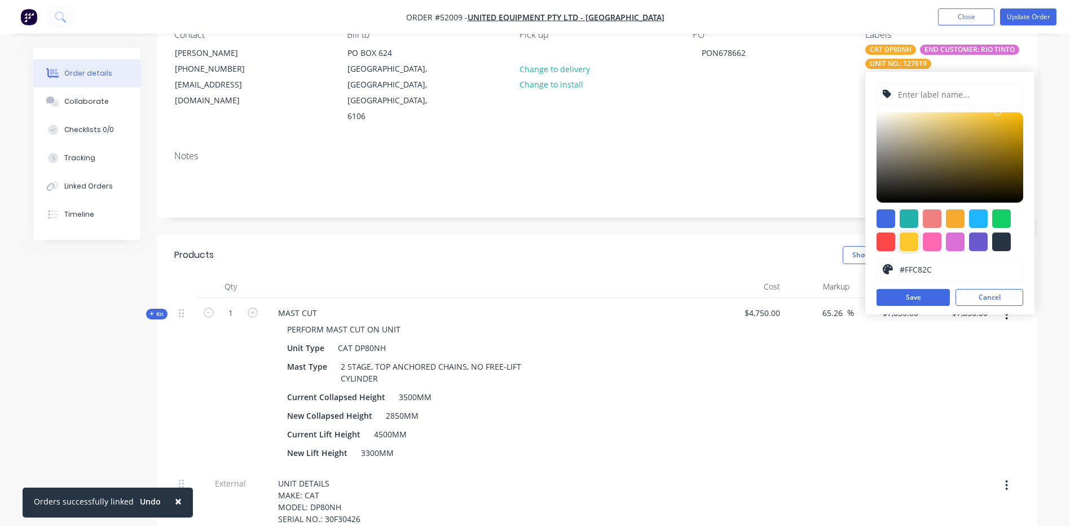
click at [951, 99] on input "text" at bounding box center [957, 93] width 120 height 21
type input "S/N: 30F30426"
drag, startPoint x: 911, startPoint y: 304, endPoint x: 709, endPoint y: 180, distance: 236.9
click at [912, 304] on button "Save" at bounding box center [912, 297] width 73 height 17
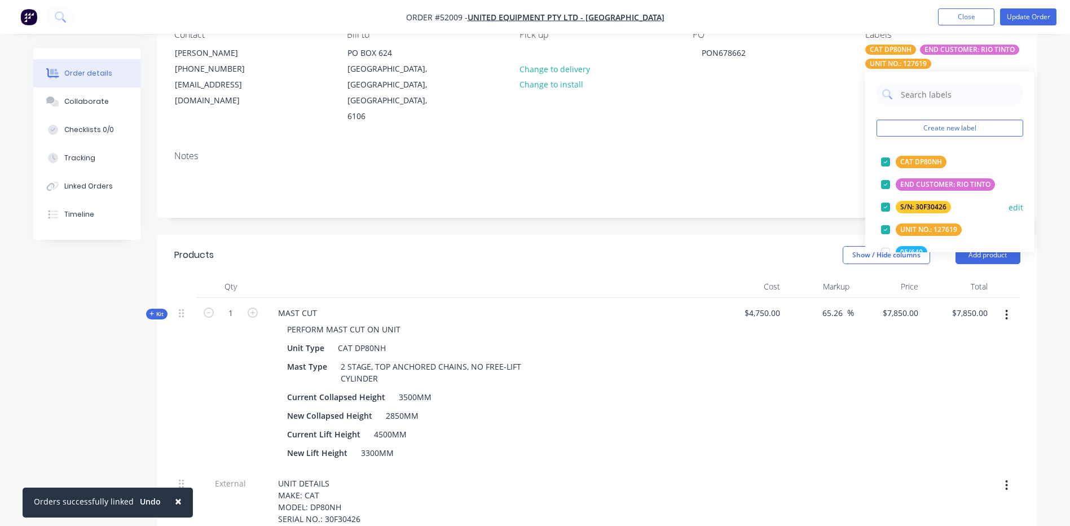
click at [1009, 206] on button "edit" at bounding box center [1015, 207] width 15 height 12
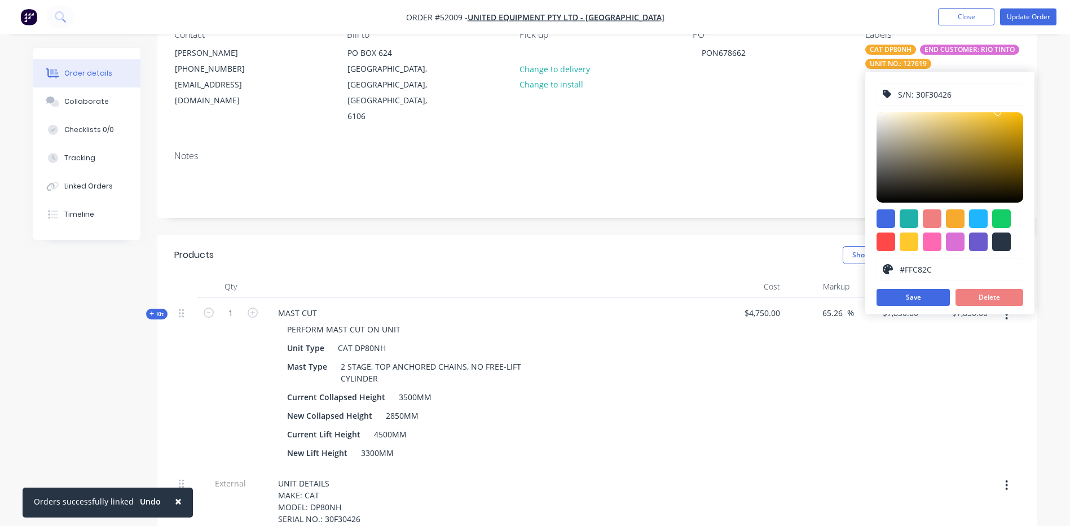
click at [910, 248] on div at bounding box center [908, 241] width 19 height 19
click at [912, 298] on button "Save" at bounding box center [912, 297] width 73 height 17
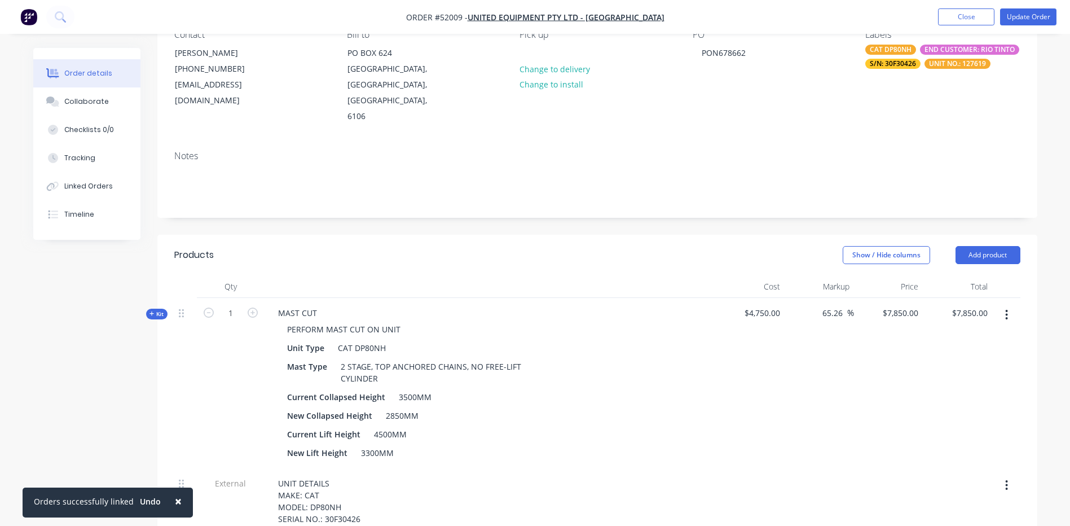
click at [750, 182] on div "Notes" at bounding box center [597, 180] width 880 height 76
click at [904, 60] on div "S/N: 30F30426" at bounding box center [892, 64] width 55 height 10
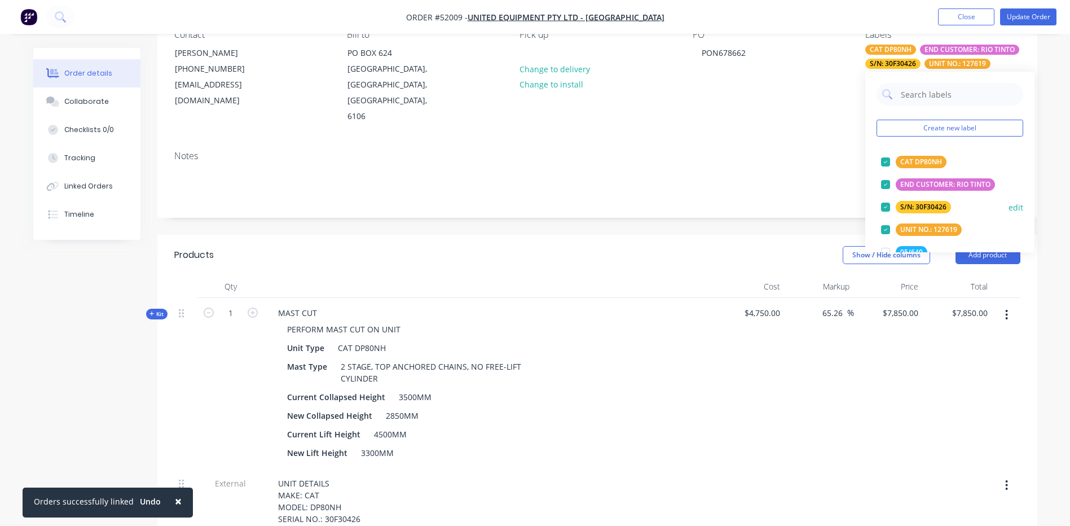
click at [1008, 206] on button "edit" at bounding box center [1015, 207] width 15 height 12
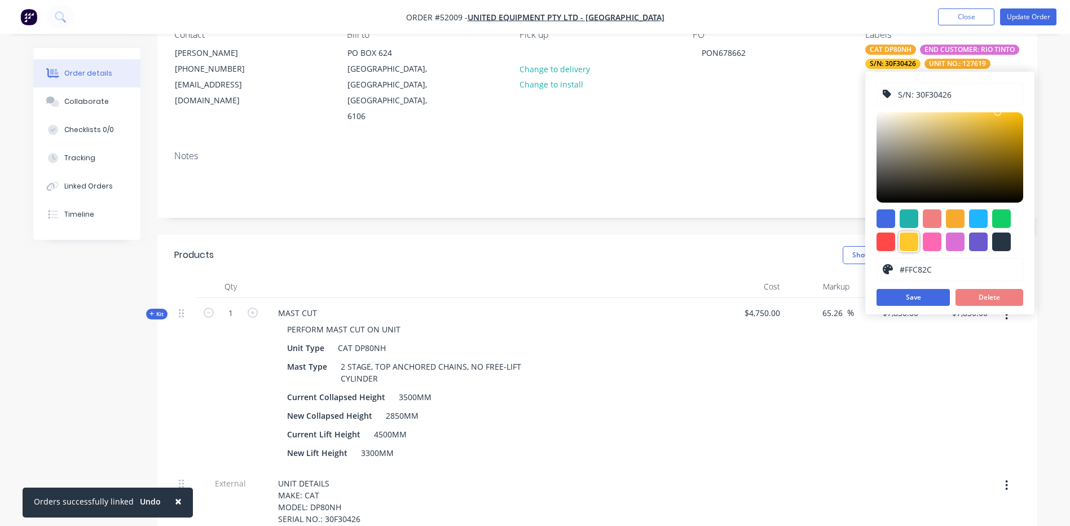
click at [908, 237] on div at bounding box center [908, 241] width 19 height 19
click at [950, 216] on div at bounding box center [955, 218] width 19 height 19
type input "#F6AB2F"
click at [930, 293] on button "Save" at bounding box center [912, 297] width 73 height 17
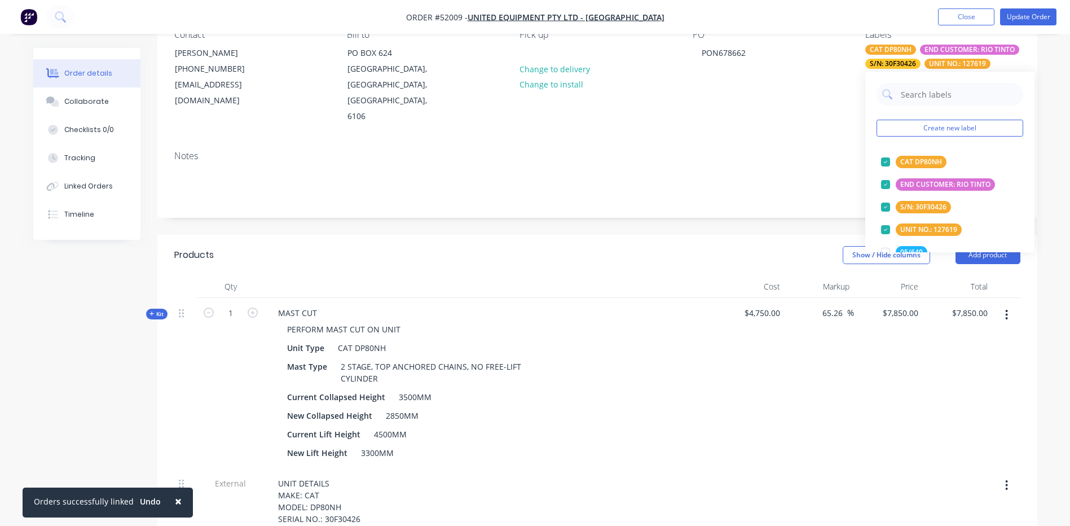
click at [809, 180] on div "Notes" at bounding box center [597, 180] width 880 height 76
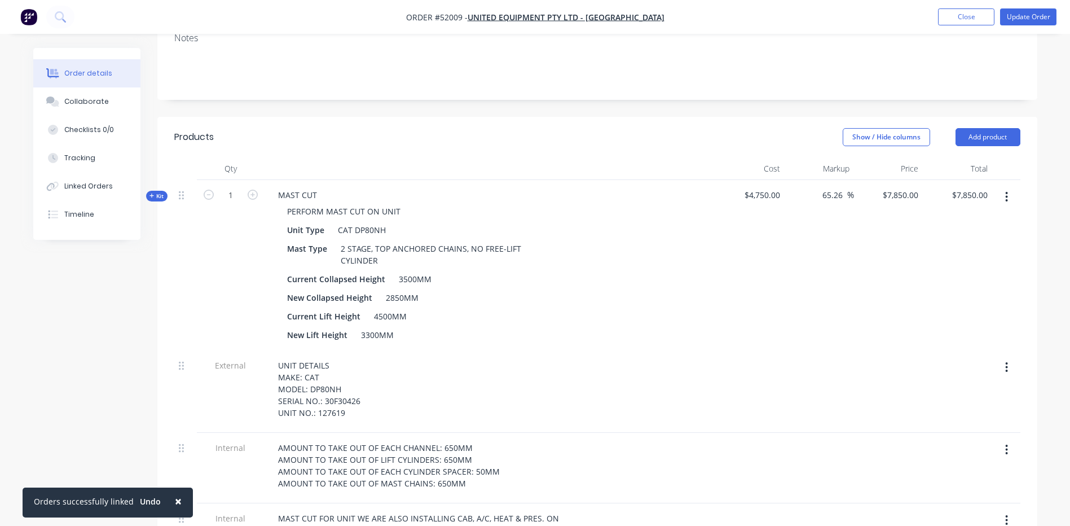
scroll to position [226, 0]
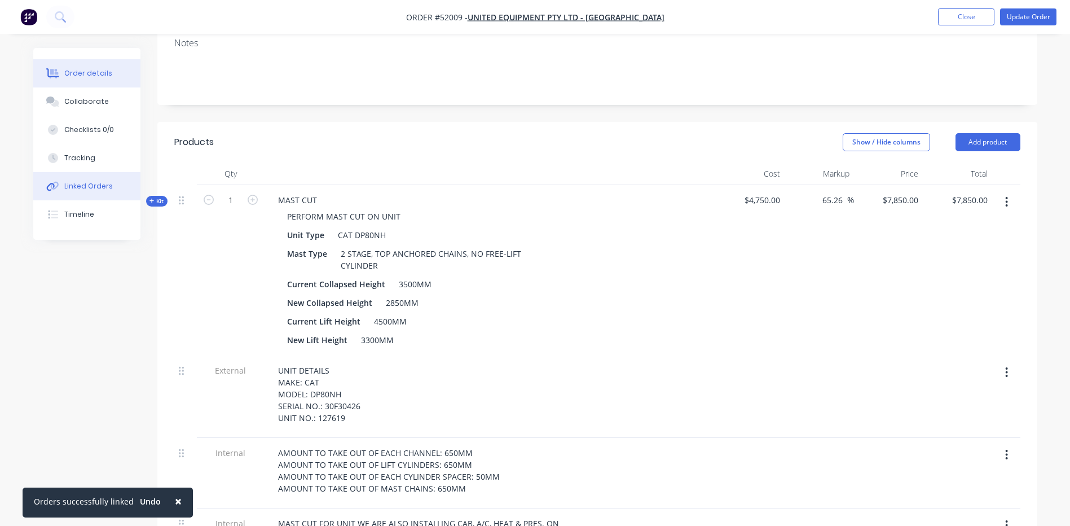
click at [108, 191] on button "Linked Orders" at bounding box center [86, 186] width 107 height 28
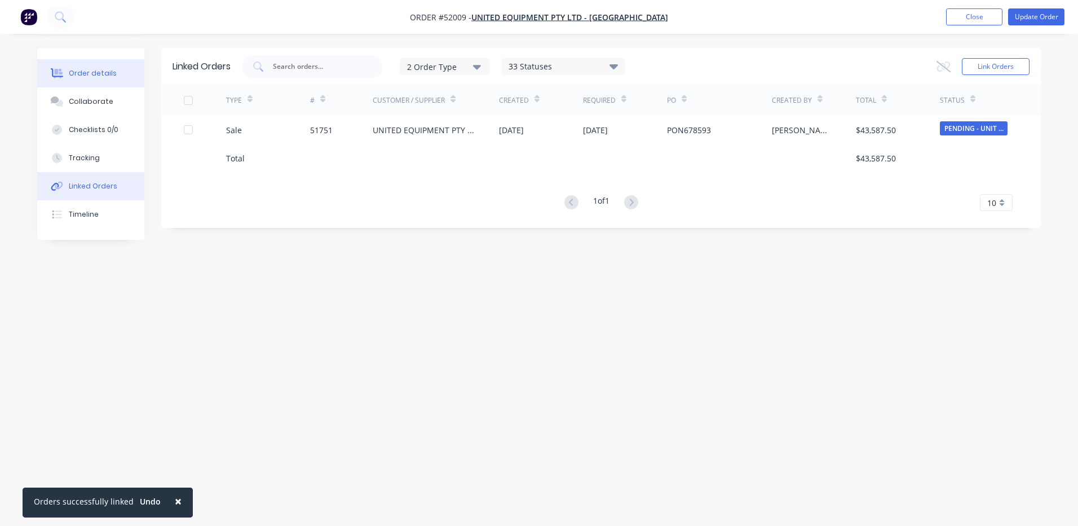
click at [127, 77] on button "Order details" at bounding box center [90, 73] width 107 height 28
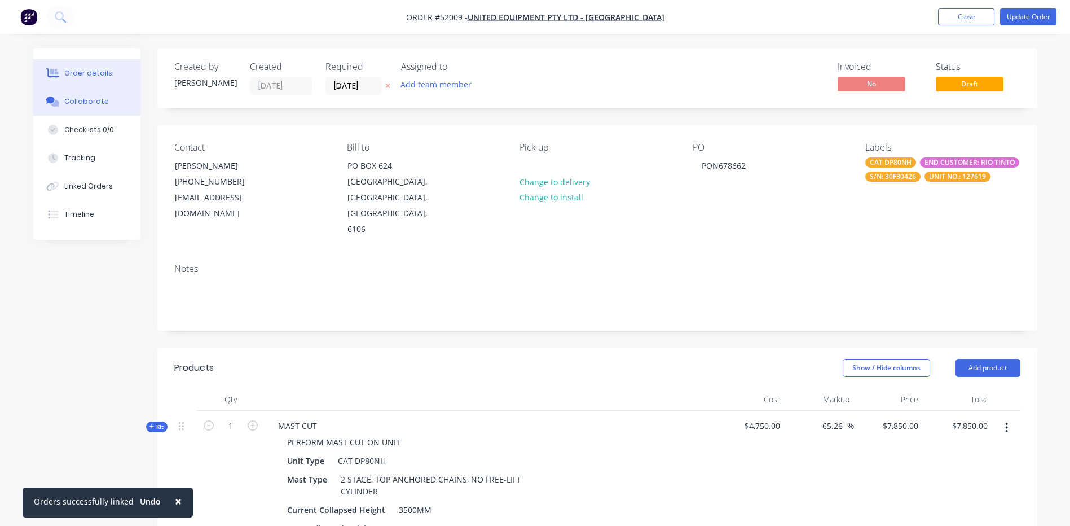
click at [85, 98] on div "Collaborate" at bounding box center [86, 101] width 45 height 10
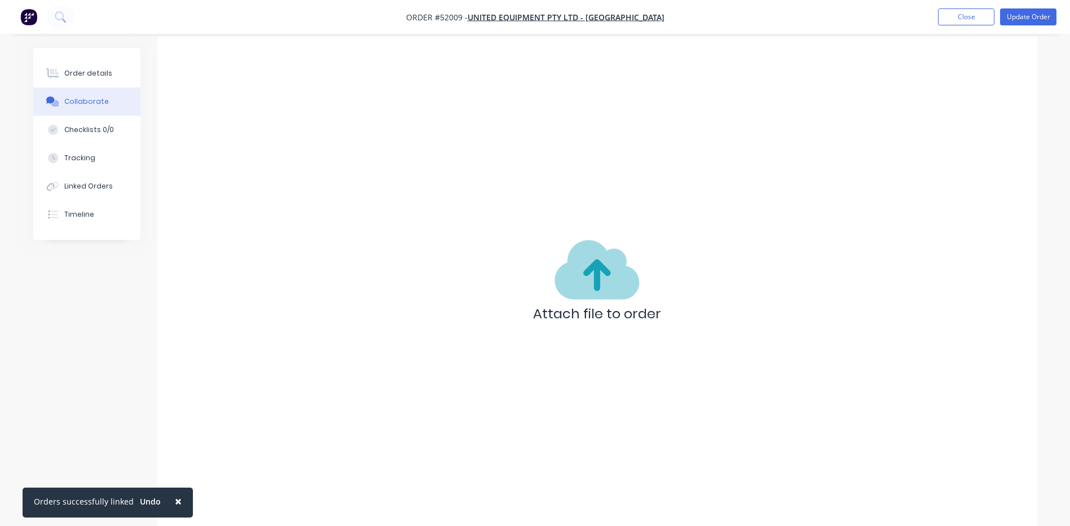
scroll to position [17, 0]
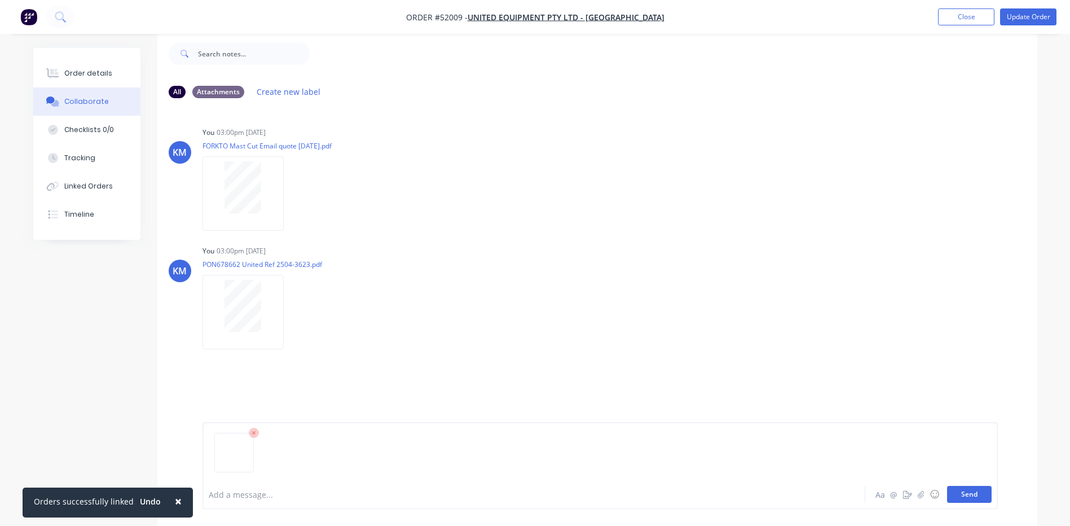
click at [964, 492] on button "Send" at bounding box center [969, 494] width 45 height 17
click at [101, 83] on button "Order details" at bounding box center [86, 73] width 107 height 28
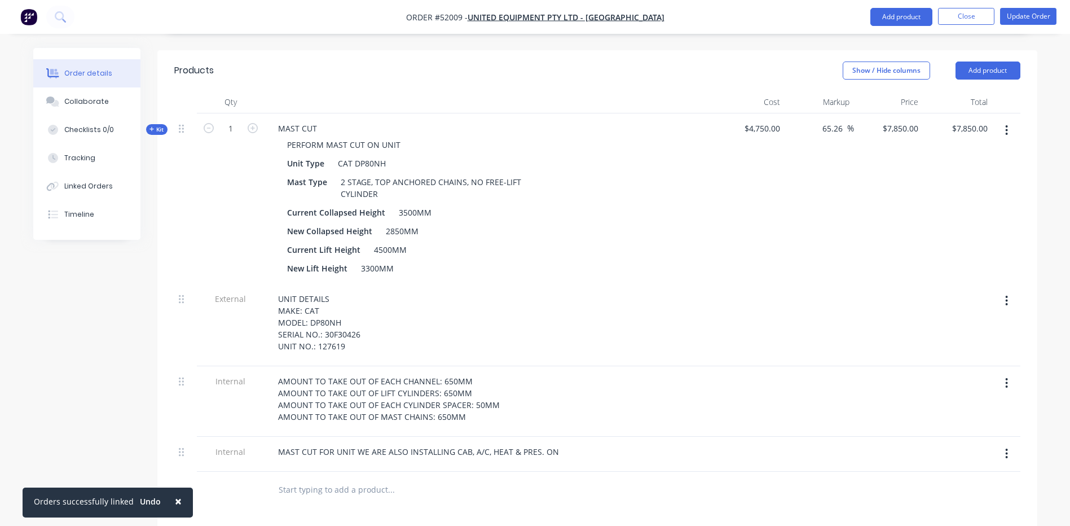
scroll to position [242, 0]
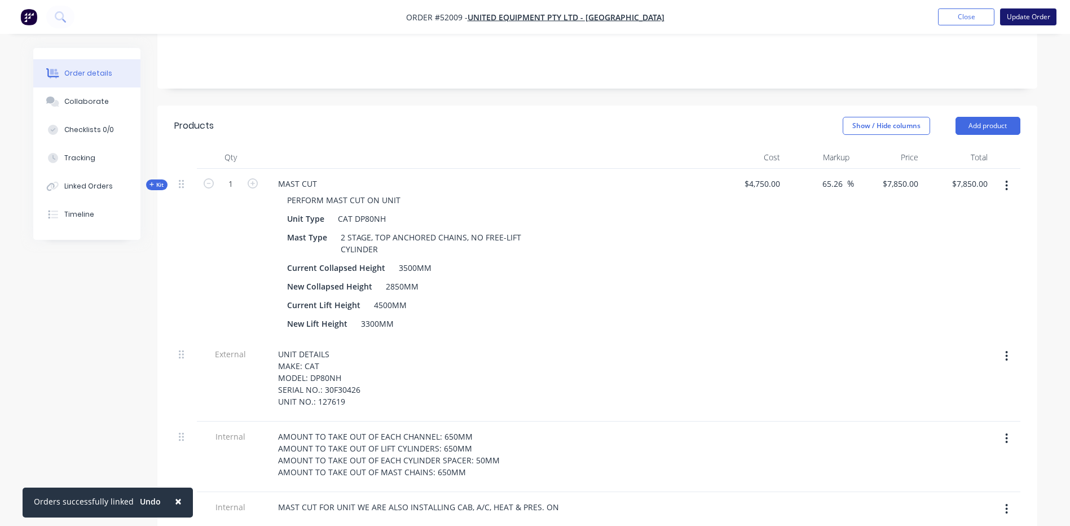
click at [1025, 13] on button "Update Order" at bounding box center [1028, 16] width 56 height 17
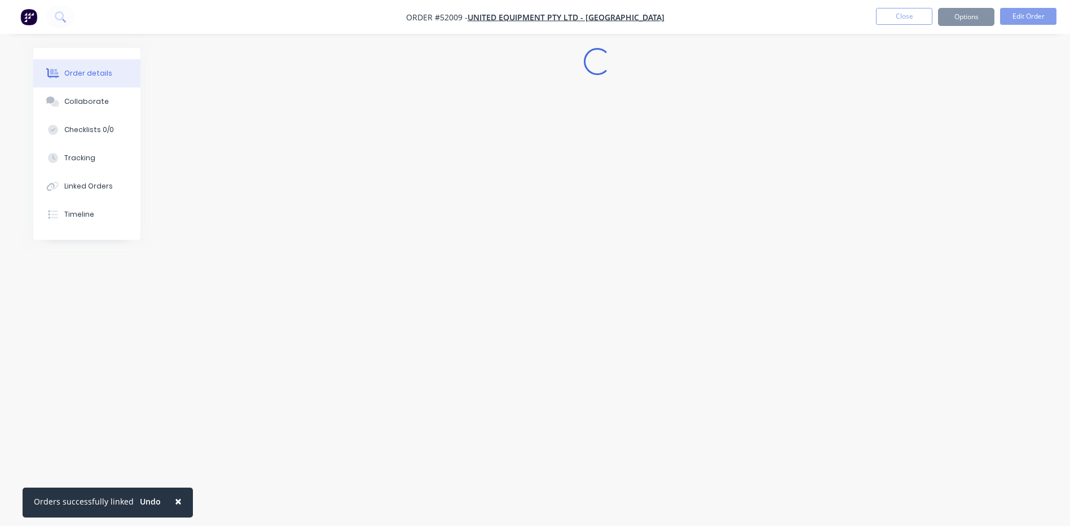
scroll to position [0, 0]
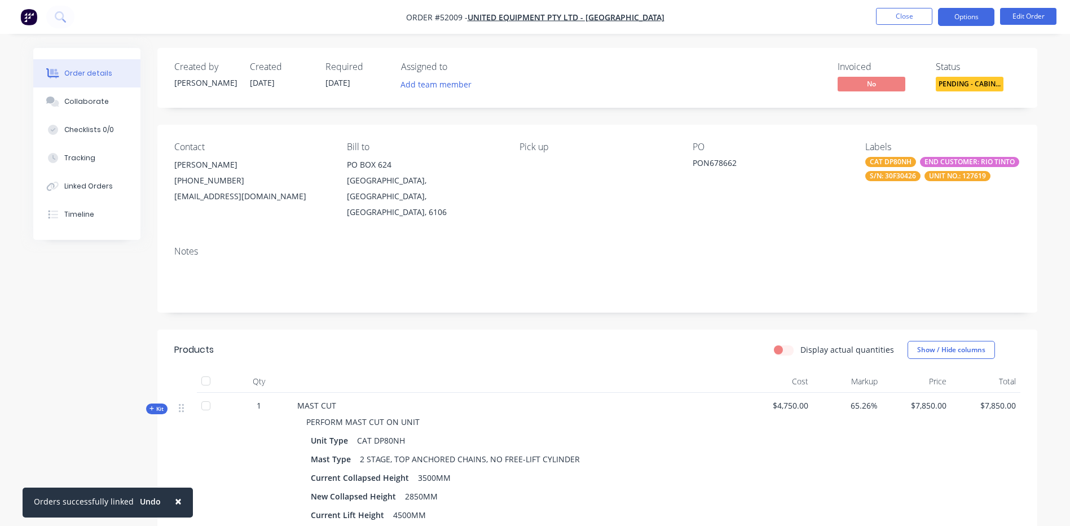
click at [960, 25] on button "Options" at bounding box center [966, 17] width 56 height 18
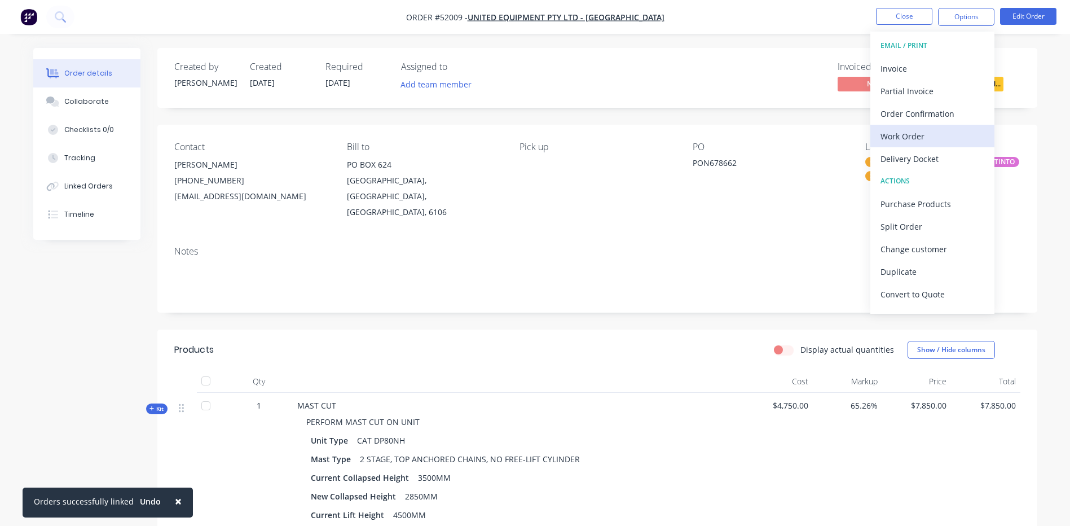
click at [935, 136] on div "Work Order" at bounding box center [932, 136] width 104 height 16
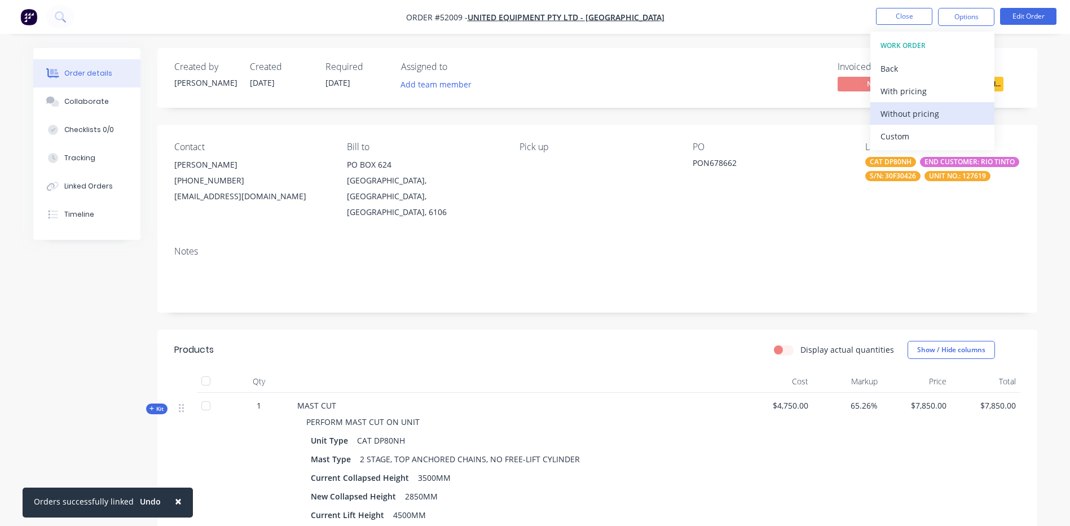
click at [938, 120] on div "Without pricing" at bounding box center [932, 113] width 104 height 16
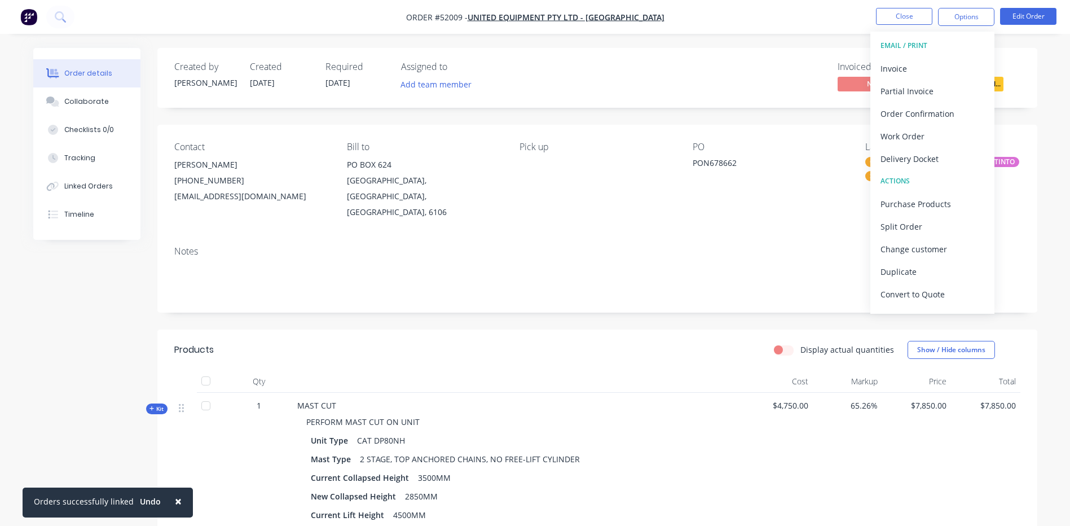
click at [620, 341] on div "Display actual quantities Show / Hide columns" at bounding box center [687, 350] width 666 height 18
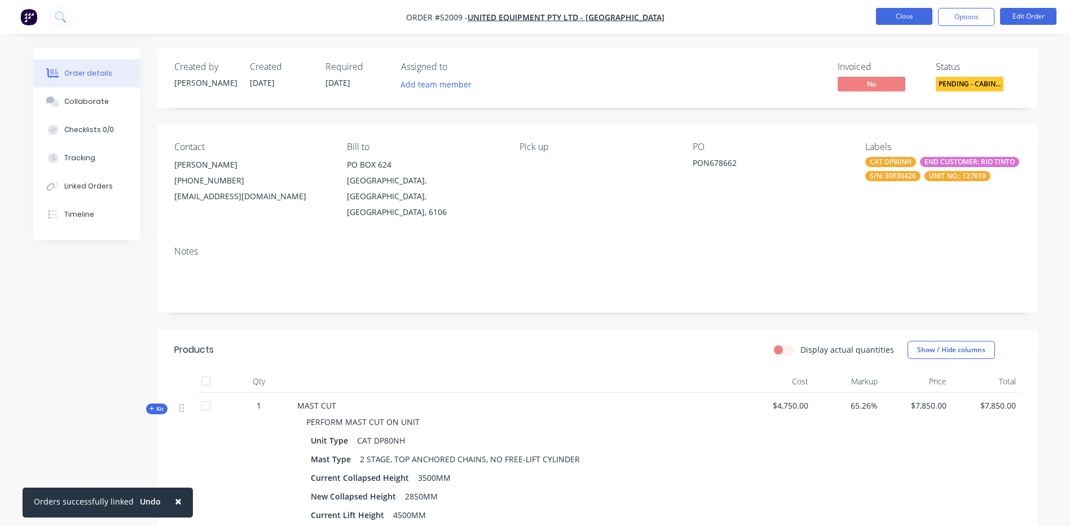
click at [904, 20] on button "Close" at bounding box center [904, 16] width 56 height 17
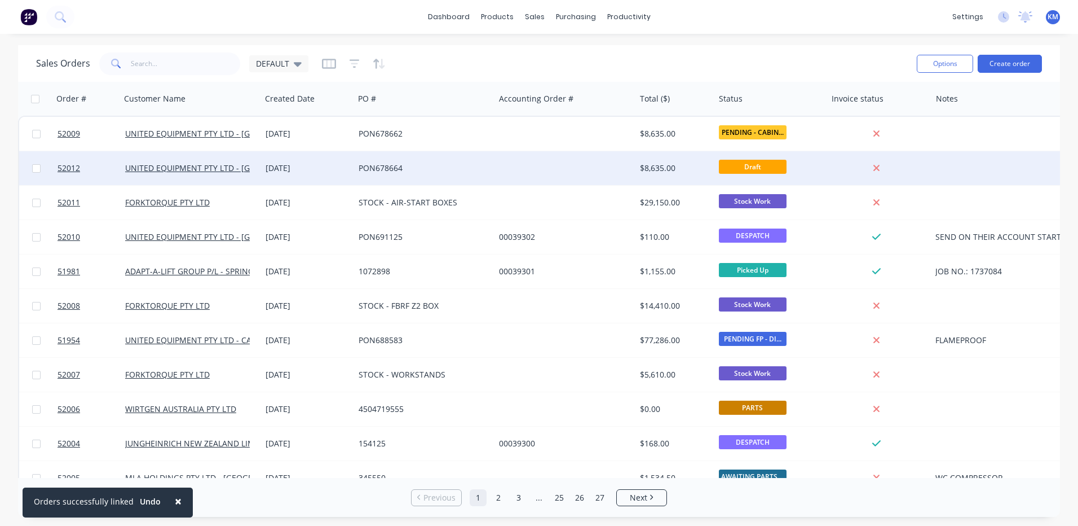
click at [570, 162] on div at bounding box center [565, 168] width 140 height 34
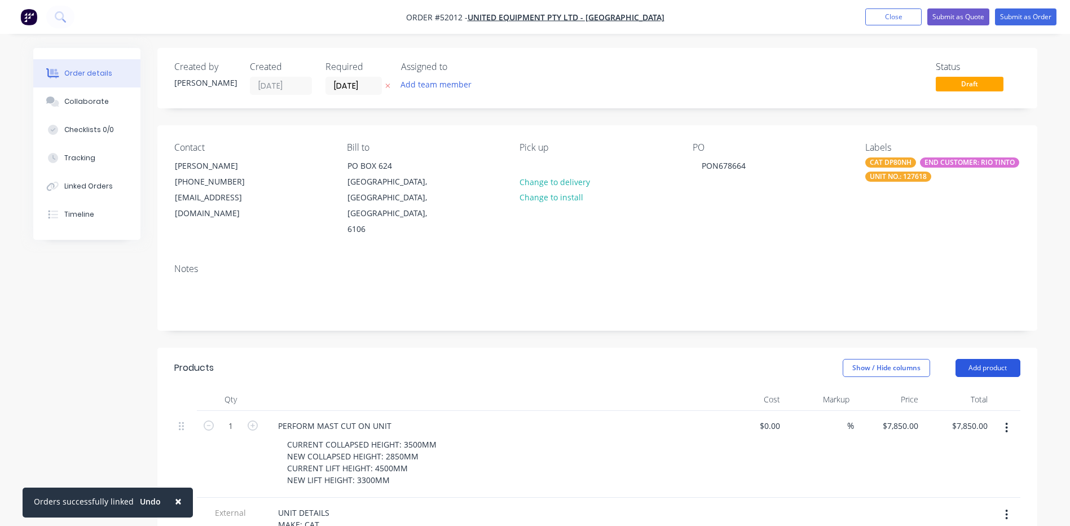
click at [986, 359] on button "Add product" at bounding box center [987, 368] width 65 height 18
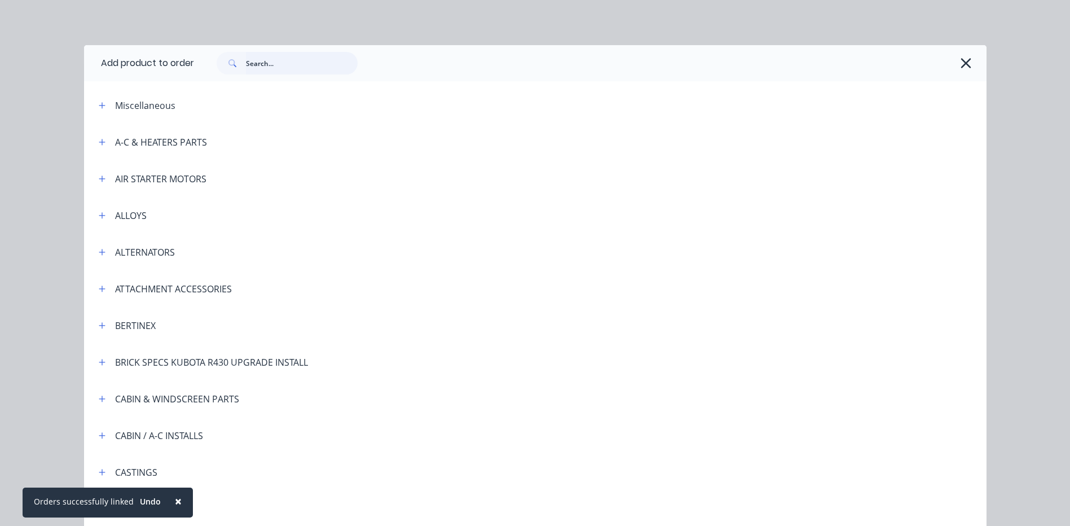
click at [308, 73] on input "text" at bounding box center [302, 63] width 112 height 23
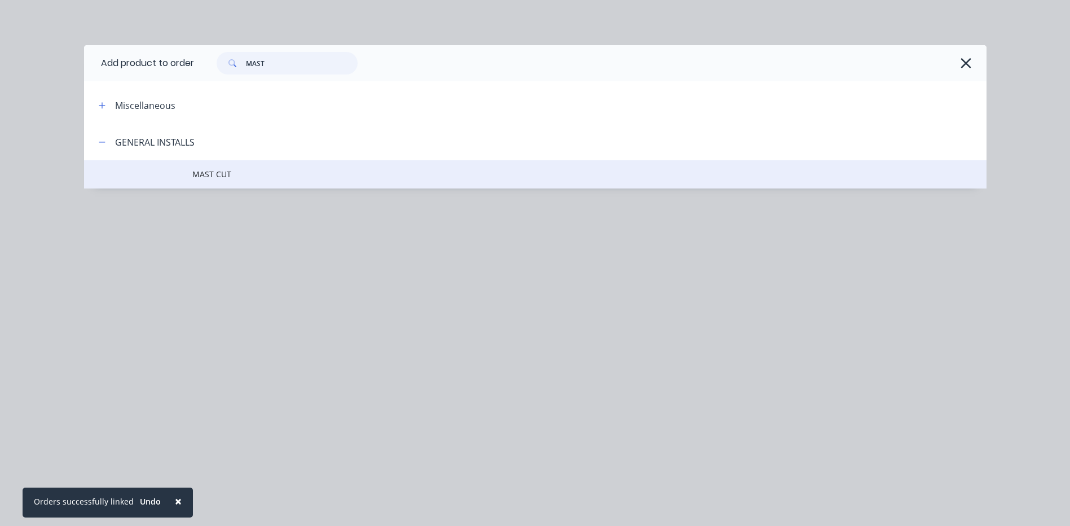
type input "MAST"
click at [253, 177] on span "MAST CUT" at bounding box center [509, 174] width 635 height 12
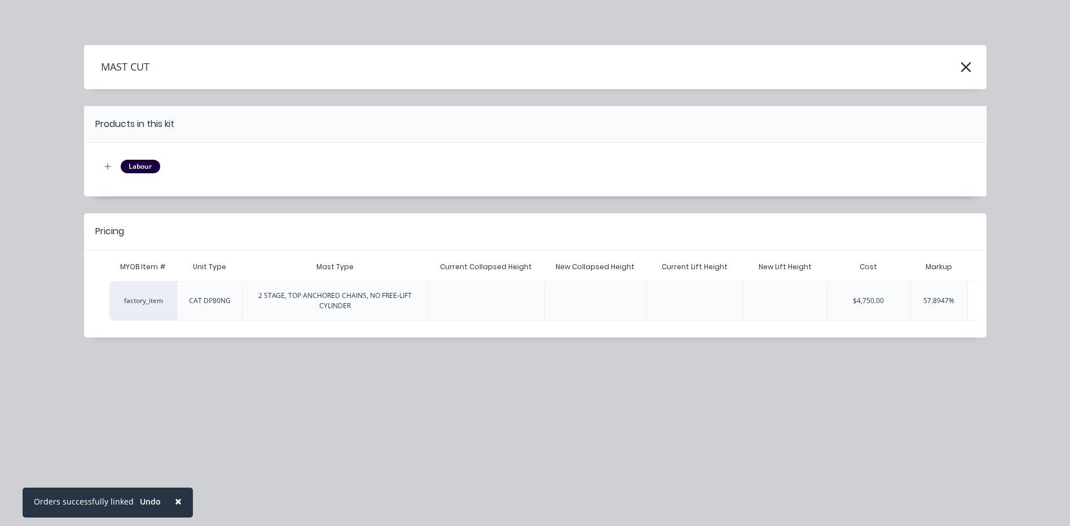
scroll to position [0, 149]
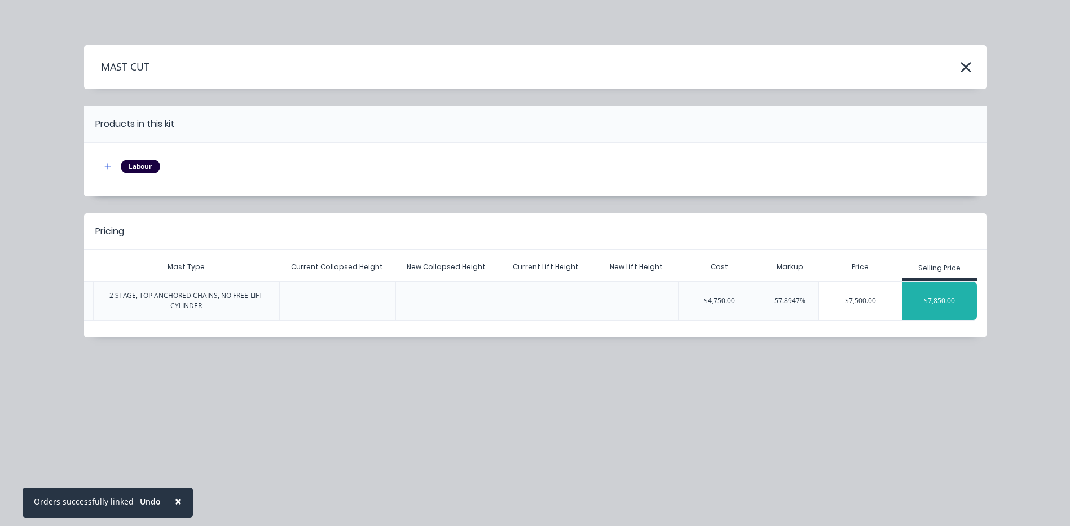
click at [946, 302] on div "$7,850.00" at bounding box center [939, 300] width 75 height 28
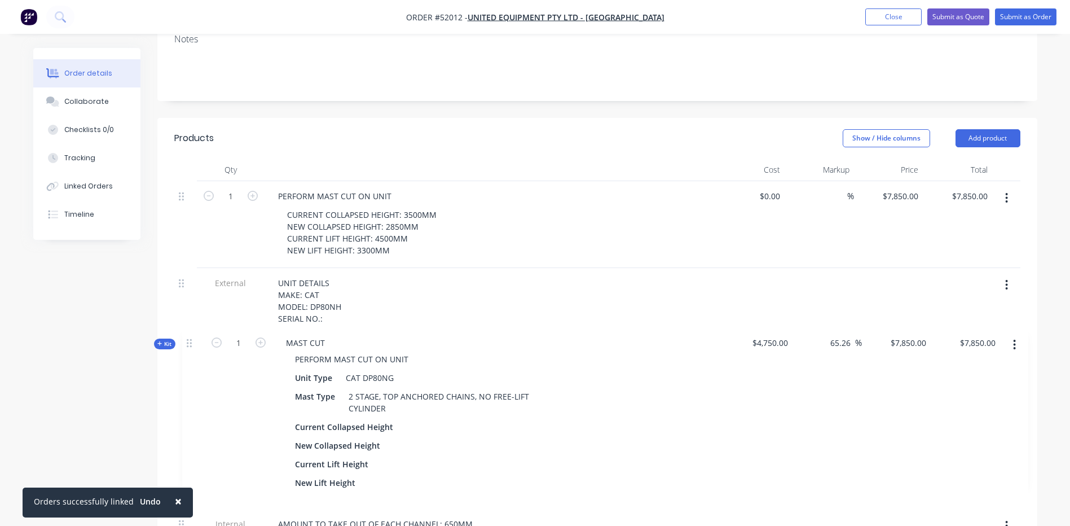
scroll to position [233, 0]
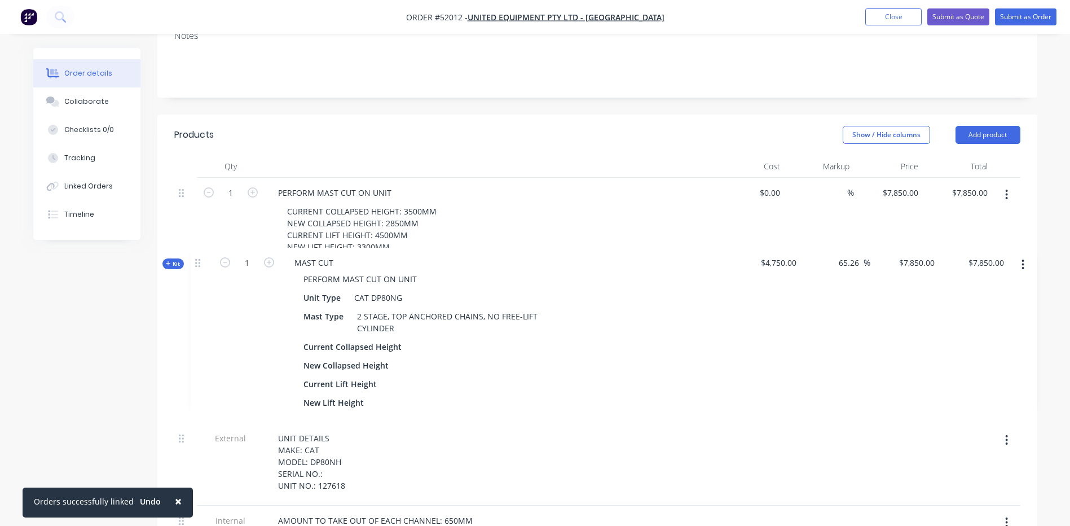
drag, startPoint x: 181, startPoint y: 445, endPoint x: 212, endPoint y: 249, distance: 198.7
click at [197, 261] on div "1 PERFORM MAST CUT ON UNIT CURRENT COLLAPSED HEIGHT: 3500MM NEW COLLAPSED HEIGH…" at bounding box center [597, 394] width 846 height 433
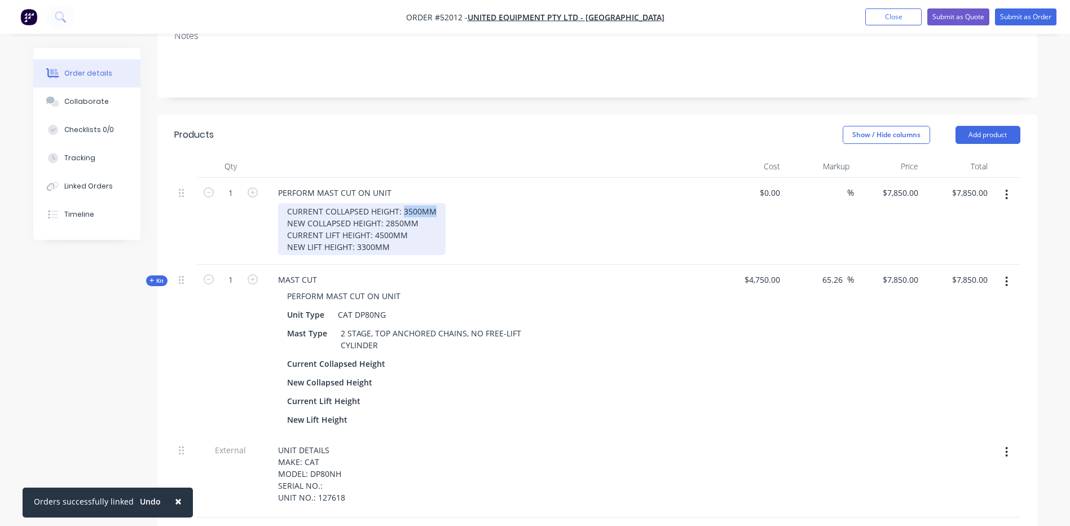
drag, startPoint x: 440, startPoint y: 181, endPoint x: 403, endPoint y: 184, distance: 37.4
click at [403, 203] on div "CURRENT COLLAPSED HEIGHT: 3500MM NEW COLLAPSED HEIGHT: 2850MM CURRENT LIFT HEIG…" at bounding box center [361, 229] width 167 height 52
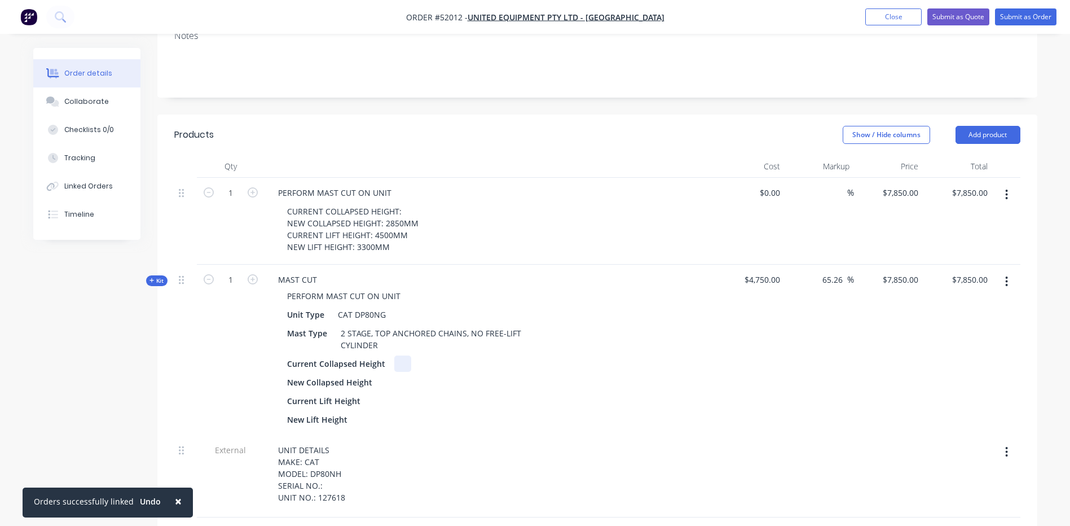
click at [390, 355] on div "Current Collapsed Height" at bounding box center [490, 363] width 415 height 16
paste div
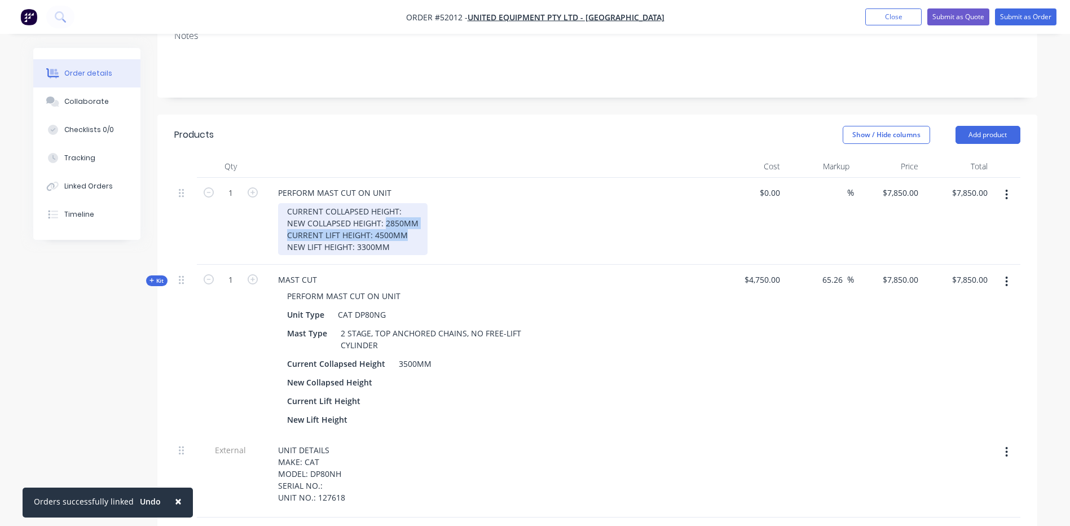
drag, startPoint x: 420, startPoint y: 197, endPoint x: 385, endPoint y: 189, distance: 36.4
click at [385, 203] on div "CURRENT COLLAPSED HEIGHT: NEW COLLAPSED HEIGHT: 2850MM CURRENT LIFT HEIGHT: 450…" at bounding box center [352, 229] width 149 height 52
drag, startPoint x: 385, startPoint y: 190, endPoint x: 413, endPoint y: 192, distance: 28.3
click at [413, 203] on div "CURRENT COLLAPSED HEIGHT: NEW COLLAPSED HEIGHT: 2850MM CURRENT LIFT HEIGHT: 450…" at bounding box center [352, 229] width 149 height 52
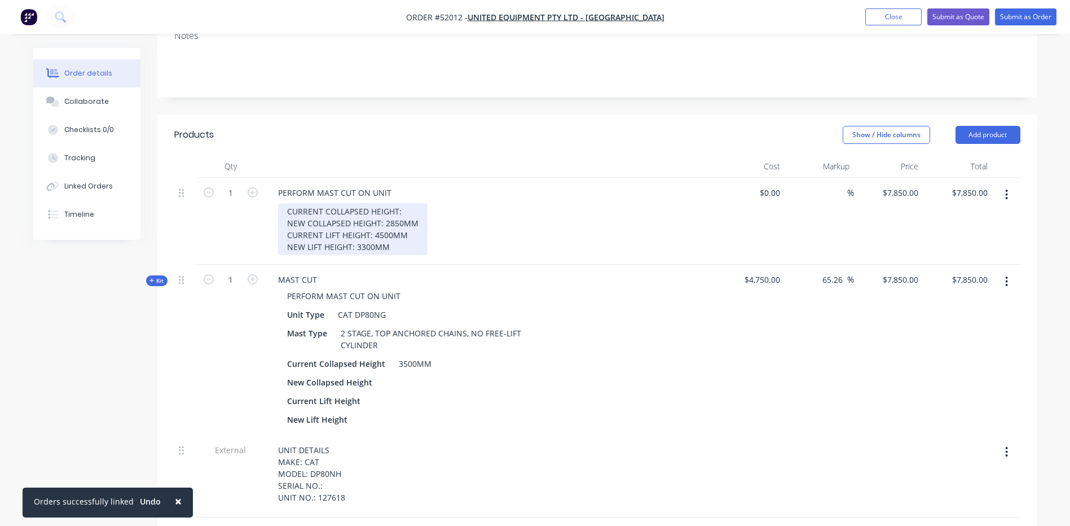
click at [420, 203] on div "CURRENT COLLAPSED HEIGHT: NEW COLLAPSED HEIGHT: 2850MM CURRENT LIFT HEIGHT: 450…" at bounding box center [352, 229] width 149 height 52
drag, startPoint x: 418, startPoint y: 191, endPoint x: 386, endPoint y: 193, distance: 31.6
click at [386, 203] on div "CURRENT COLLAPSED HEIGHT: NEW COLLAPSED HEIGHT: 2850MM CURRENT LIFT HEIGHT: 450…" at bounding box center [352, 229] width 149 height 52
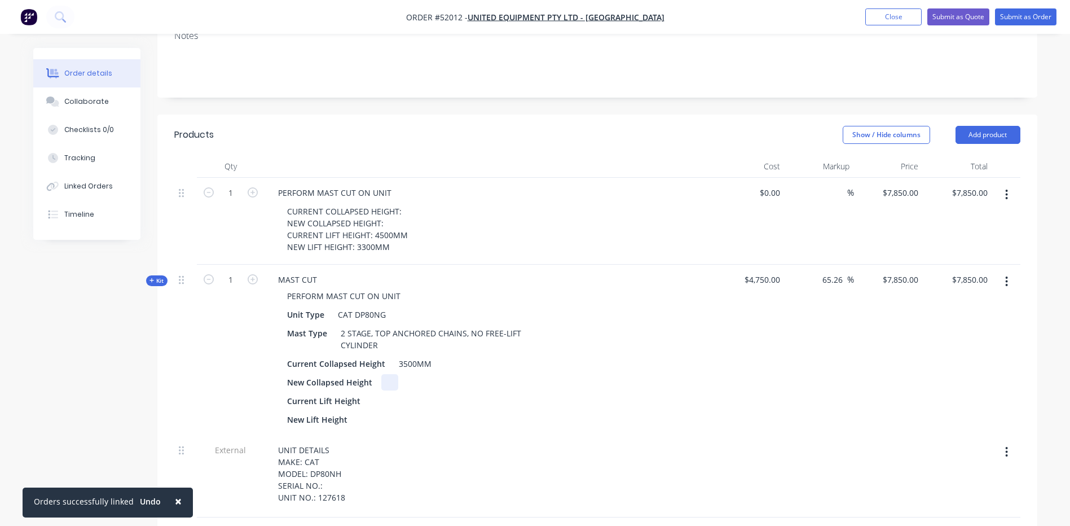
click at [390, 374] on div at bounding box center [389, 382] width 17 height 16
paste div
drag, startPoint x: 407, startPoint y: 198, endPoint x: 373, endPoint y: 202, distance: 34.6
click at [373, 203] on div "CURRENT COLLAPSED HEIGHT: NEW COLLAPSED HEIGHT: CURRENT LIFT HEIGHT: 4500MM NEW…" at bounding box center [347, 229] width 139 height 52
click at [369, 392] on div at bounding box center [377, 400] width 17 height 16
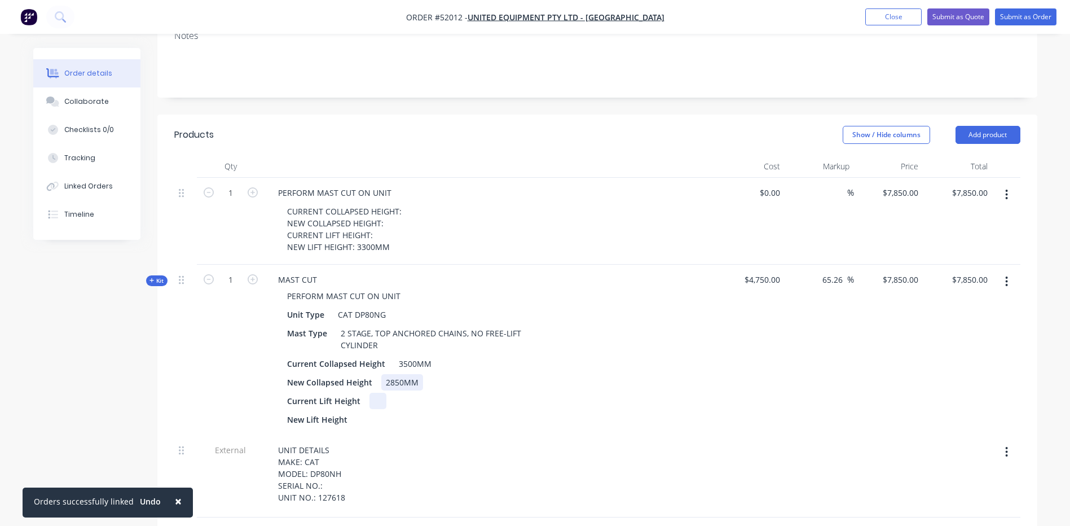
paste div
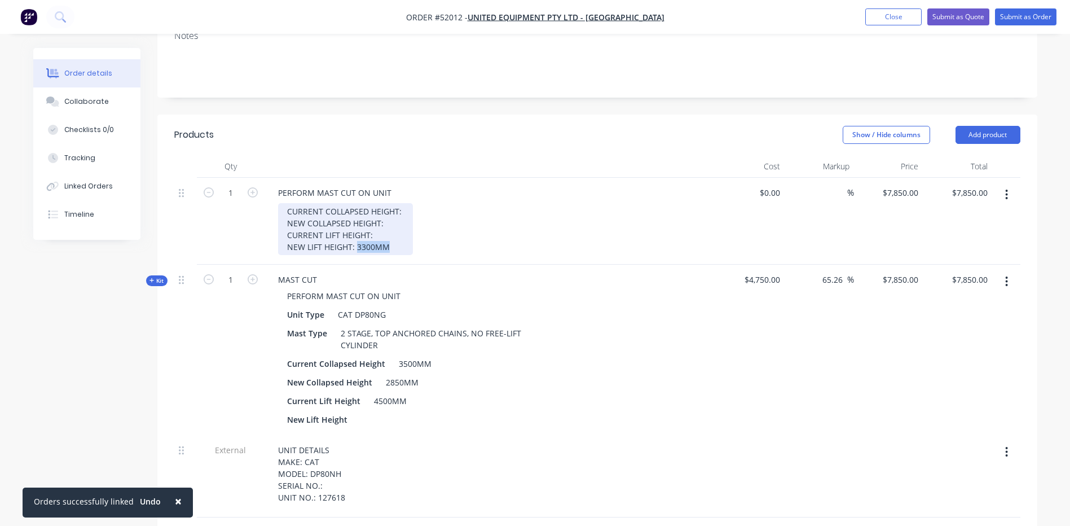
drag, startPoint x: 389, startPoint y: 215, endPoint x: 358, endPoint y: 217, distance: 31.1
click at [358, 217] on div "CURRENT COLLAPSED HEIGHT: NEW COLLAPSED HEIGHT: CURRENT LIFT HEIGHT: NEW LIFT H…" at bounding box center [345, 229] width 135 height 52
click at [367, 411] on div at bounding box center [364, 419] width 17 height 16
paste div
click at [524, 155] on div at bounding box center [489, 166] width 451 height 23
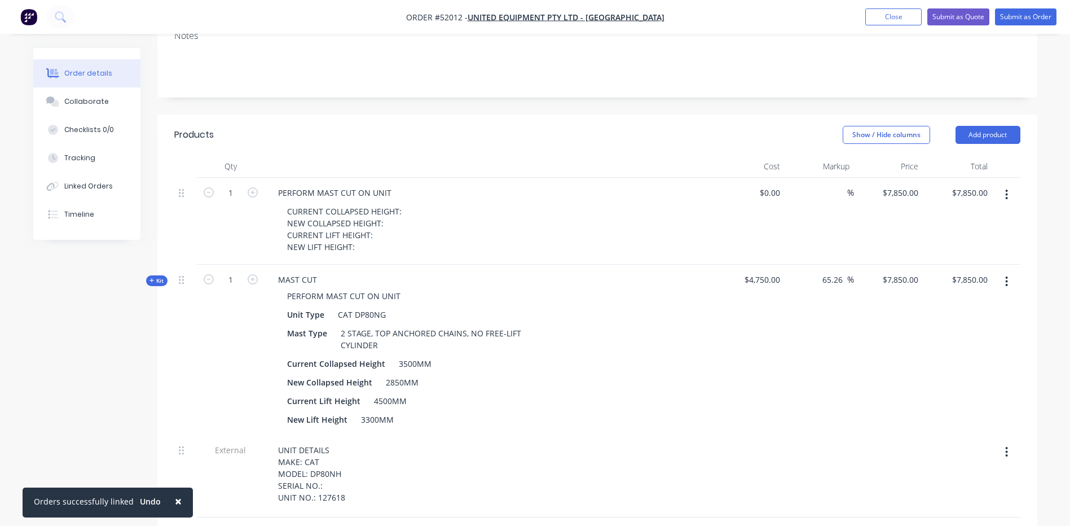
click at [1010, 184] on button "button" at bounding box center [1006, 194] width 27 height 20
click at [947, 284] on div "Delete" at bounding box center [966, 292] width 87 height 16
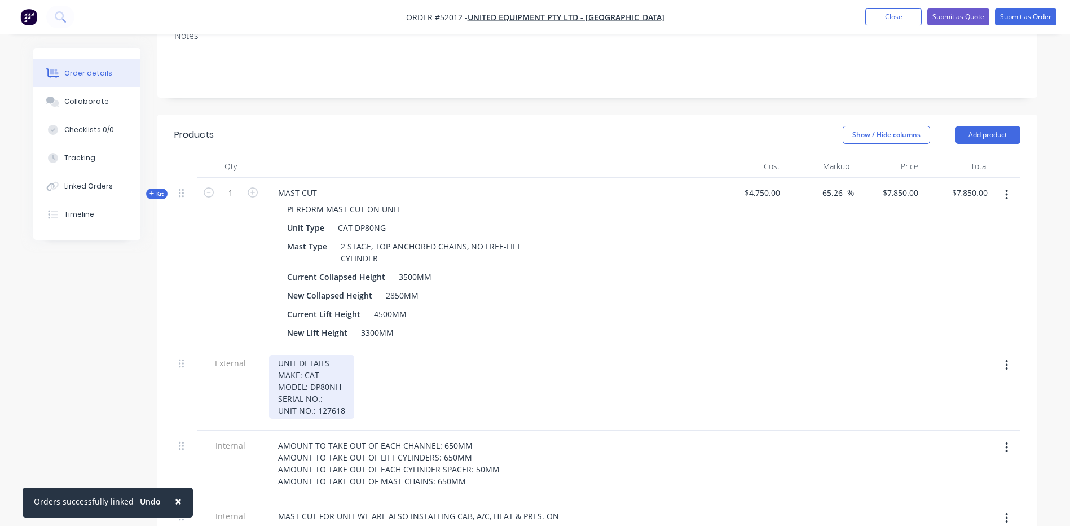
click at [327, 355] on div "UNIT DETAILS MAKE: CAT MODEL: DP80NH SERIAL NO.: UNIT NO.: 127618" at bounding box center [311, 387] width 85 height 64
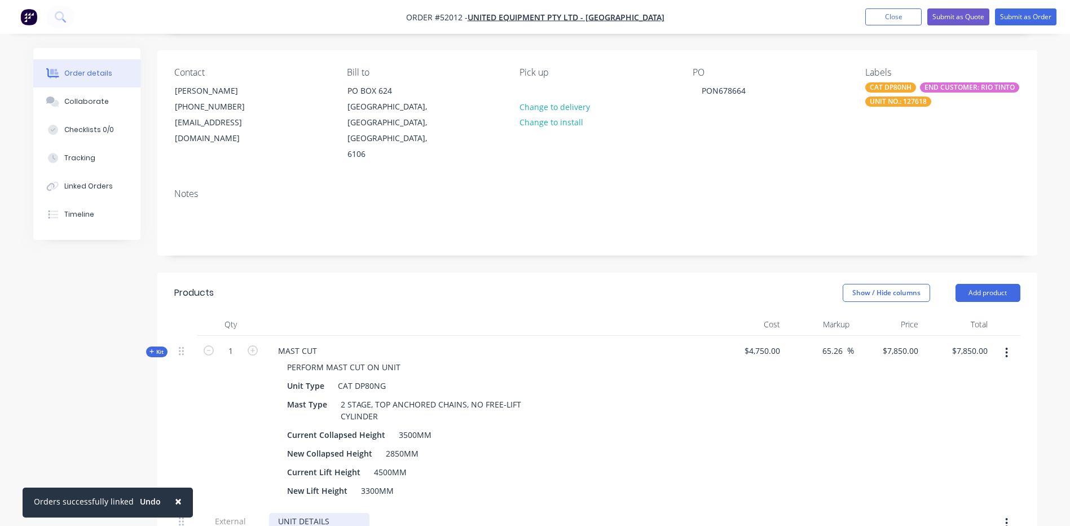
scroll to position [64, 0]
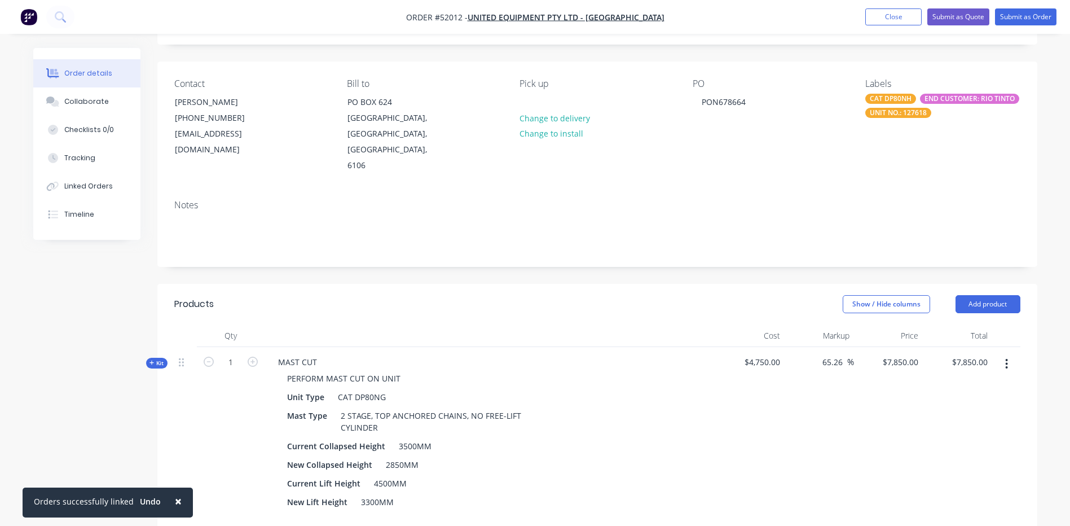
click at [912, 116] on div "UNIT NO.: 127618" at bounding box center [898, 113] width 66 height 10
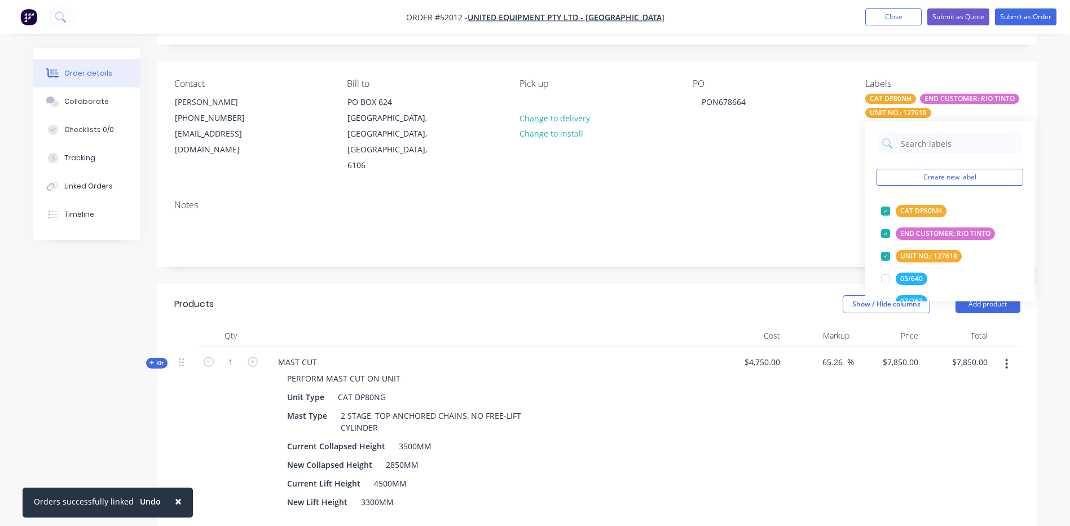
click at [944, 174] on button "Create new label" at bounding box center [949, 177] width 147 height 17
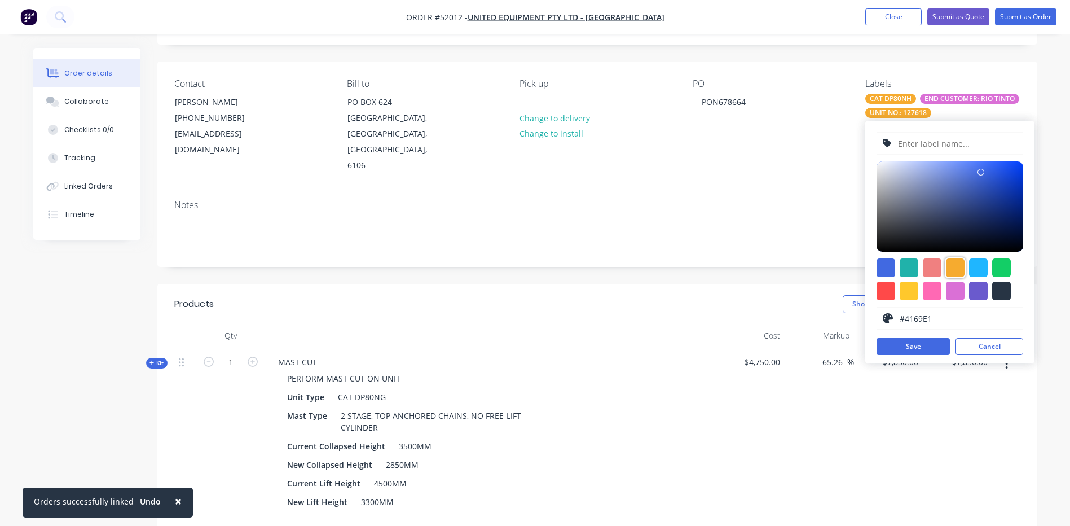
click at [950, 262] on div at bounding box center [955, 267] width 19 height 19
type input "#F6AB2F"
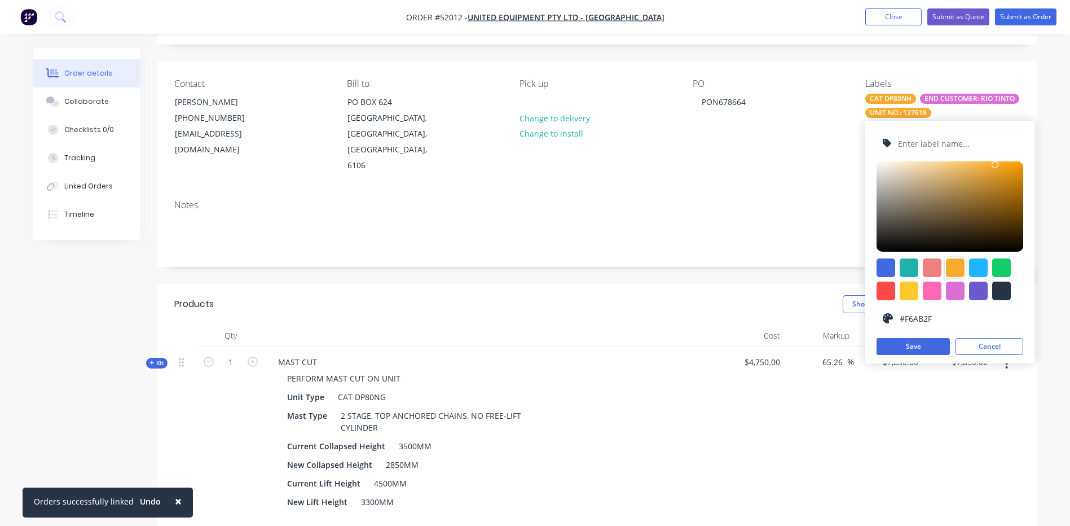
click at [943, 148] on input "text" at bounding box center [957, 143] width 120 height 21
type input "S/N: 30F30425"
click at [919, 343] on button "Save" at bounding box center [912, 346] width 73 height 17
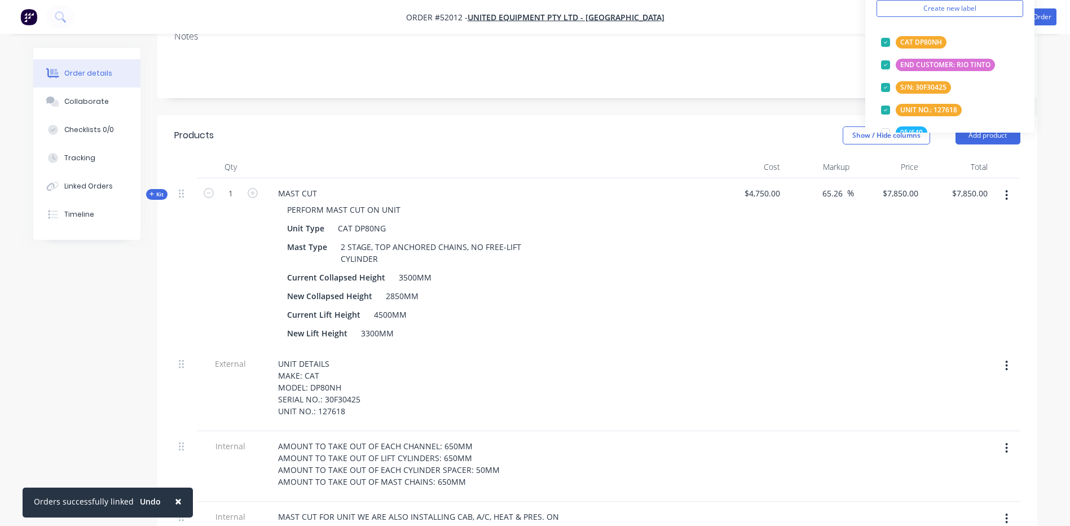
scroll to position [233, 0]
click at [545, 126] on div "Show / Hide columns Add product" at bounding box center [687, 135] width 666 height 18
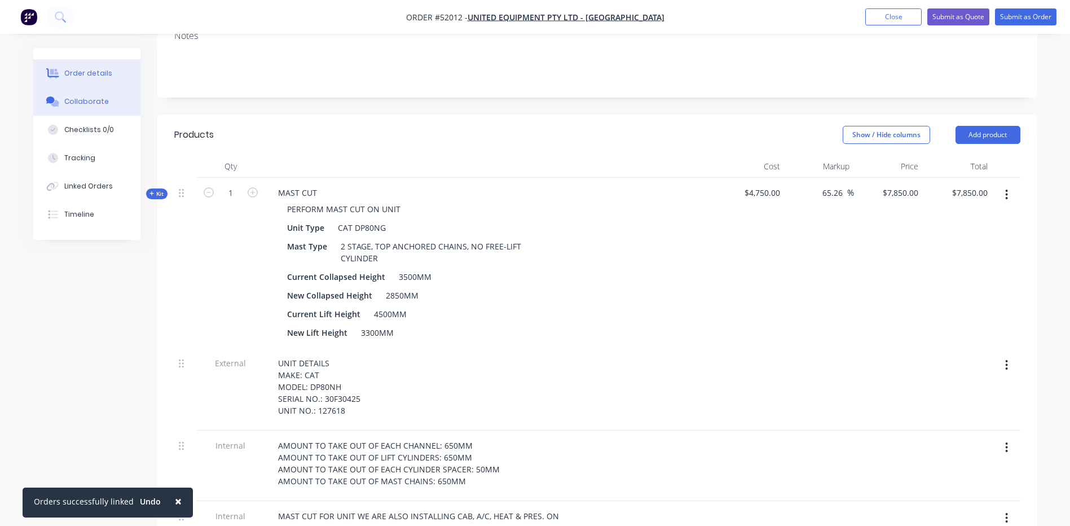
click at [122, 98] on button "Collaborate" at bounding box center [86, 101] width 107 height 28
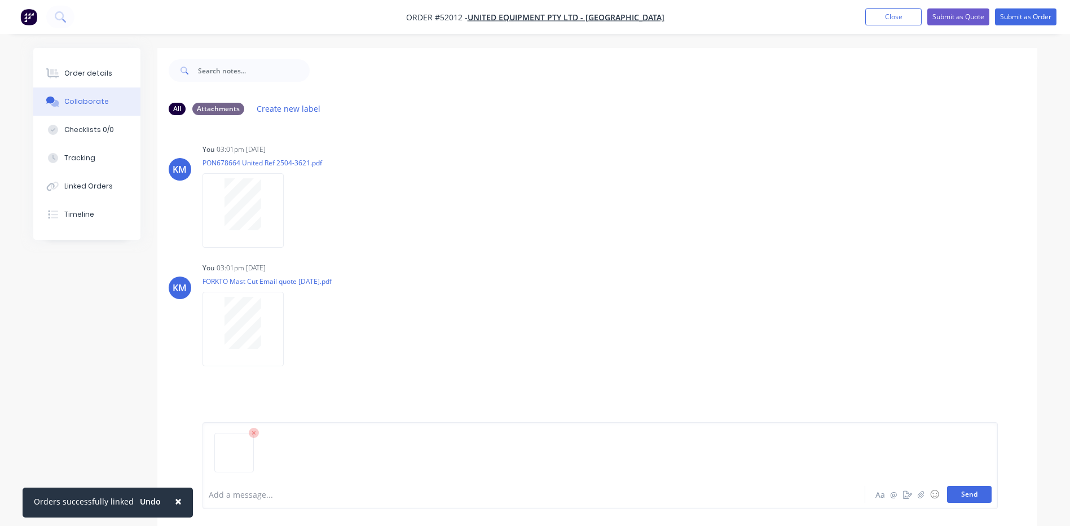
click at [961, 497] on button "Send" at bounding box center [969, 494] width 45 height 17
click at [77, 70] on div "Order details" at bounding box center [88, 73] width 48 height 10
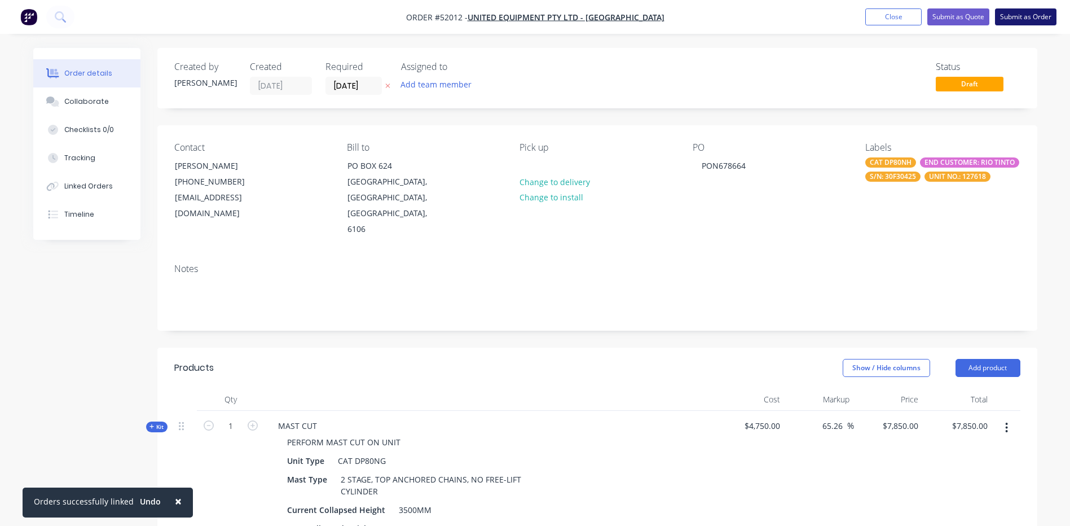
click at [1030, 21] on button "Submit as Order" at bounding box center [1025, 16] width 61 height 17
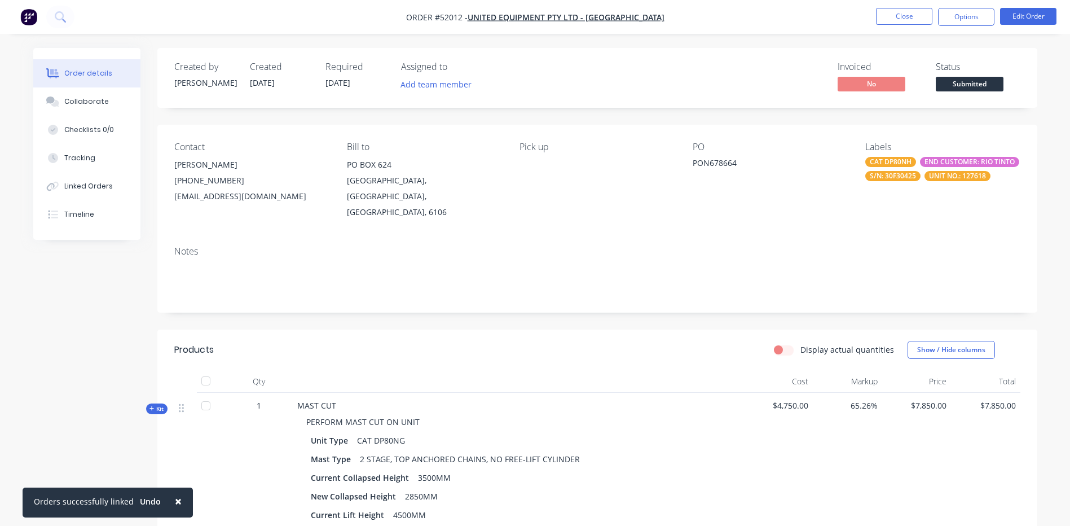
click at [957, 91] on button "Submitted" at bounding box center [969, 85] width 68 height 17
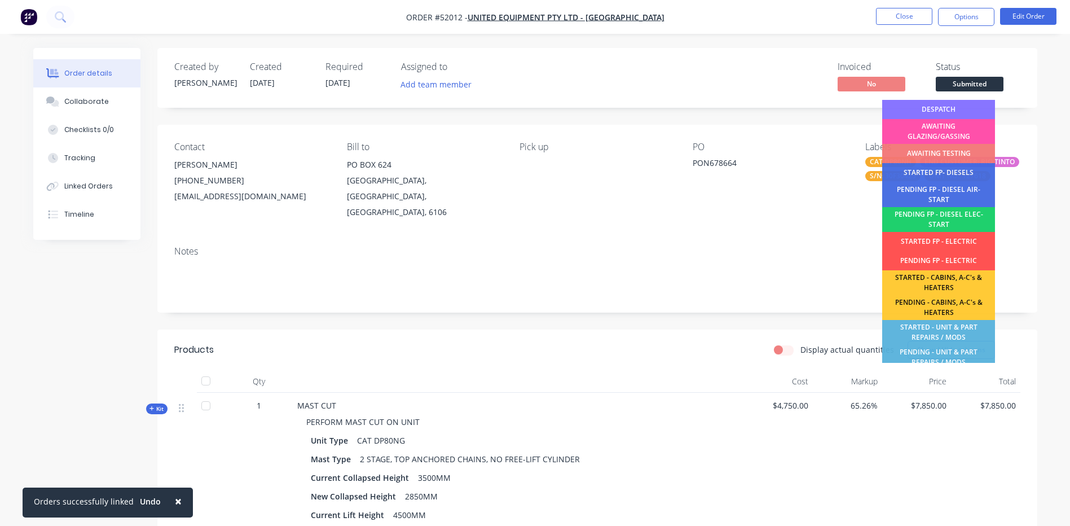
scroll to position [169, 0]
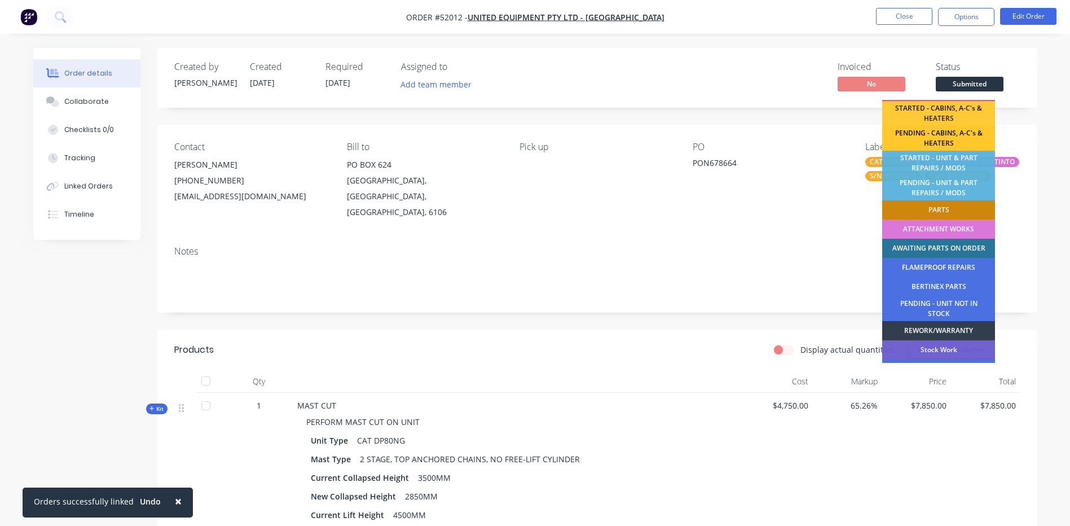
click at [962, 137] on div "PENDING - CABINS, A-C's & HEATERS" at bounding box center [938, 138] width 113 height 25
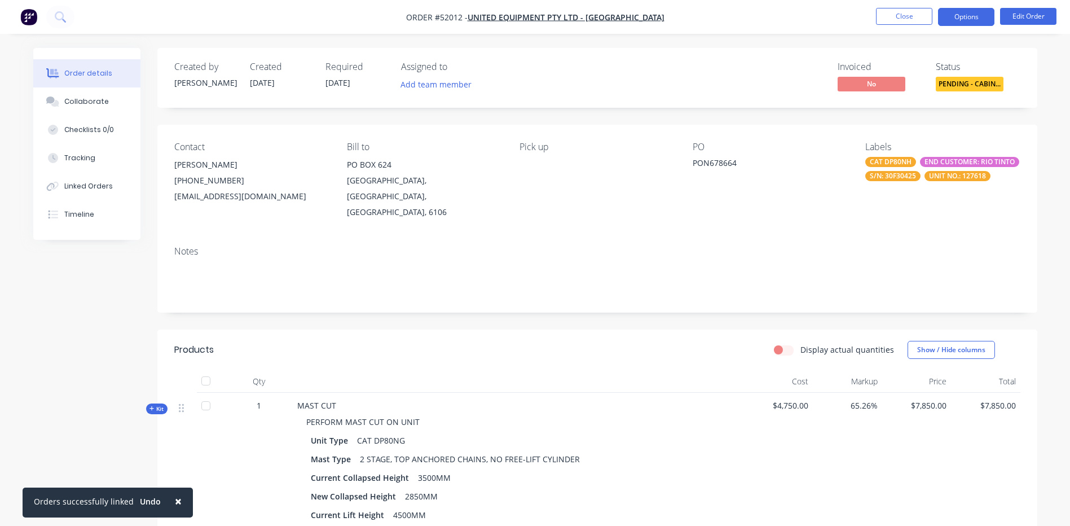
click at [960, 15] on button "Options" at bounding box center [966, 17] width 56 height 18
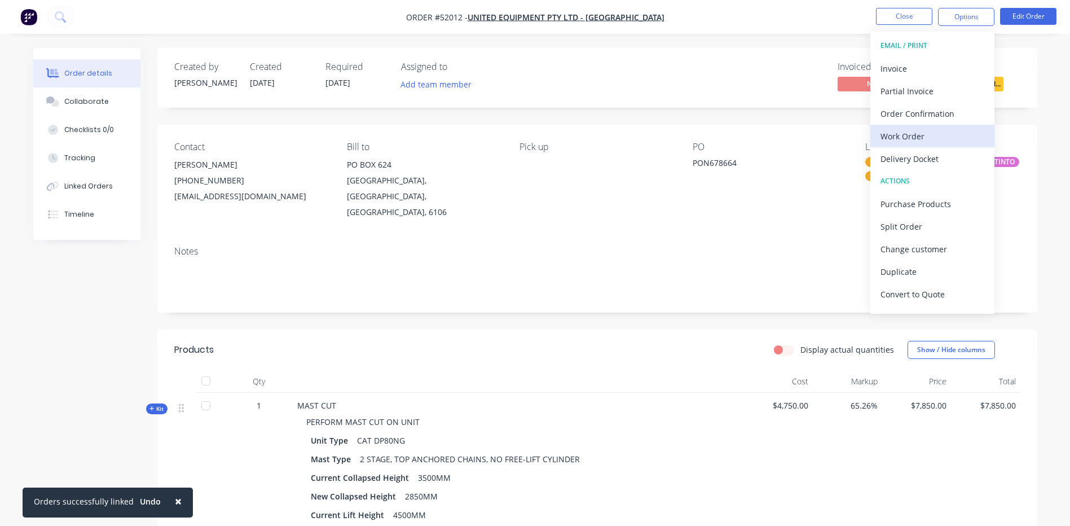
click at [916, 133] on div "Work Order" at bounding box center [932, 136] width 104 height 16
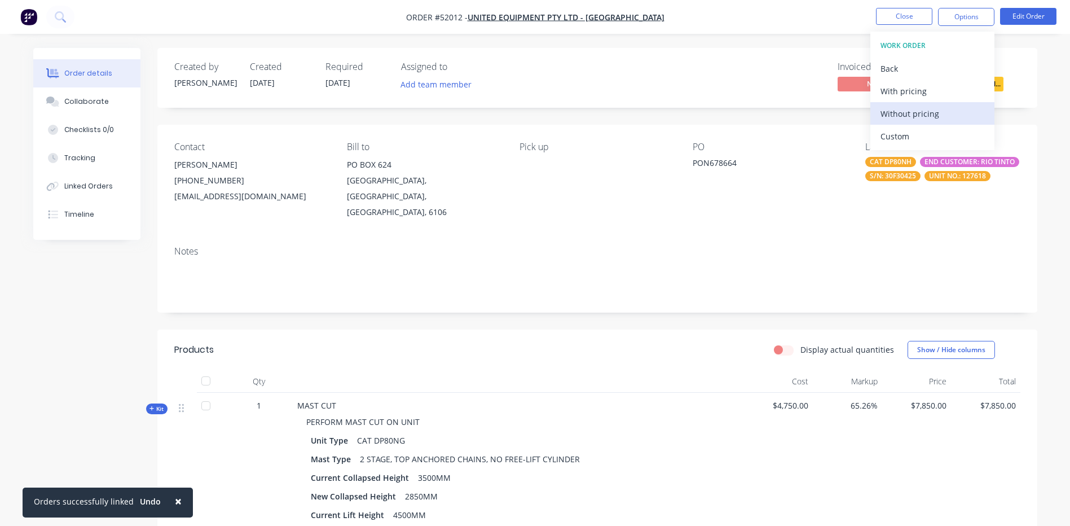
click at [938, 115] on div "Without pricing" at bounding box center [932, 113] width 104 height 16
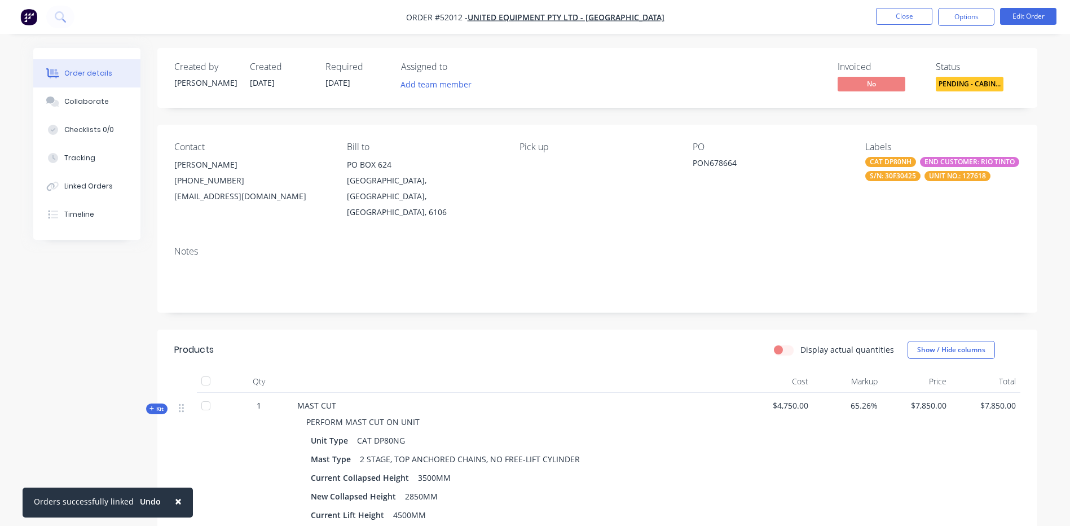
click at [810, 65] on div "Invoiced No Status PENDING - CABIN..." at bounding box center [767, 77] width 506 height 33
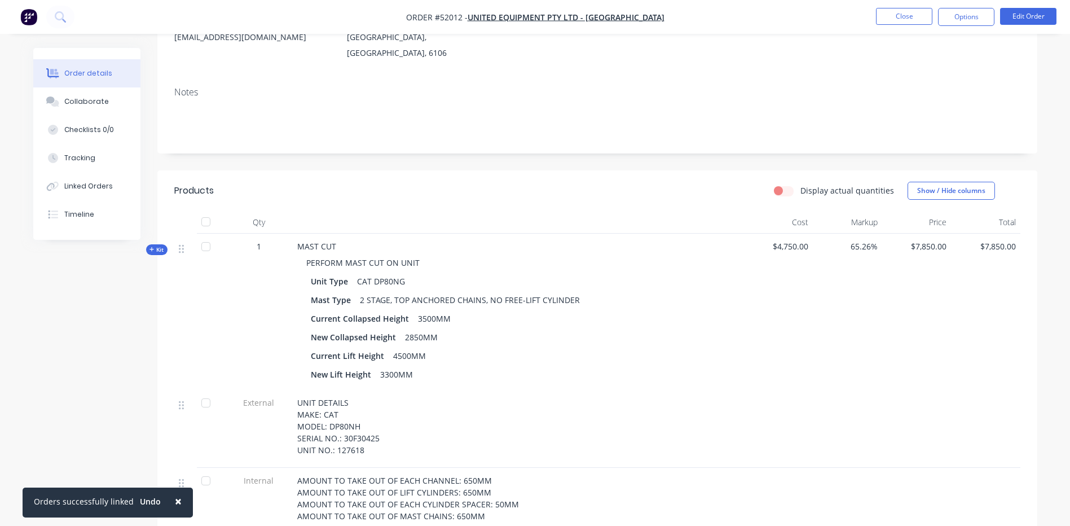
scroll to position [0, 0]
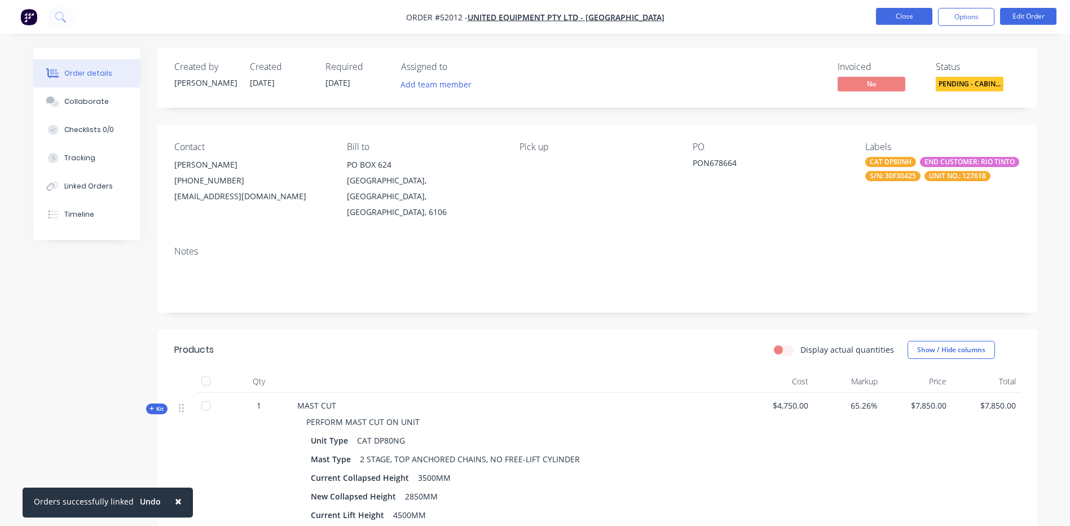
click at [897, 20] on button "Close" at bounding box center [904, 16] width 56 height 17
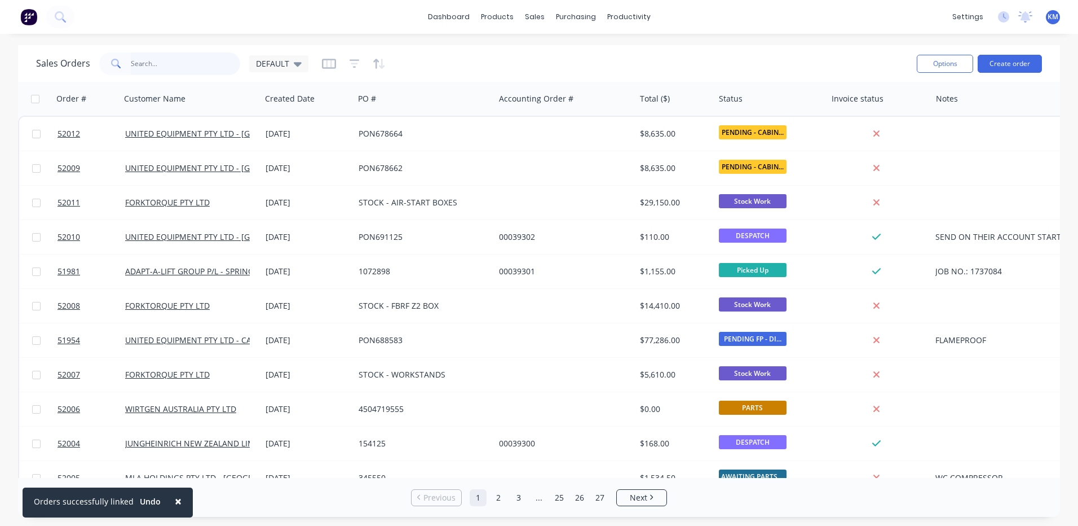
click at [188, 59] on input "text" at bounding box center [186, 63] width 110 height 23
type input "51764"
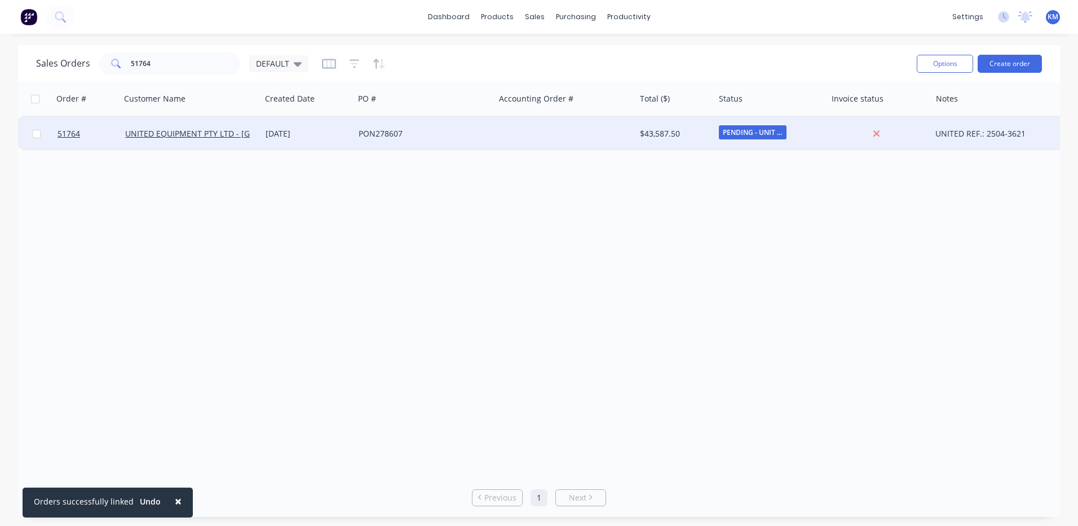
click at [445, 130] on div "PON278607" at bounding box center [421, 133] width 125 height 11
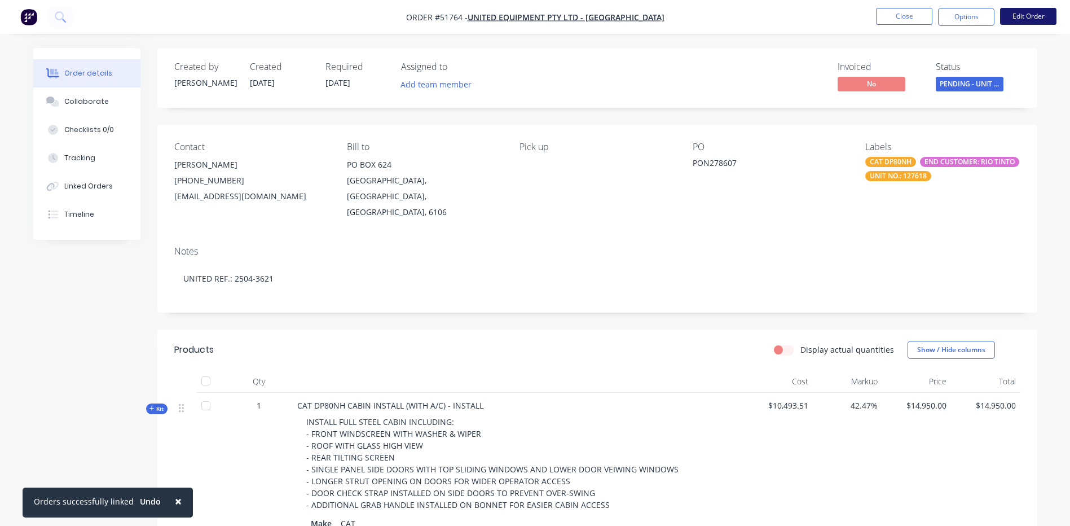
click at [1021, 18] on button "Edit Order" at bounding box center [1028, 16] width 56 height 17
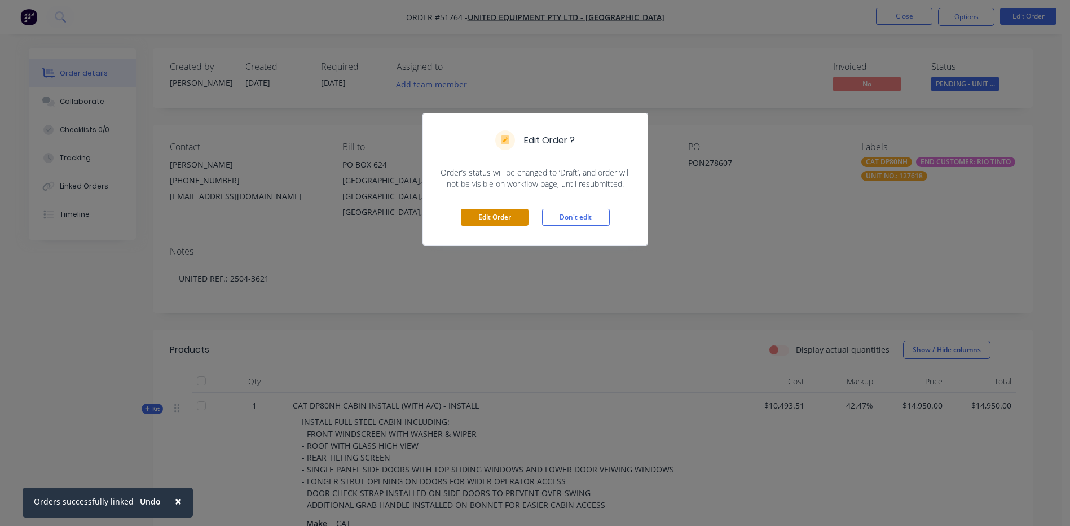
click at [498, 213] on button "Edit Order" at bounding box center [495, 217] width 68 height 17
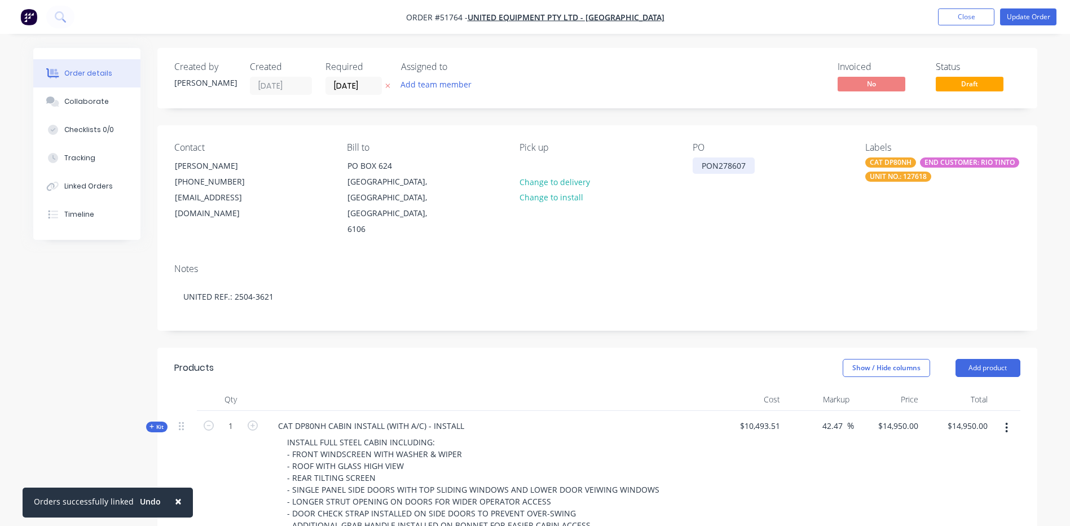
click at [724, 163] on div "PON278607" at bounding box center [723, 165] width 62 height 16
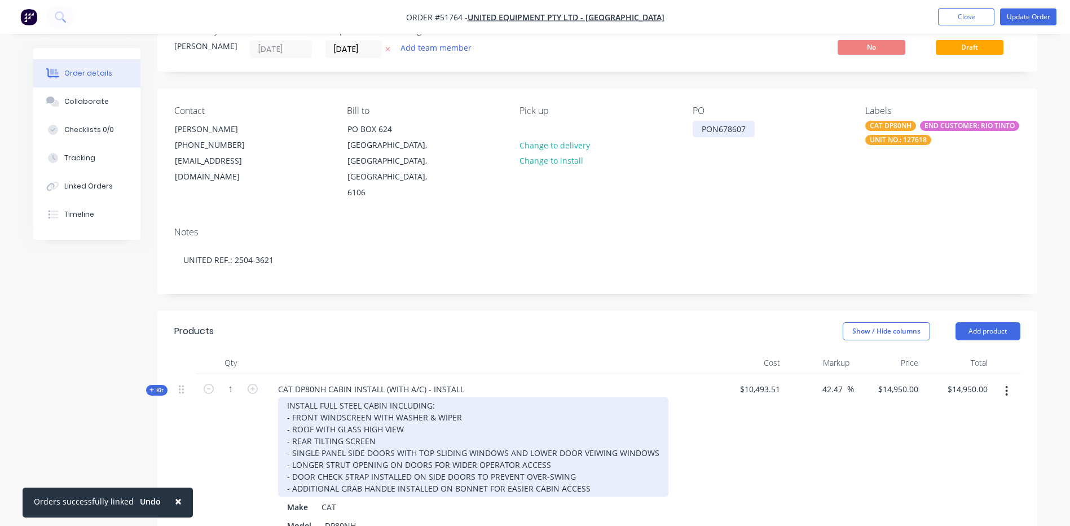
scroll to position [56, 0]
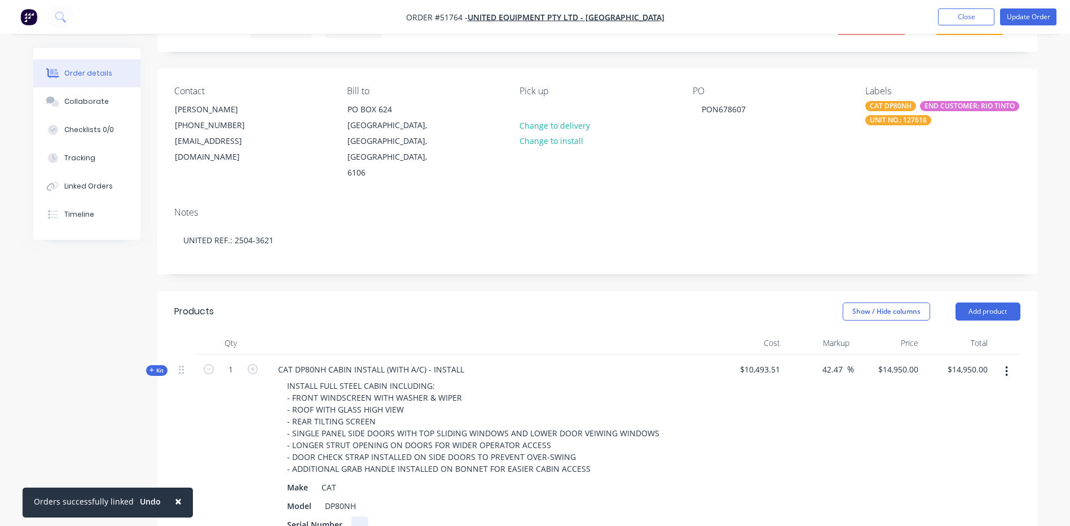
click at [361, 516] on div at bounding box center [359, 524] width 17 height 16
click at [929, 120] on div "UNIT NO.: 127618" at bounding box center [898, 120] width 66 height 10
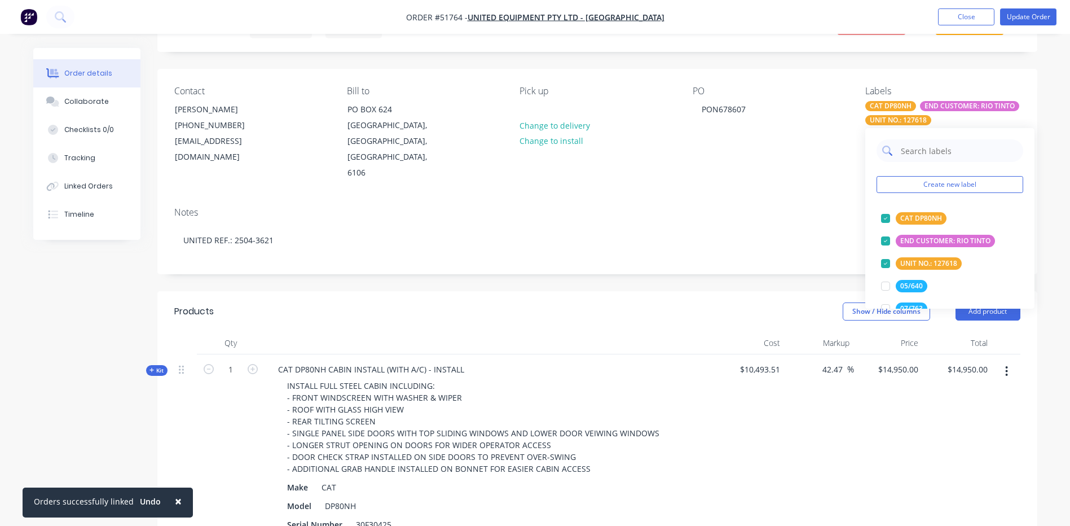
click at [937, 149] on input "text" at bounding box center [958, 150] width 118 height 23
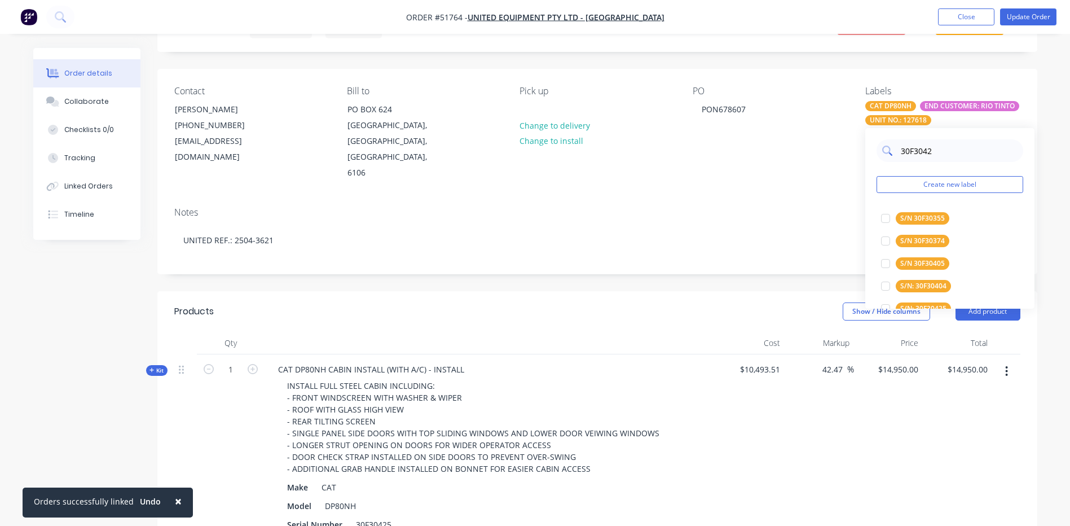
type input "30F30425"
click at [881, 215] on div at bounding box center [885, 218] width 23 height 23
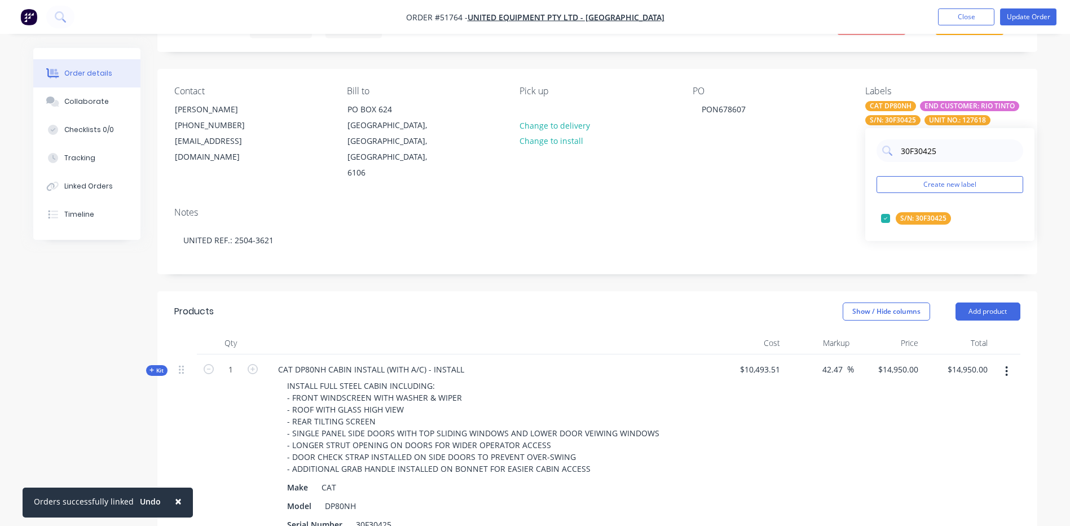
click at [792, 291] on header "Products Show / Hide columns Add product" at bounding box center [597, 311] width 880 height 41
click at [116, 96] on button "Collaborate" at bounding box center [86, 101] width 107 height 28
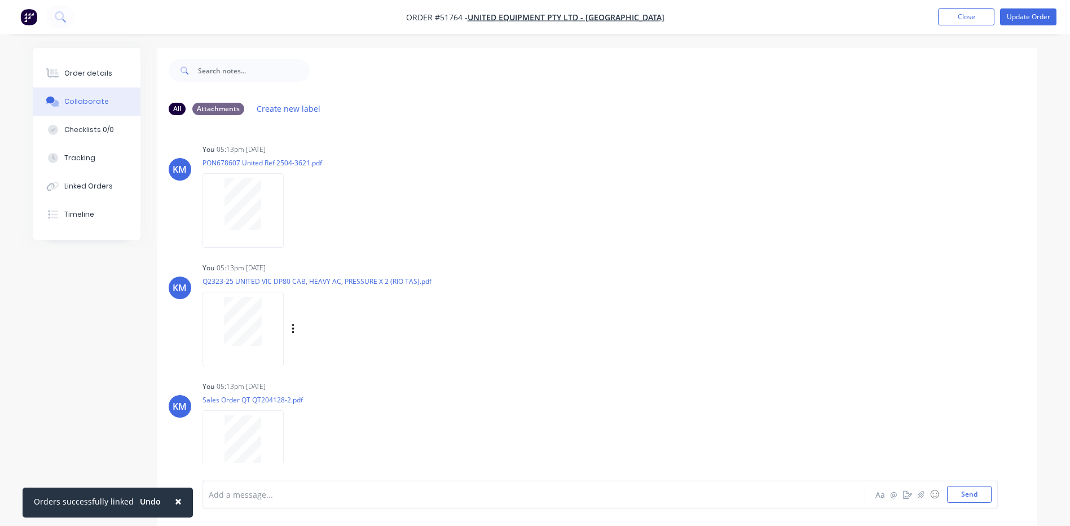
scroll to position [10, 0]
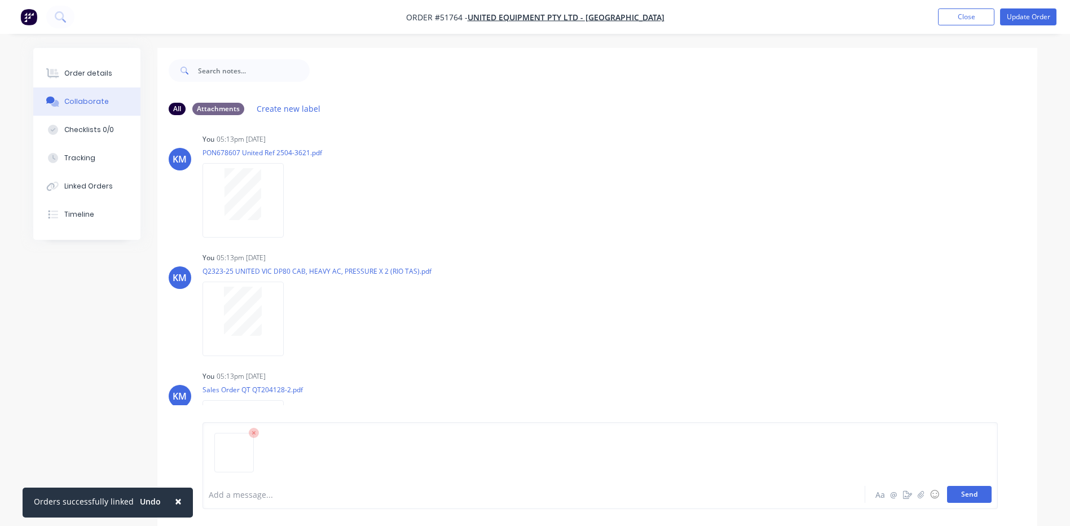
click at [981, 498] on button "Send" at bounding box center [969, 494] width 45 height 17
click at [113, 80] on button "Order details" at bounding box center [86, 73] width 107 height 28
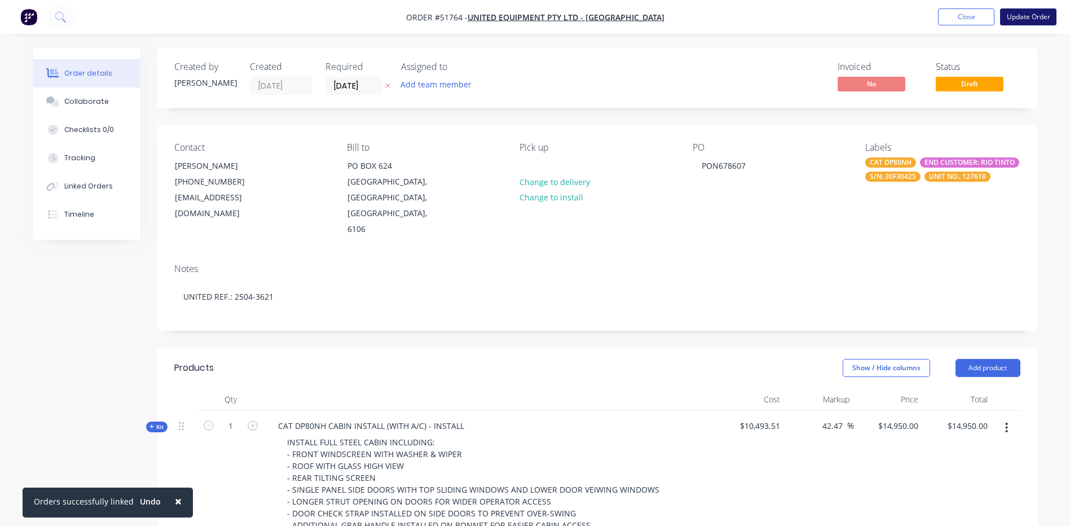
click at [1027, 18] on button "Update Order" at bounding box center [1028, 16] width 56 height 17
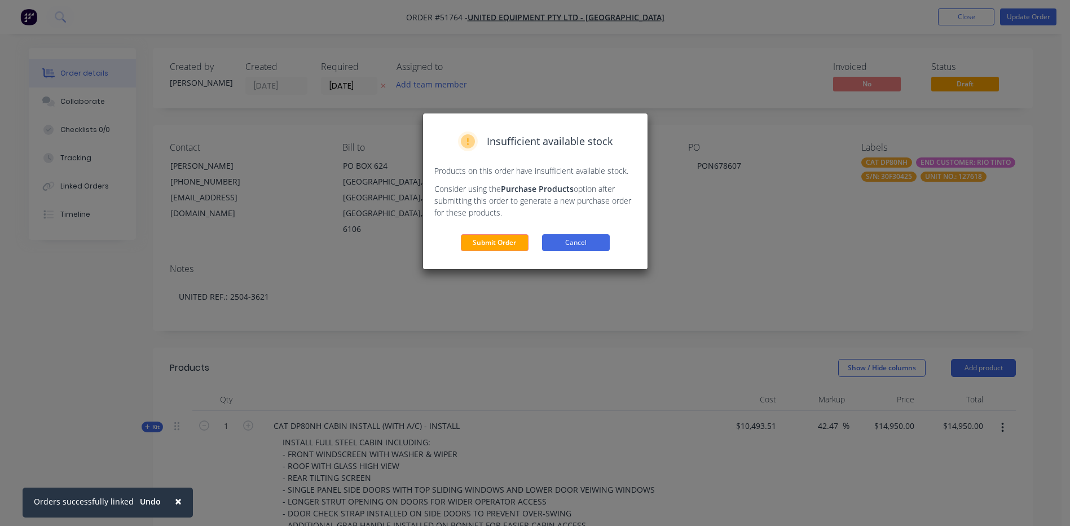
click at [573, 239] on button "Cancel" at bounding box center [576, 242] width 68 height 17
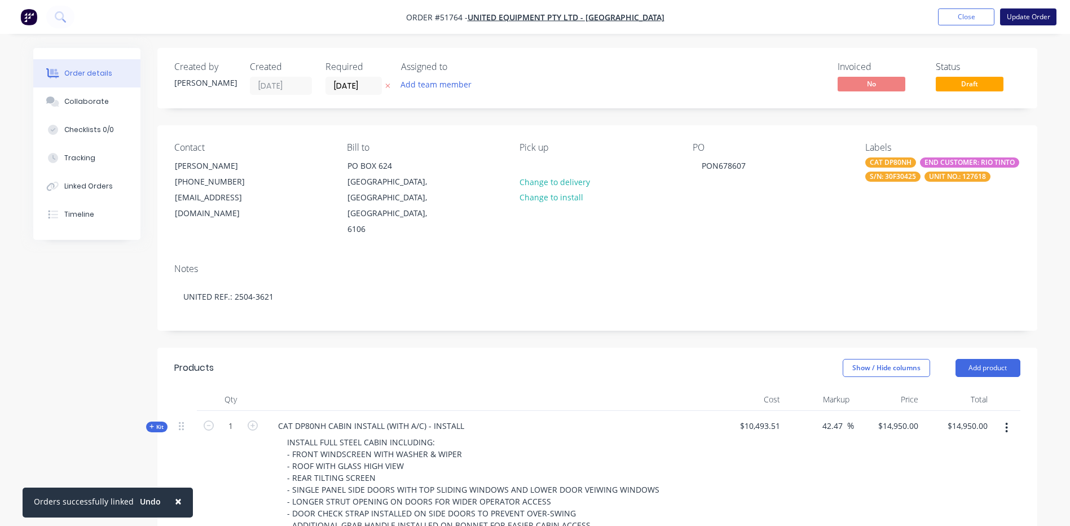
click at [1029, 19] on button "Update Order" at bounding box center [1028, 16] width 56 height 17
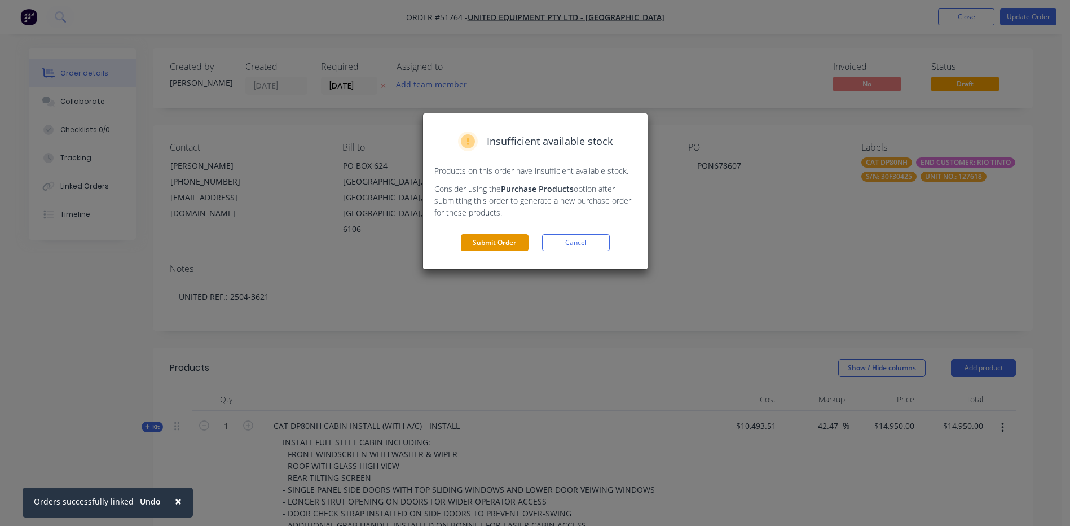
click at [482, 246] on button "Submit Order" at bounding box center [495, 242] width 68 height 17
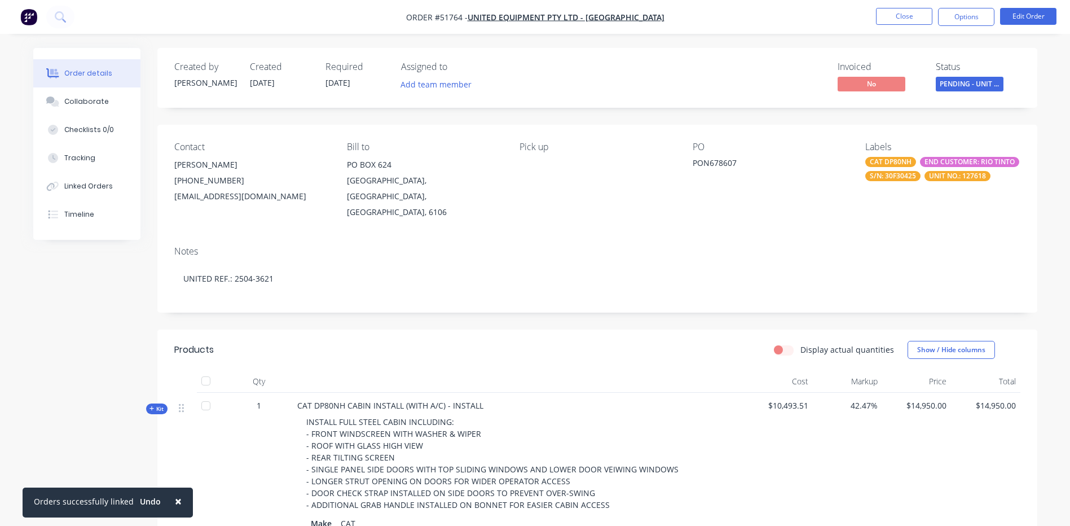
click at [961, 88] on span "PENDING - UNIT ..." at bounding box center [969, 84] width 68 height 14
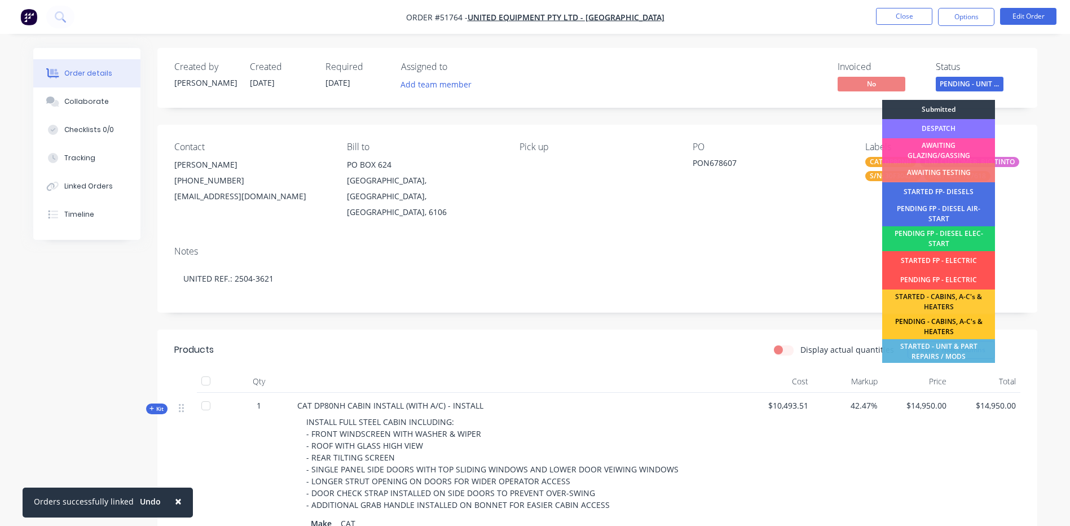
click at [946, 323] on div "PENDING - CABINS, A-C's & HEATERS" at bounding box center [938, 326] width 113 height 25
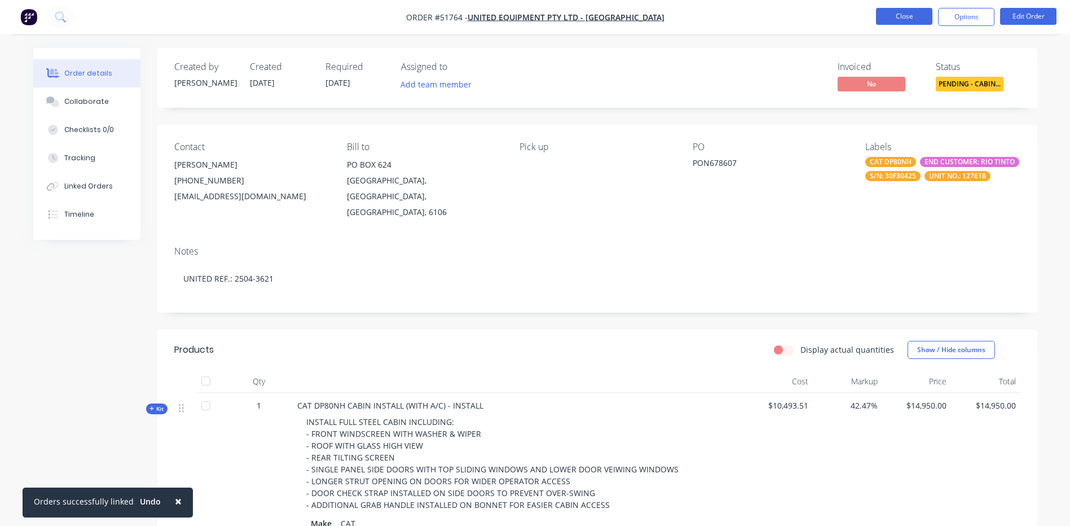
click at [917, 23] on button "Close" at bounding box center [904, 16] width 56 height 17
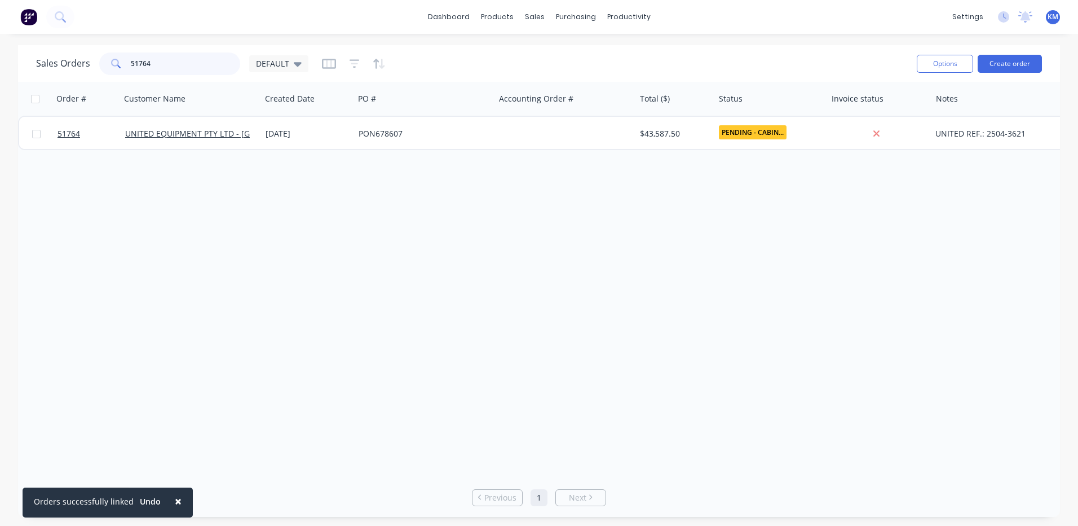
click at [223, 72] on input "51764" at bounding box center [186, 63] width 110 height 23
type input "51751"
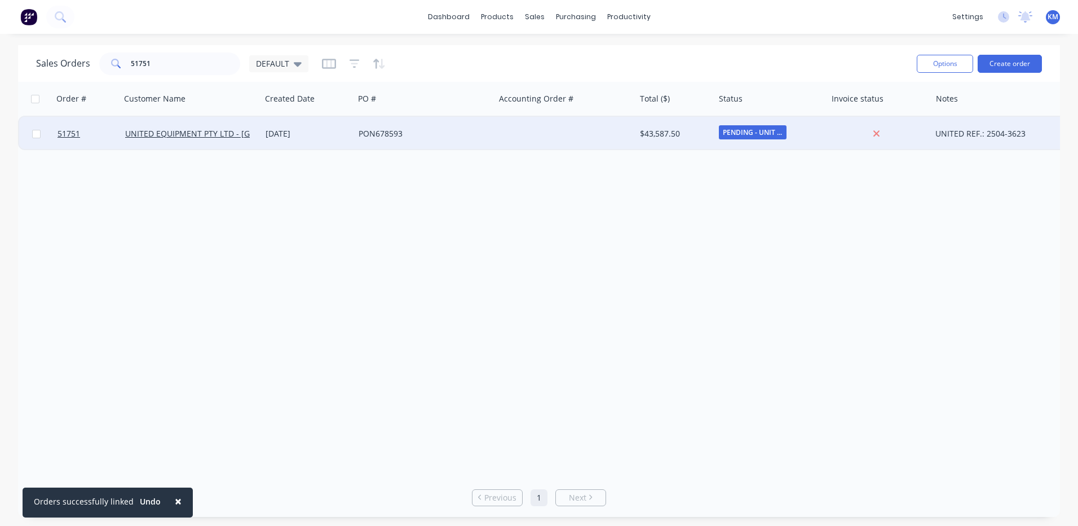
click at [645, 141] on div "$43,587.50" at bounding box center [675, 134] width 79 height 34
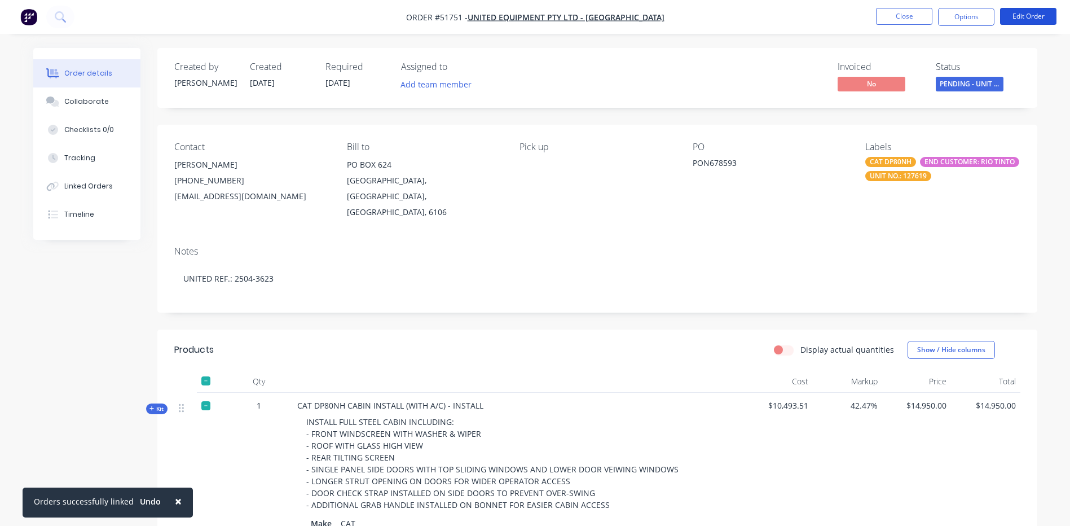
click at [1036, 16] on button "Edit Order" at bounding box center [1028, 16] width 56 height 17
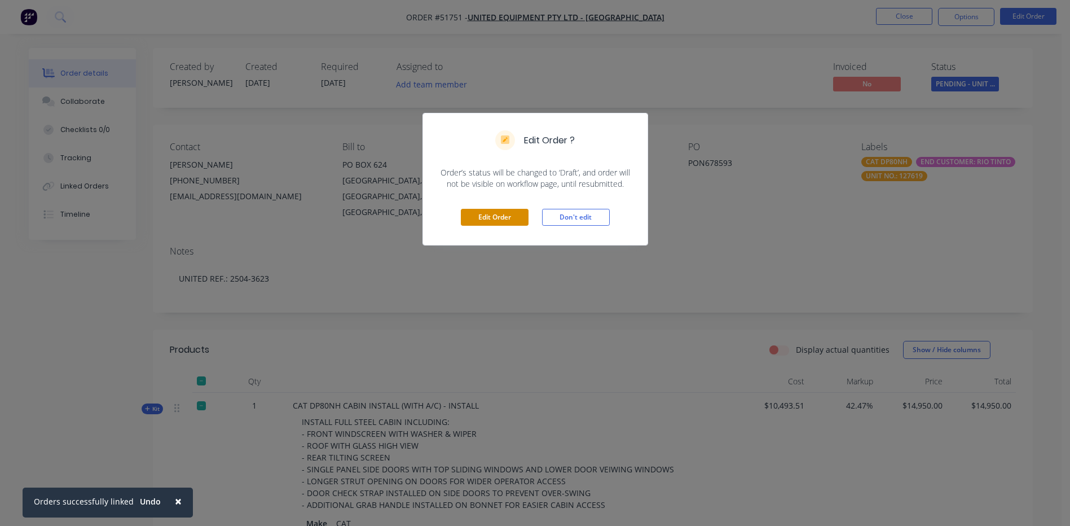
click at [484, 218] on button "Edit Order" at bounding box center [495, 217] width 68 height 17
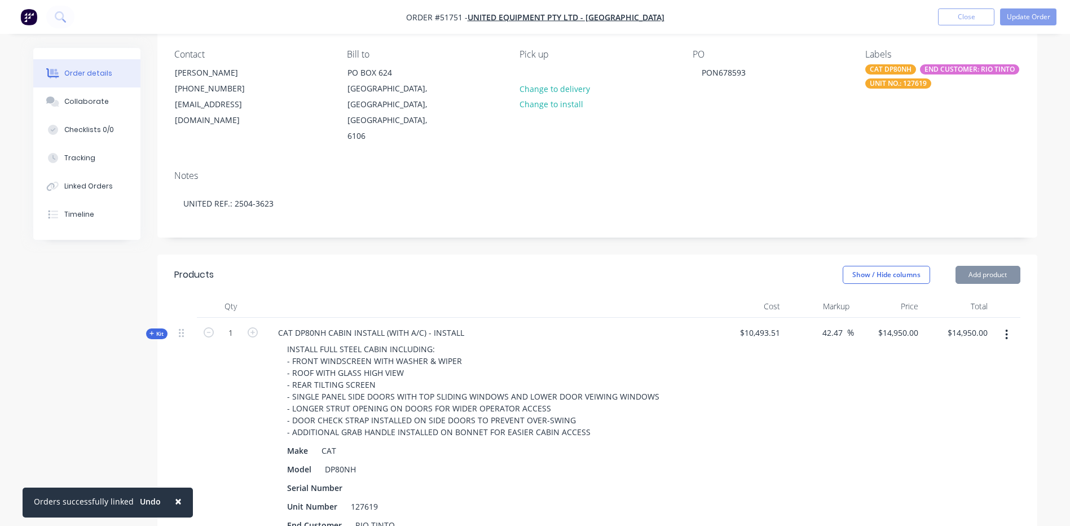
scroll to position [113, 0]
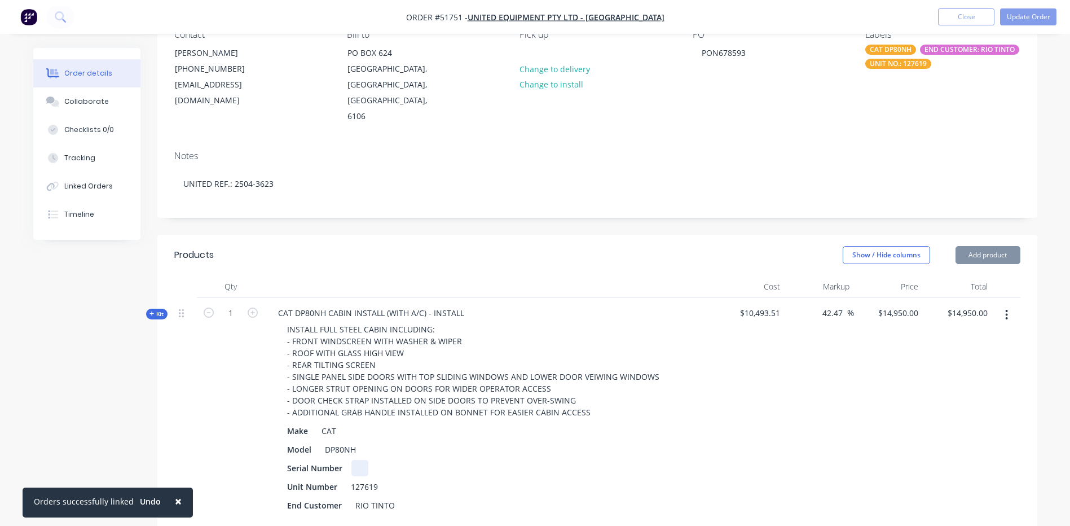
click at [354, 460] on div at bounding box center [359, 468] width 17 height 16
click at [907, 63] on div "UNIT NO.: 127619" at bounding box center [898, 64] width 66 height 10
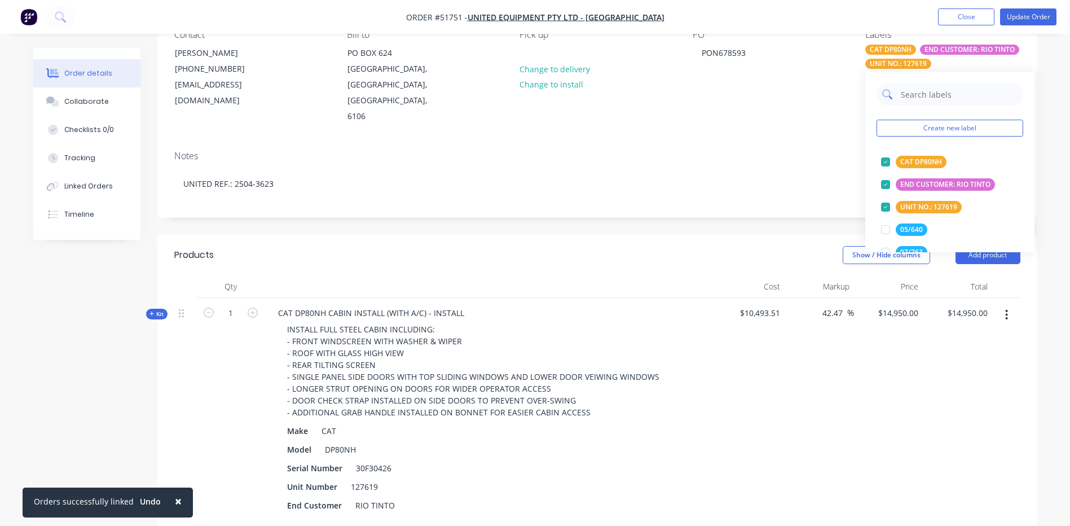
click at [925, 101] on input "text" at bounding box center [958, 94] width 118 height 23
type input "30F30426"
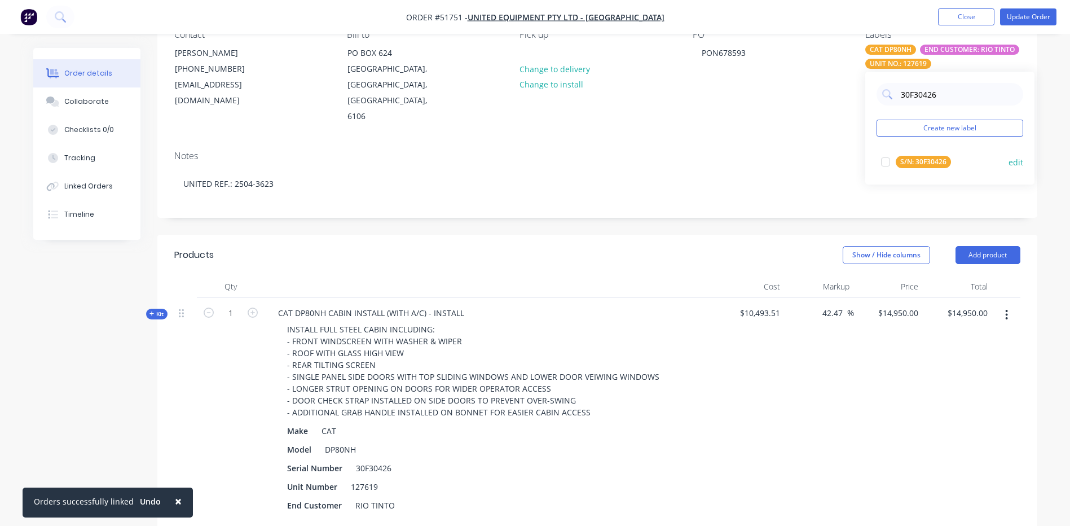
click at [896, 162] on div at bounding box center [885, 162] width 23 height 23
click at [742, 235] on header "Products Show / Hide columns Add product" at bounding box center [597, 255] width 880 height 41
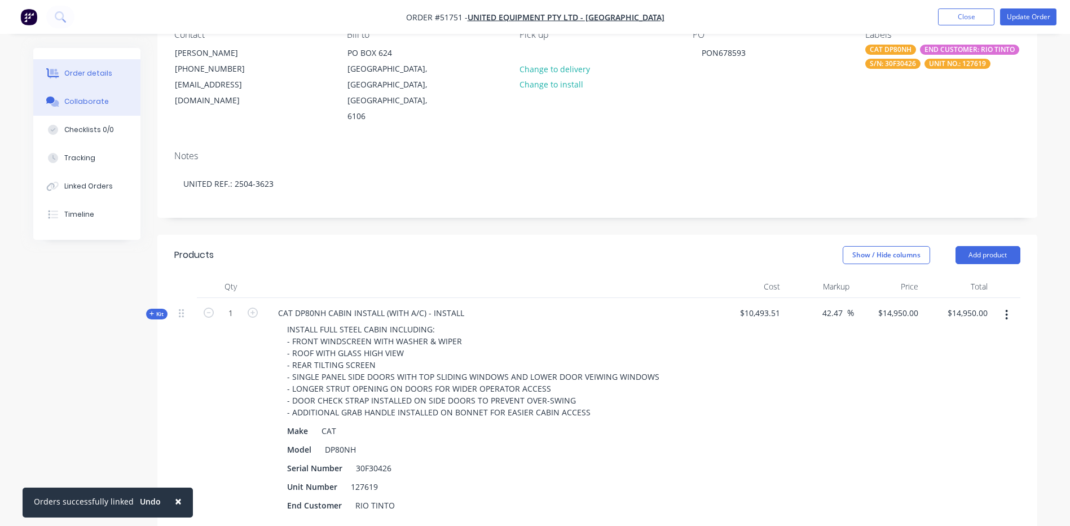
click at [72, 107] on button "Collaborate" at bounding box center [86, 101] width 107 height 28
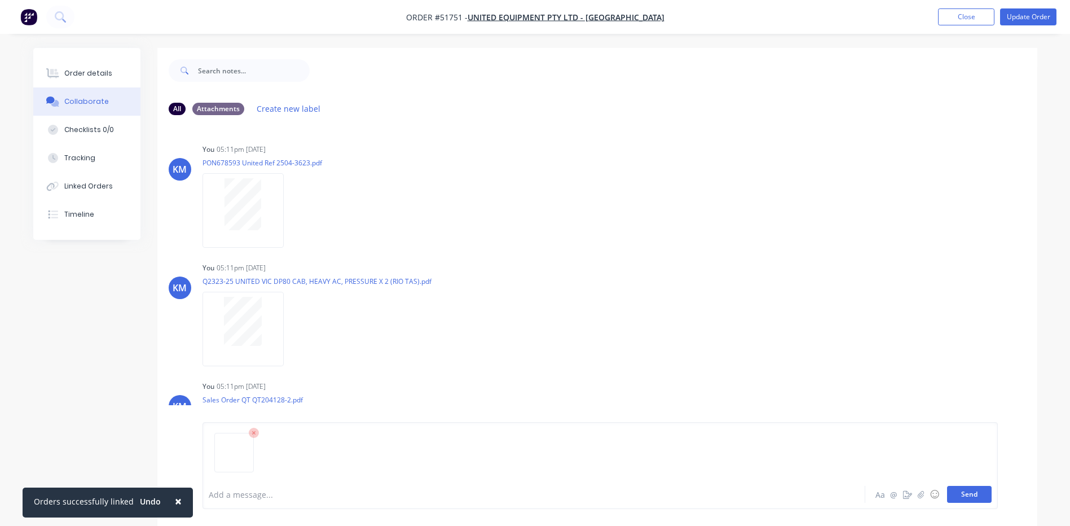
click at [955, 494] on button "Send" at bounding box center [969, 494] width 45 height 17
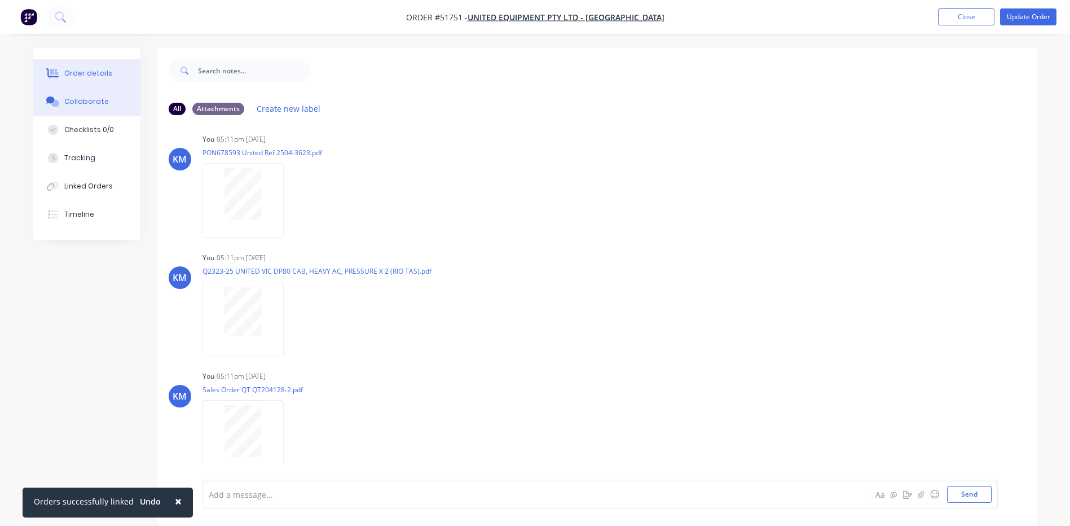
click at [101, 72] on div "Order details" at bounding box center [88, 73] width 48 height 10
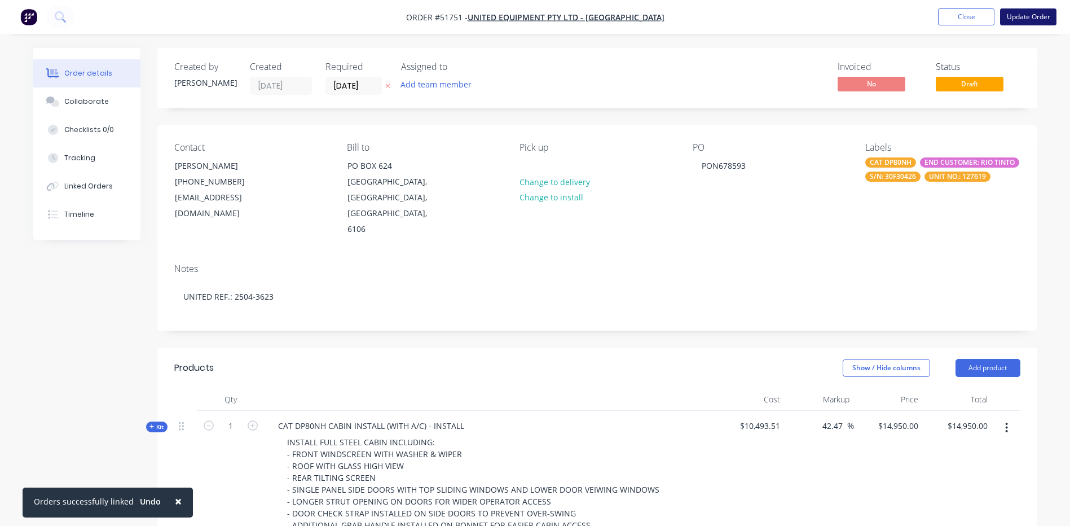
click at [1023, 19] on button "Update Order" at bounding box center [1028, 16] width 56 height 17
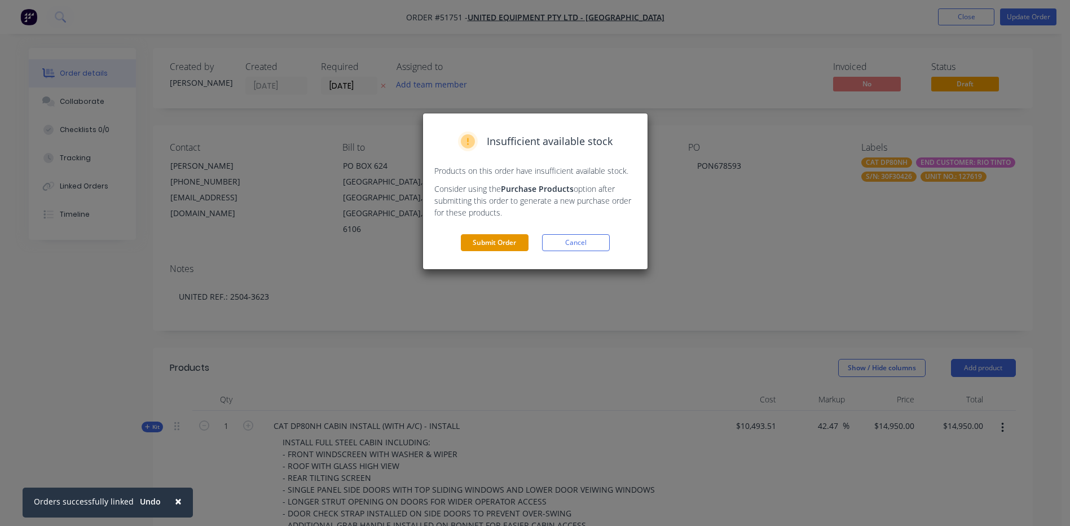
click at [507, 241] on button "Submit Order" at bounding box center [495, 242] width 68 height 17
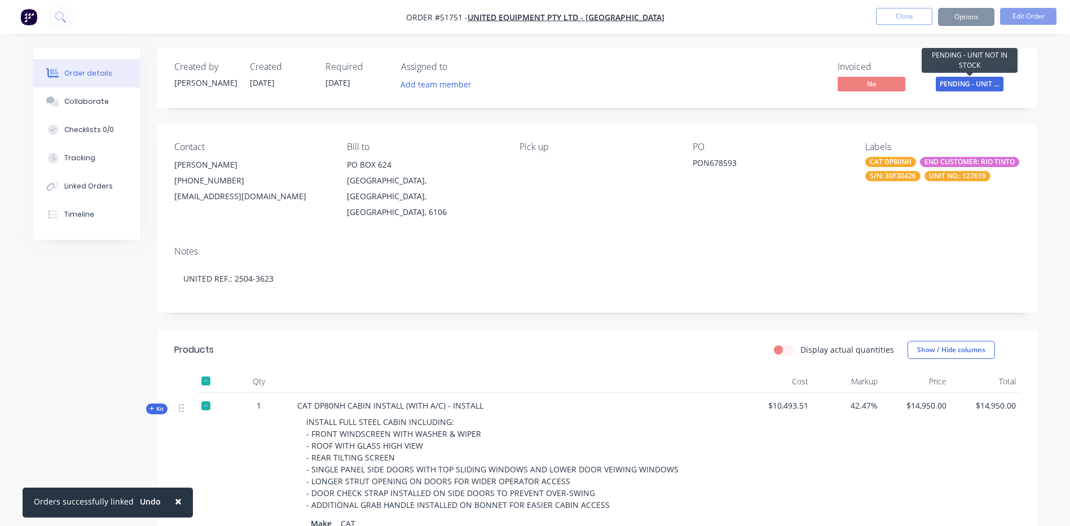
click at [961, 82] on span "PENDING - UNIT ..." at bounding box center [969, 84] width 68 height 14
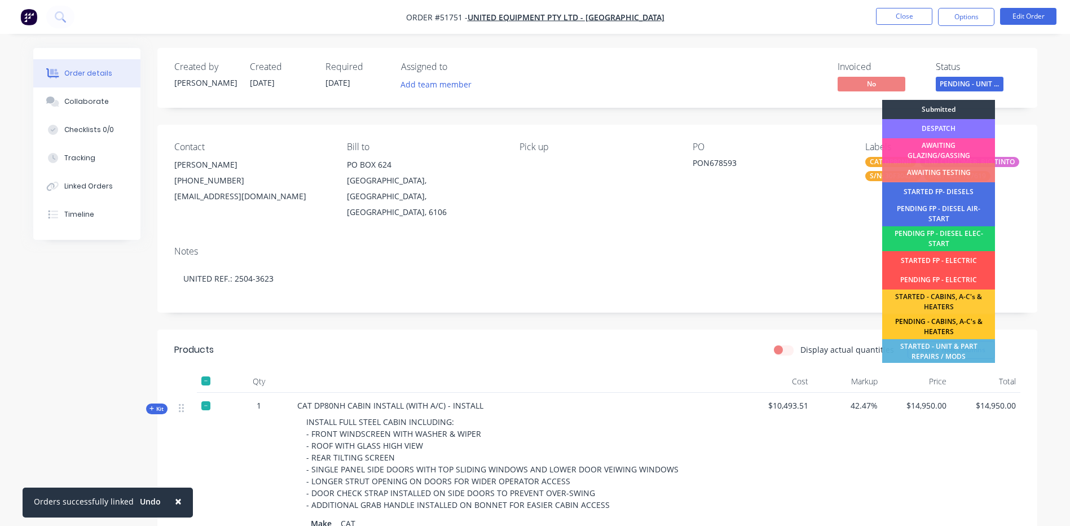
click at [935, 326] on div "PENDING - CABINS, A-C's & HEATERS" at bounding box center [938, 326] width 113 height 25
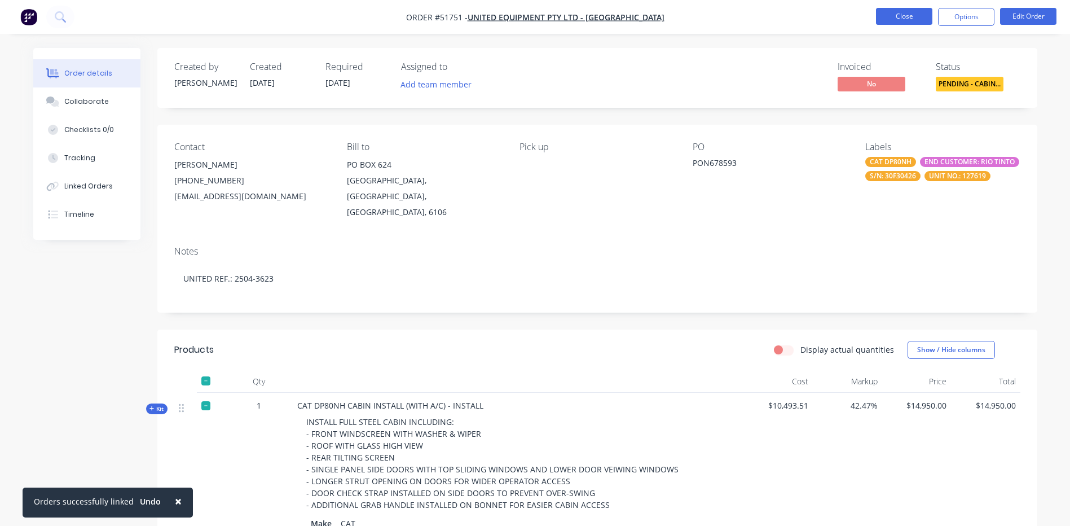
click at [901, 21] on button "Close" at bounding box center [904, 16] width 56 height 17
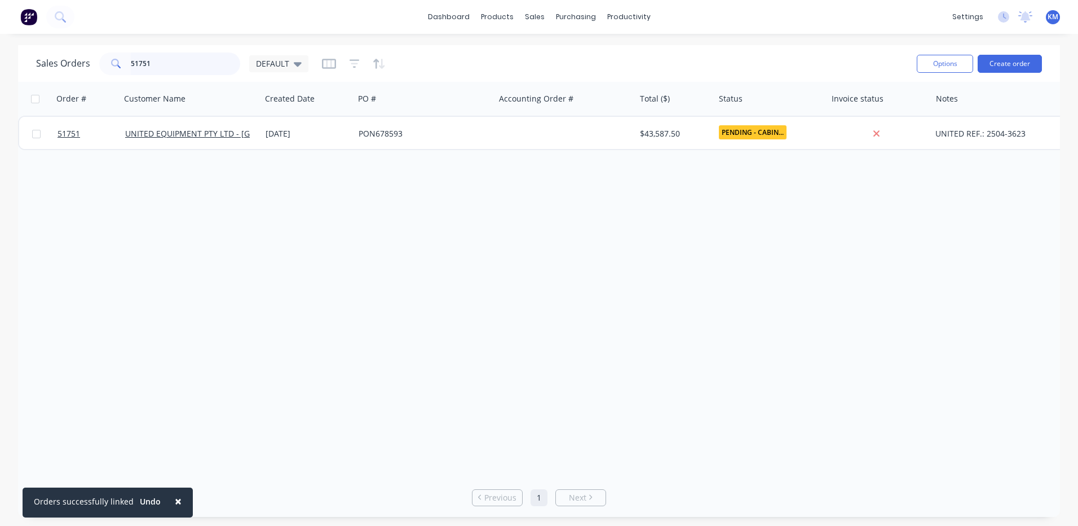
click at [207, 72] on input "51751" at bounding box center [186, 63] width 110 height 23
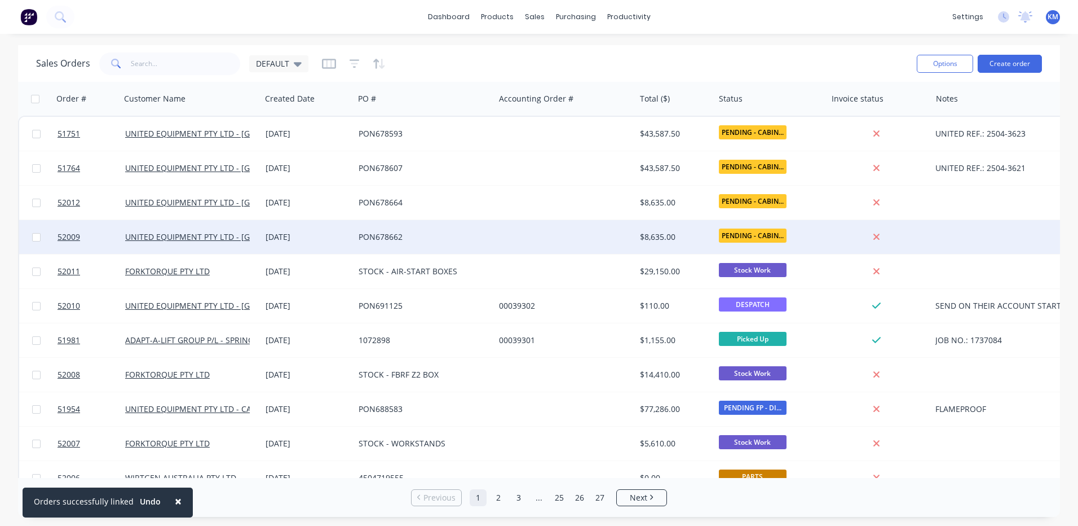
click at [551, 230] on div at bounding box center [565, 237] width 140 height 34
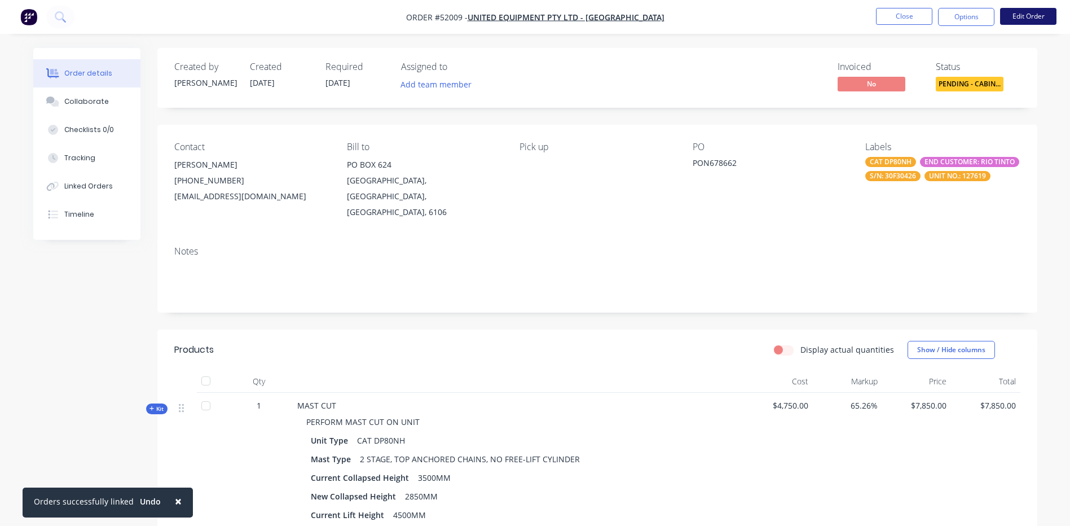
click at [1026, 14] on button "Edit Order" at bounding box center [1028, 16] width 56 height 17
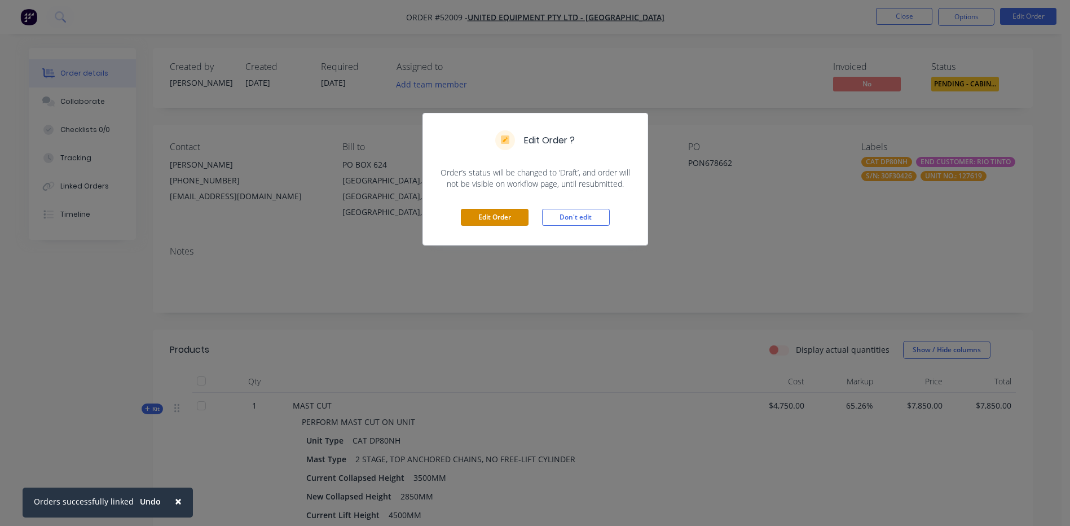
click at [478, 213] on button "Edit Order" at bounding box center [495, 217] width 68 height 17
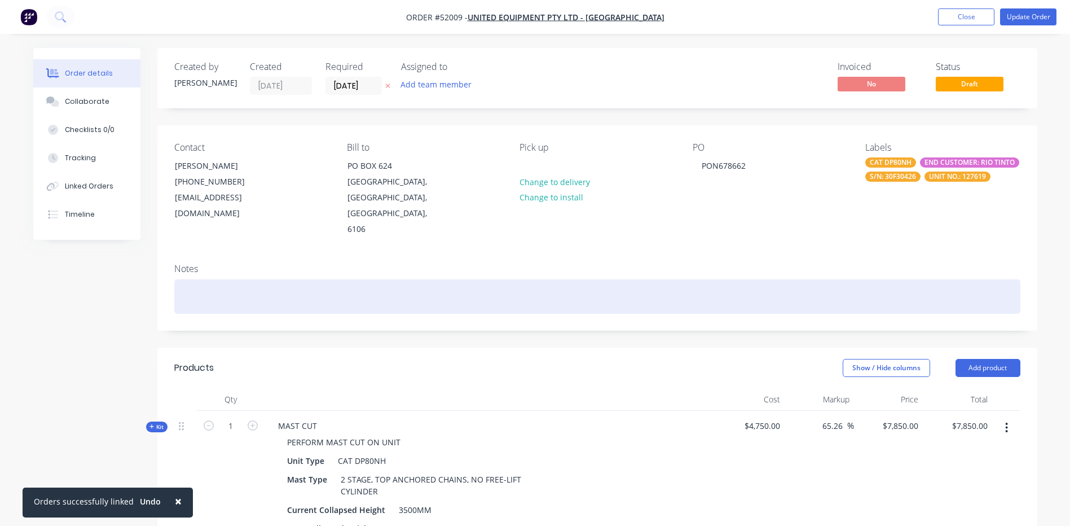
click at [259, 279] on div at bounding box center [597, 296] width 846 height 34
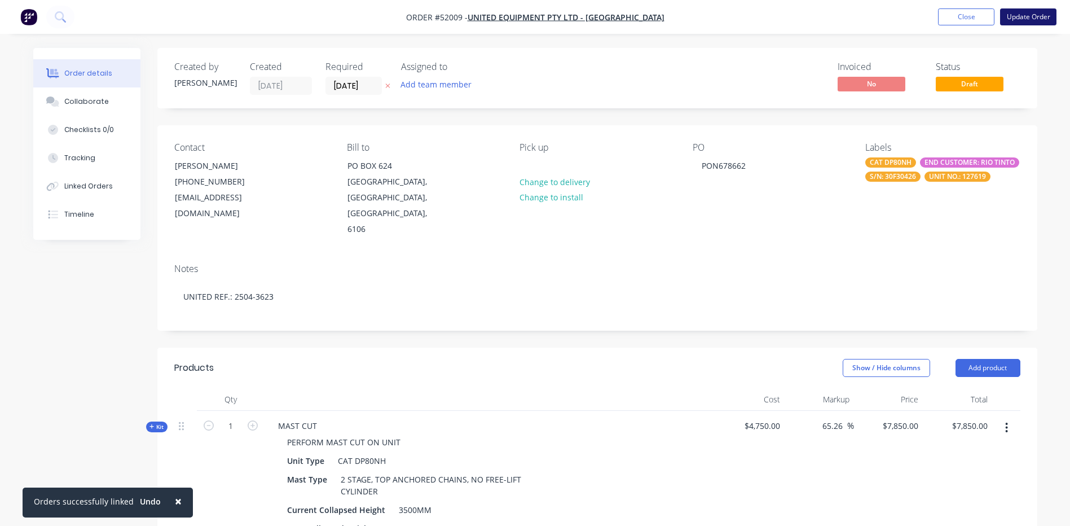
click at [1053, 13] on button "Update Order" at bounding box center [1028, 16] width 56 height 17
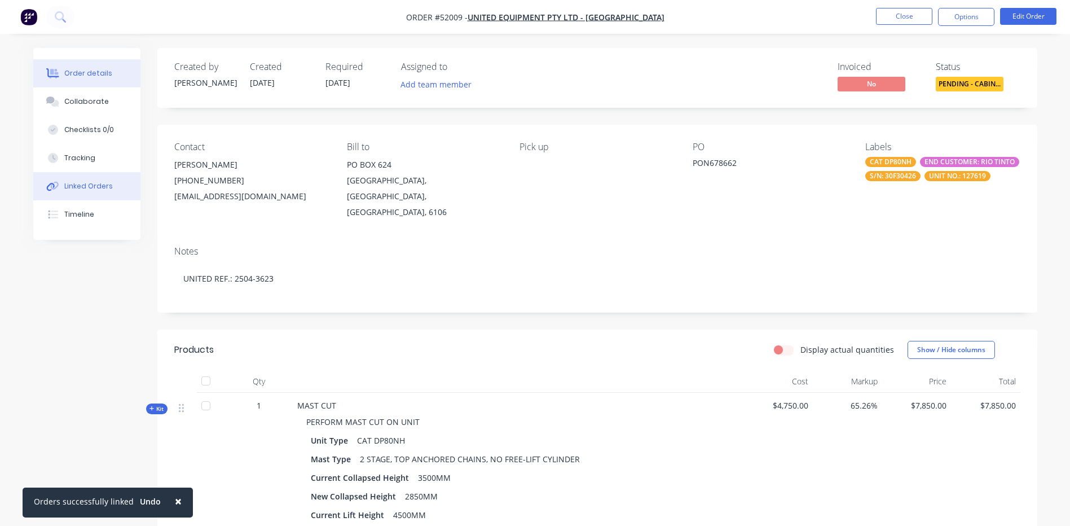
click at [100, 176] on button "Linked Orders" at bounding box center [86, 186] width 107 height 28
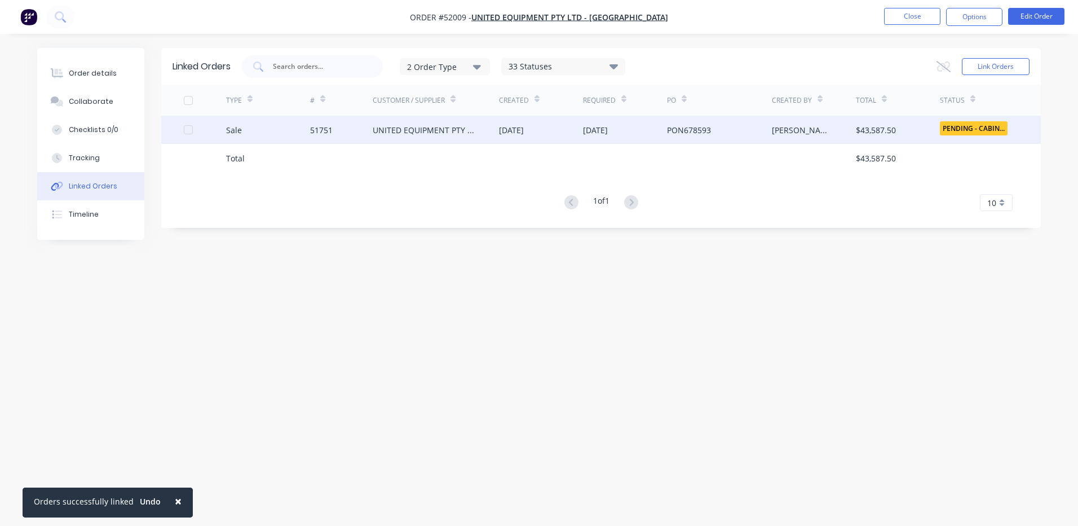
click at [357, 133] on div "51751" at bounding box center [341, 130] width 63 height 28
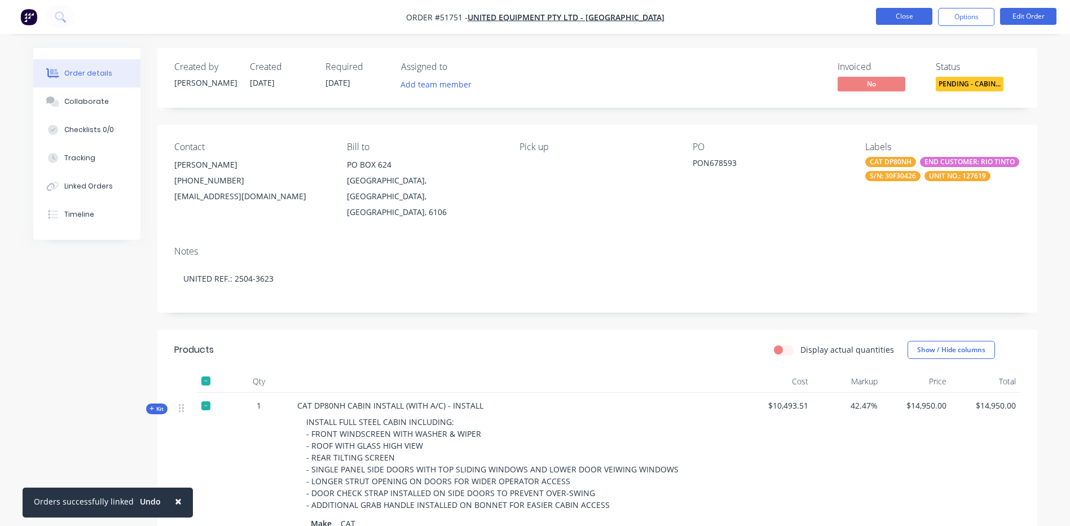
click at [921, 23] on button "Close" at bounding box center [904, 16] width 56 height 17
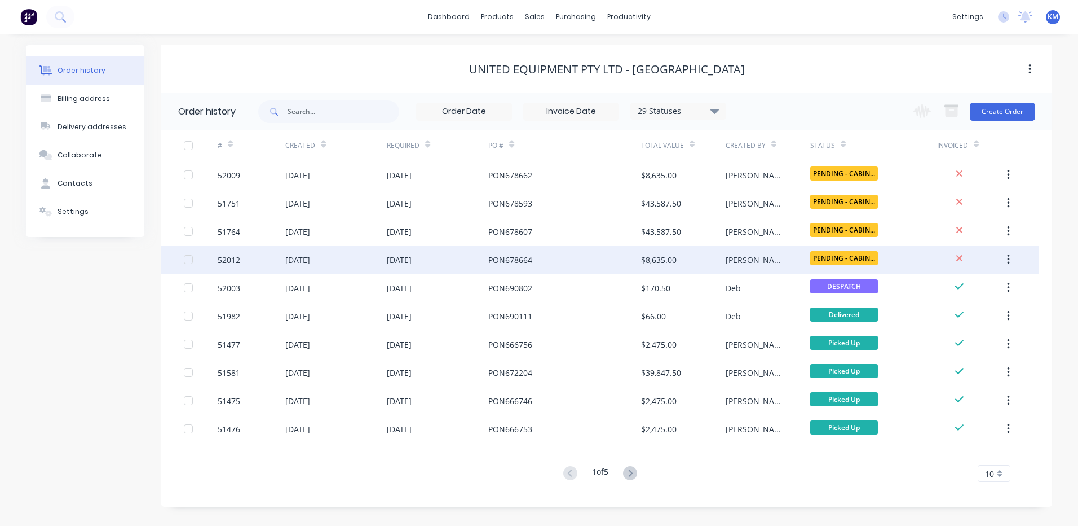
click at [575, 259] on div "PON678664" at bounding box center [564, 259] width 152 height 28
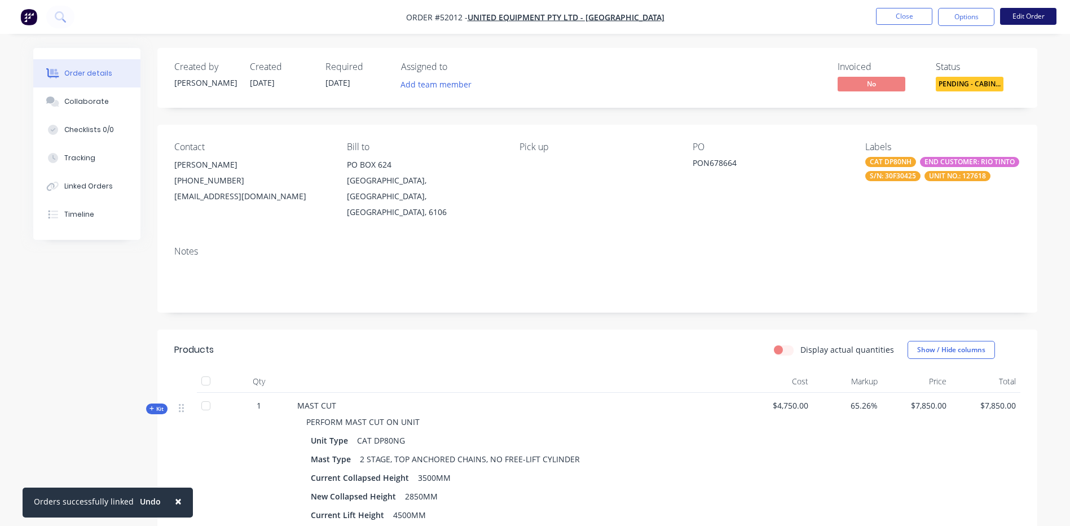
click at [1021, 19] on button "Edit Order" at bounding box center [1028, 16] width 56 height 17
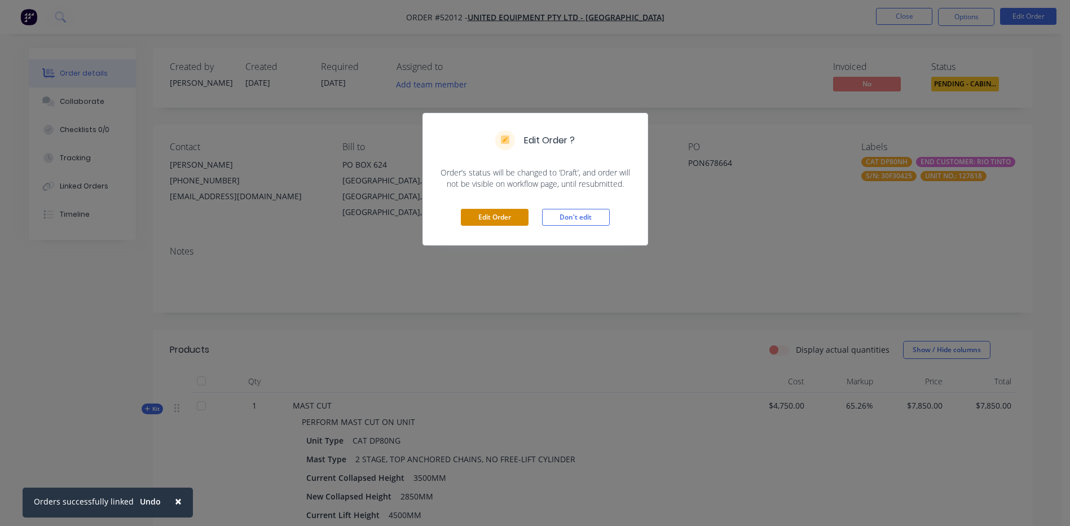
click at [498, 211] on button "Edit Order" at bounding box center [495, 217] width 68 height 17
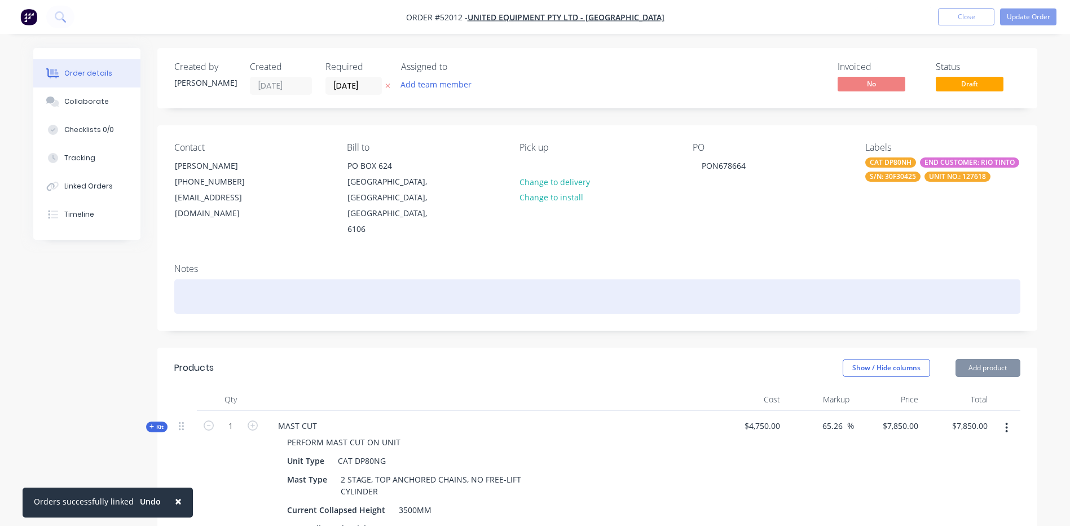
click at [256, 279] on div at bounding box center [597, 296] width 846 height 34
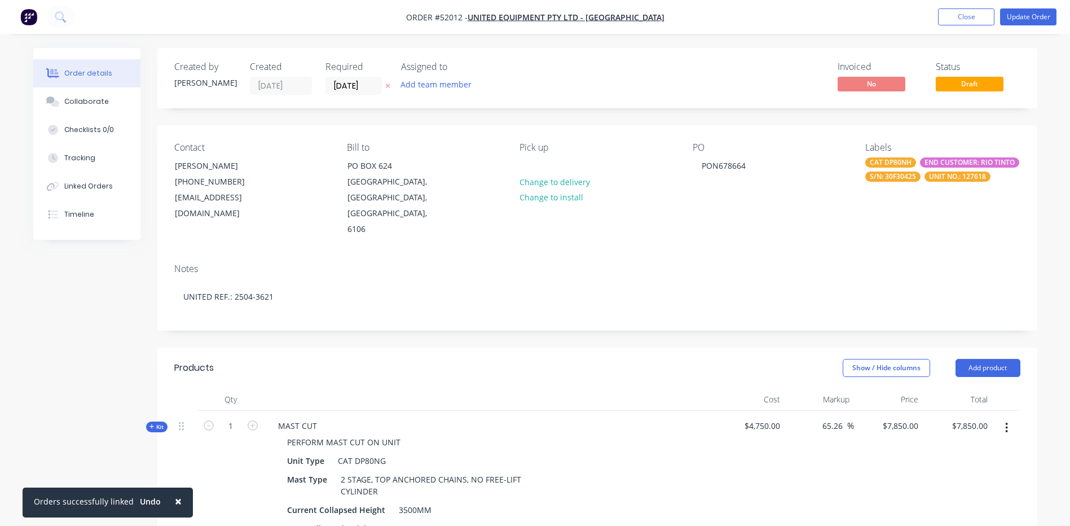
click at [1031, 20] on button "Update Order" at bounding box center [1028, 16] width 56 height 17
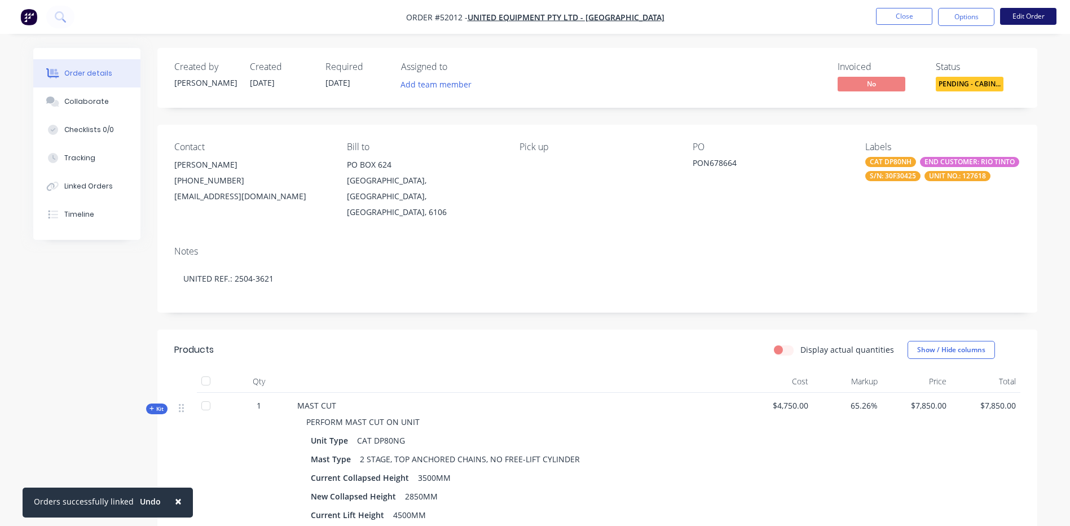
click at [1025, 23] on button "Edit Order" at bounding box center [1028, 16] width 56 height 17
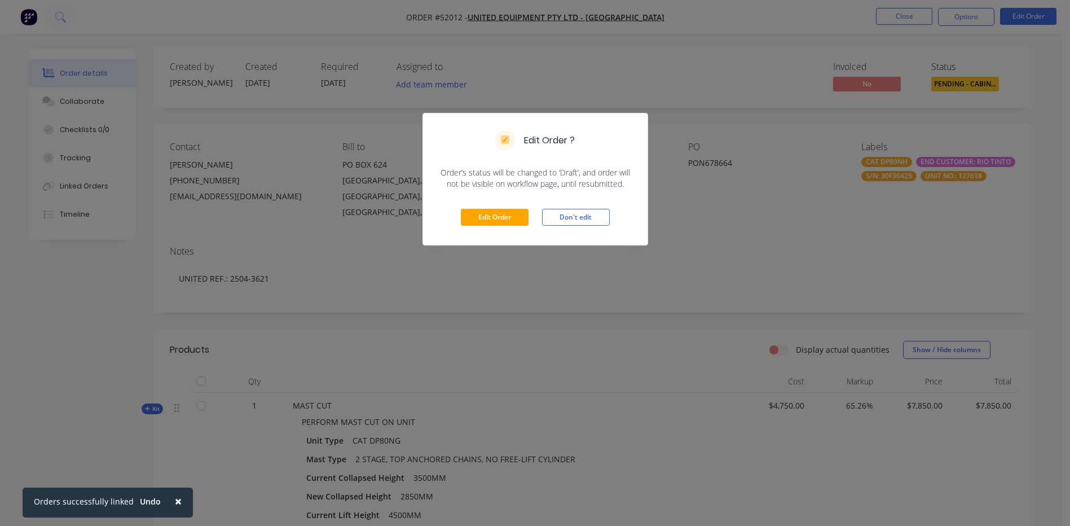
drag, startPoint x: 977, startPoint y: 67, endPoint x: 548, endPoint y: 175, distance: 442.7
click at [977, 67] on div "Edit Order ? Order’s status will be changed to ‘Draft’, and order will not be v…" at bounding box center [535, 263] width 1070 height 526
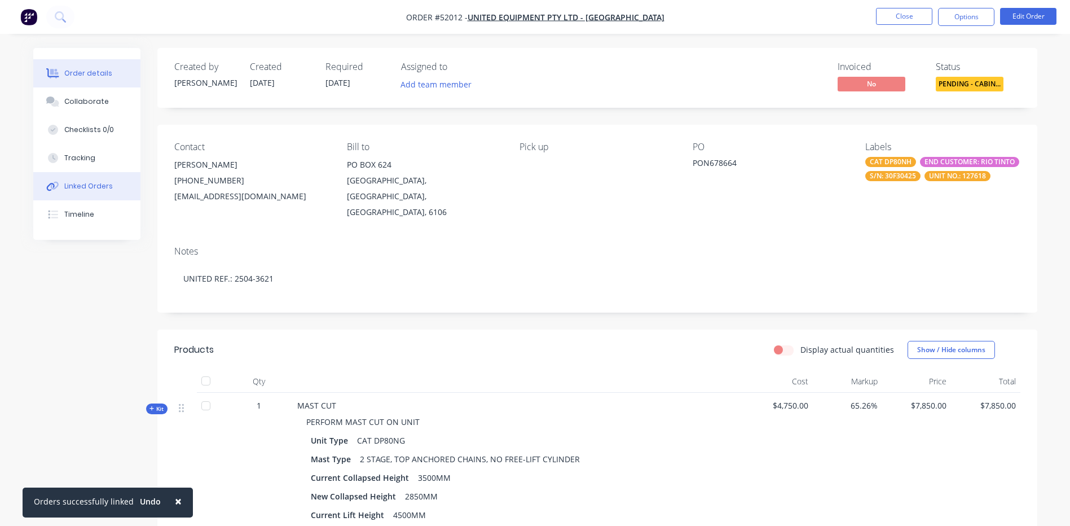
click at [104, 185] on div "Linked Orders" at bounding box center [88, 186] width 48 height 10
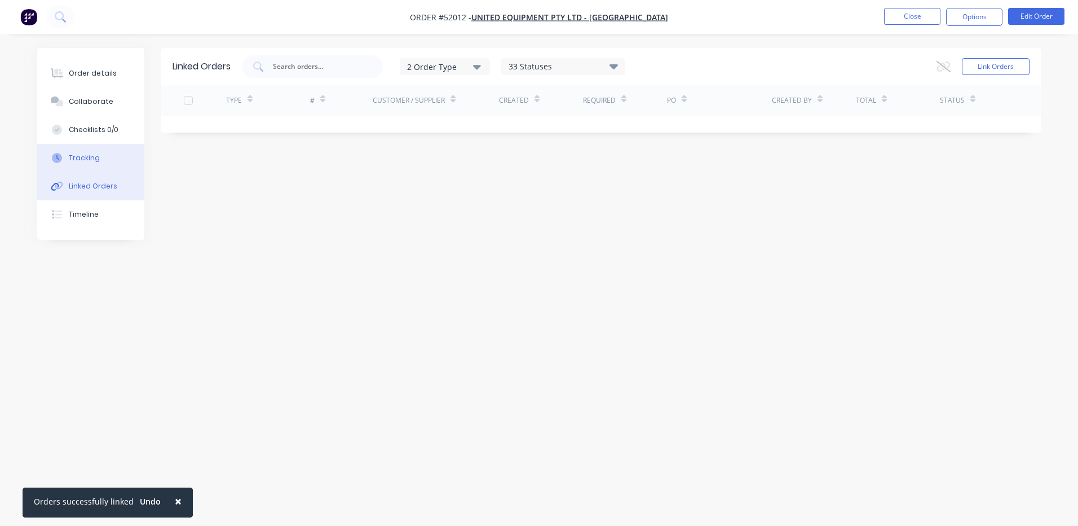
click at [115, 169] on button "Tracking" at bounding box center [90, 158] width 107 height 28
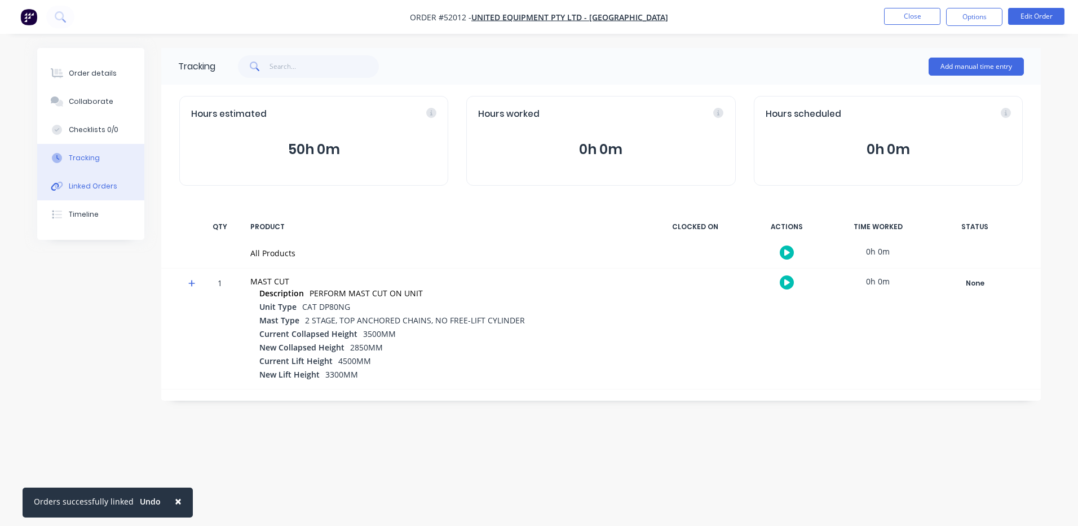
click at [105, 197] on button "Linked Orders" at bounding box center [90, 186] width 107 height 28
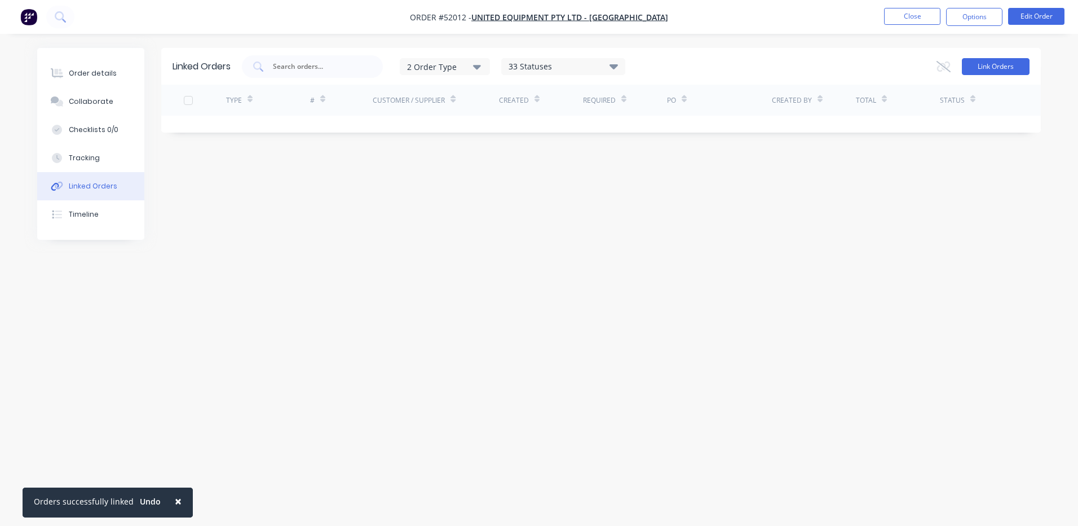
click at [992, 68] on button "Link Orders" at bounding box center [996, 66] width 68 height 17
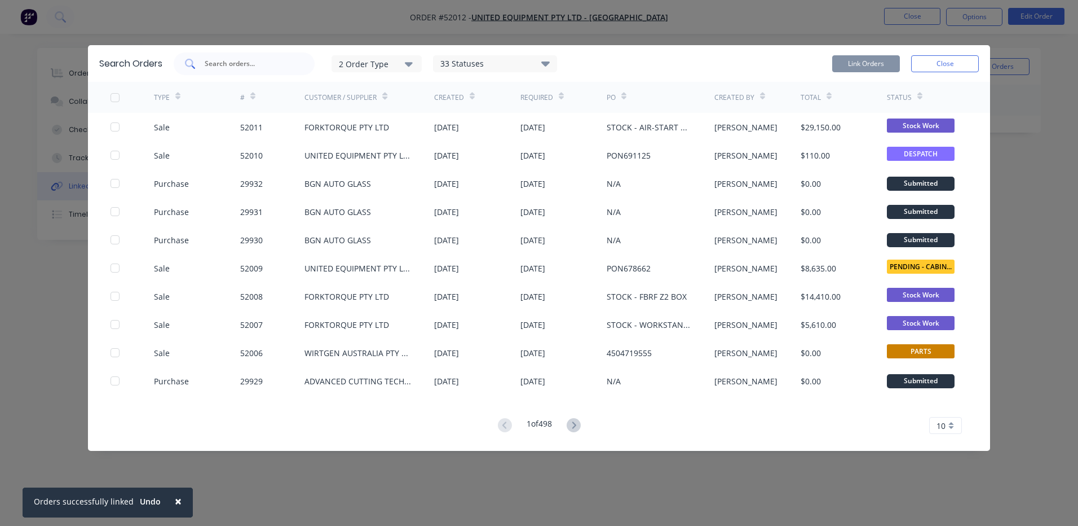
click at [275, 56] on div at bounding box center [244, 63] width 141 height 23
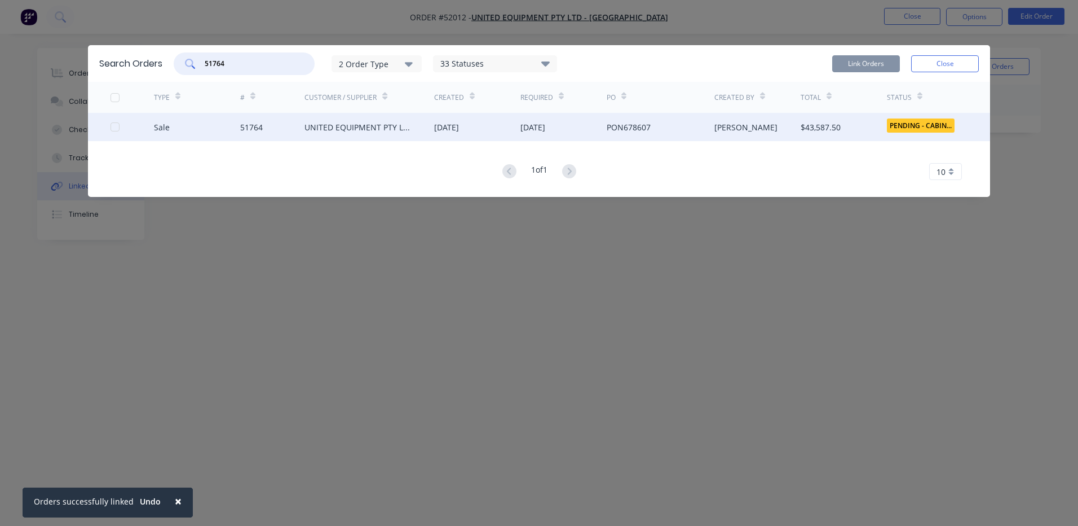
click at [114, 127] on div at bounding box center [115, 127] width 23 height 23
type input "51764"
click at [870, 64] on button "Link Orders" at bounding box center [866, 63] width 68 height 17
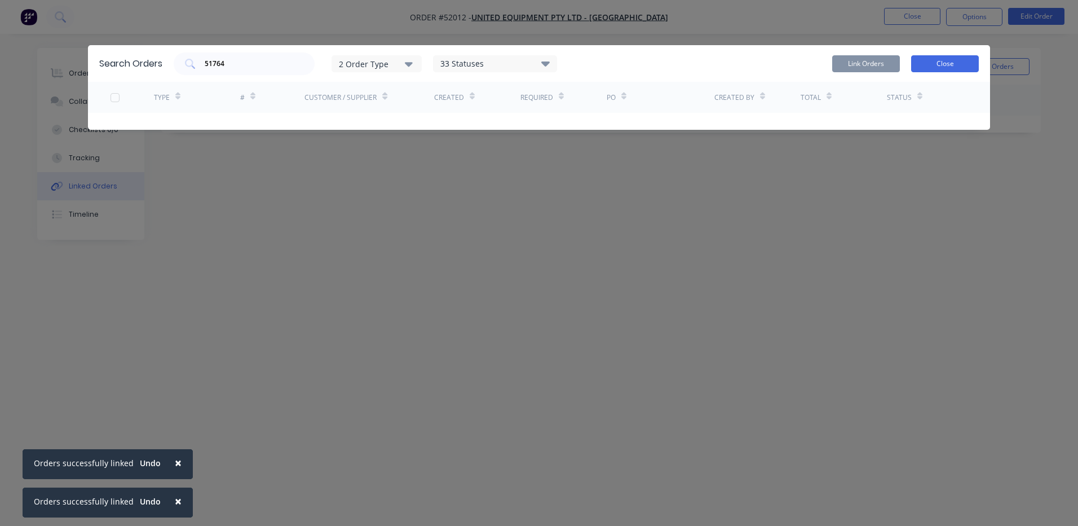
click at [970, 65] on button "Close" at bounding box center [945, 63] width 68 height 17
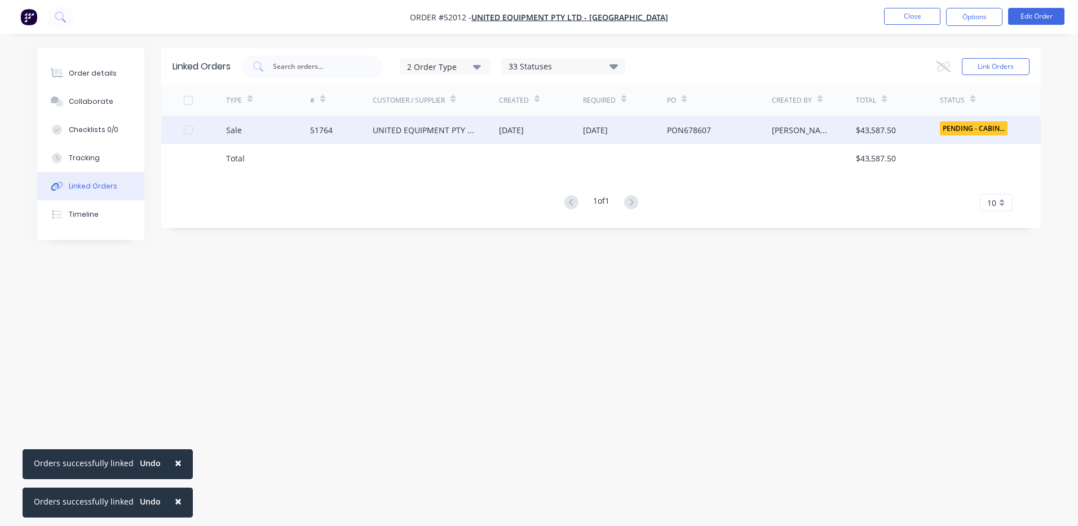
click at [689, 134] on div "PON678607" at bounding box center [689, 130] width 44 height 12
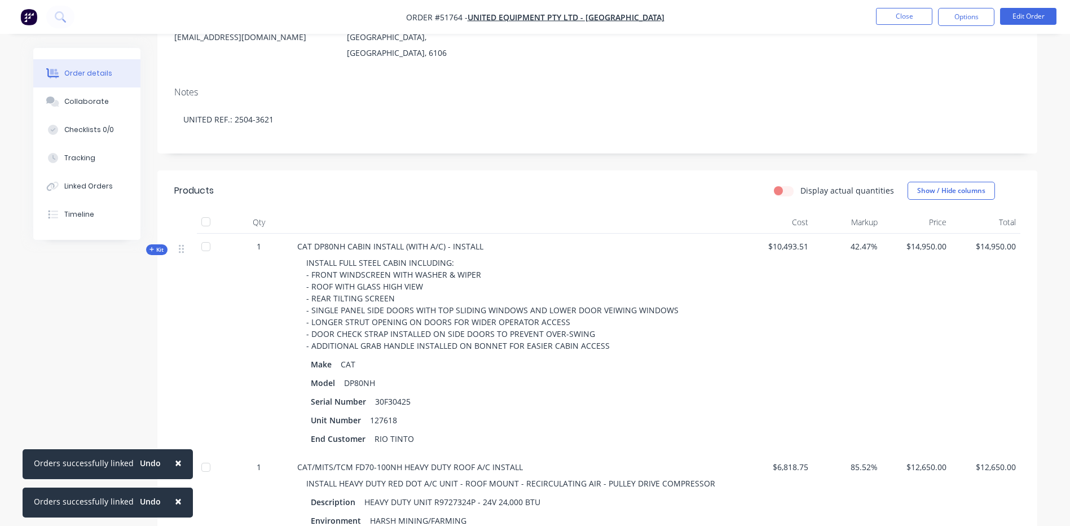
scroll to position [169, 0]
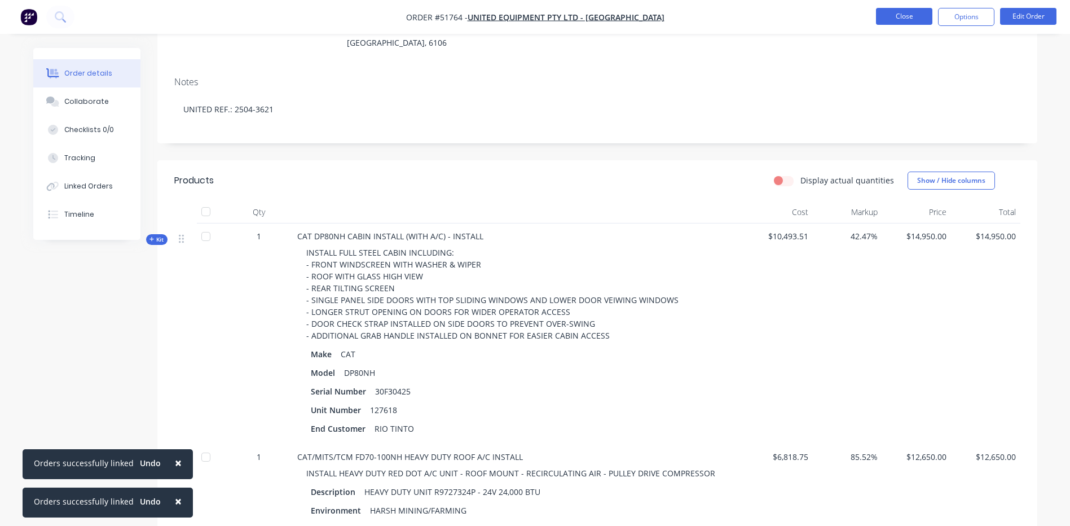
click at [897, 11] on button "Close" at bounding box center [904, 16] width 56 height 17
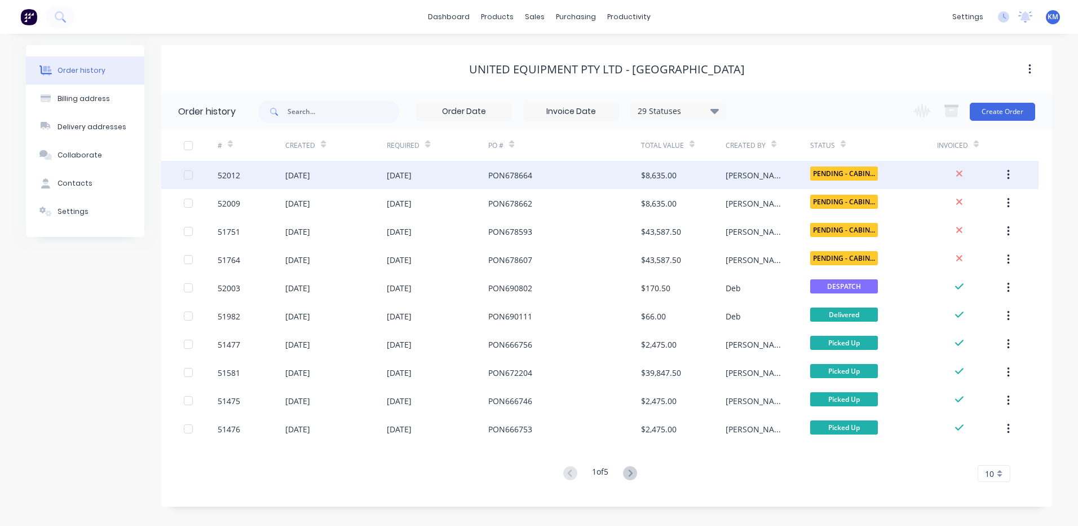
click at [878, 175] on div "PENDING - CABIN..." at bounding box center [873, 175] width 127 height 28
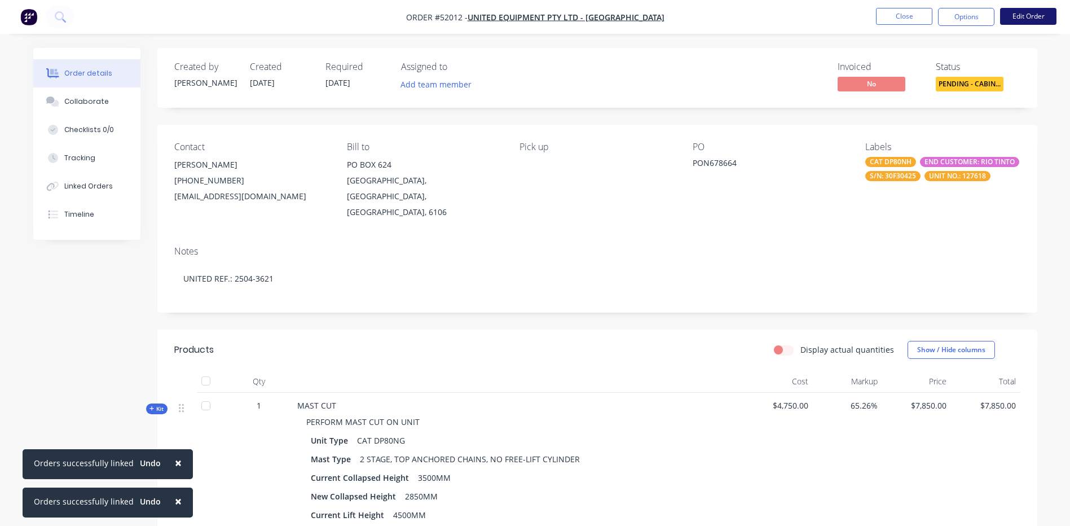
click at [1012, 17] on button "Edit Order" at bounding box center [1028, 16] width 56 height 17
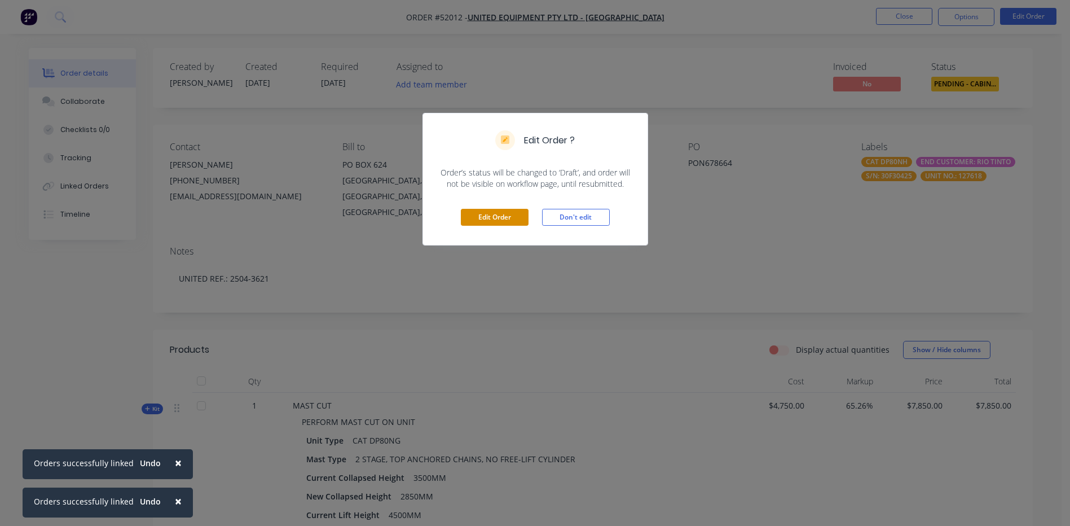
click at [495, 217] on button "Edit Order" at bounding box center [495, 217] width 68 height 17
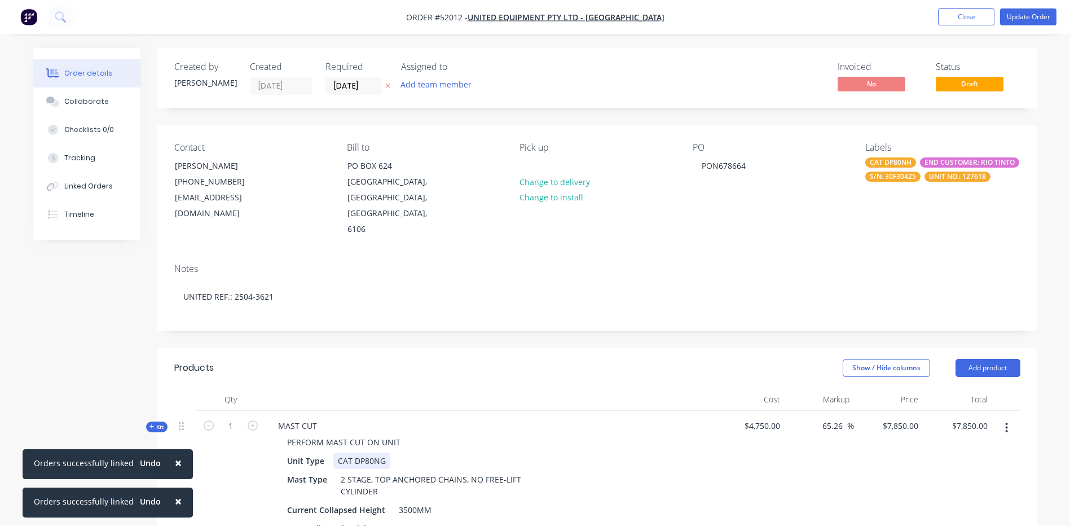
click at [386, 452] on div "CAT DP80NG" at bounding box center [361, 460] width 57 height 16
click at [1002, 18] on button "Update Order" at bounding box center [1028, 16] width 56 height 17
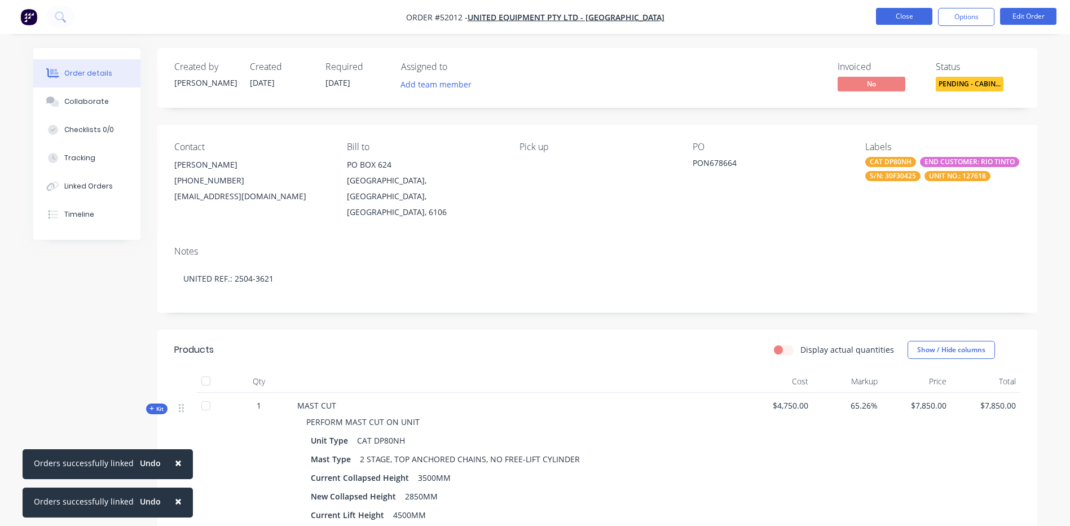
click at [903, 23] on button "Close" at bounding box center [904, 16] width 56 height 17
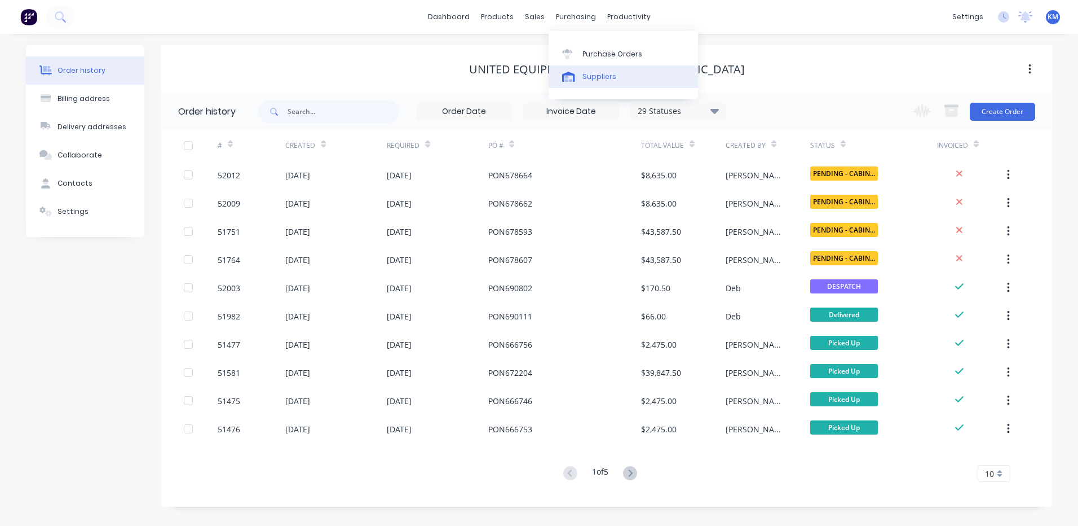
click at [588, 68] on link "Suppliers" at bounding box center [623, 76] width 149 height 23
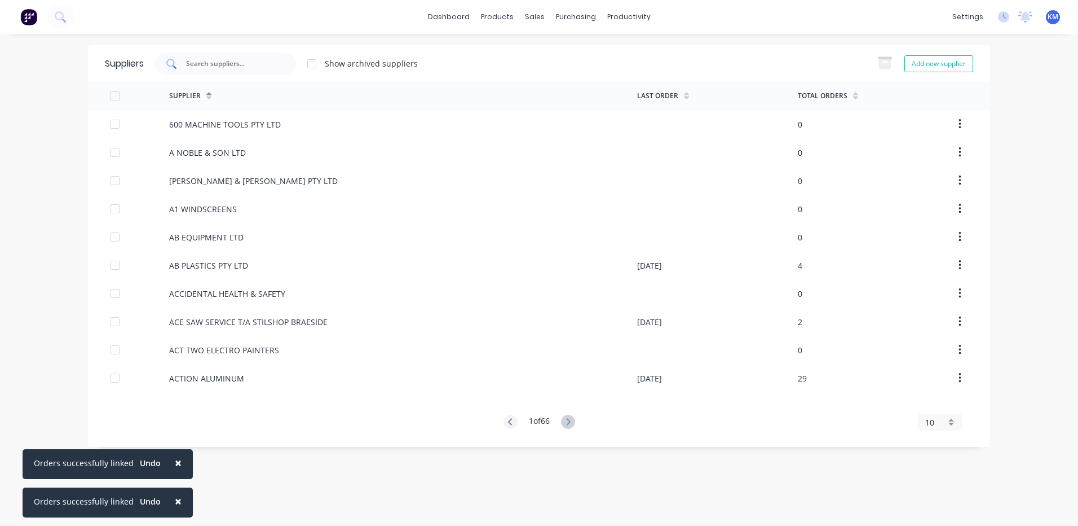
click at [262, 55] on div at bounding box center [225, 63] width 141 height 23
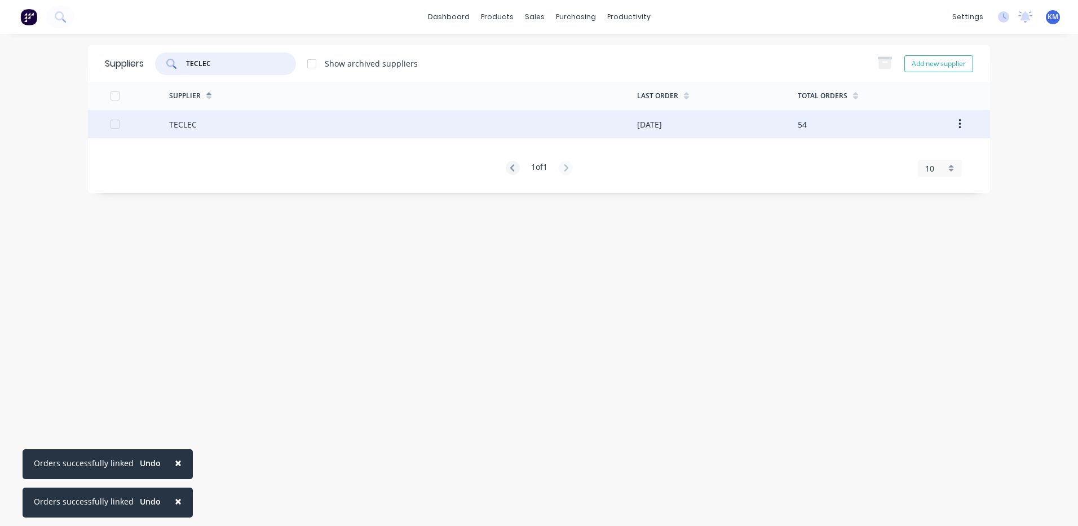
type input "TECLEC"
click at [261, 114] on div "TECLEC" at bounding box center [403, 124] width 468 height 28
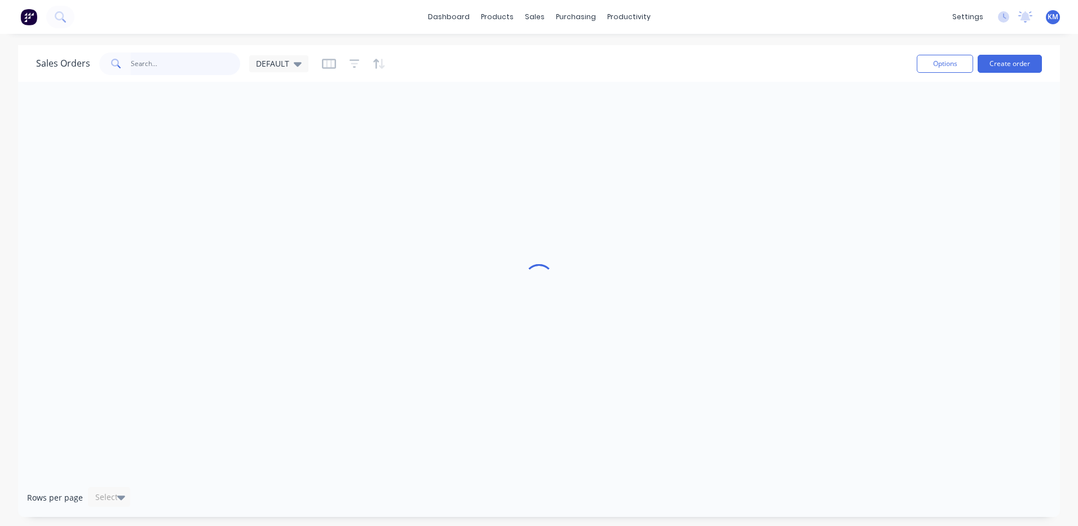
click at [196, 60] on input "text" at bounding box center [186, 63] width 110 height 23
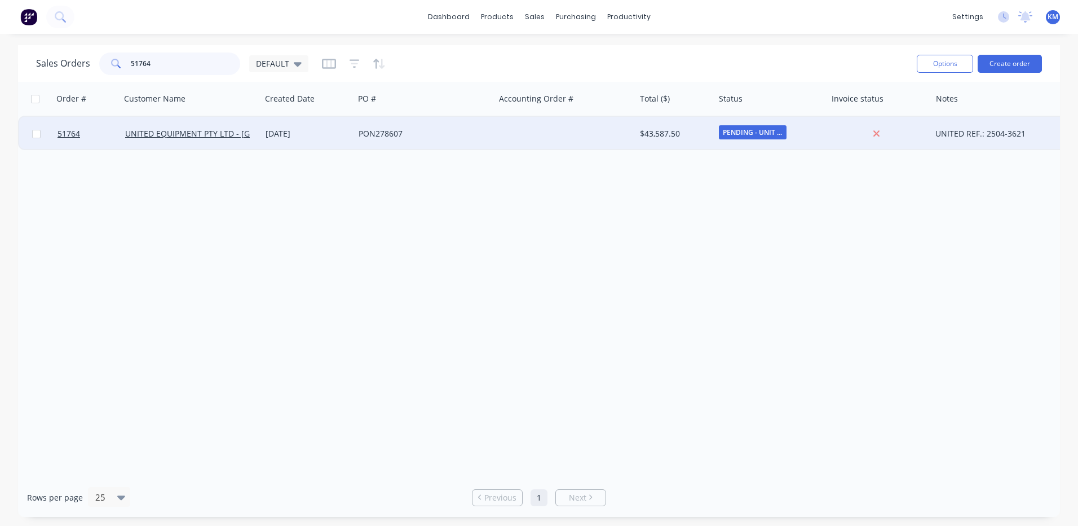
type input "51764"
click at [491, 136] on div "PON278607" at bounding box center [424, 134] width 140 height 34
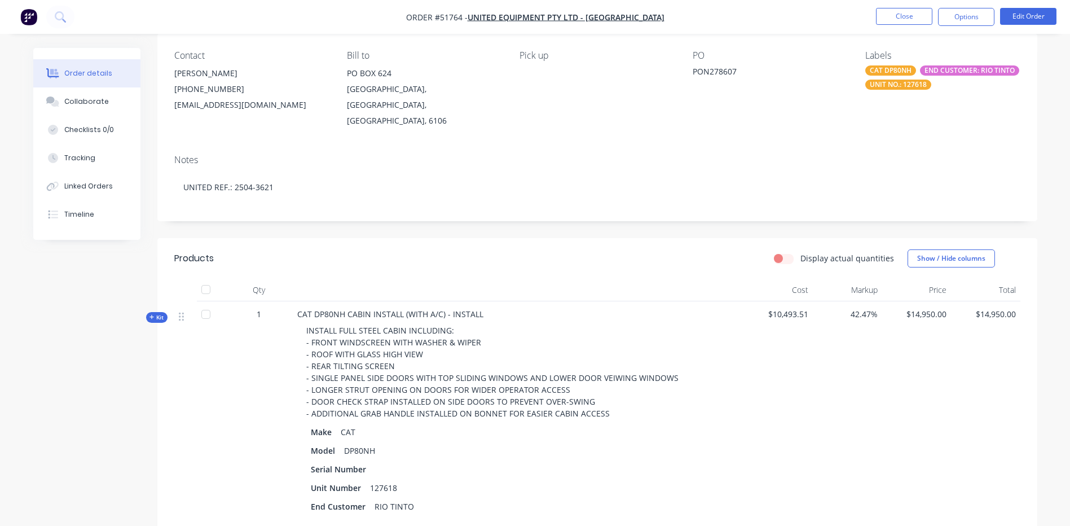
scroll to position [169, 0]
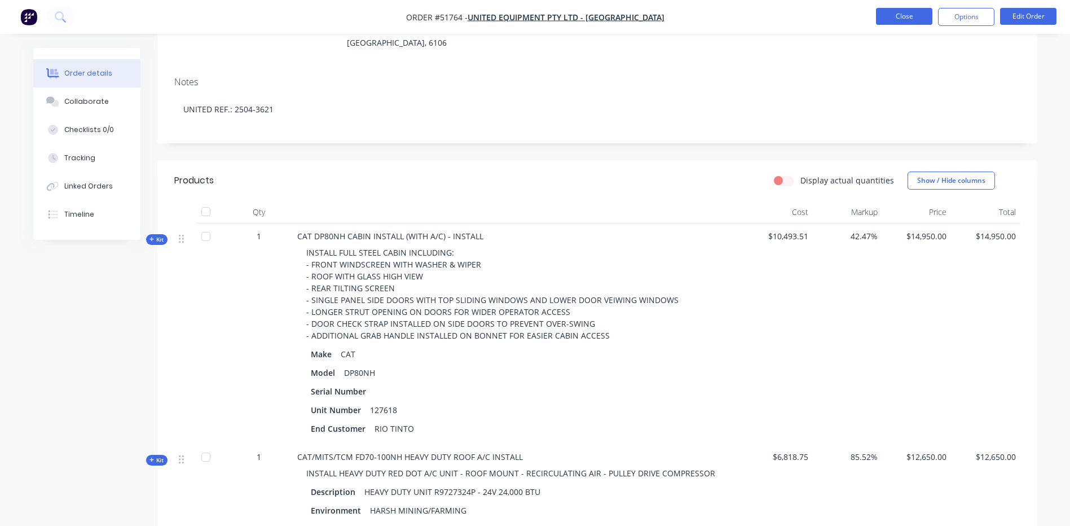
click at [900, 17] on button "Close" at bounding box center [904, 16] width 56 height 17
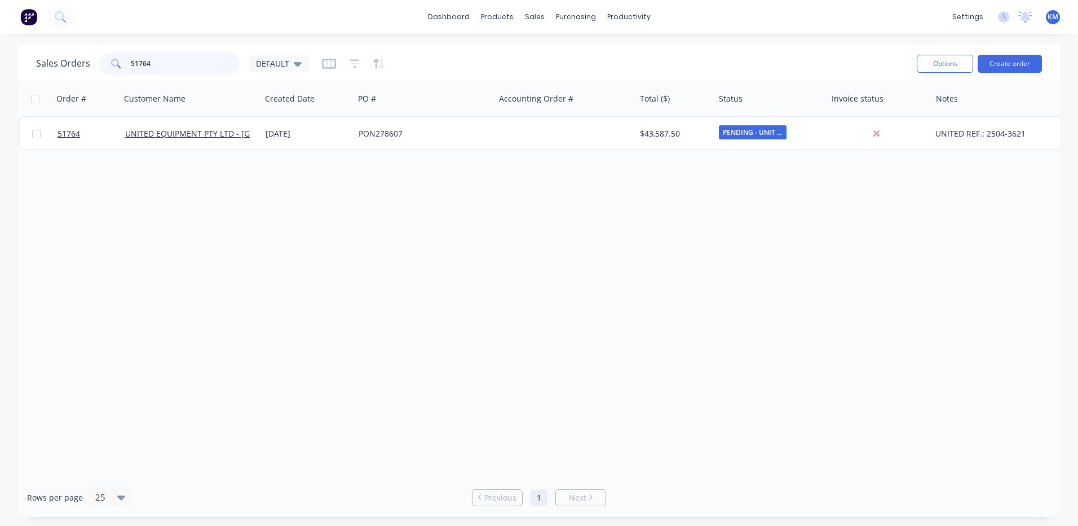
click at [206, 63] on input "51764" at bounding box center [186, 63] width 110 height 23
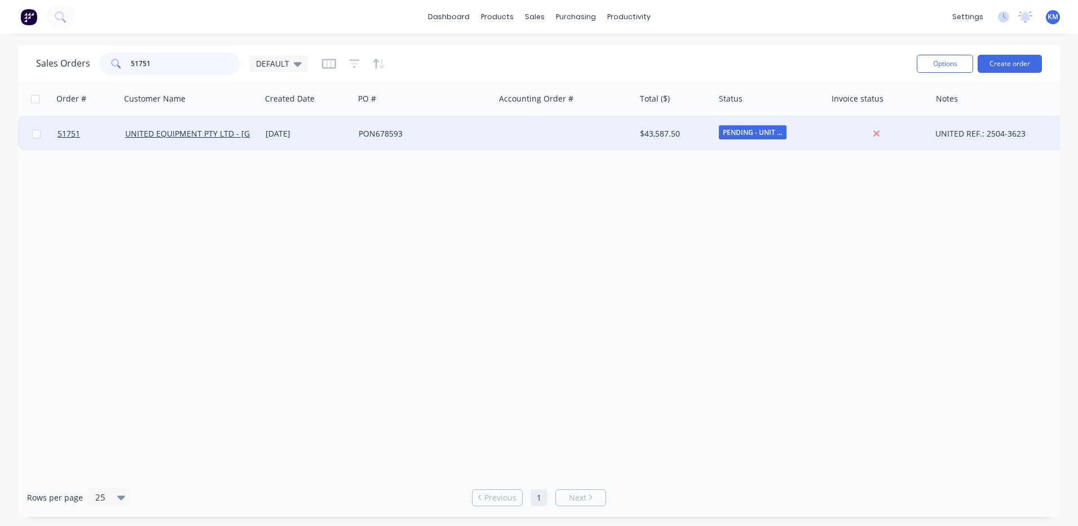
type input "51751"
click at [385, 131] on div "PON678593" at bounding box center [421, 133] width 125 height 11
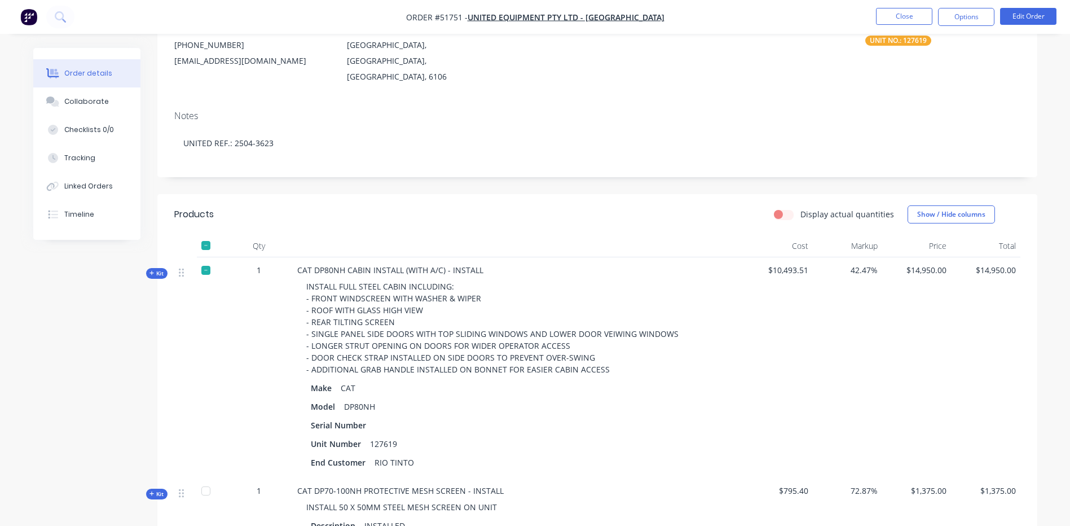
scroll to position [169, 0]
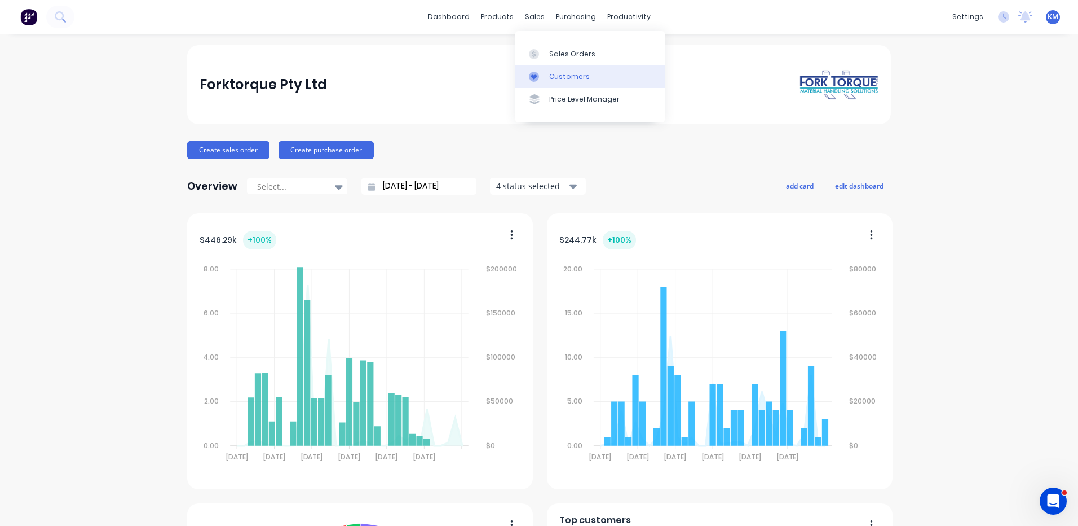
click at [547, 75] on link "Customers" at bounding box center [589, 76] width 149 height 23
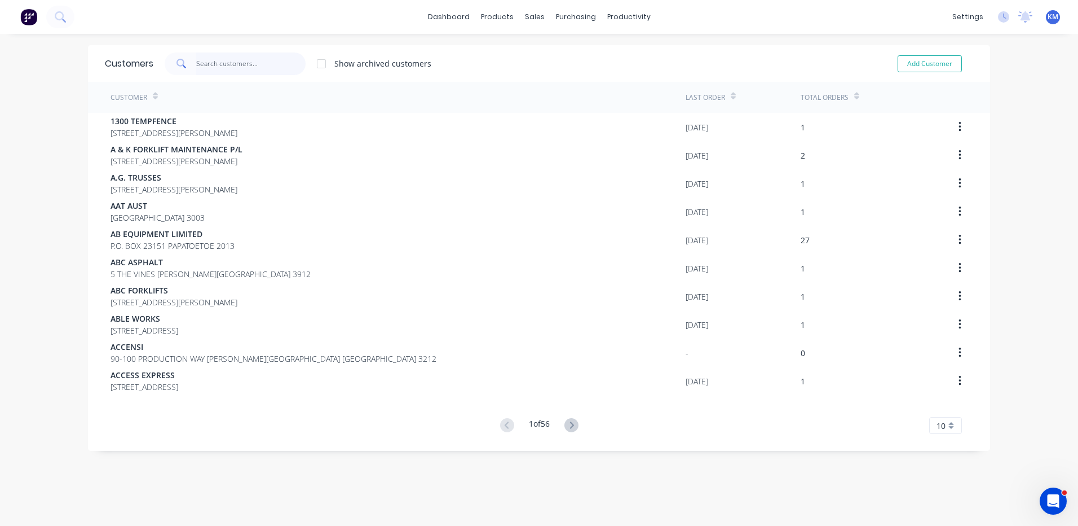
click at [240, 60] on input "text" at bounding box center [251, 63] width 110 height 23
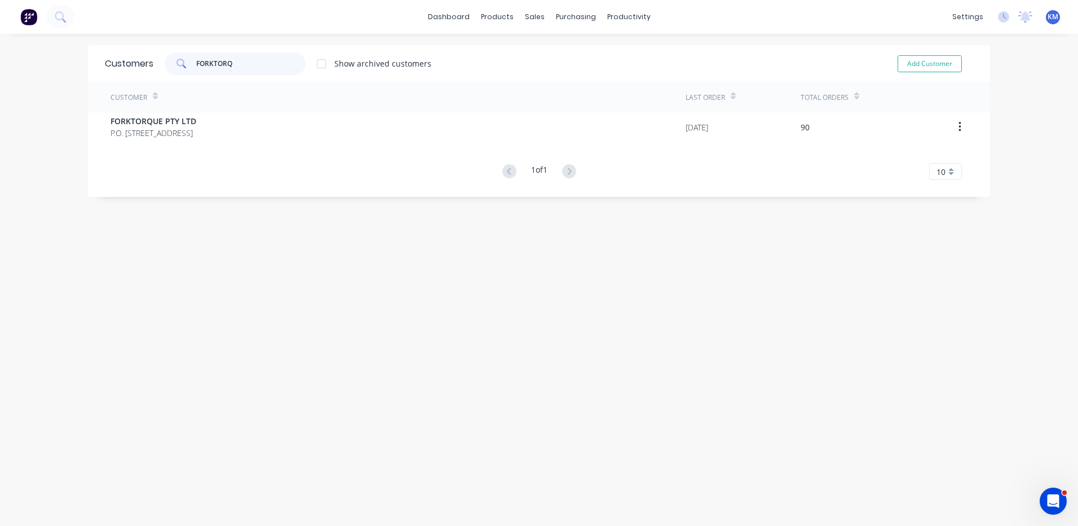
type input "FORKTORQ"
click at [292, 112] on div "Customer" at bounding box center [398, 97] width 575 height 31
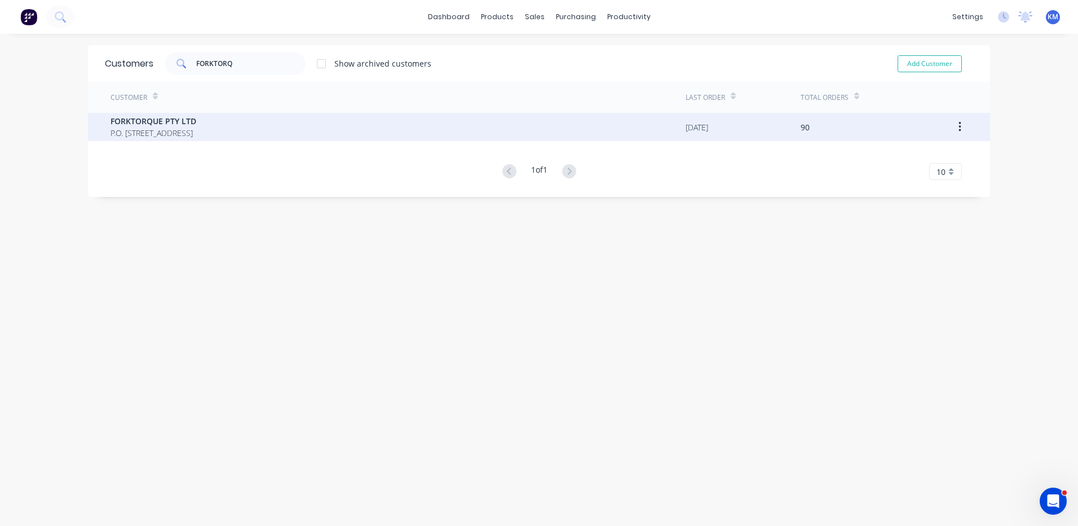
click at [196, 125] on span "FORKTORQUE PTY LTD" at bounding box center [154, 121] width 86 height 12
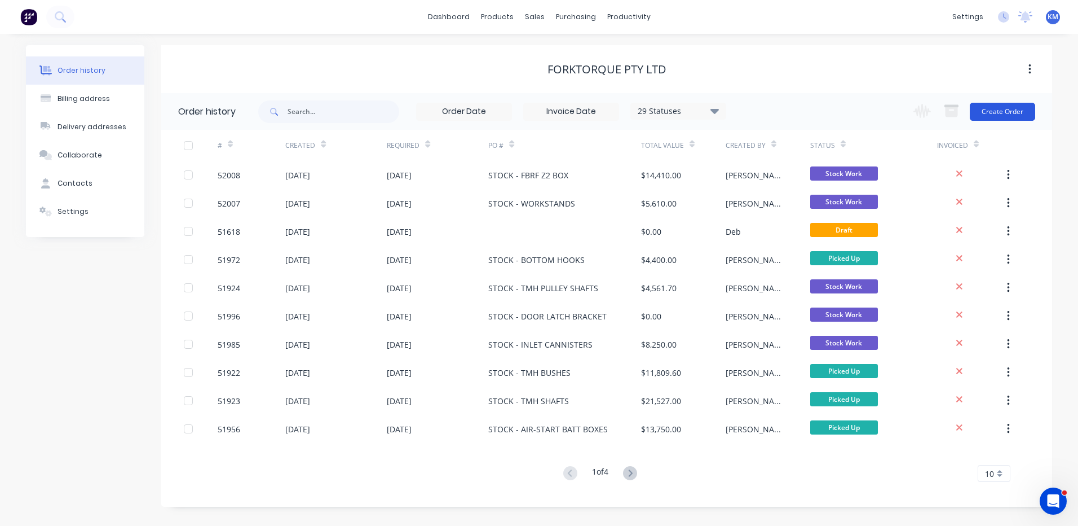
click at [1008, 108] on button "Create Order" at bounding box center [1002, 112] width 65 height 18
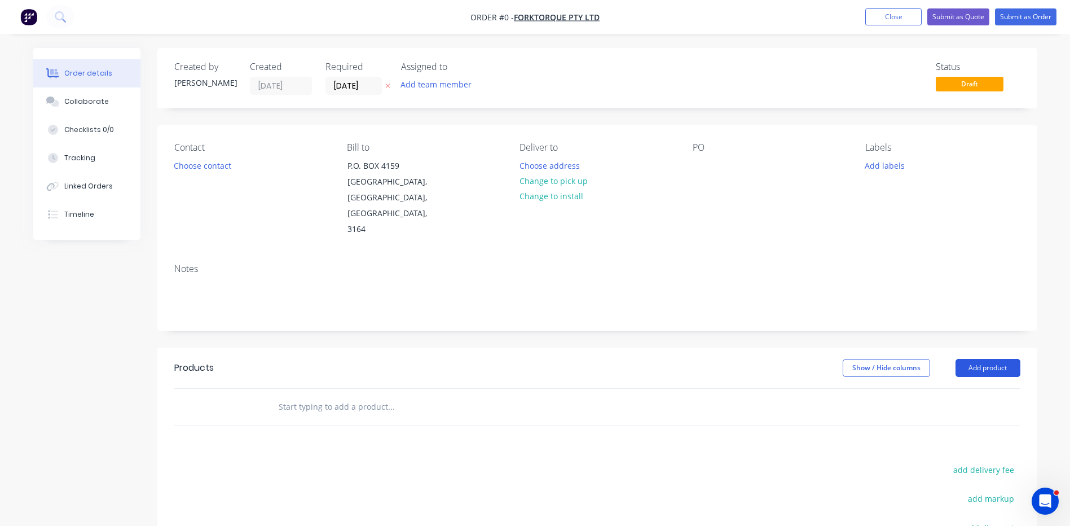
click at [974, 359] on button "Add product" at bounding box center [987, 368] width 65 height 18
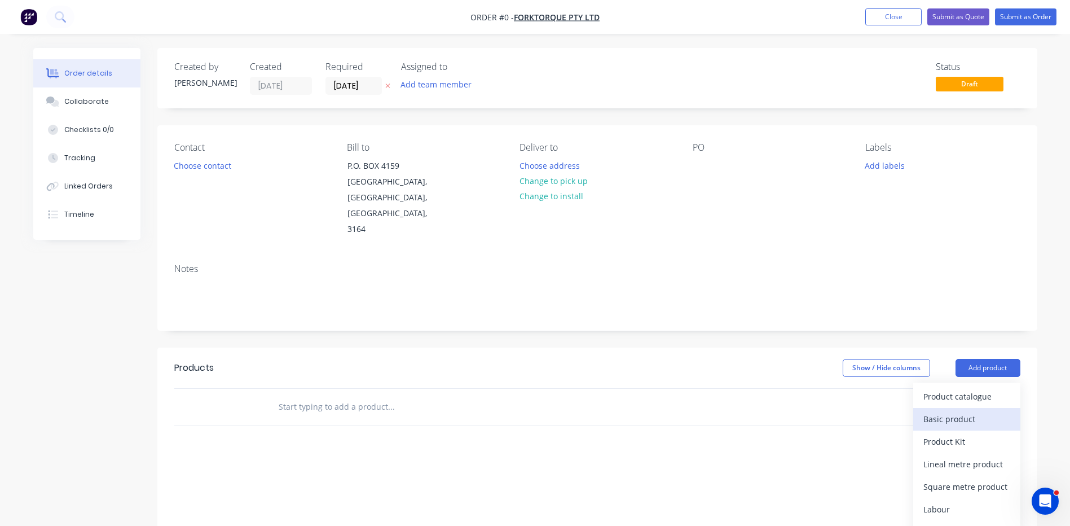
click at [960, 411] on div "Basic product" at bounding box center [966, 419] width 87 height 16
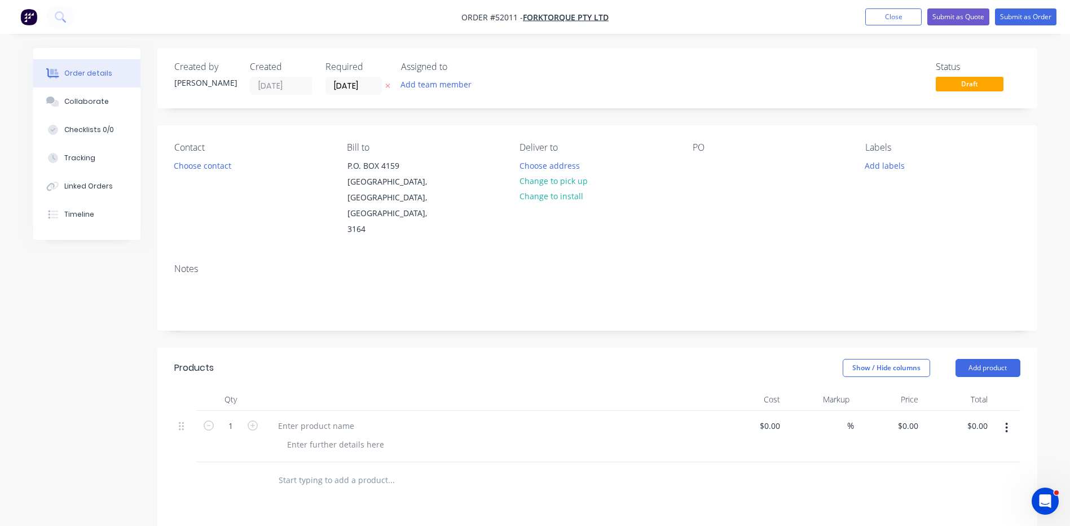
click at [1003, 417] on button "button" at bounding box center [1006, 427] width 27 height 20
click at [959, 517] on div "Delete" at bounding box center [966, 525] width 87 height 16
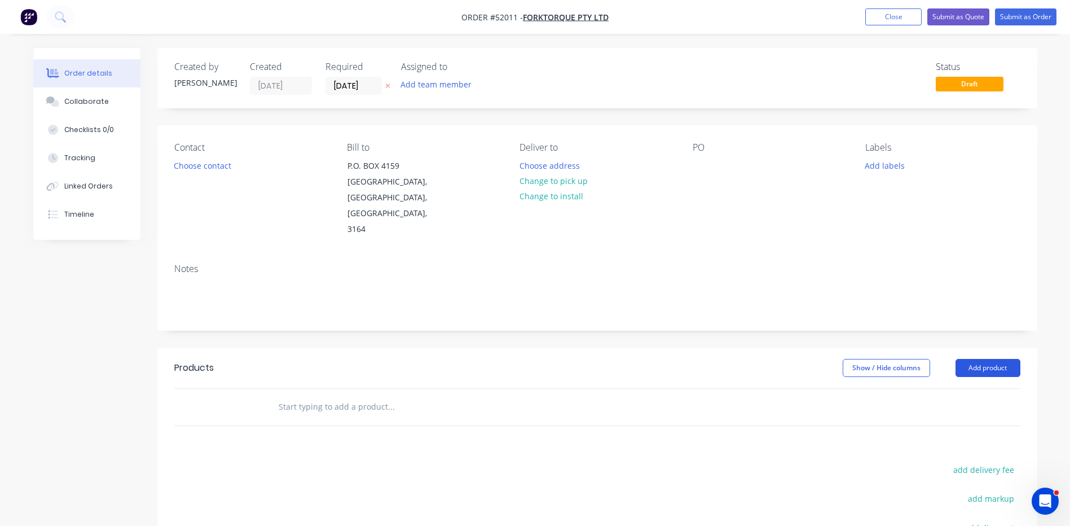
click at [988, 359] on button "Add product" at bounding box center [987, 368] width 65 height 18
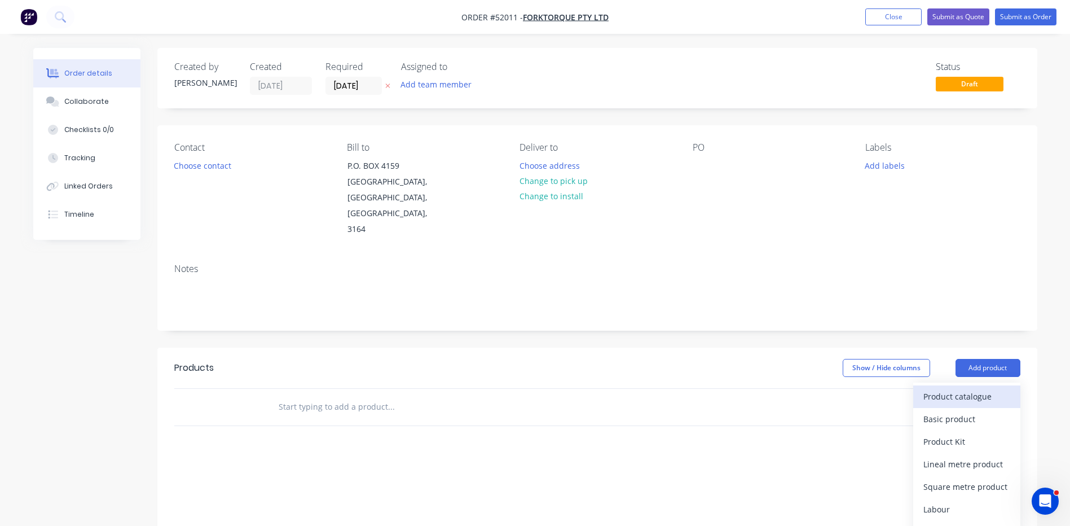
click at [967, 388] on div "Product catalogue" at bounding box center [966, 396] width 87 height 16
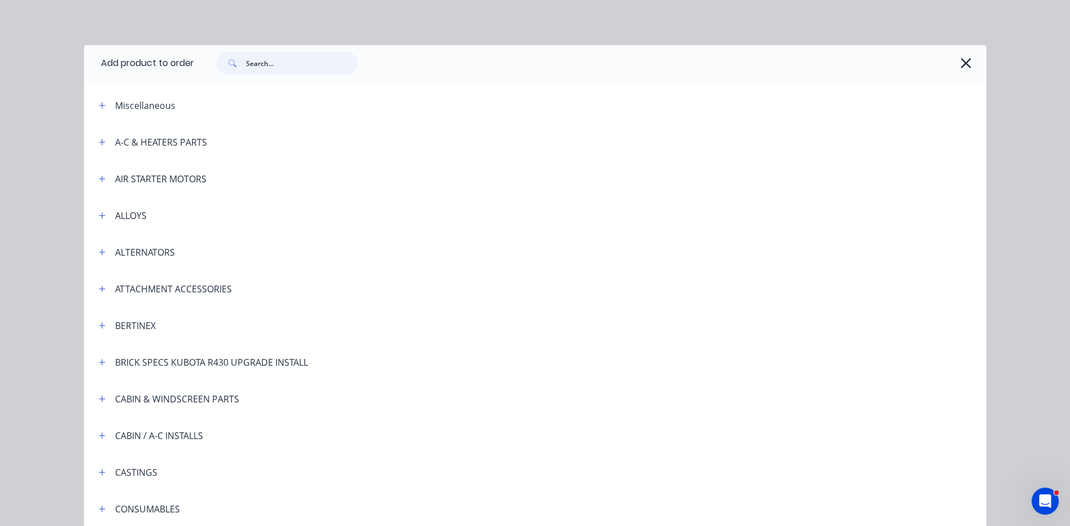
click at [278, 58] on input "text" at bounding box center [302, 63] width 112 height 23
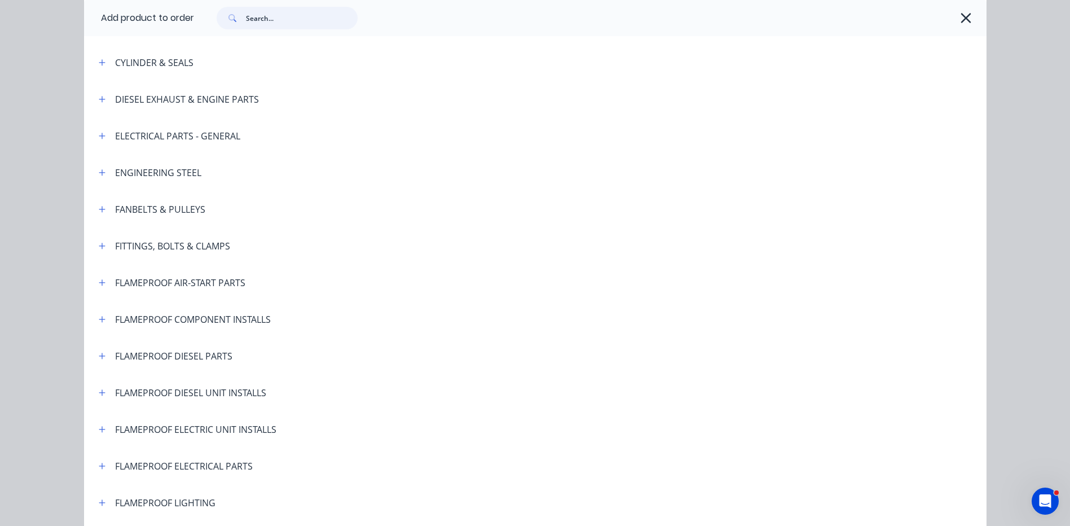
scroll to position [507, 0]
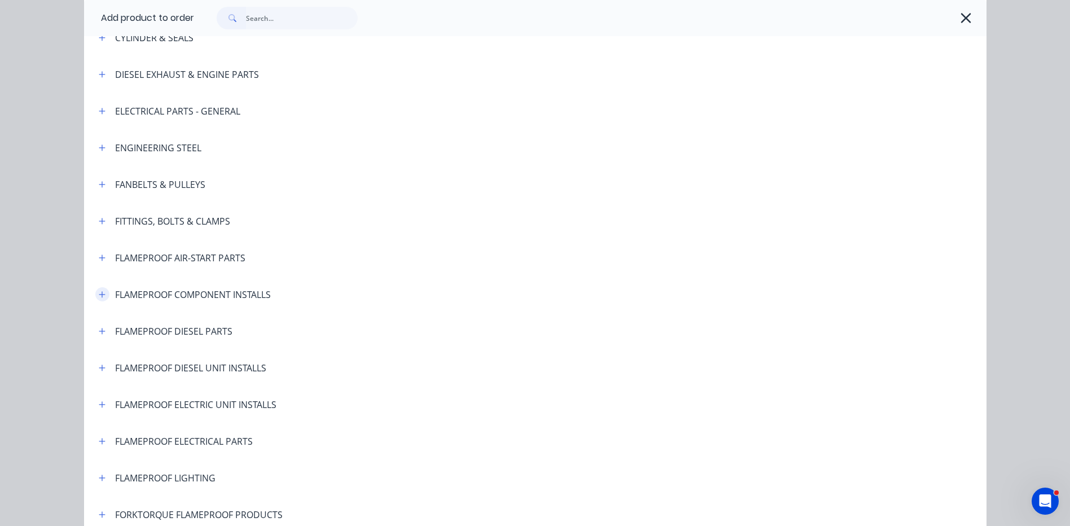
click at [99, 297] on icon "button" at bounding box center [102, 294] width 6 height 6
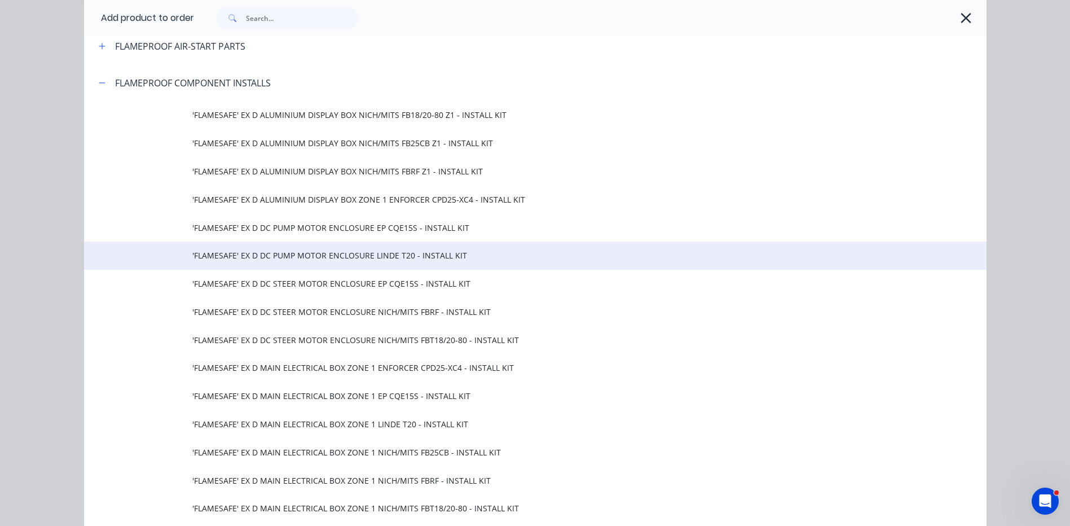
scroll to position [677, 0]
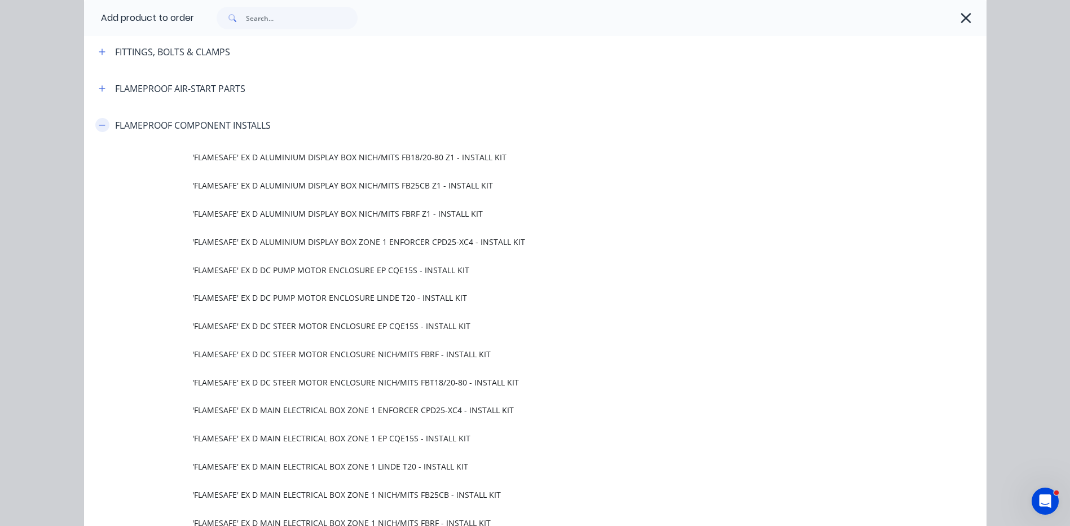
click at [99, 127] on icon "button" at bounding box center [102, 125] width 7 height 8
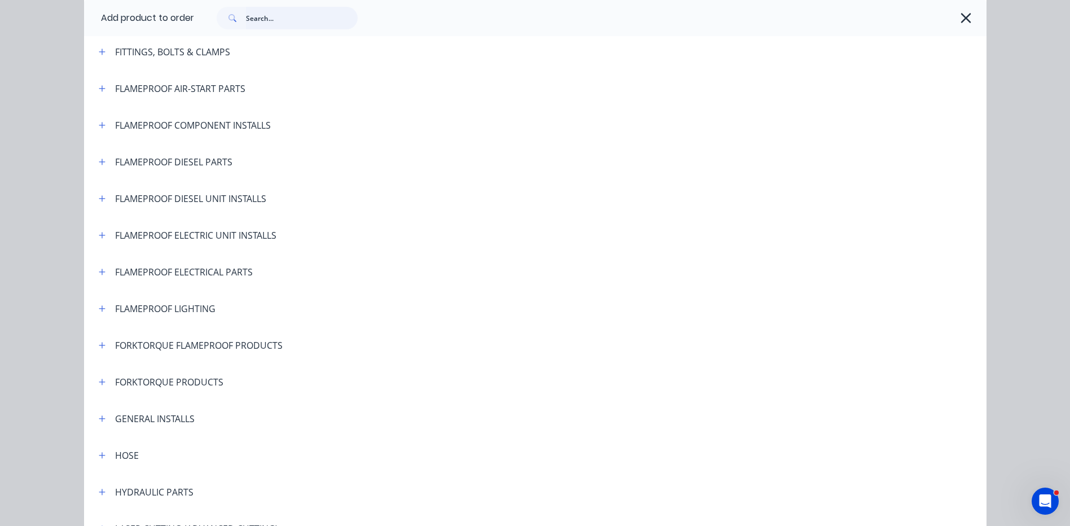
click at [268, 16] on input "text" at bounding box center [302, 18] width 112 height 23
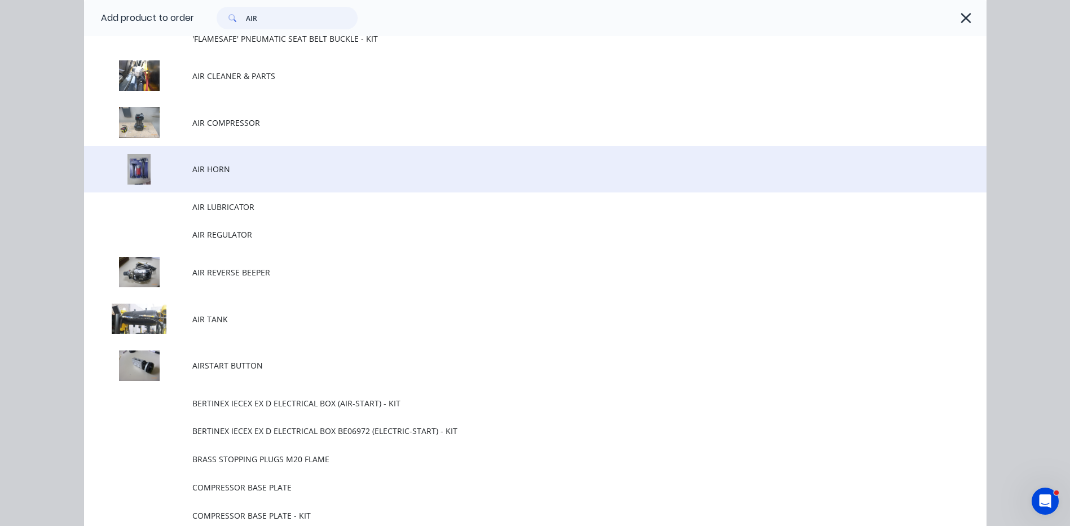
scroll to position [1015, 0]
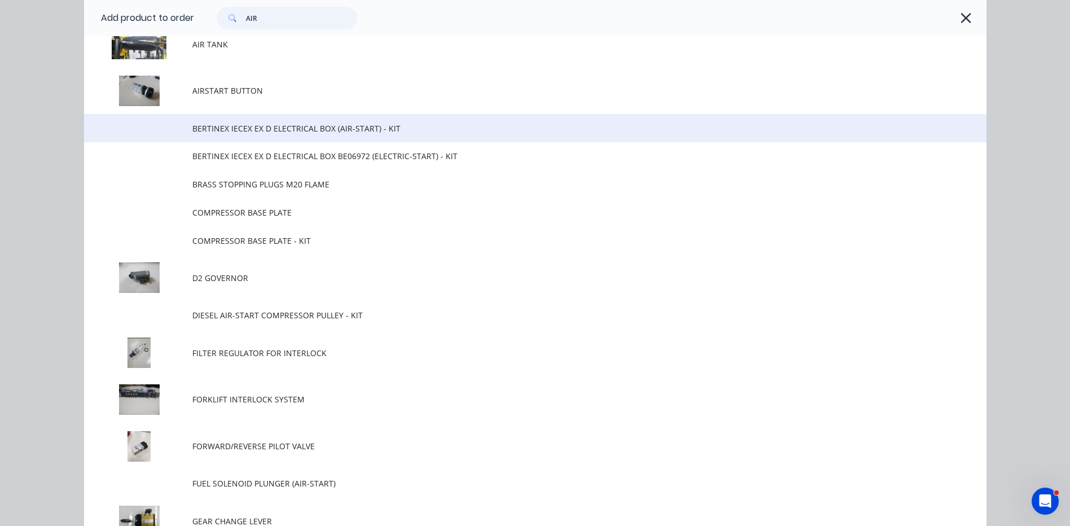
type input "AIR"
click at [248, 136] on td "BERTINEX IECEX EX D ELECTRICAL BOX (AIR-START) - KIT" at bounding box center [589, 128] width 794 height 28
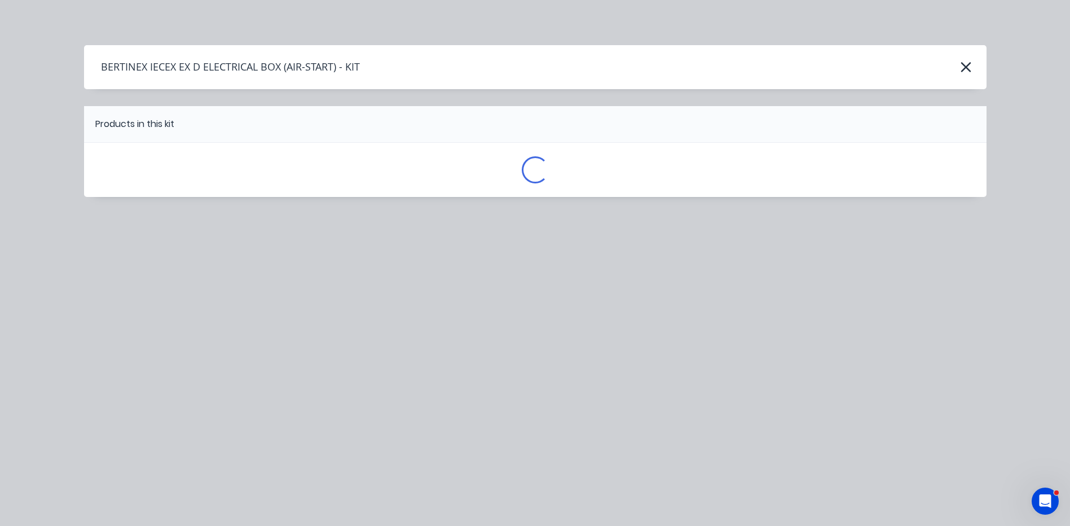
scroll to position [0, 0]
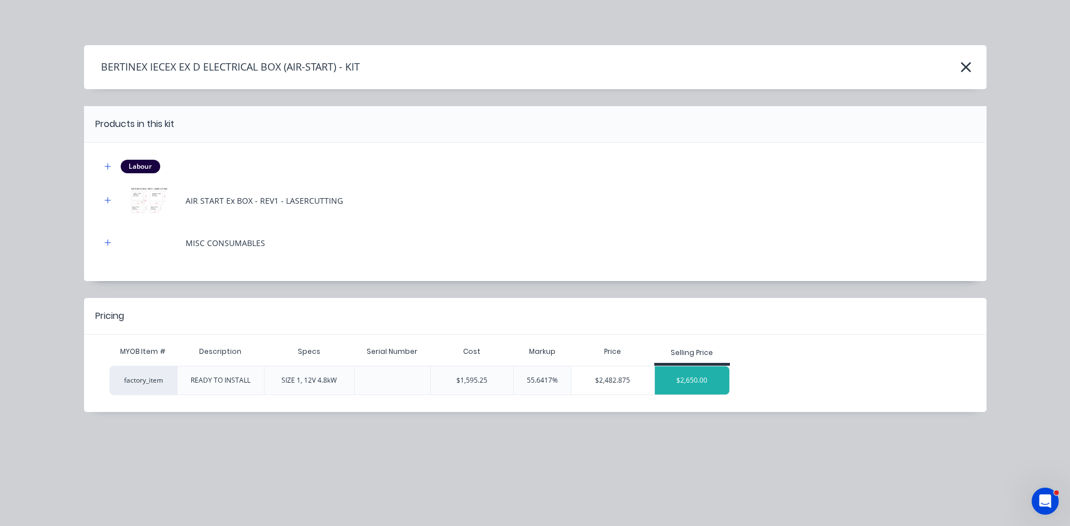
click at [708, 385] on div "$2,650.00" at bounding box center [692, 380] width 75 height 28
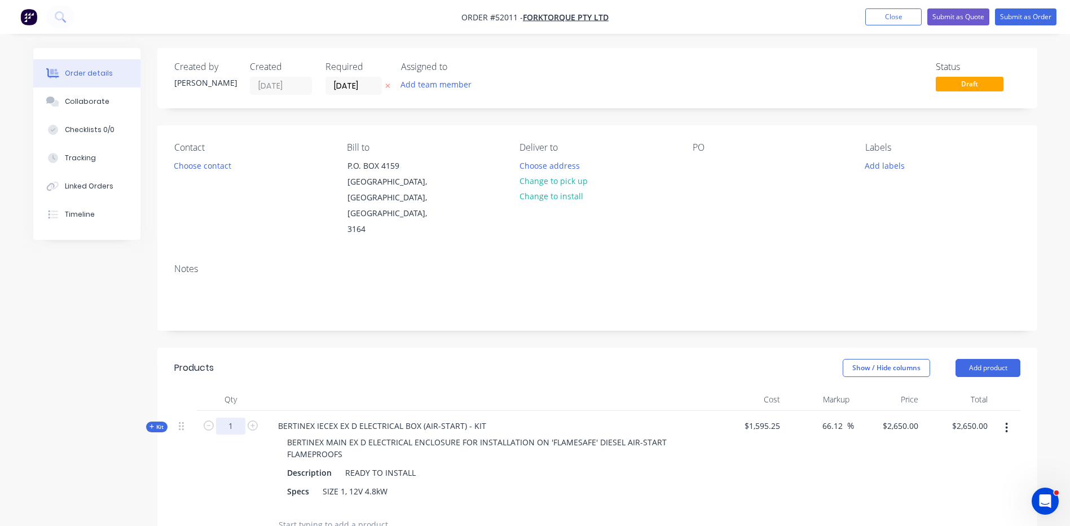
click at [225, 417] on input "1" at bounding box center [230, 425] width 29 height 17
type input "10"
type input "$26,500.00"
click at [341, 388] on div at bounding box center [489, 399] width 451 height 23
click at [570, 181] on button "Change to pick up" at bounding box center [553, 180] width 80 height 15
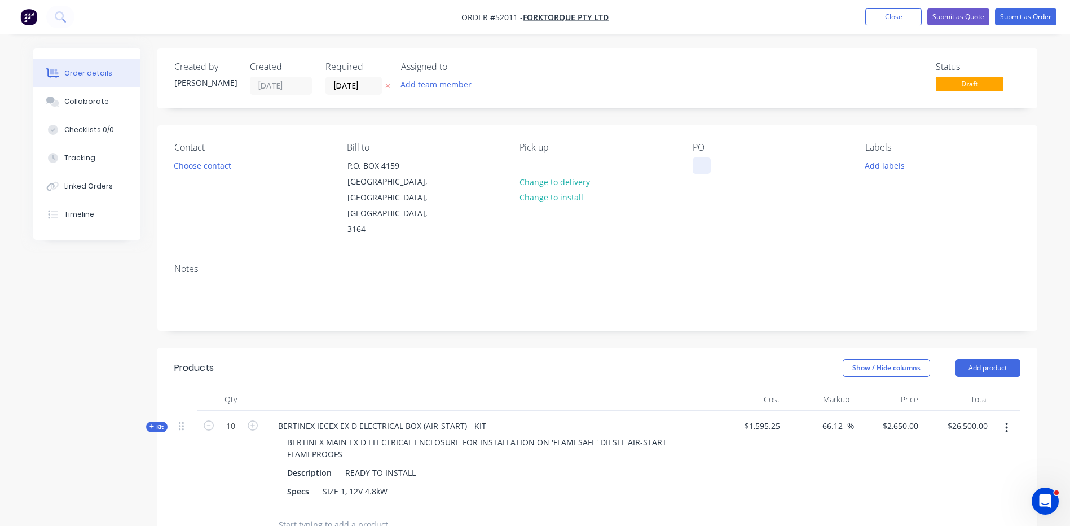
click at [697, 163] on div at bounding box center [701, 165] width 18 height 16
click at [866, 164] on button "Add labels" at bounding box center [885, 164] width 52 height 15
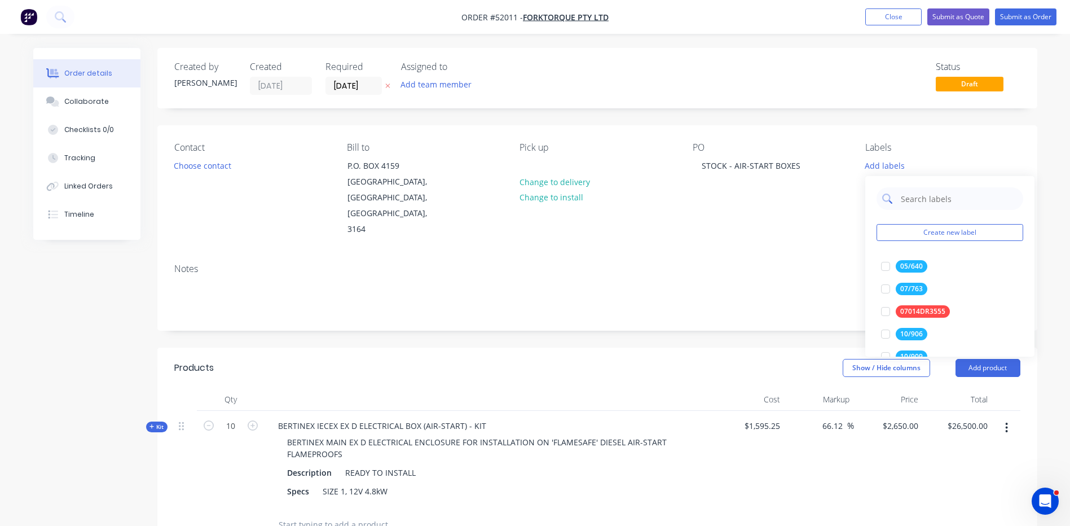
click at [910, 194] on input "text" at bounding box center [958, 198] width 118 height 23
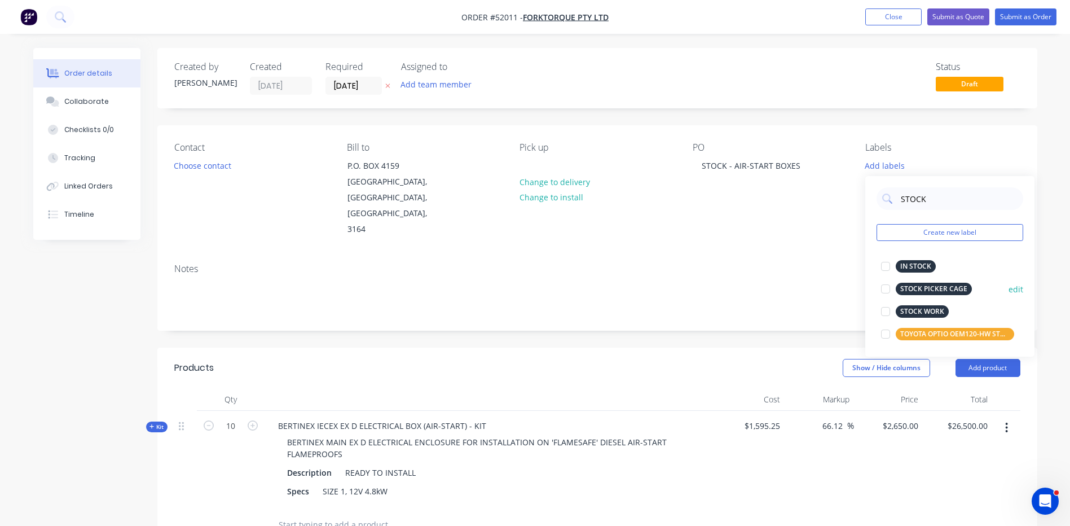
click at [886, 311] on div at bounding box center [885, 311] width 23 height 23
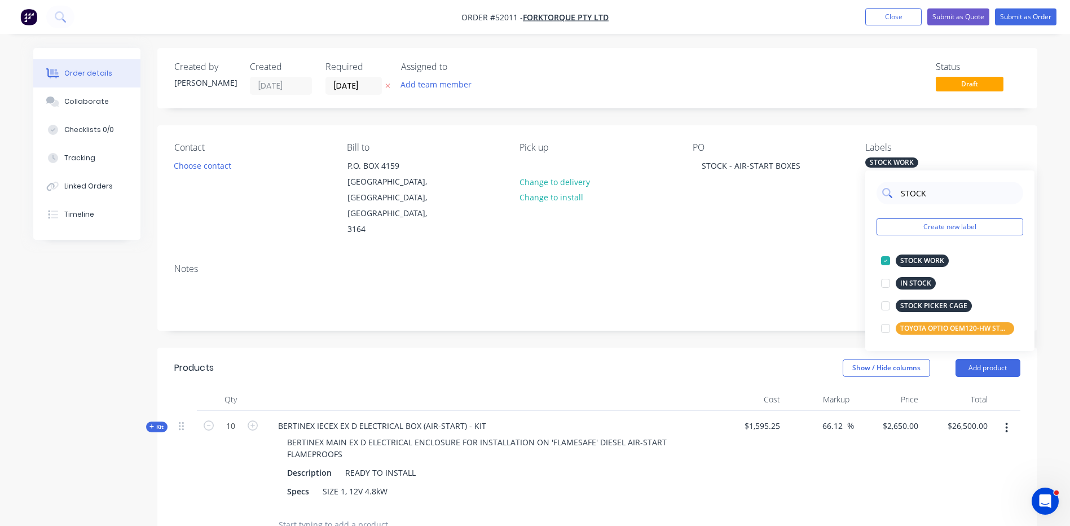
drag, startPoint x: 924, startPoint y: 193, endPoint x: 888, endPoint y: 192, distance: 36.1
click at [888, 192] on div "STOCK" at bounding box center [949, 193] width 147 height 23
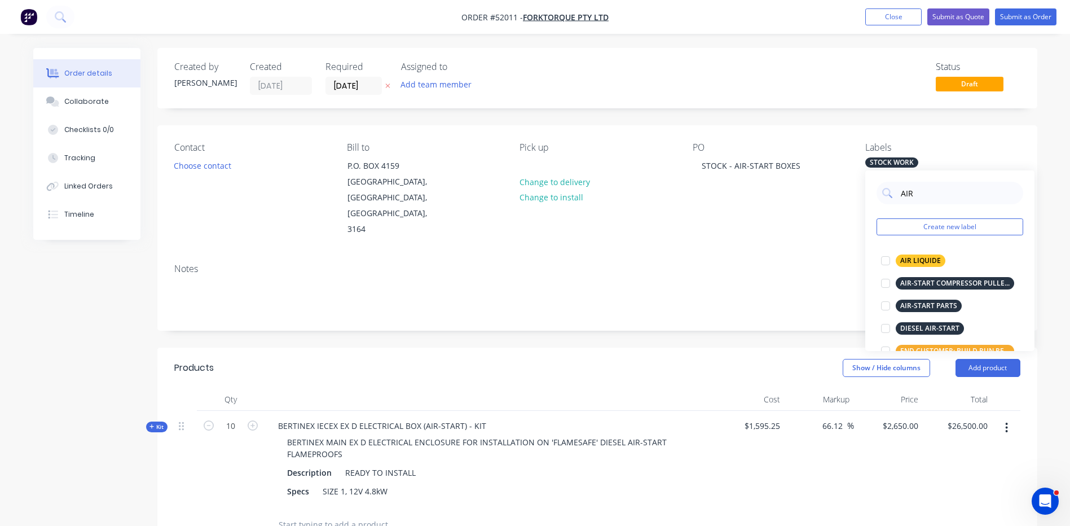
drag, startPoint x: 926, startPoint y: 187, endPoint x: 865, endPoint y: 184, distance: 61.0
click at [865, 184] on div "AIR Create new label AIR LIQUIDE edit AIR-START COMPRESSOR PULLEYS edit AIR-STA…" at bounding box center [949, 260] width 169 height 180
type input "BOX"
click at [889, 281] on div at bounding box center [885, 283] width 23 height 23
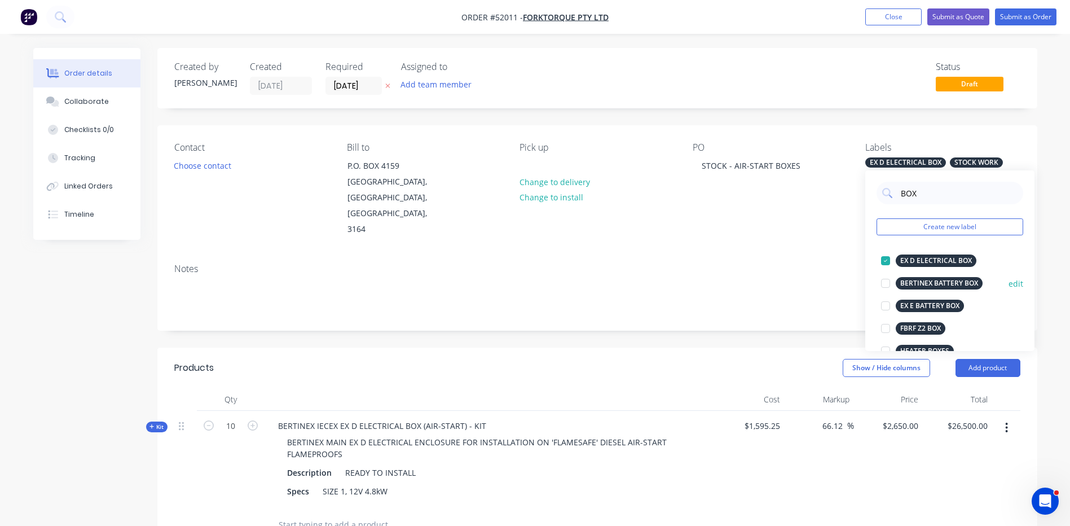
scroll to position [23, 0]
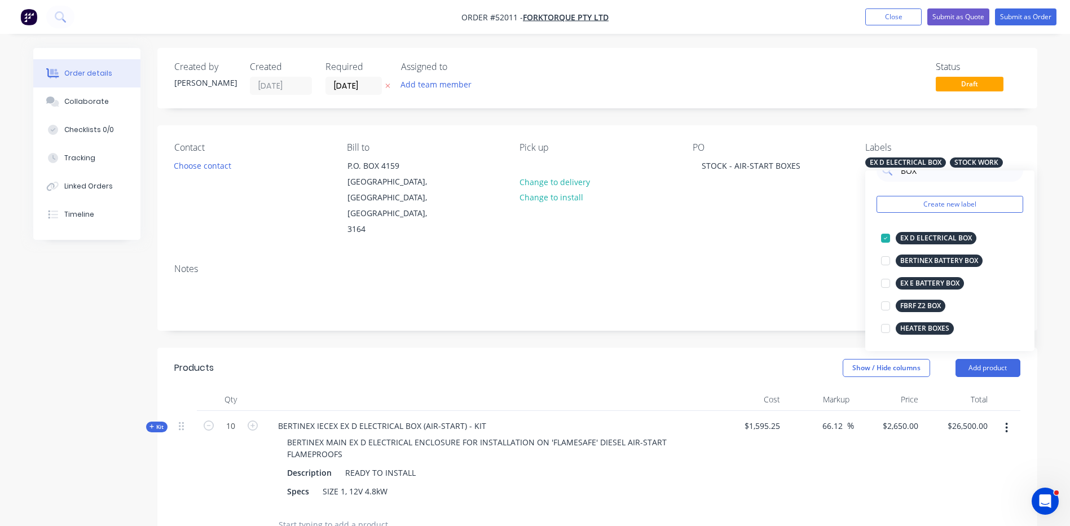
click at [764, 306] on div "Created by Kyle Created 27/08/25 Required 27/08/25 Assigned to Add team member …" at bounding box center [597, 431] width 880 height 766
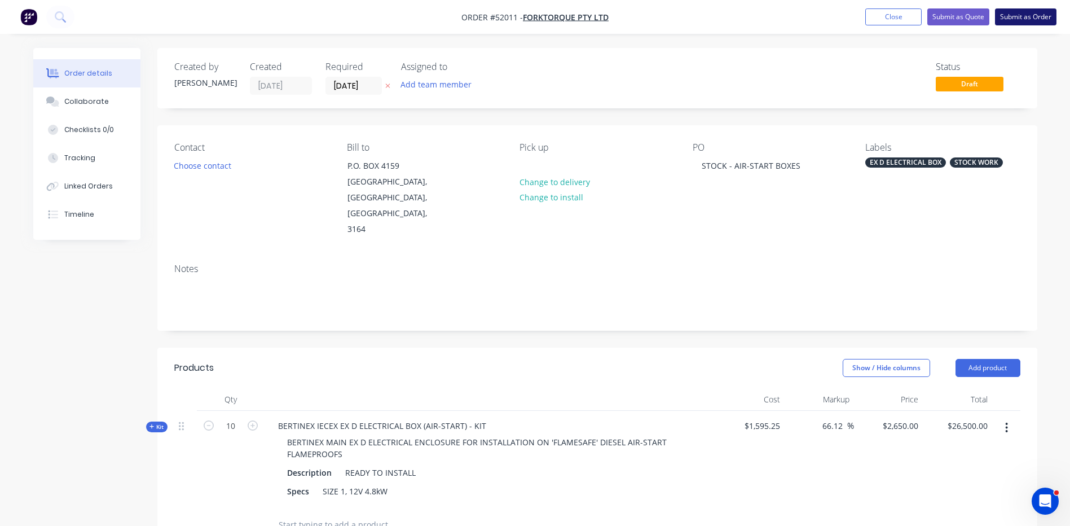
click at [1009, 21] on button "Submit as Order" at bounding box center [1025, 16] width 61 height 17
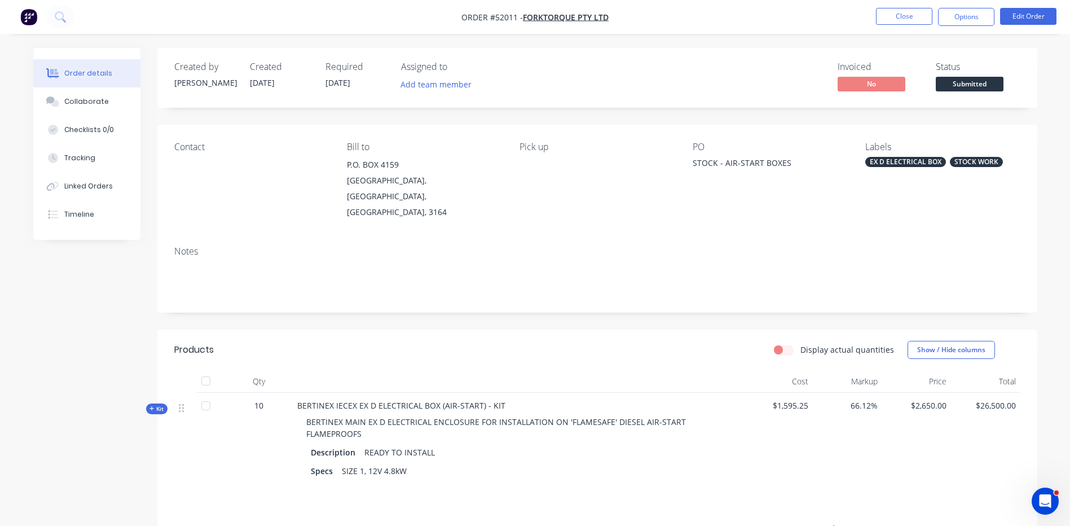
click at [968, 82] on span "Submitted" at bounding box center [969, 84] width 68 height 14
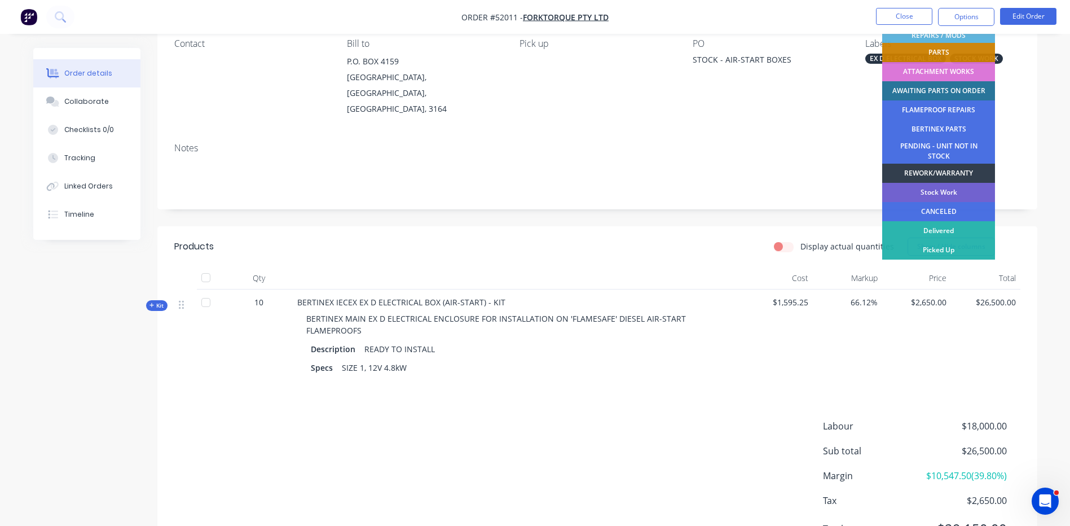
scroll to position [159, 0]
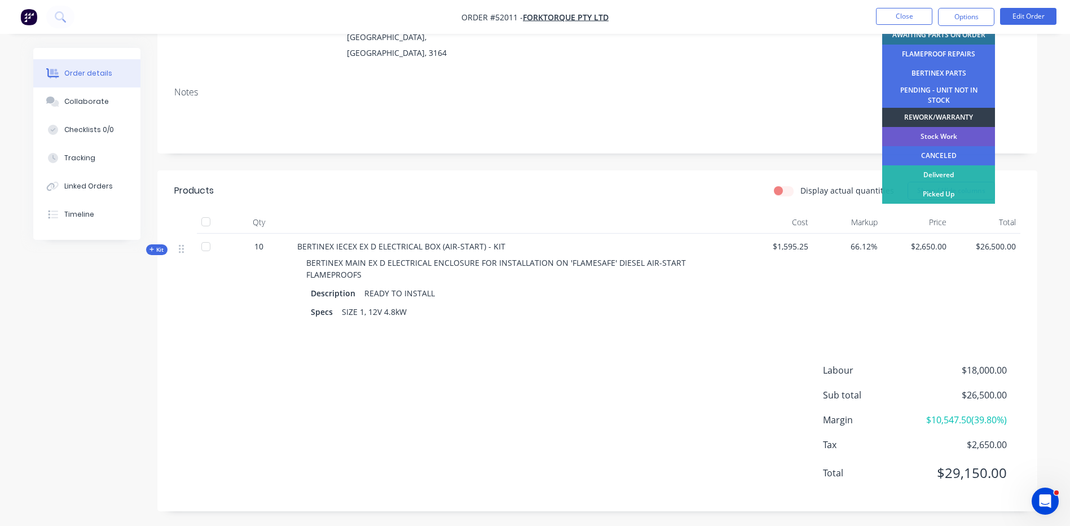
click at [949, 135] on div "Stock Work" at bounding box center [938, 136] width 113 height 19
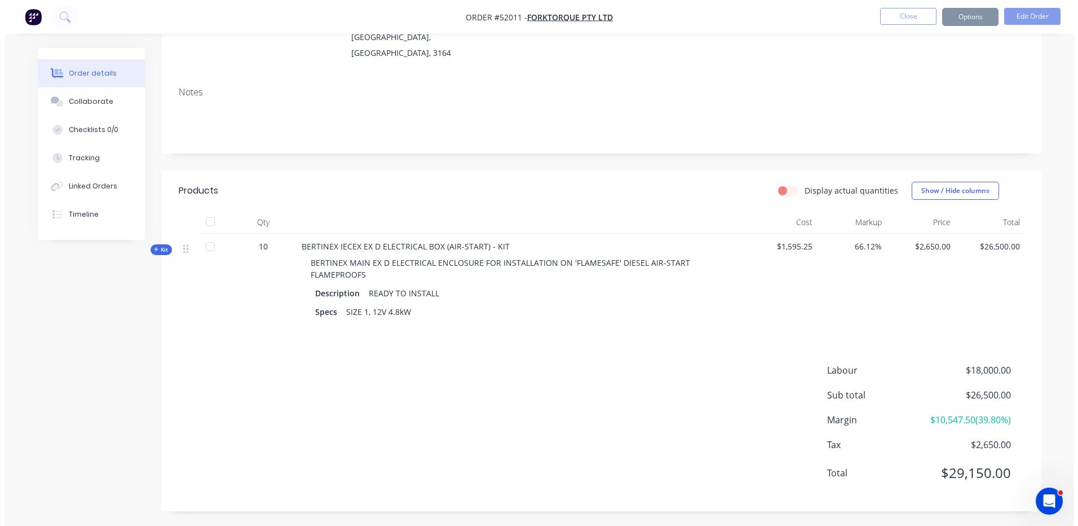
scroll to position [0, 0]
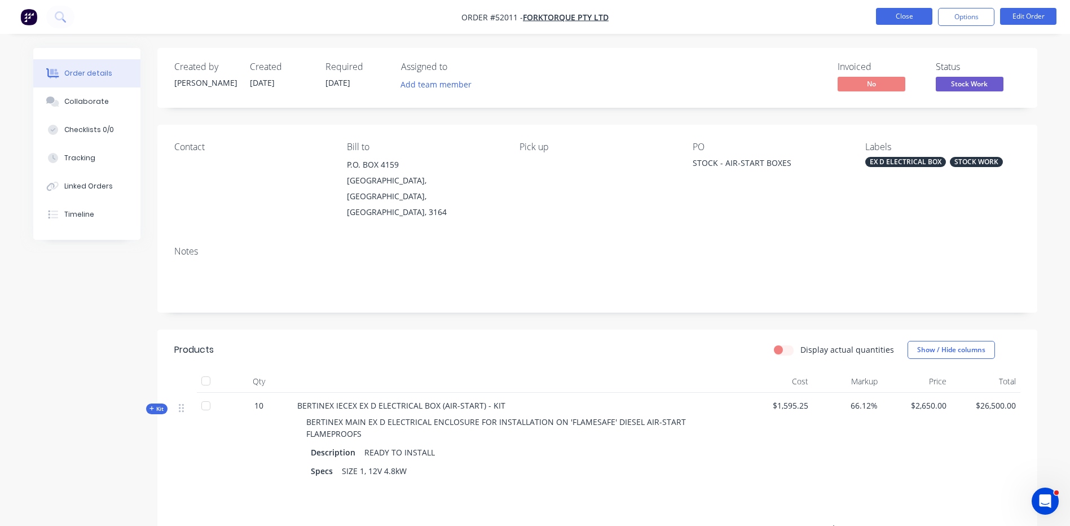
click at [910, 20] on button "Close" at bounding box center [904, 16] width 56 height 17
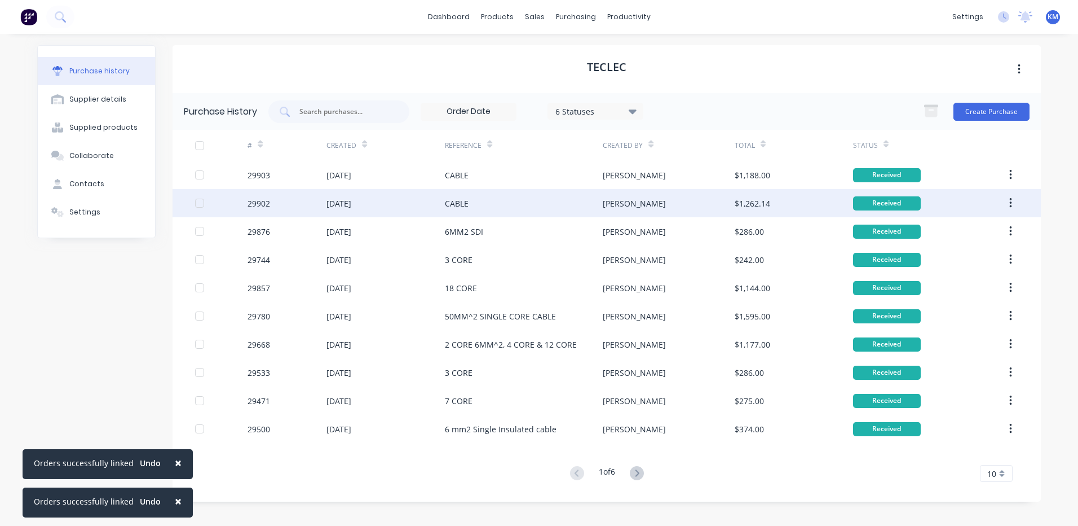
click at [506, 197] on div "CABLE" at bounding box center [524, 203] width 158 height 28
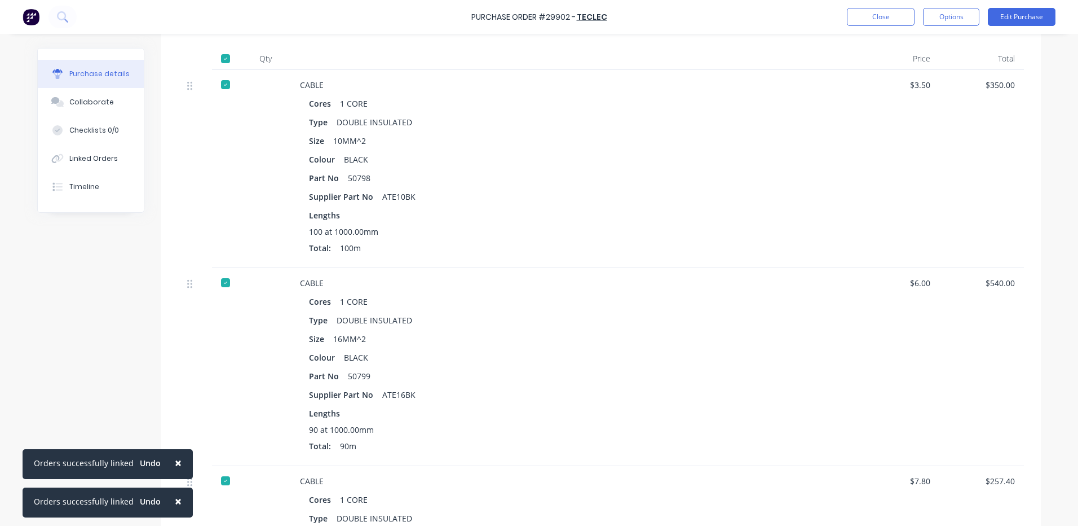
scroll to position [451, 0]
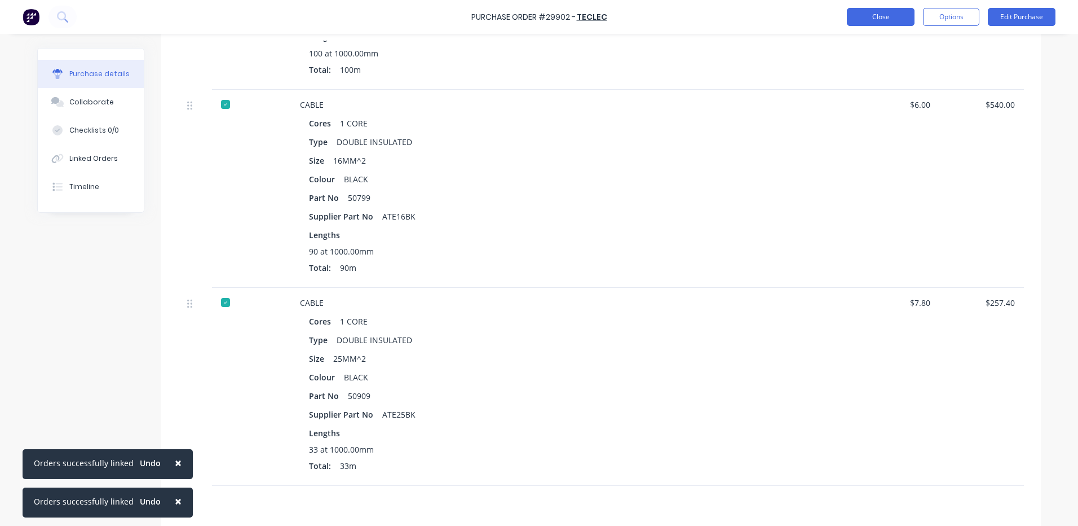
click at [867, 10] on button "Close" at bounding box center [881, 17] width 68 height 18
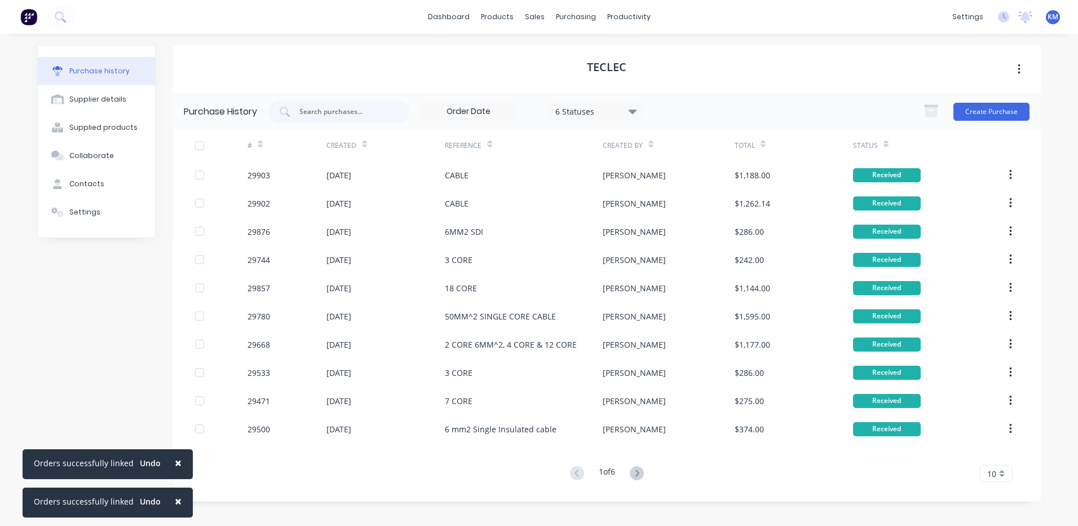
click at [509, 169] on div "CABLE" at bounding box center [524, 175] width 158 height 28
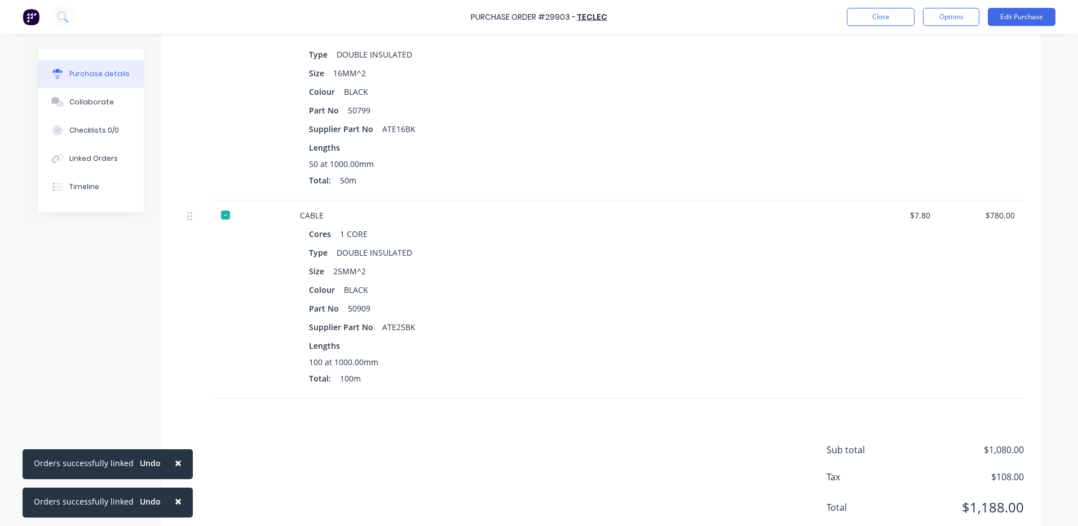
scroll to position [374, 0]
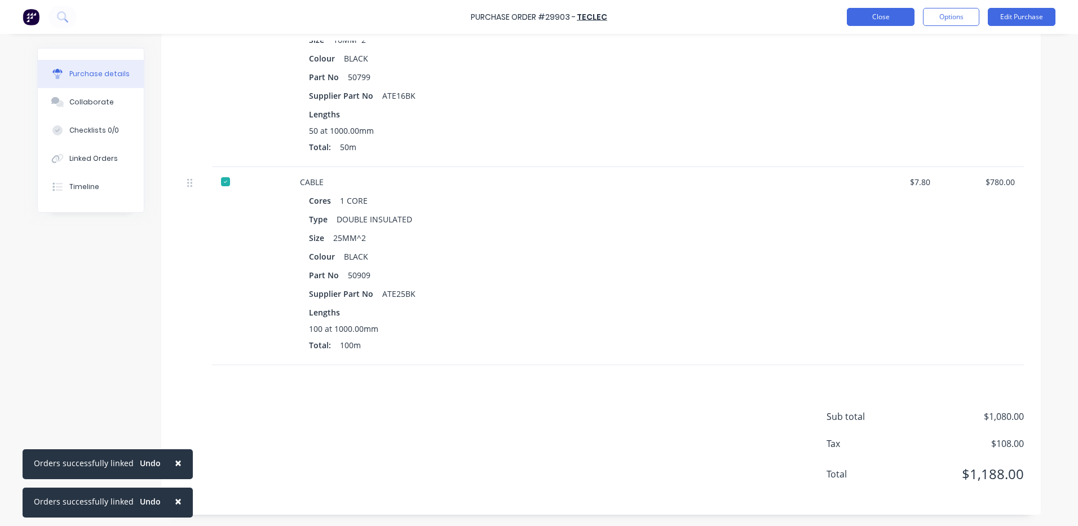
click at [866, 12] on button "Close" at bounding box center [881, 17] width 68 height 18
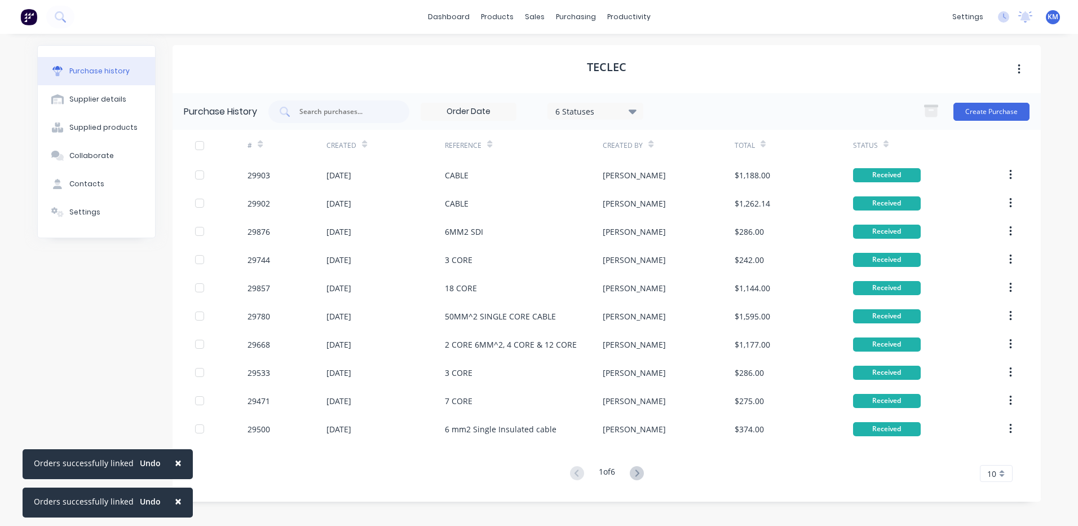
click at [634, 462] on div "# Created Reference Created By Total Status 29903 21 Aug 2025 CABLE Kyle $1,188…" at bounding box center [607, 306] width 868 height 352
click at [637, 471] on icon at bounding box center [637, 473] width 14 height 14
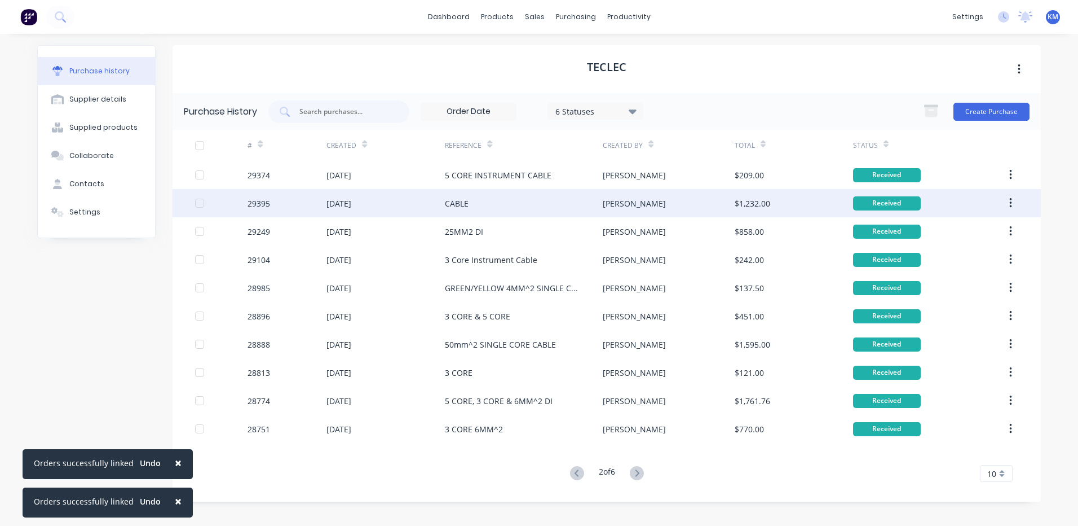
click at [564, 193] on div "CABLE" at bounding box center [524, 203] width 158 height 28
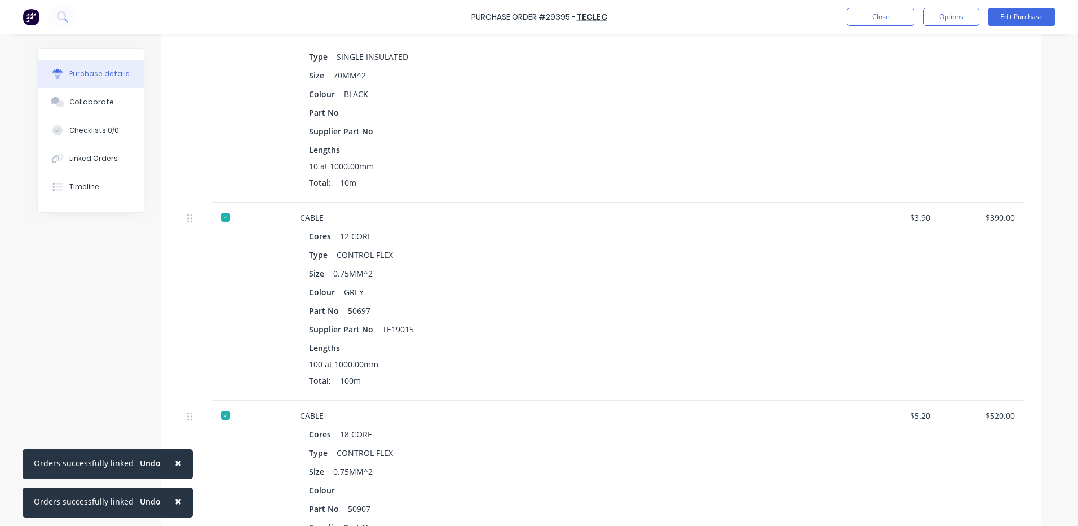
scroll to position [91, 0]
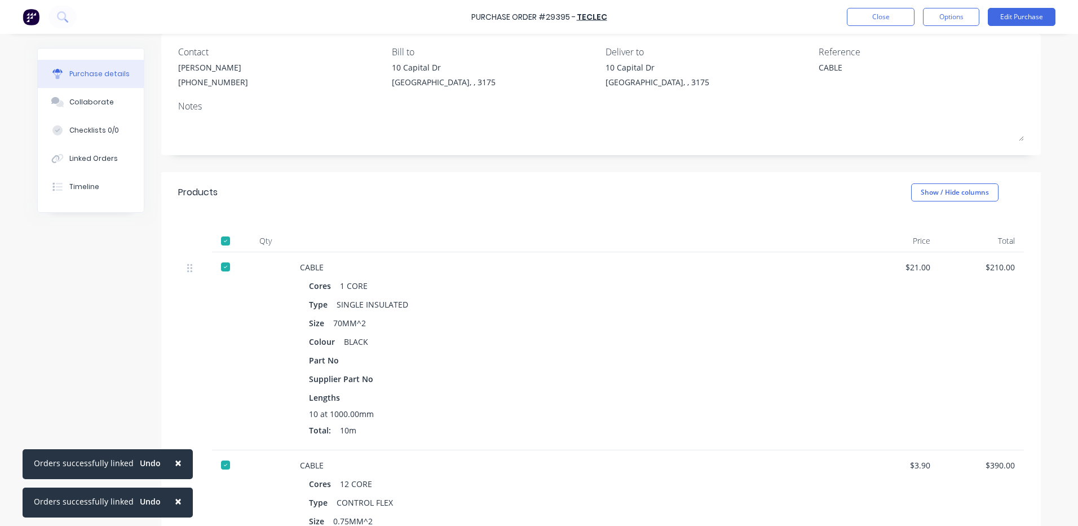
type textarea "x"
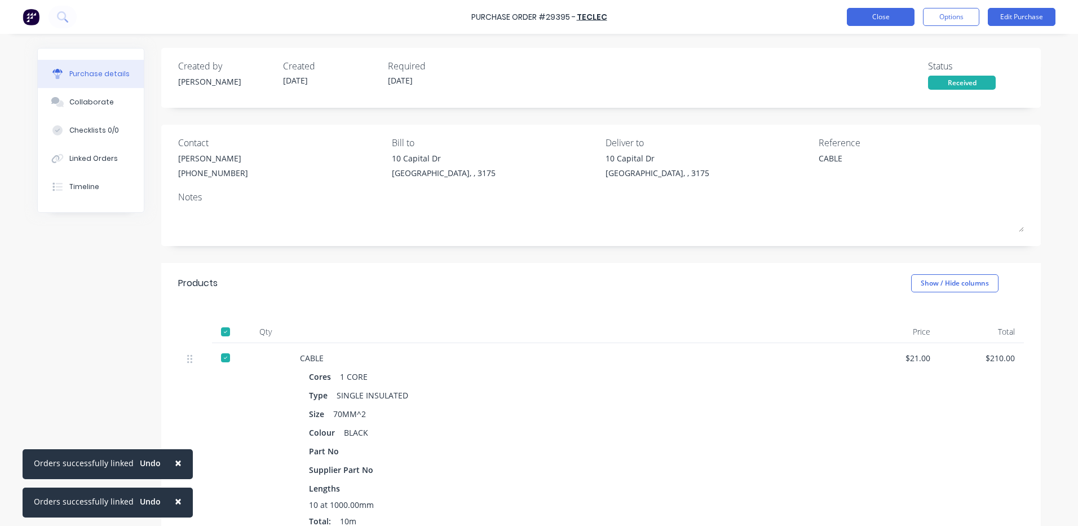
click at [860, 18] on button "Close" at bounding box center [881, 17] width 68 height 18
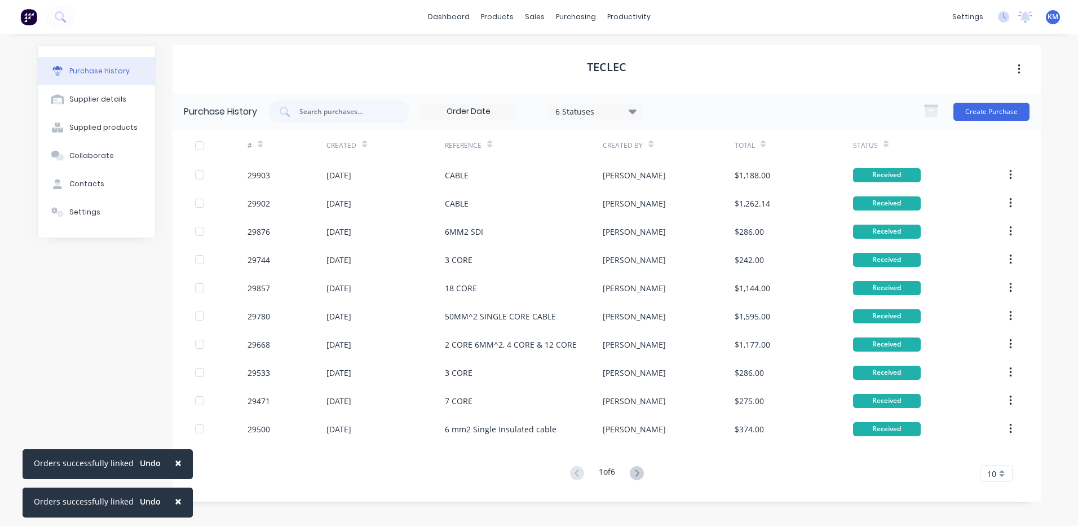
click at [181, 496] on button "×" at bounding box center [178, 500] width 29 height 27
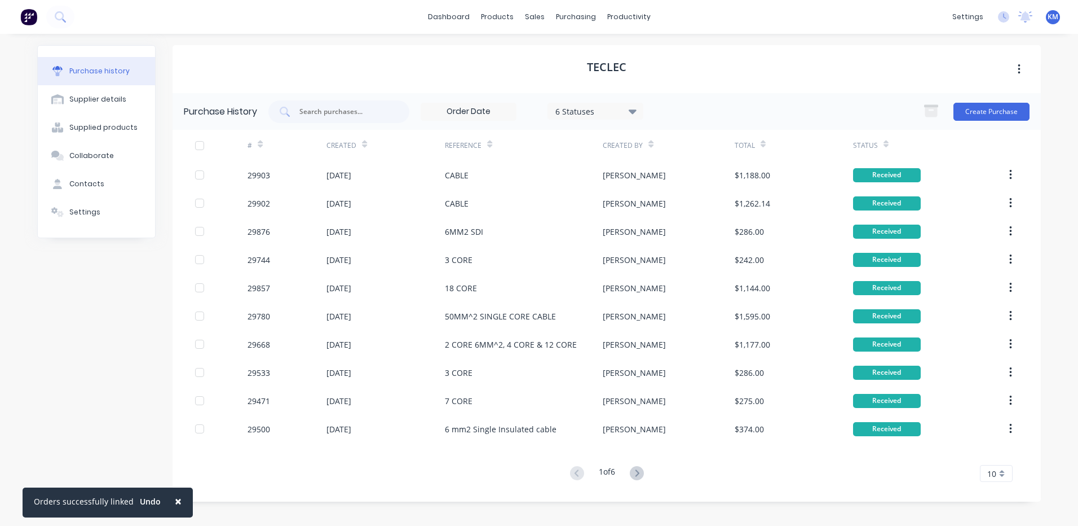
click at [181, 496] on button "×" at bounding box center [178, 500] width 29 height 27
